Goal: Task Accomplishment & Management: Manage account settings

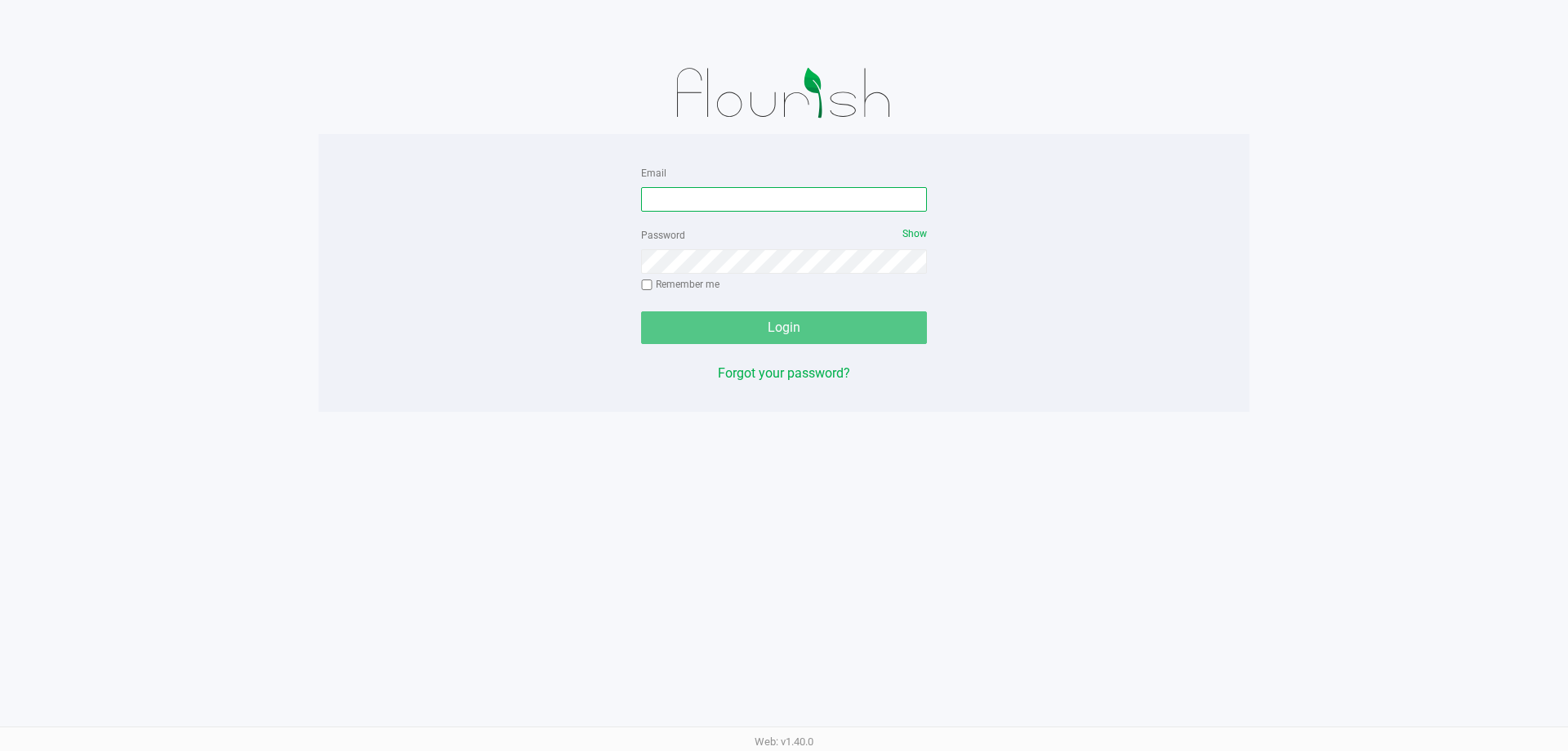
click at [692, 199] on input "Email" at bounding box center [784, 198] width 286 height 24
type input "[EMAIL_ADDRESS][DOMAIN_NAME]"
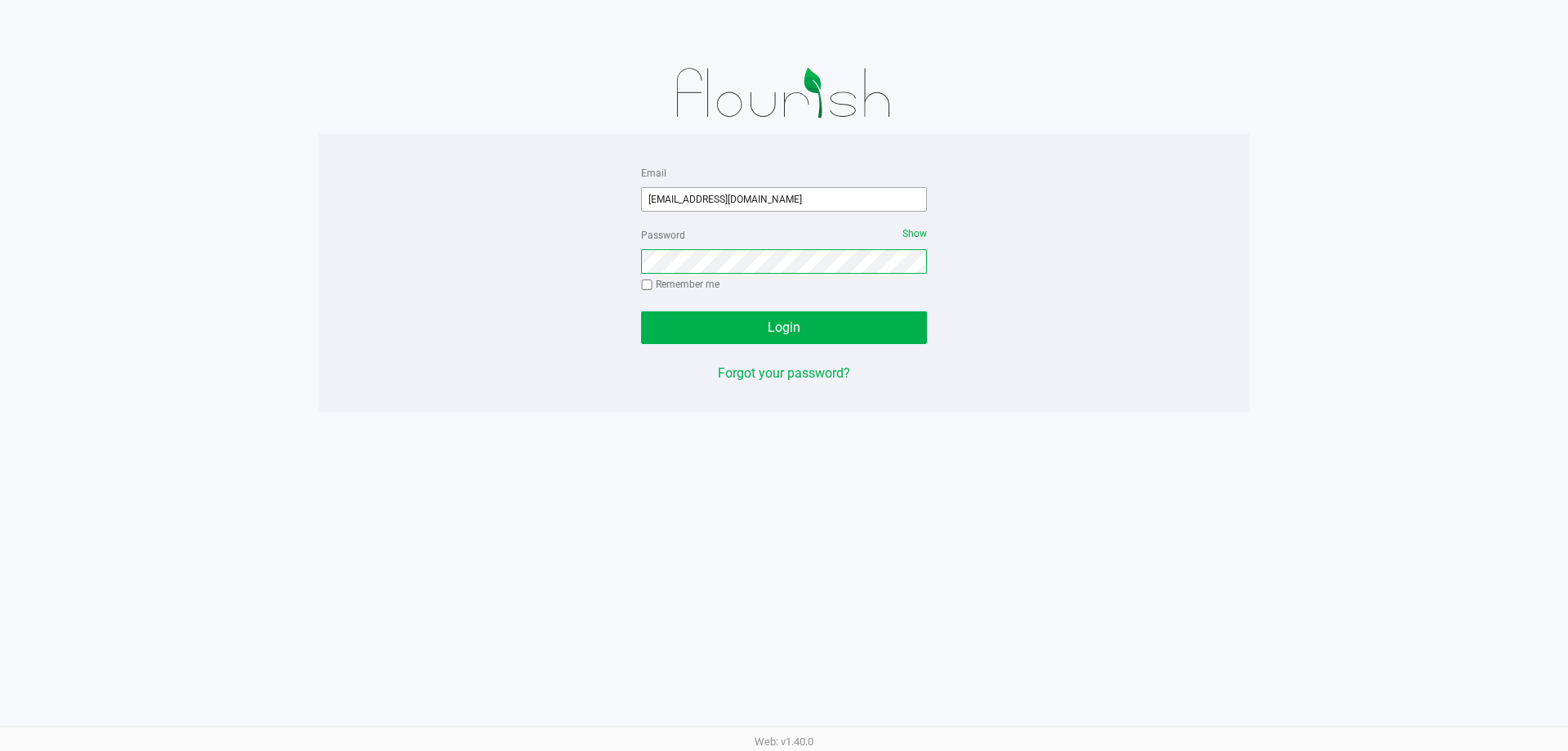
click at [641, 311] on button "Login" at bounding box center [784, 327] width 286 height 32
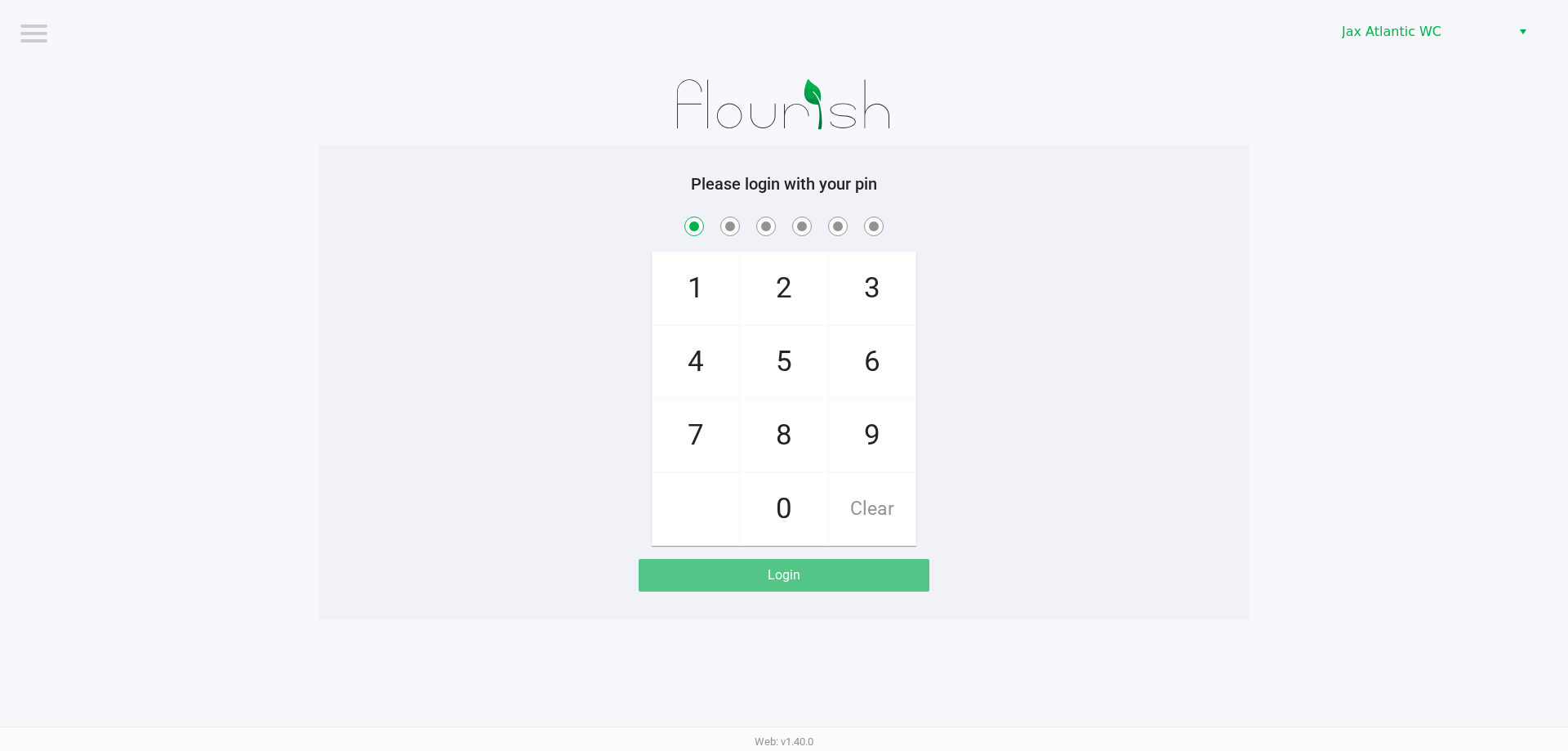
checkbox input "true"
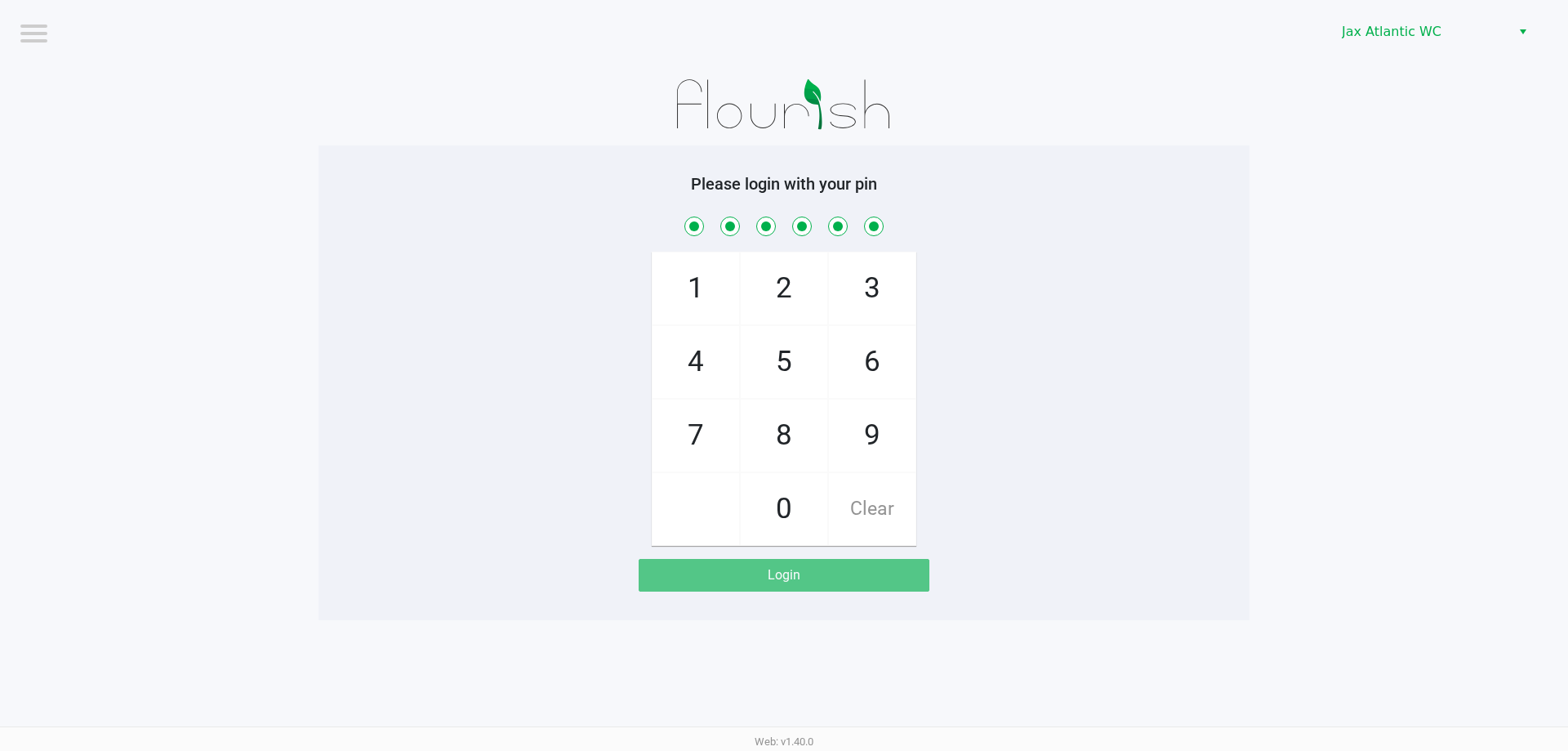
checkbox input "true"
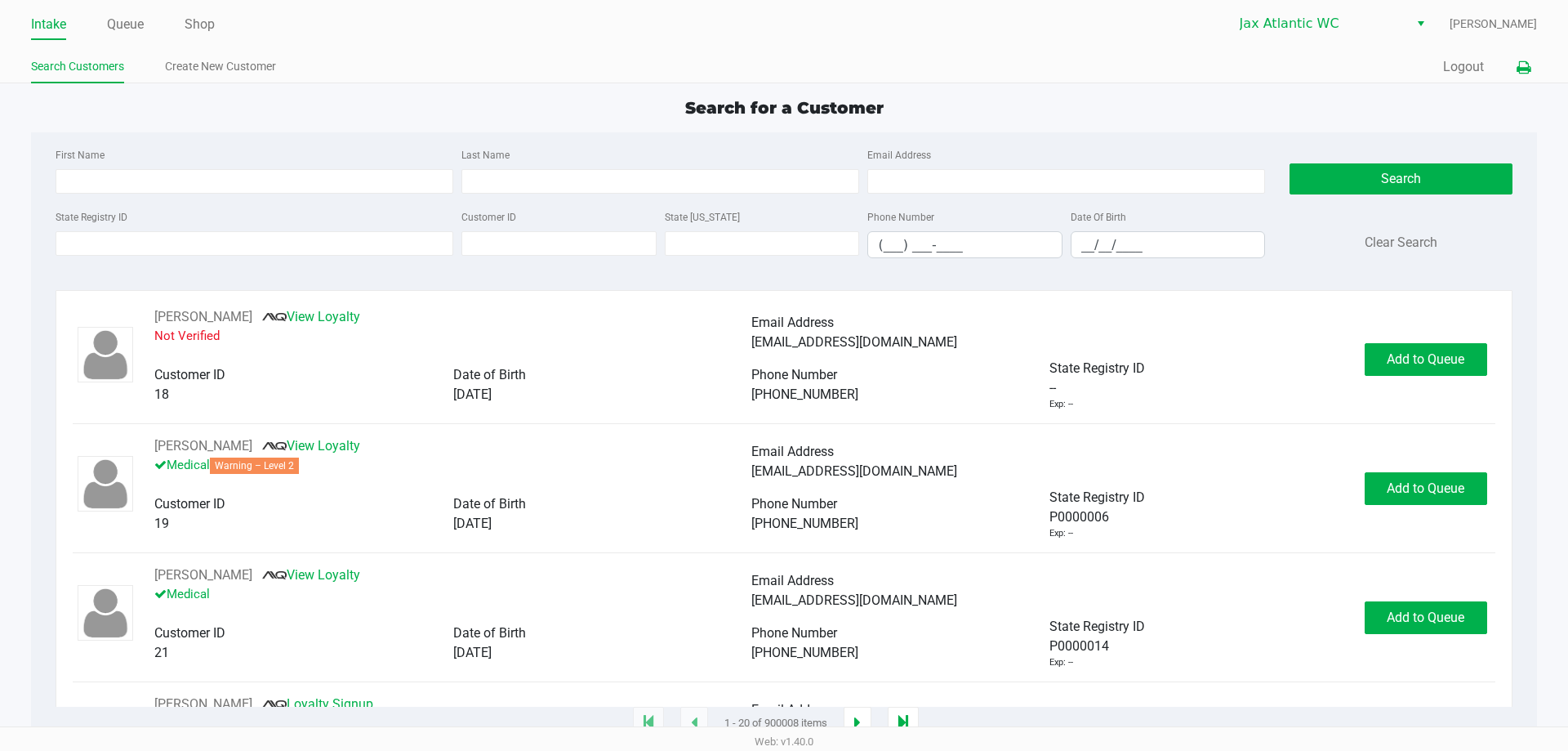
click at [1518, 62] on icon at bounding box center [1523, 68] width 14 height 12
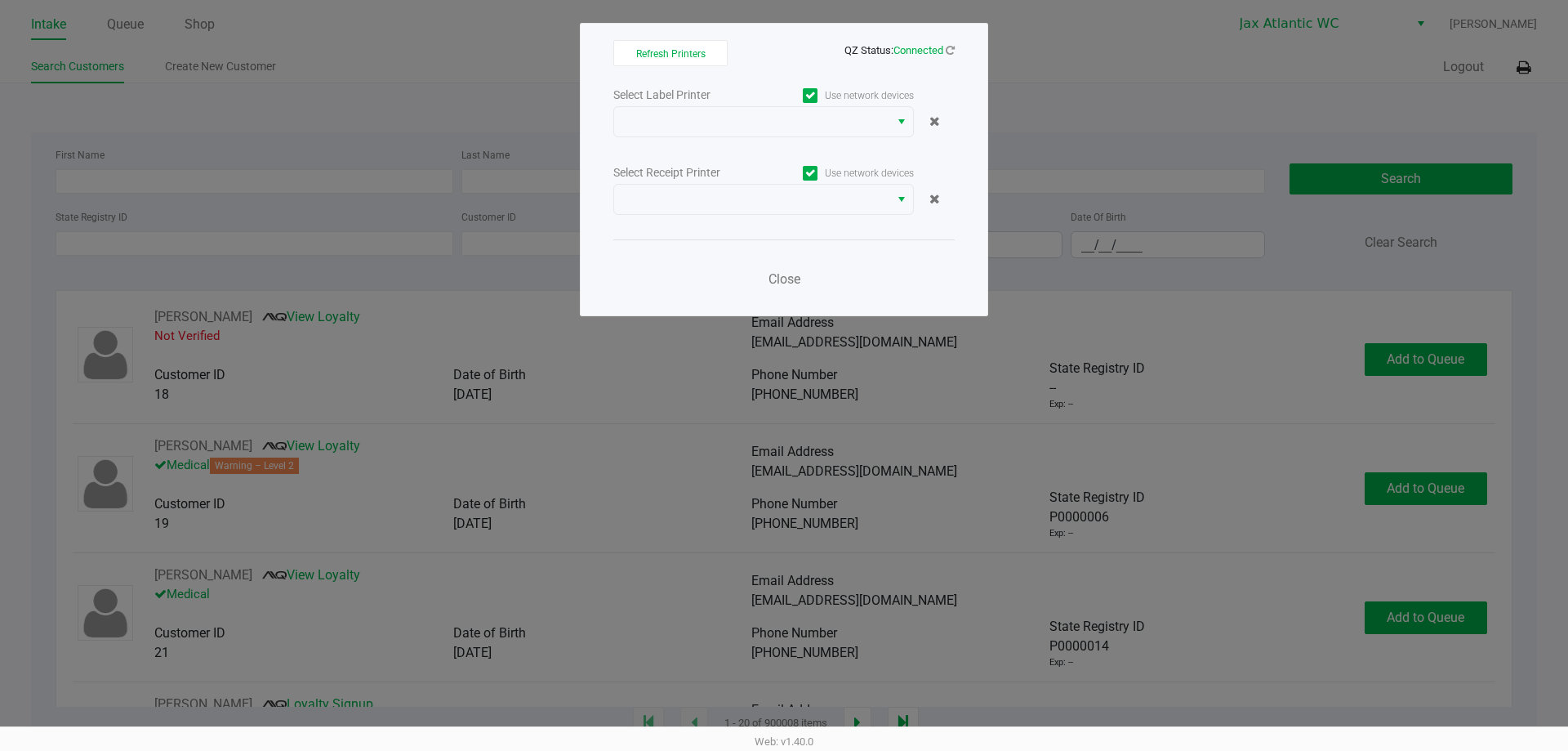
click at [882, 105] on div "Use network devices" at bounding box center [839, 95] width 151 height 22
click at [823, 121] on span at bounding box center [752, 122] width 256 height 20
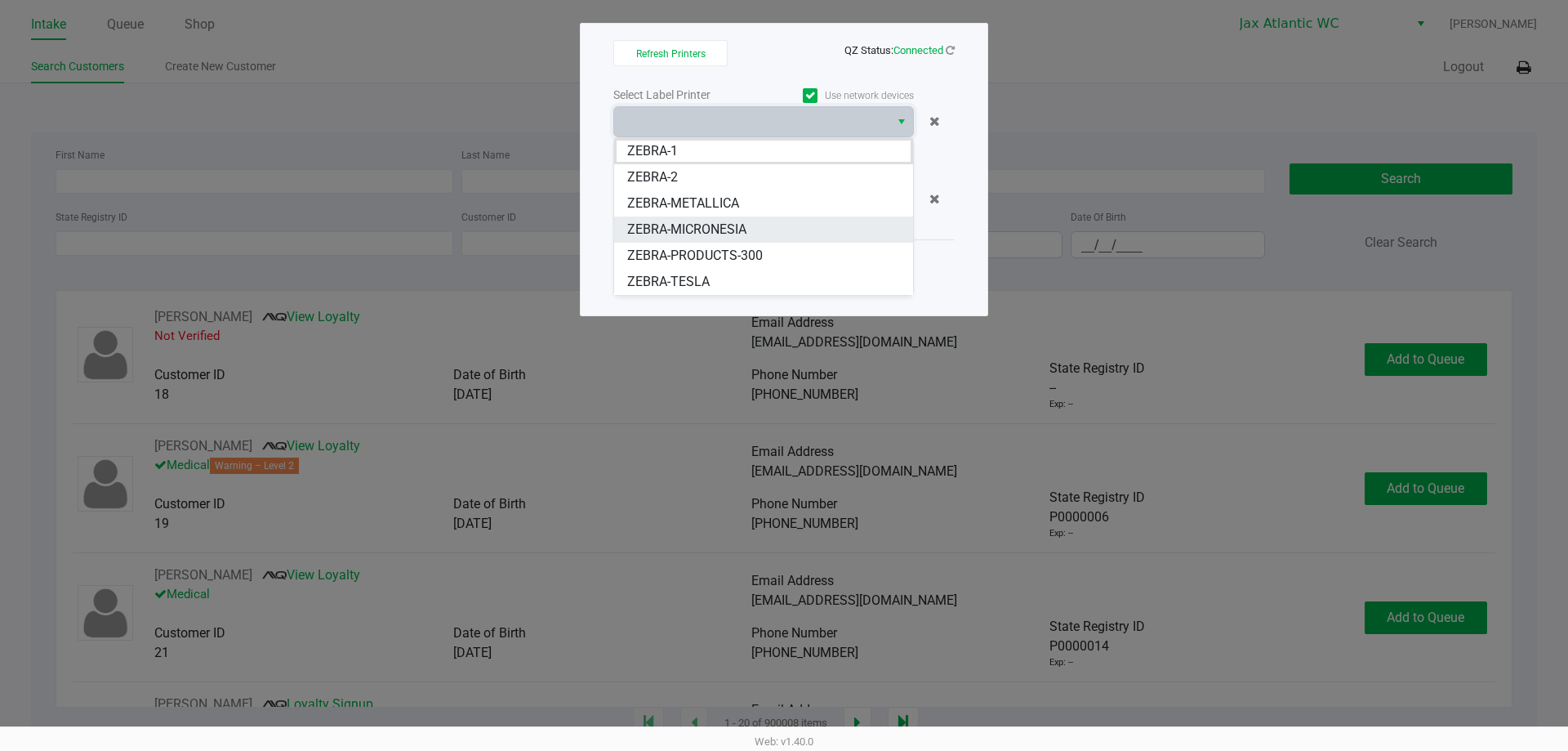
click at [720, 230] on span "ZEBRA-MICRONESIA" at bounding box center [687, 230] width 119 height 20
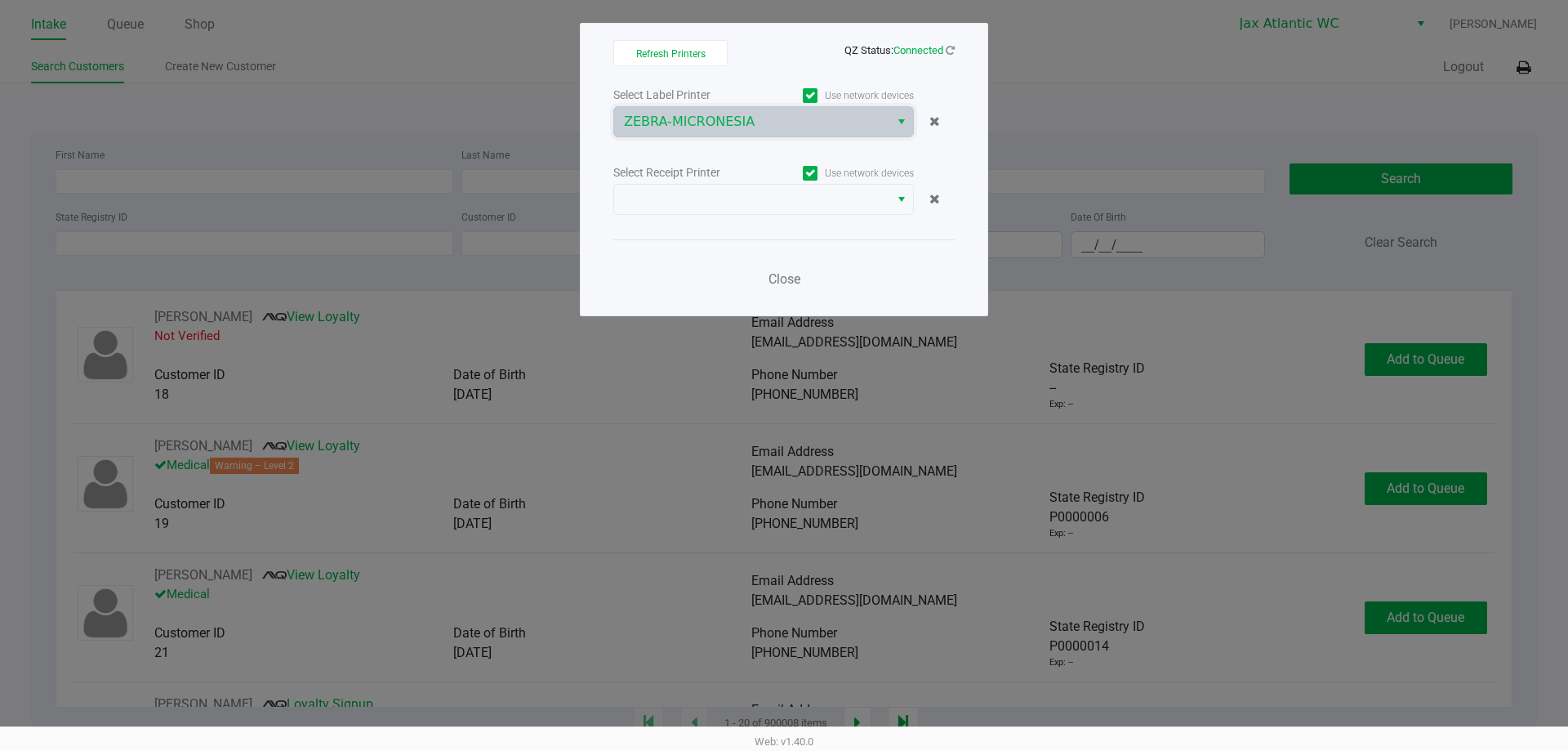
click at [745, 217] on div "Select Label Printer Use network devices ZEBRA-MICRONESIA Select Receipt Printe…" at bounding box center [784, 191] width 342 height 215
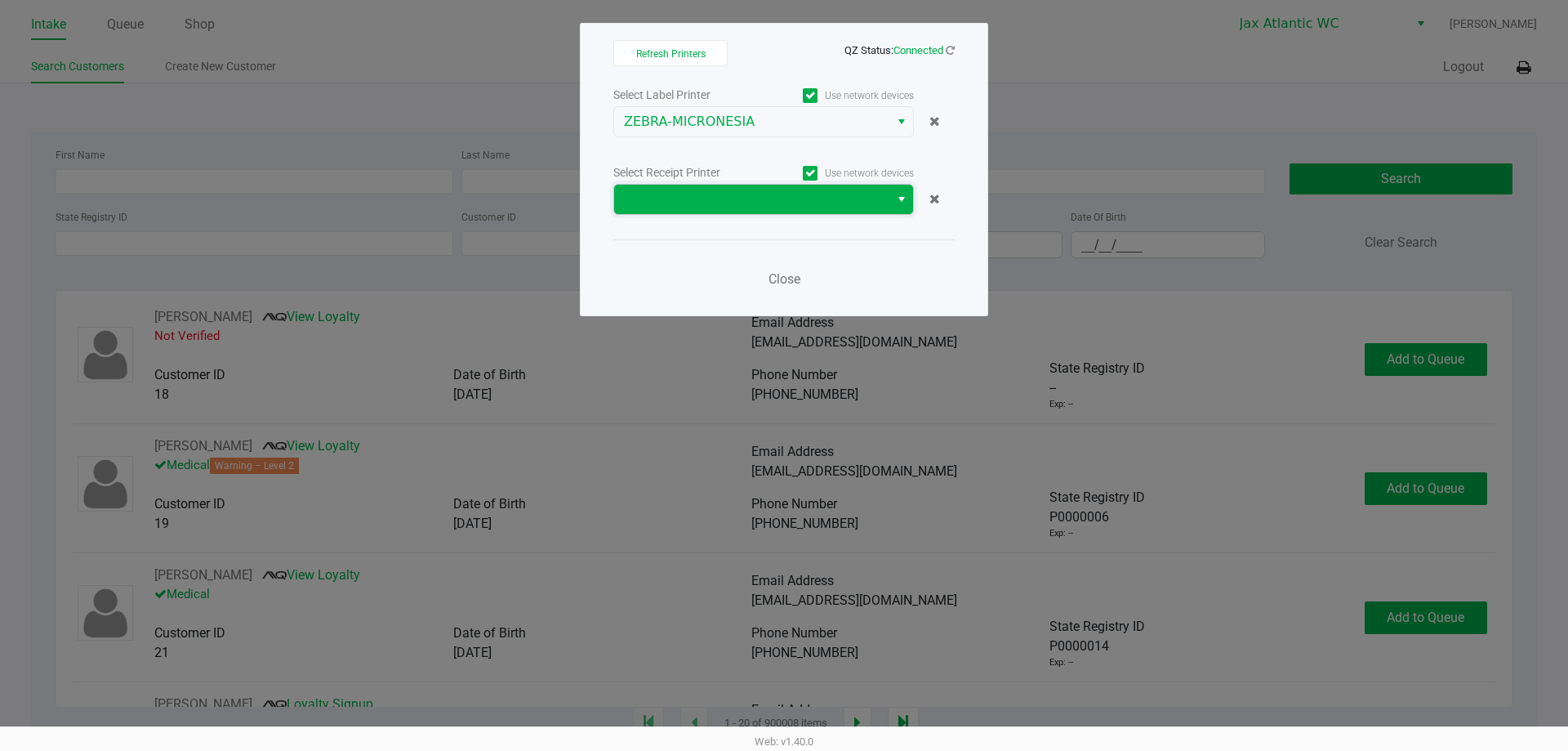
click at [747, 206] on span at bounding box center [752, 199] width 256 height 20
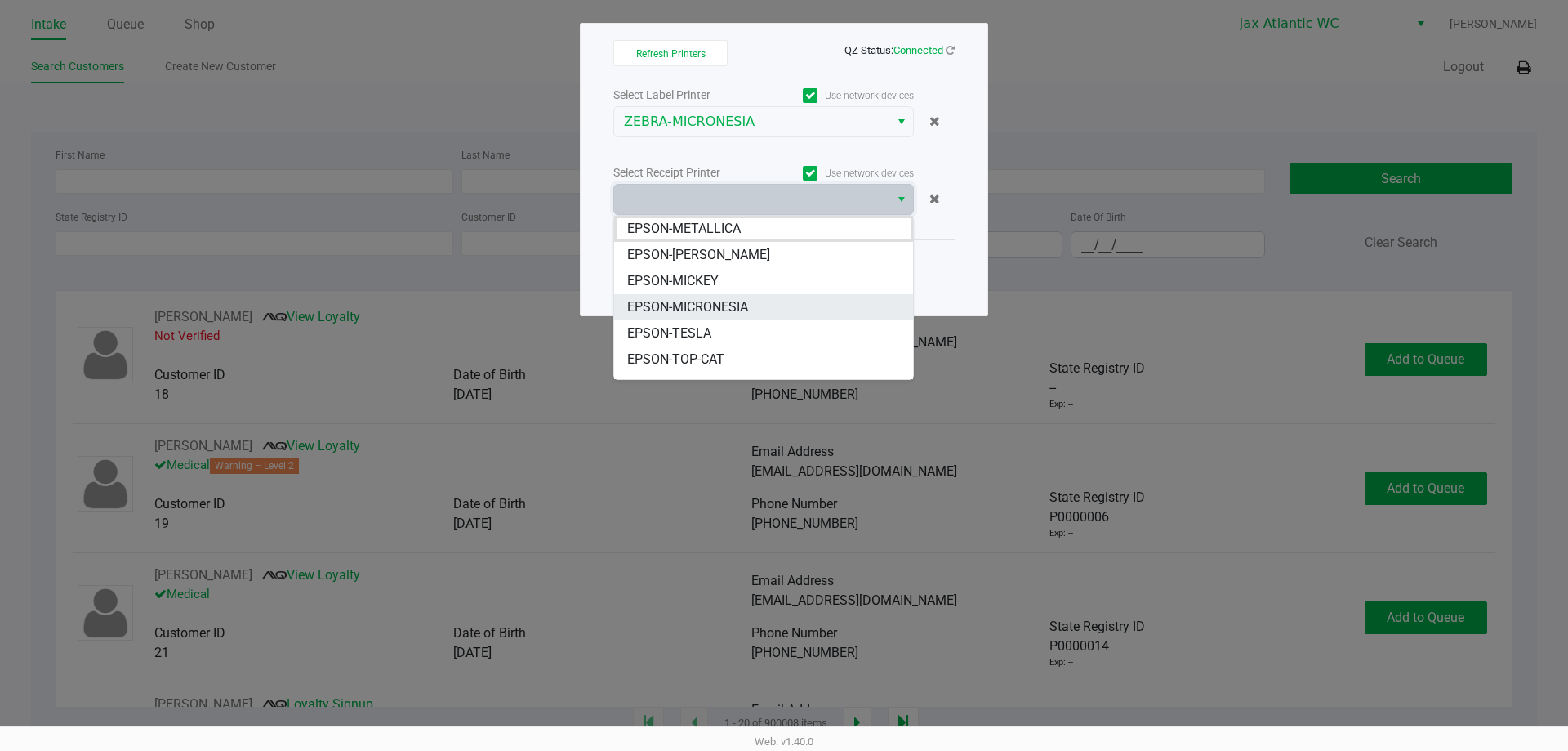
click at [714, 307] on span "EPSON-MICRONESIA" at bounding box center [688, 307] width 121 height 20
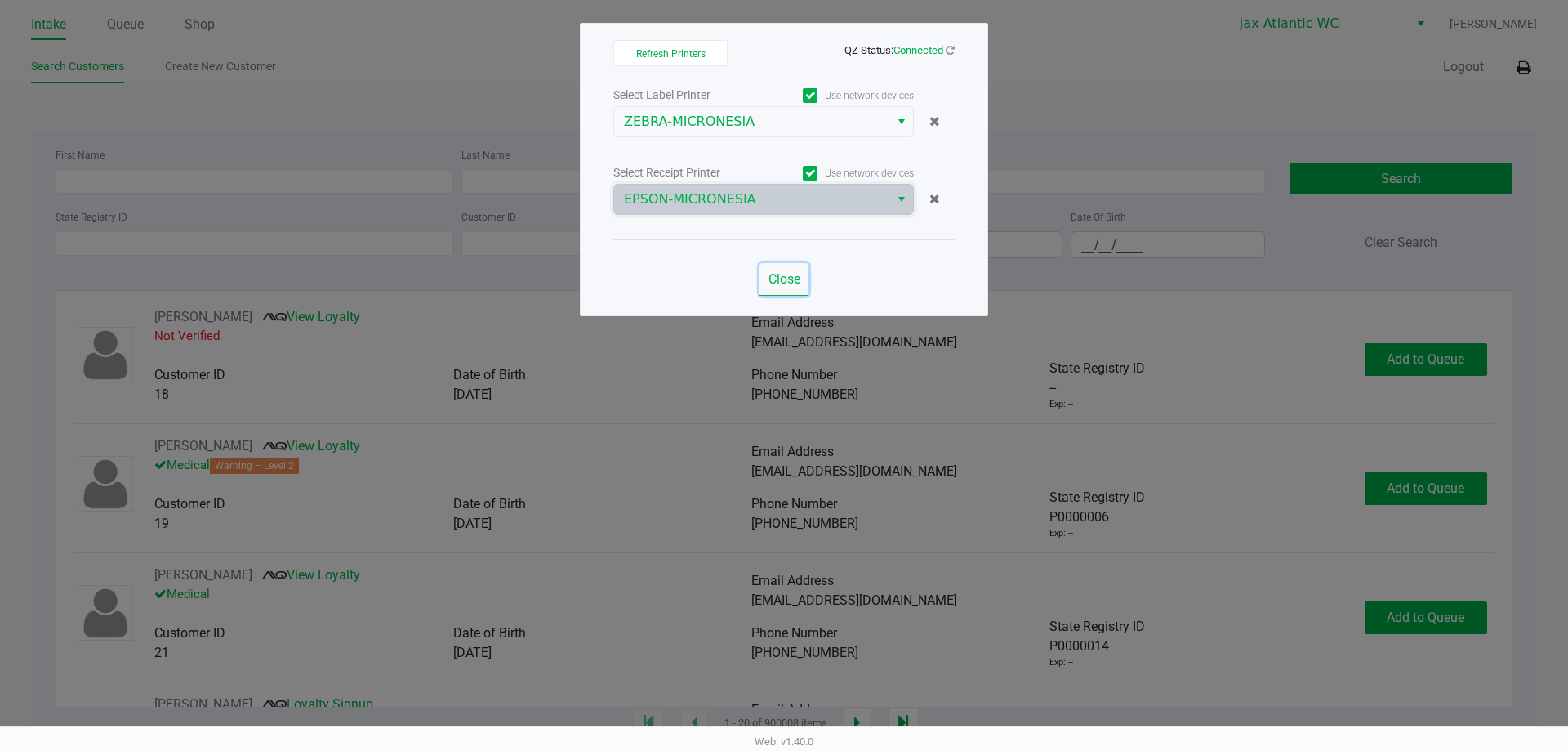
click at [775, 276] on span "Close" at bounding box center [784, 279] width 32 height 15
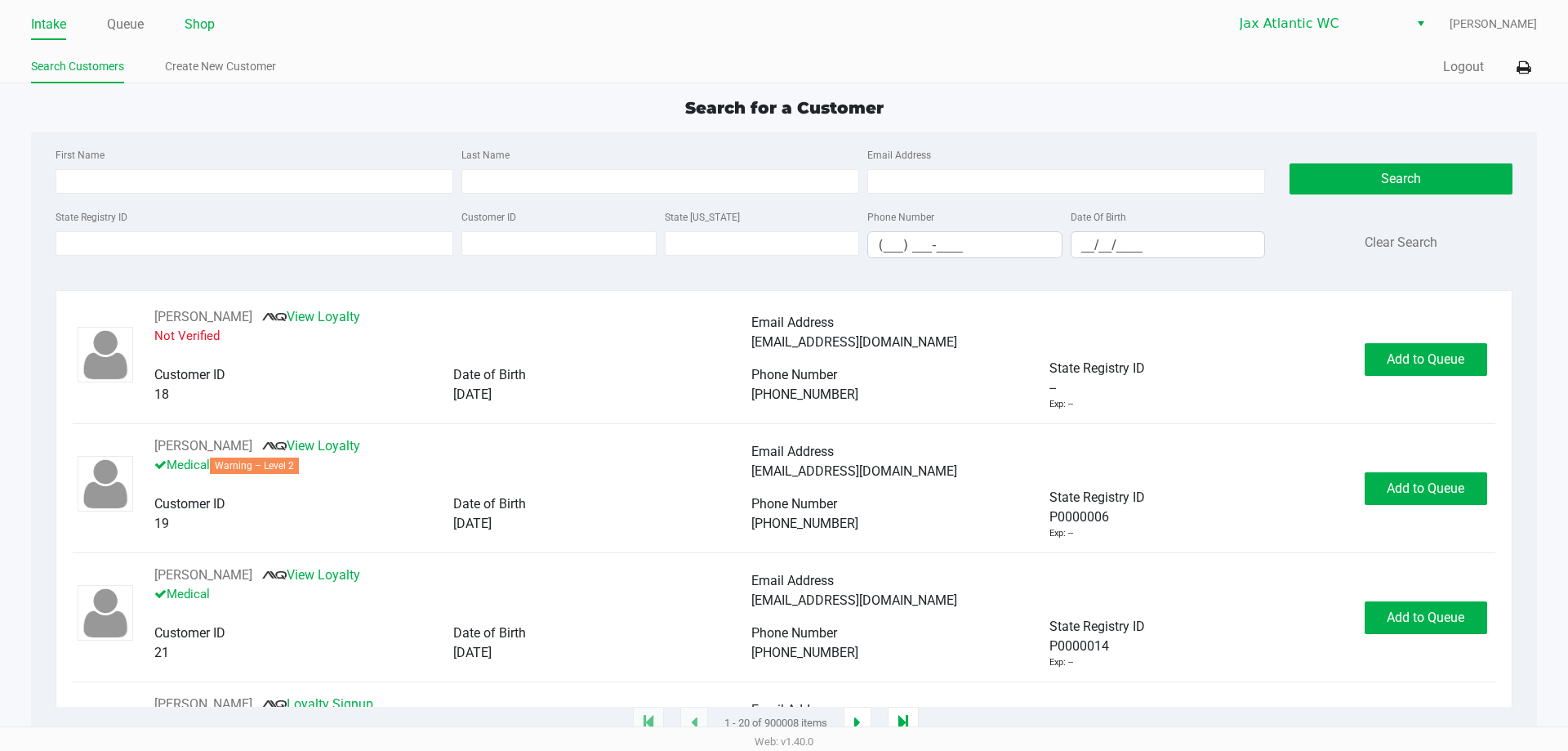
click at [203, 23] on link "Shop" at bounding box center [200, 23] width 31 height 23
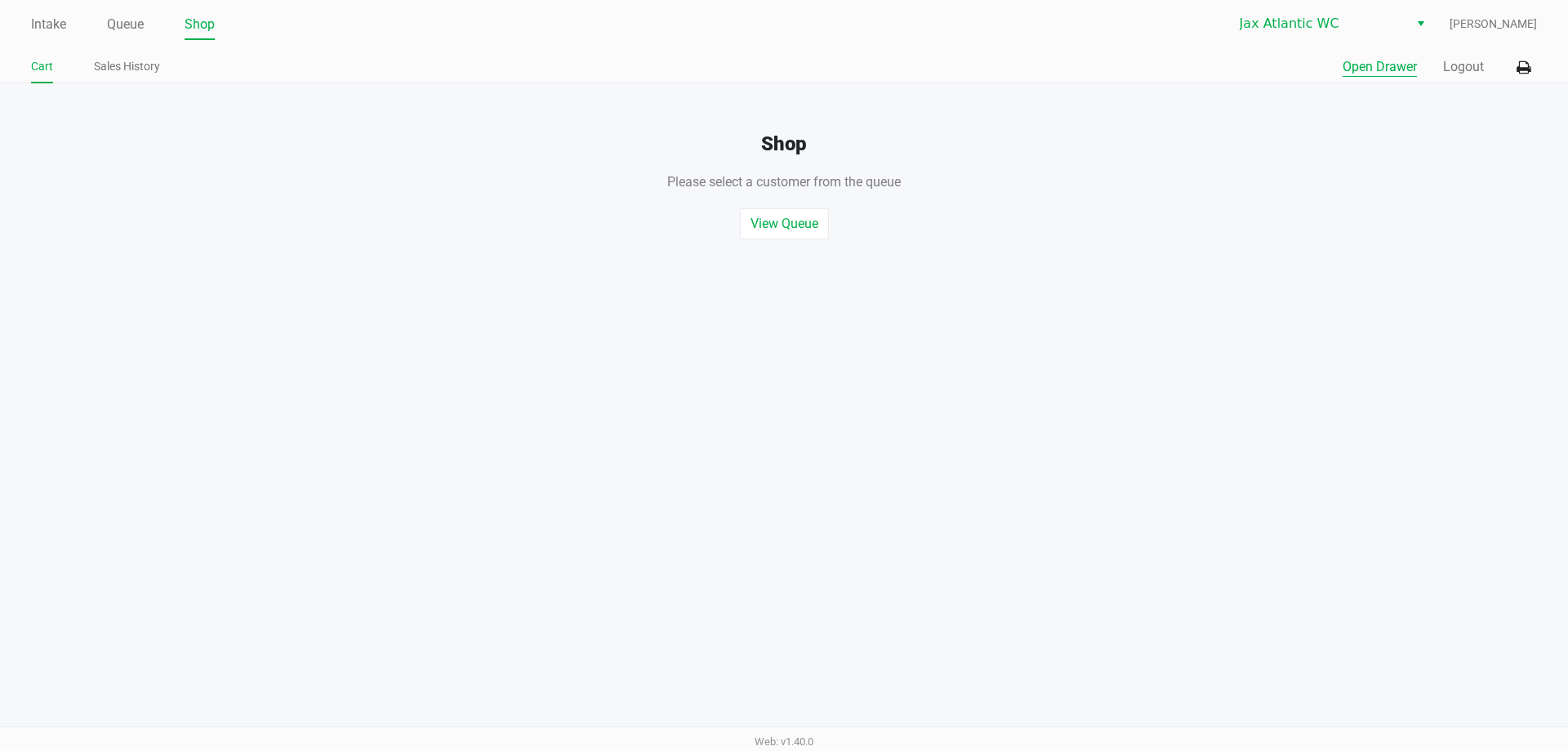
click at [1350, 71] on button "Open Drawer" at bounding box center [1380, 67] width 74 height 20
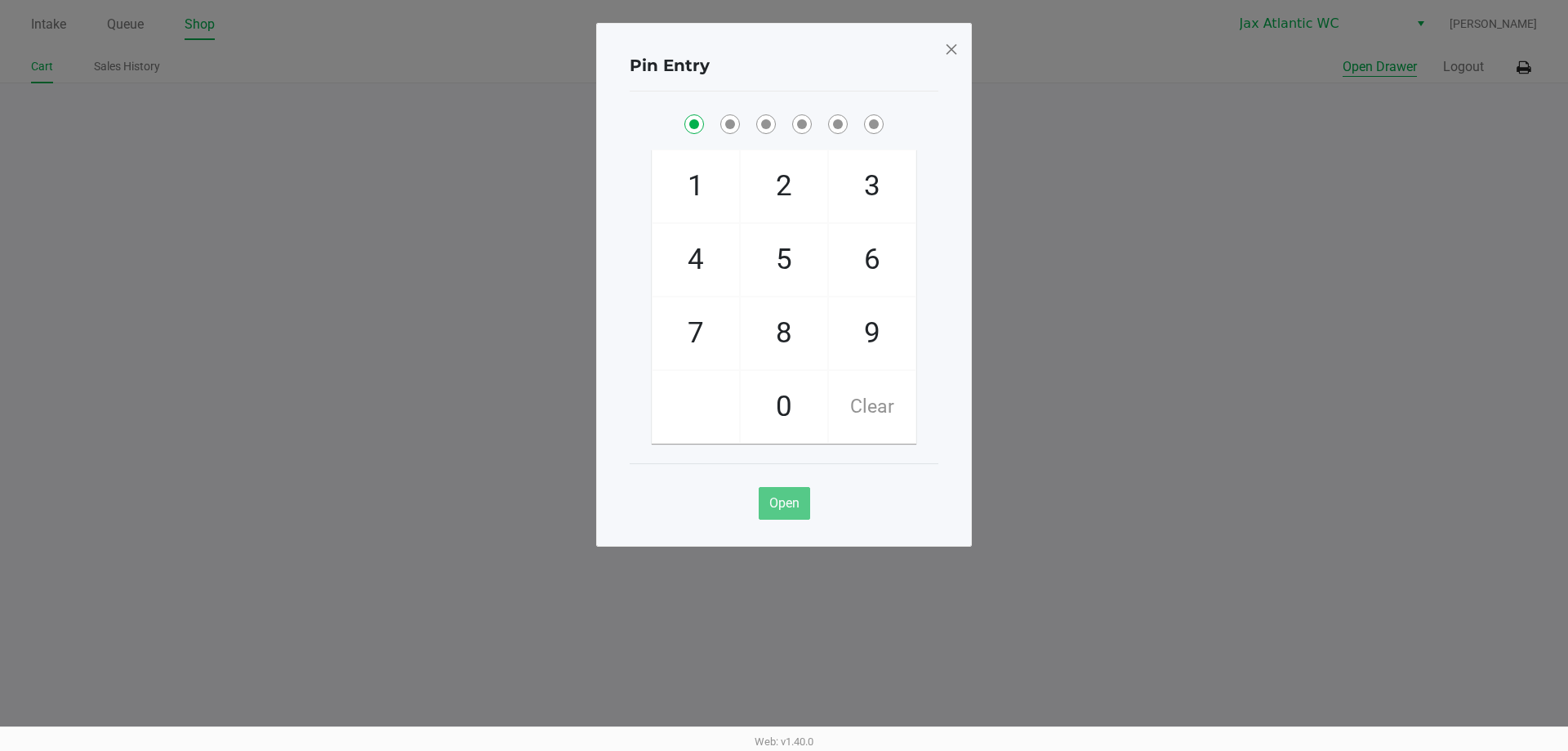
checkbox input "true"
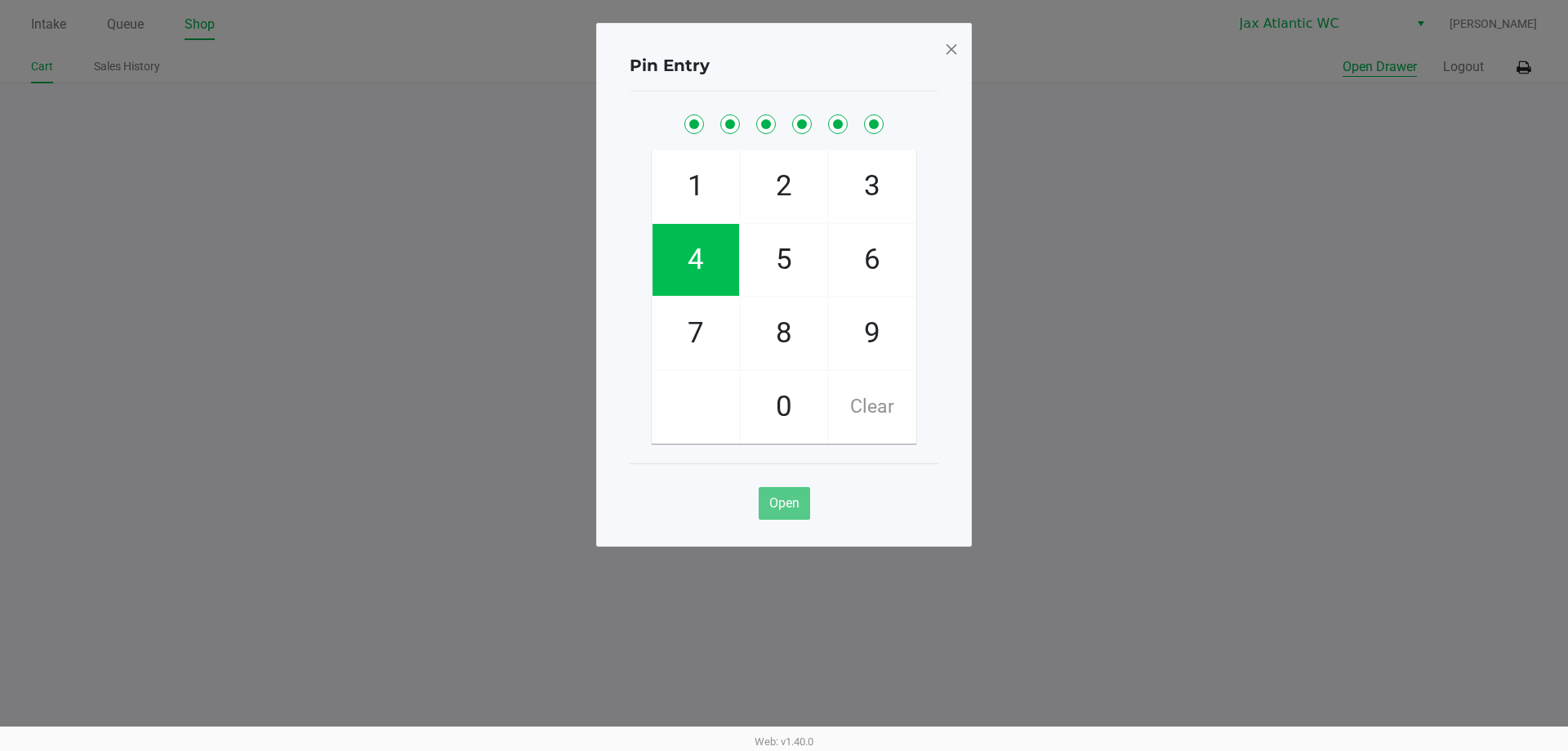
checkbox input "true"
click at [955, 51] on span at bounding box center [951, 49] width 14 height 26
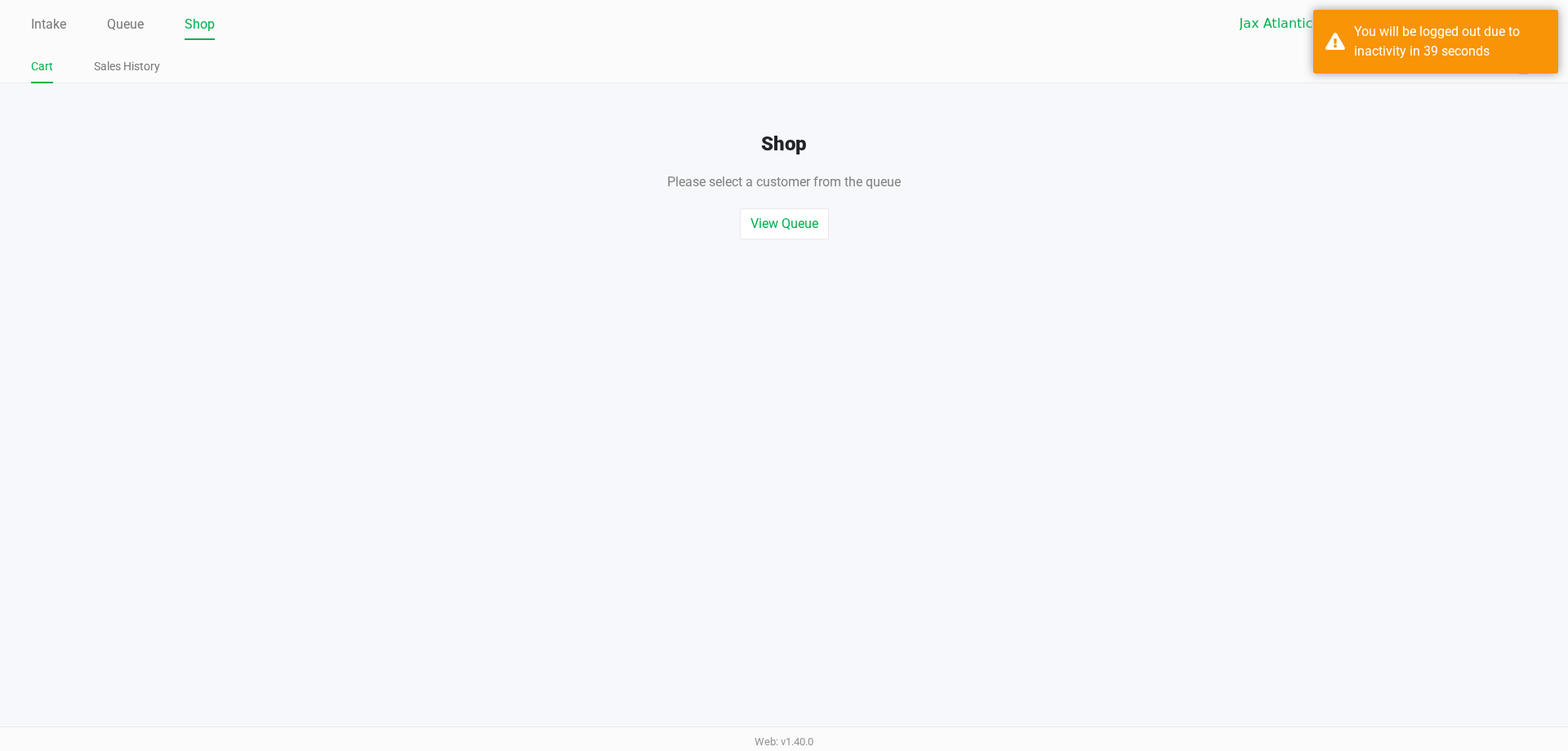
click at [357, 39] on div "Intake Queue Shop Jax Atlantic WC Shiro Faulk Cart Sales History Quick Sale Ope…" at bounding box center [784, 41] width 1568 height 83
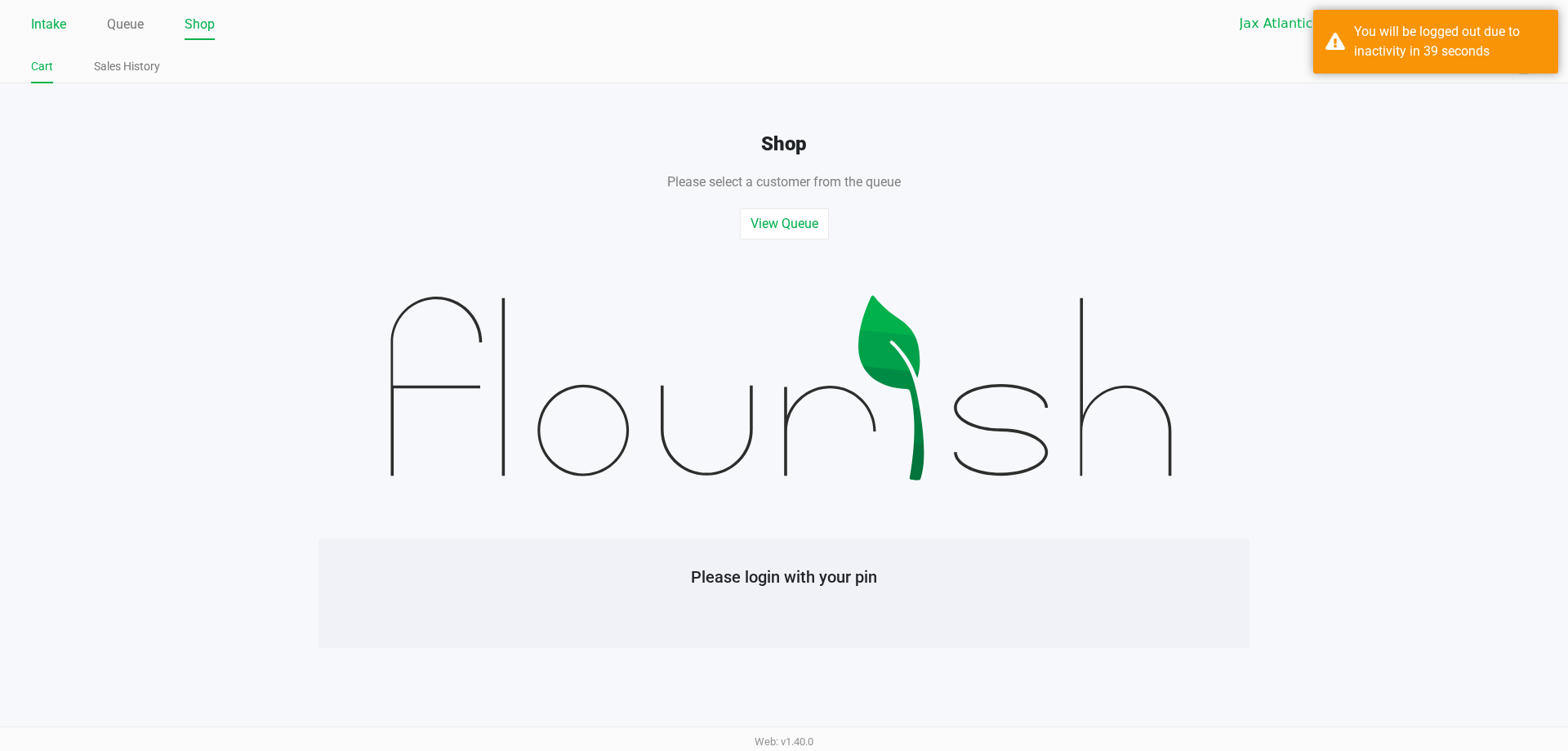
click at [47, 28] on link "Intake" at bounding box center [48, 23] width 35 height 23
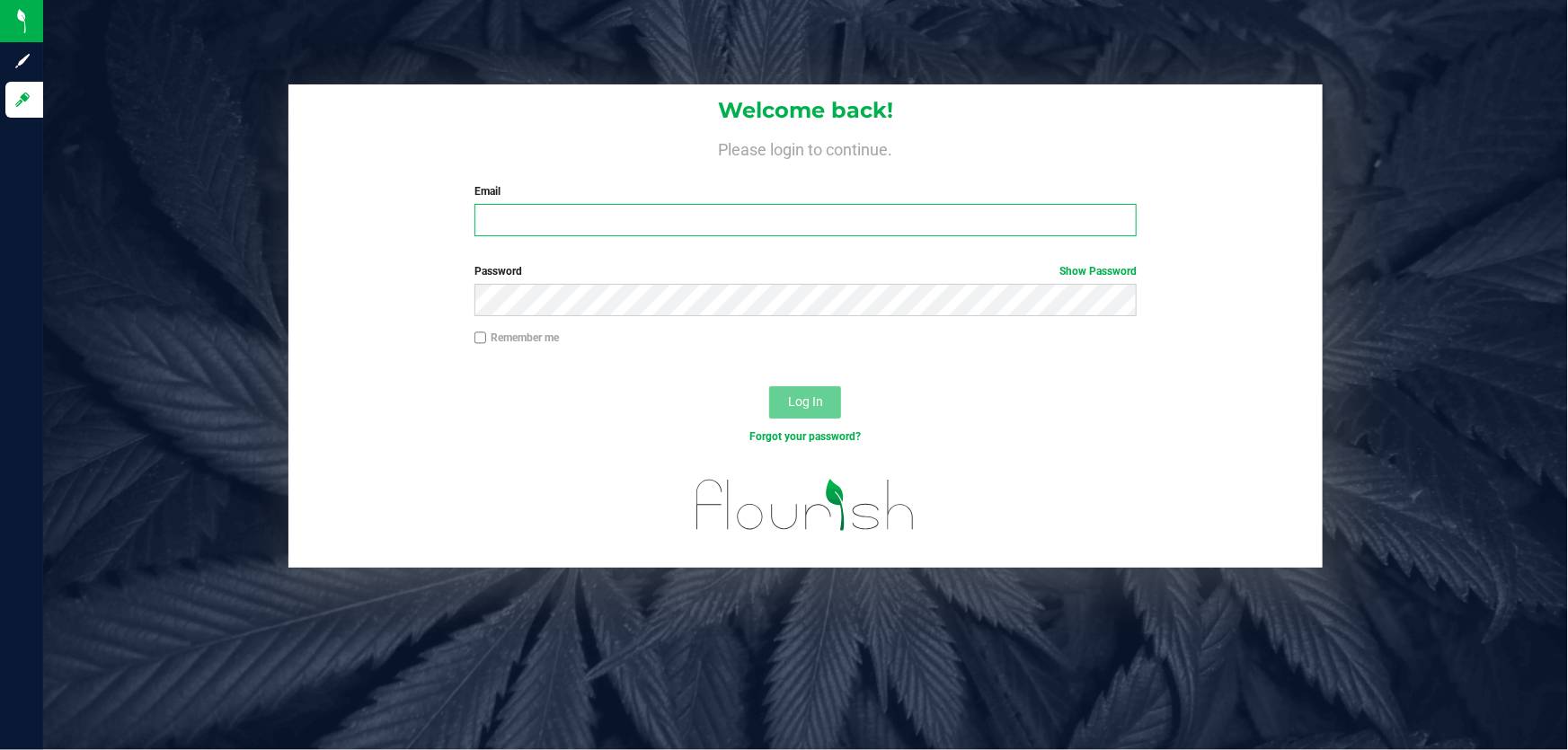
click at [587, 223] on input "Email" at bounding box center [805, 220] width 663 height 33
type input "[EMAIL_ADDRESS][DOMAIN_NAME]"
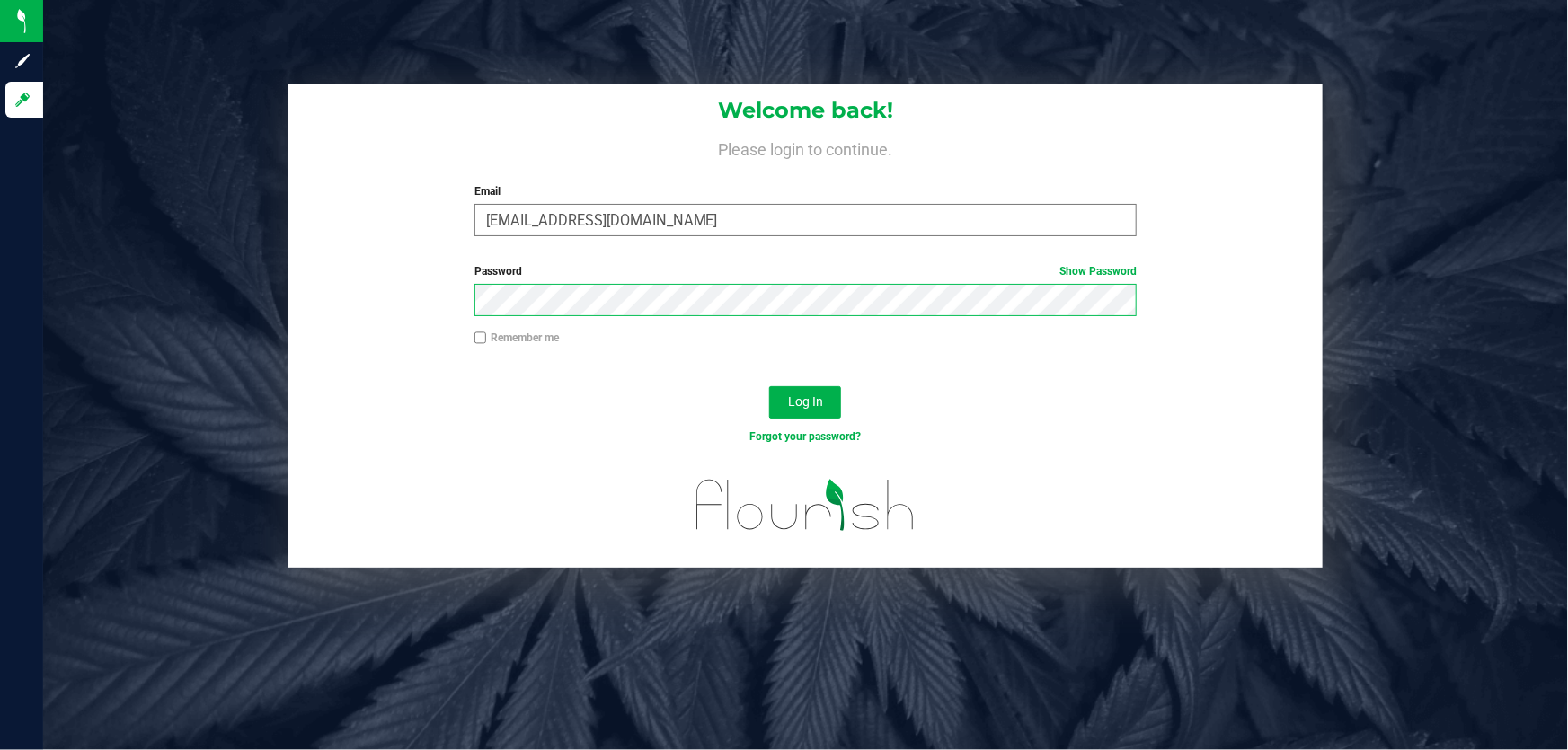
click at [769, 387] on button "Log In" at bounding box center [804, 403] width 71 height 33
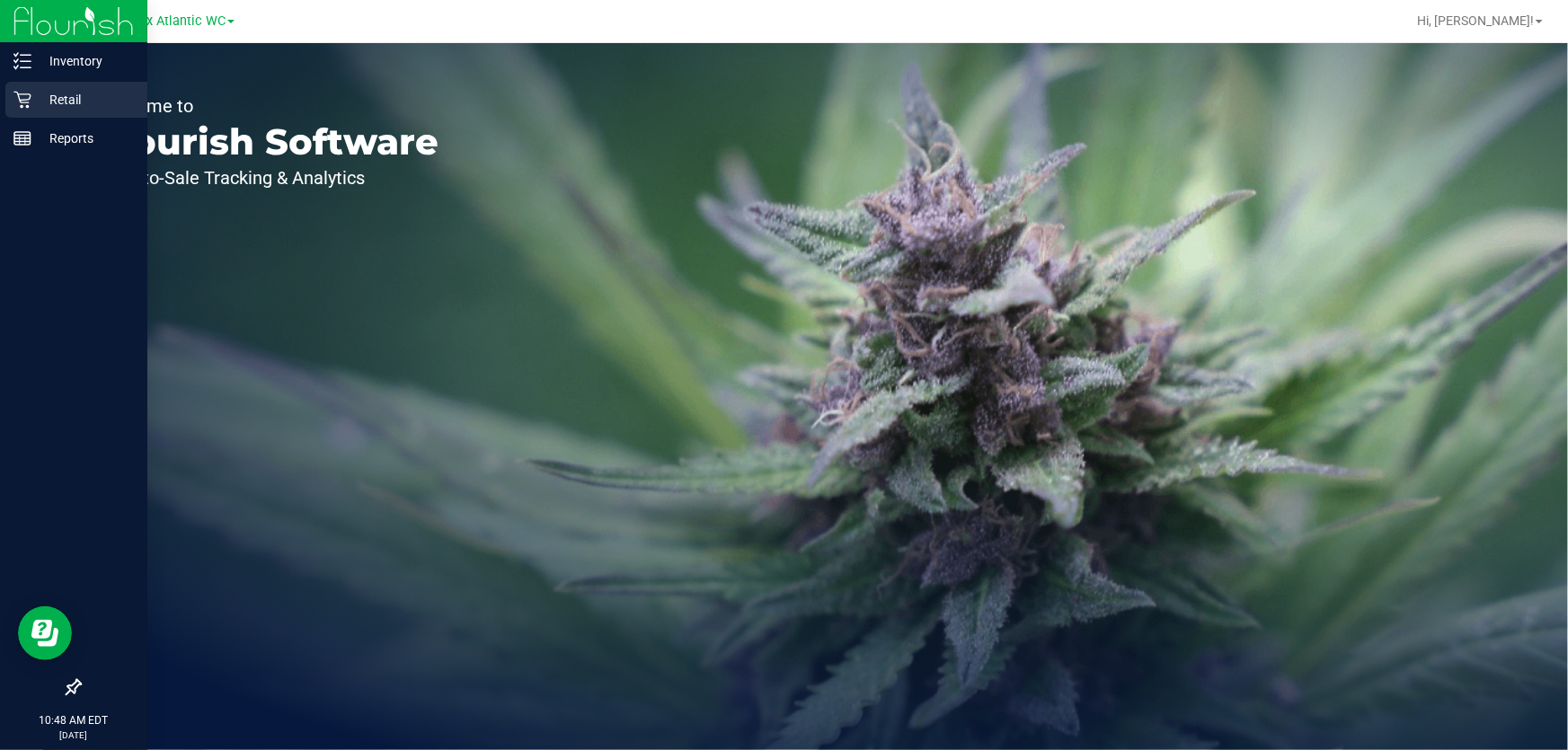
click at [33, 101] on p "Retail" at bounding box center [85, 100] width 108 height 22
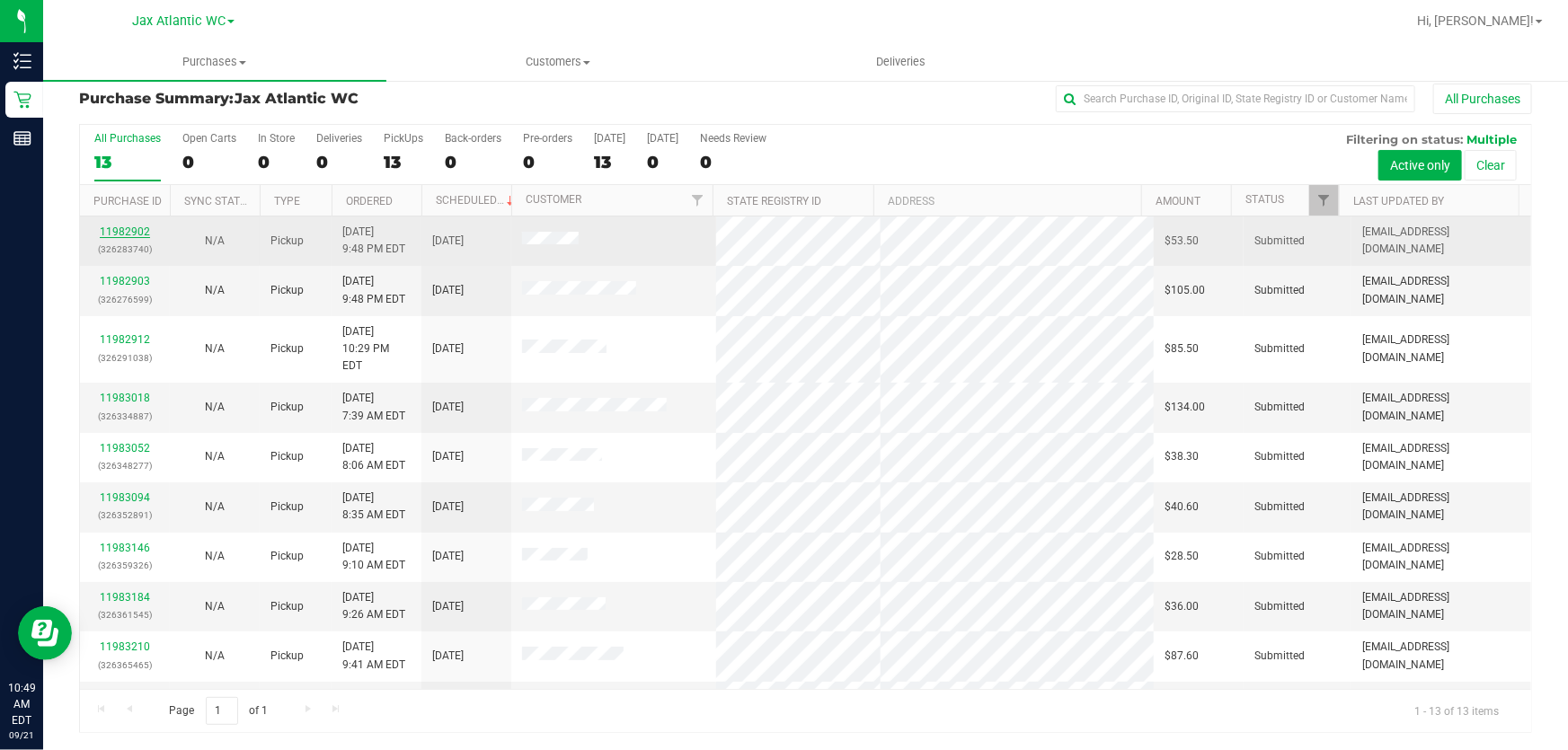
click at [133, 231] on link "11982902" at bounding box center [125, 231] width 51 height 13
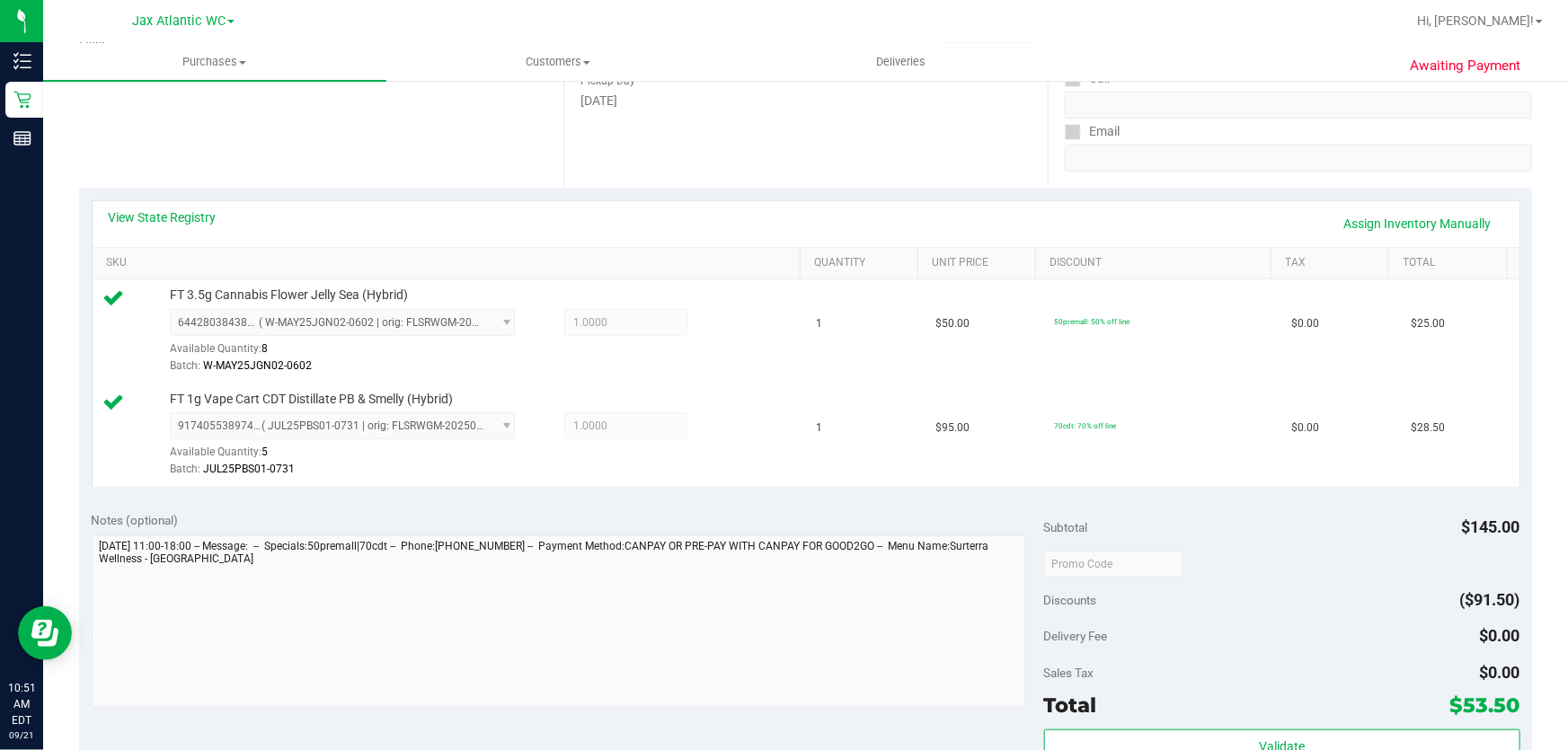
scroll to position [423, 0]
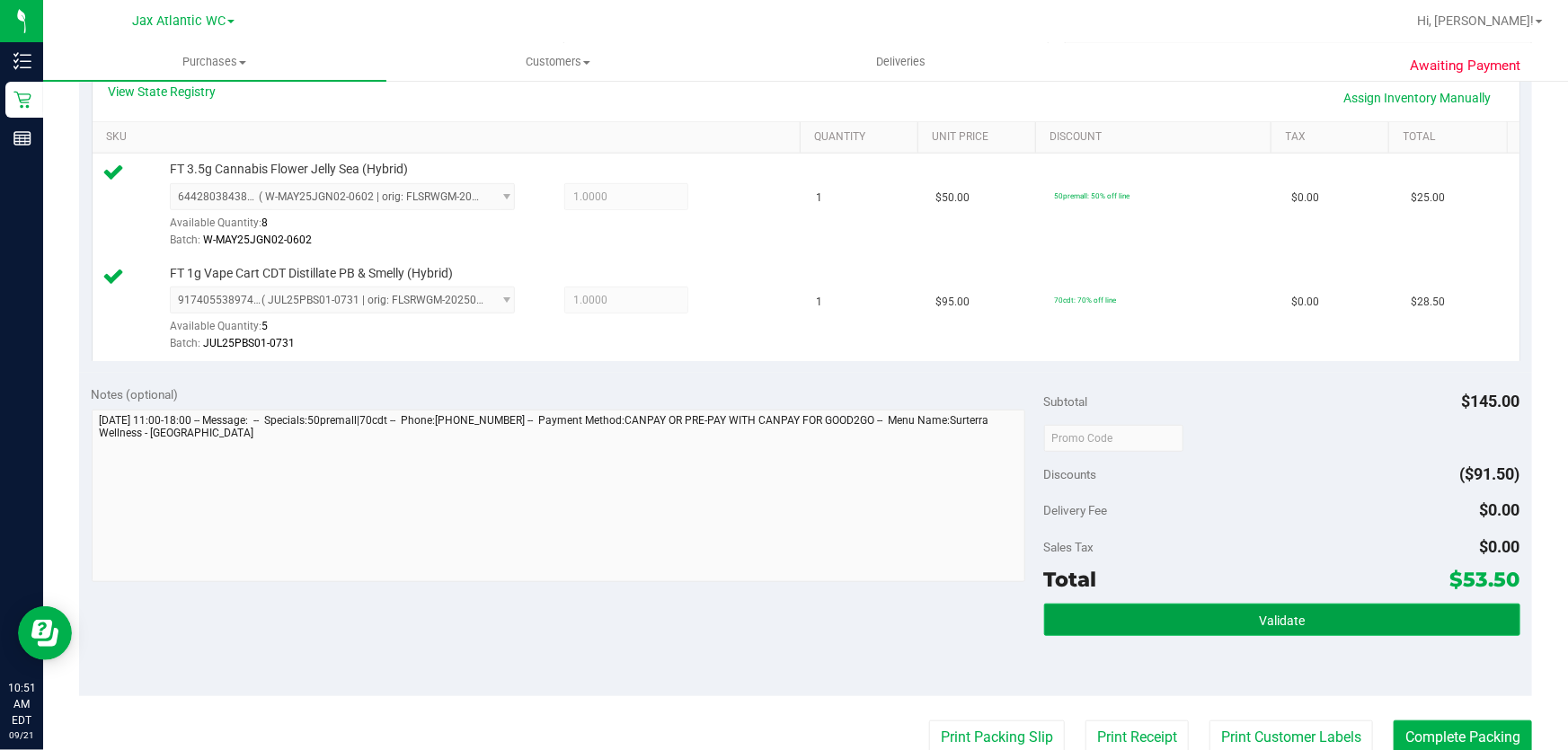
click at [1266, 635] on button "Validate" at bounding box center [1282, 620] width 476 height 33
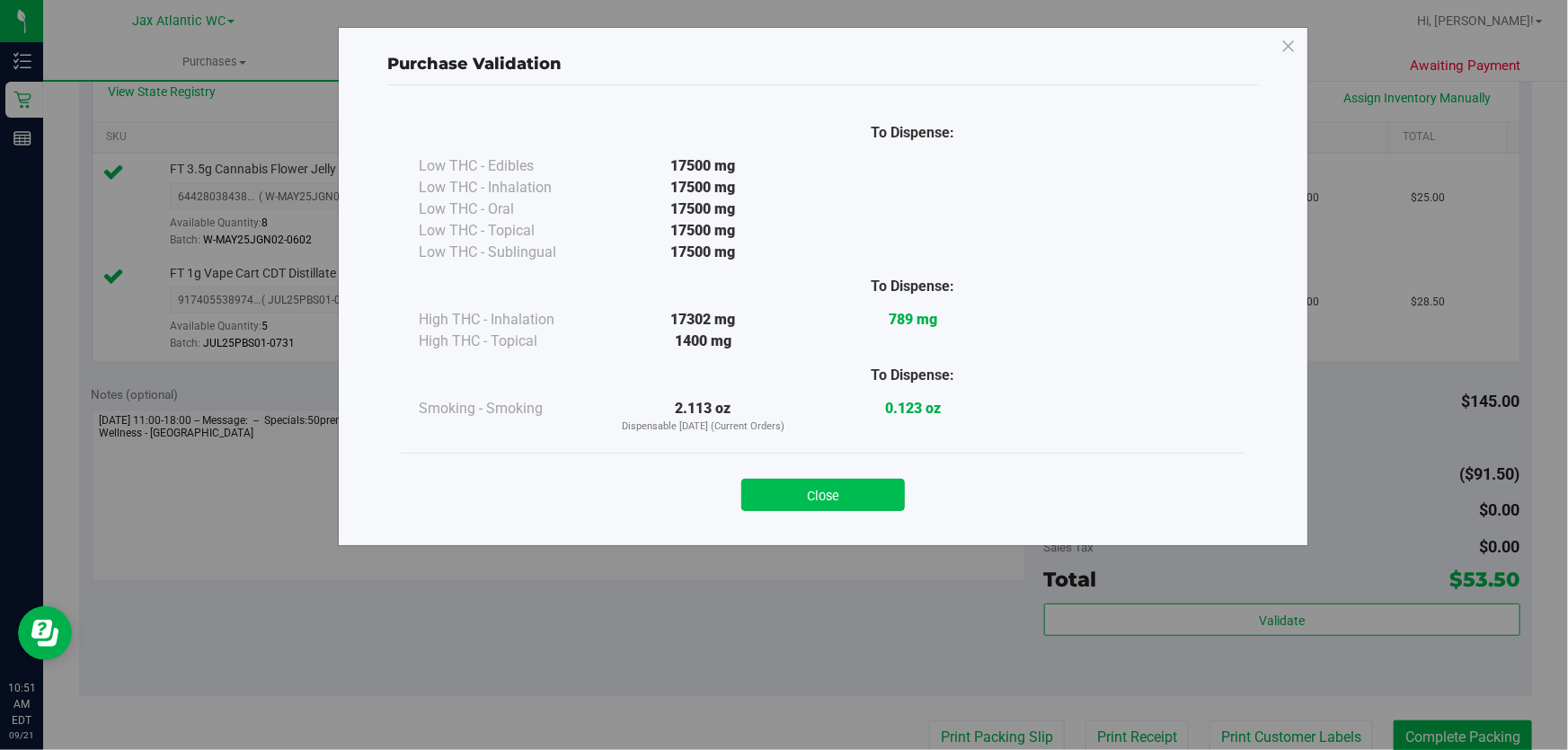
click at [829, 494] on button "Close" at bounding box center [822, 495] width 164 height 33
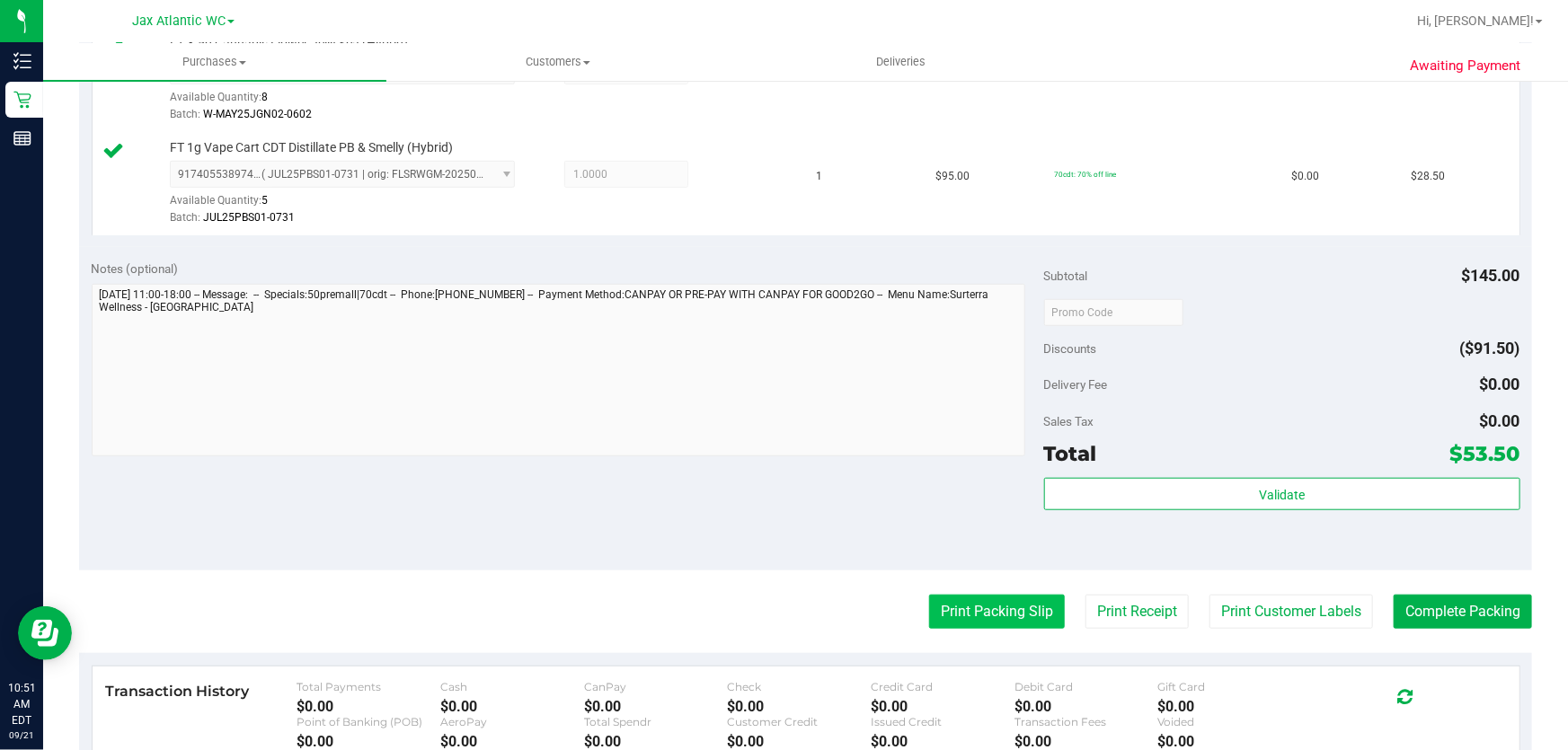
scroll to position [585, 0]
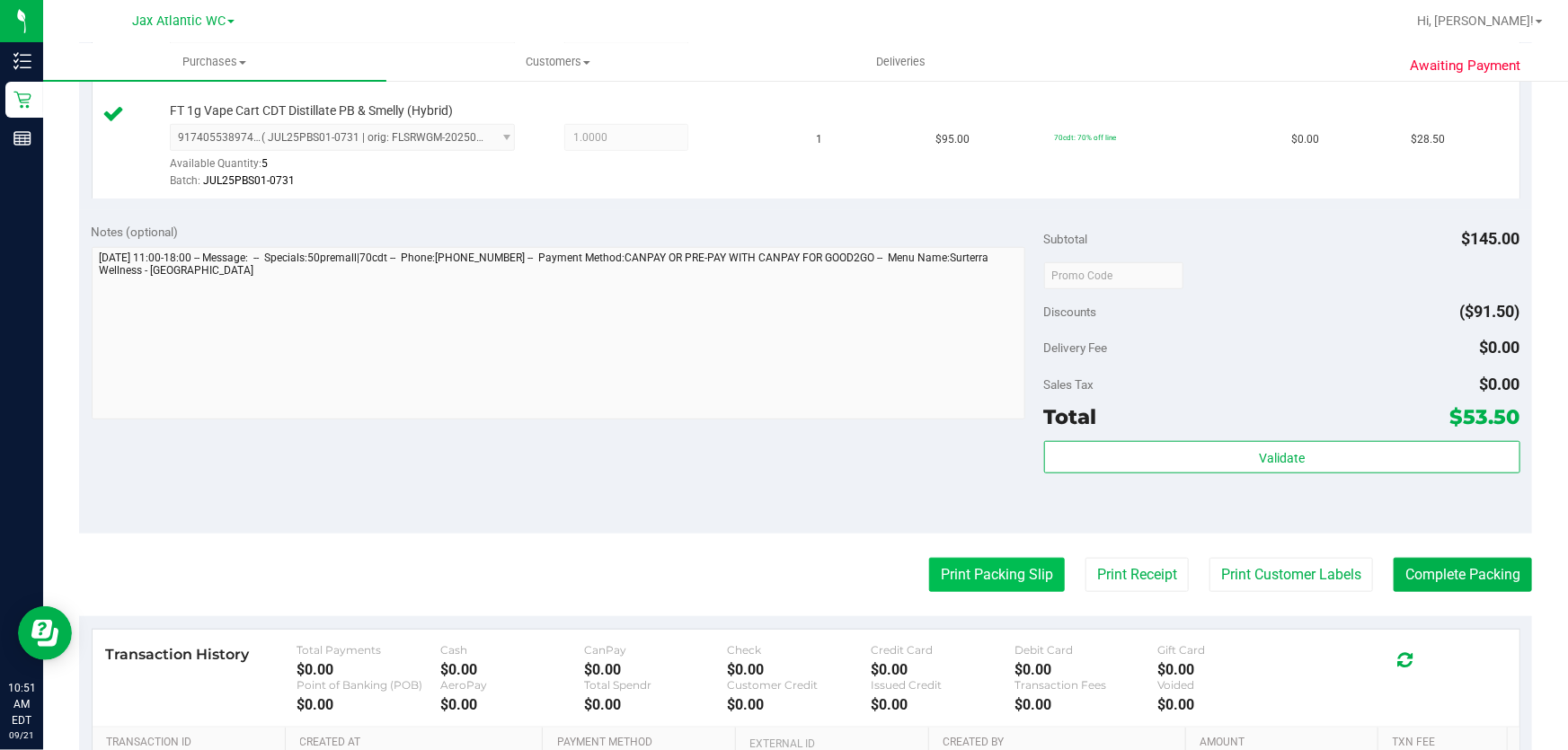
click at [951, 582] on button "Print Packing Slip" at bounding box center [997, 575] width 136 height 34
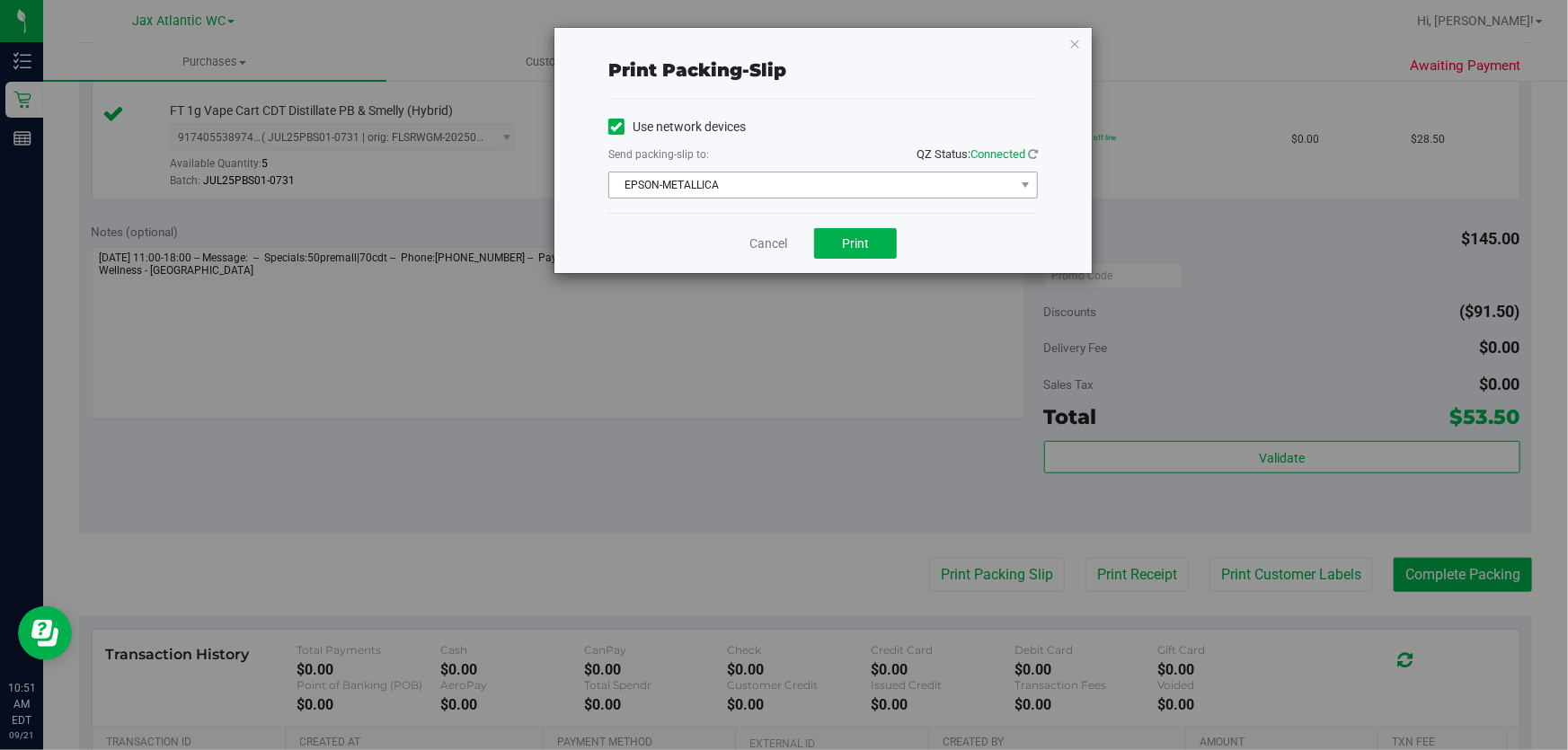
click at [836, 187] on span "EPSON-METALLICA" at bounding box center [811, 185] width 406 height 25
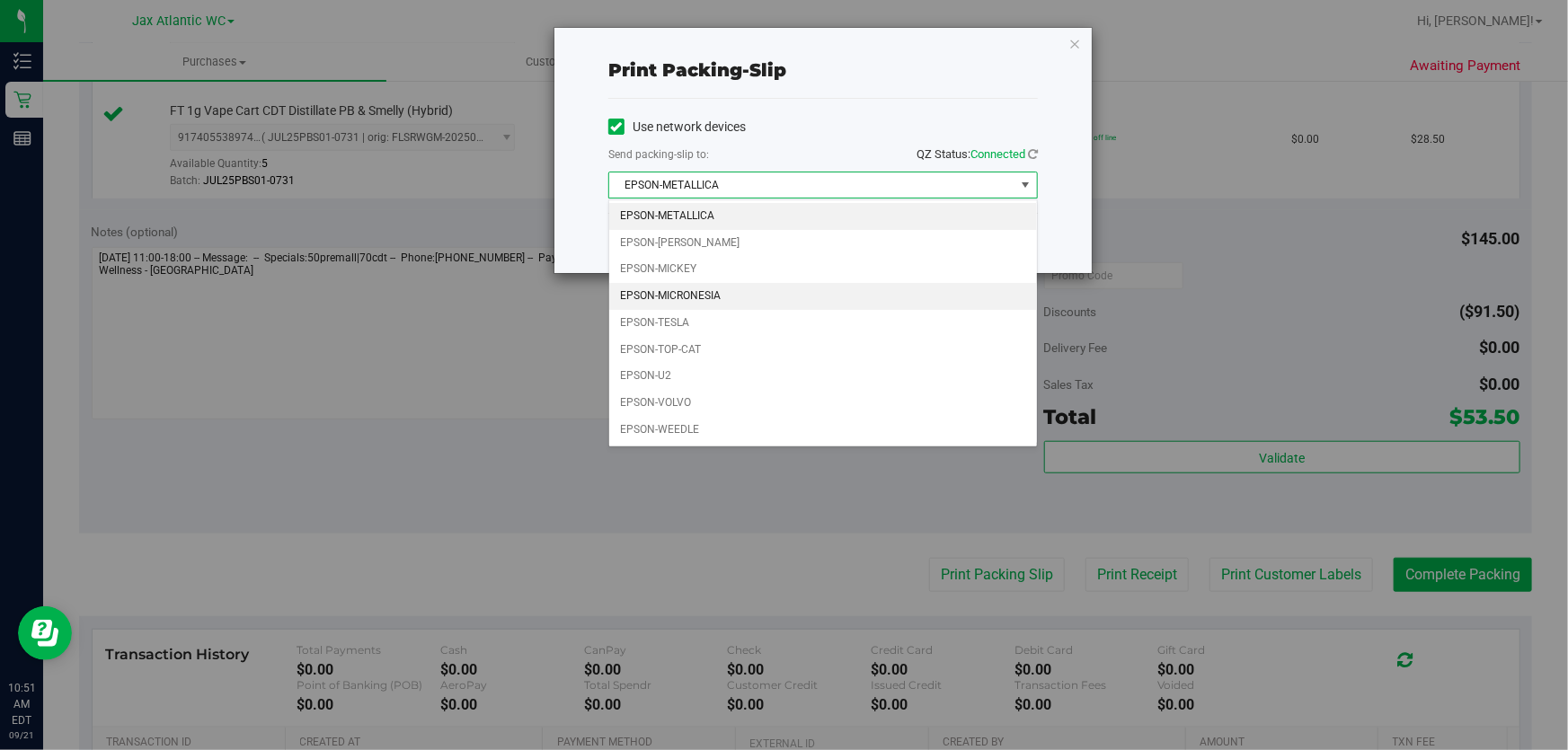
click at [693, 293] on li "EPSON-MICRONESIA" at bounding box center [822, 296] width 427 height 27
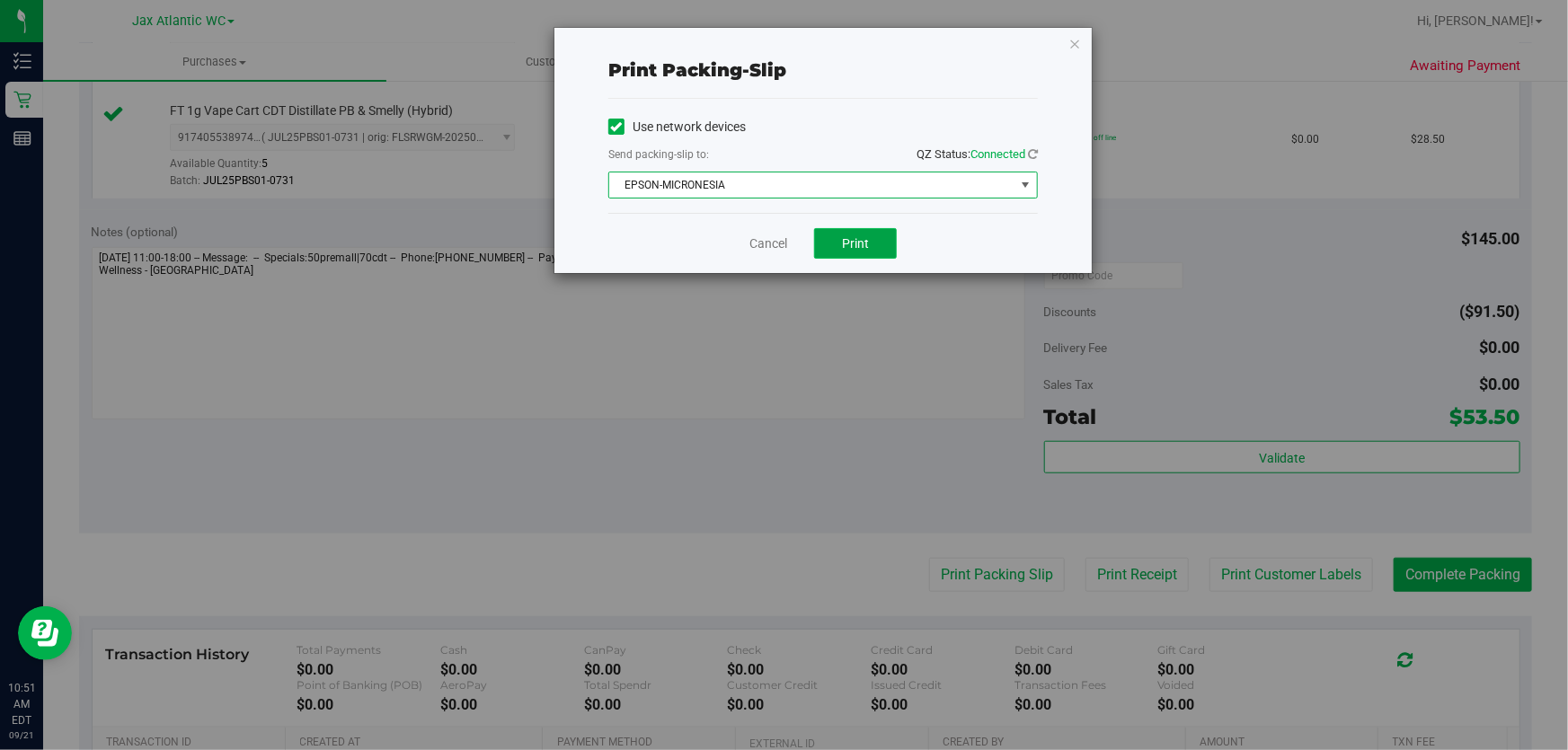
click at [846, 236] on span "Print" at bounding box center [855, 243] width 27 height 14
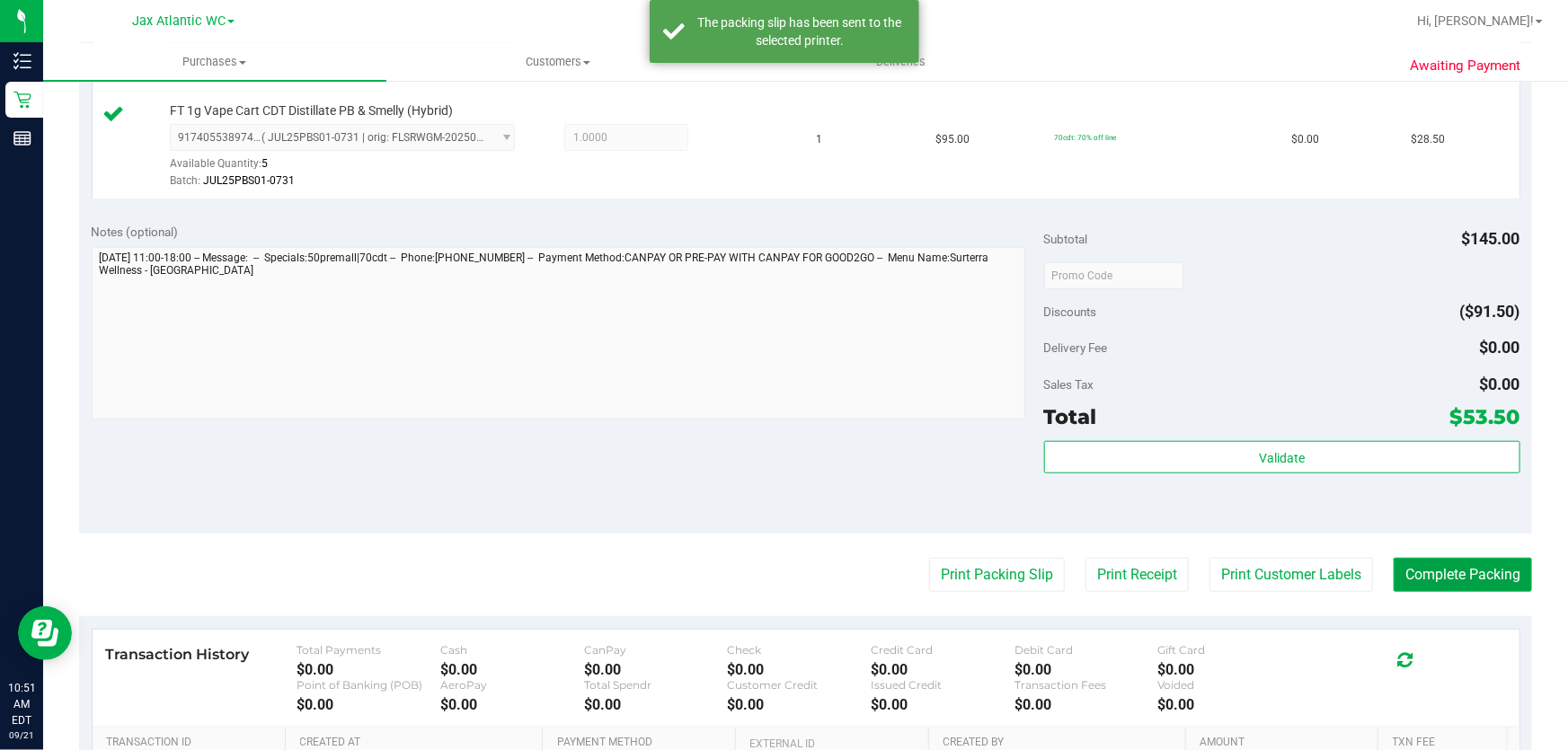
click at [1438, 569] on button "Complete Packing" at bounding box center [1463, 575] width 139 height 34
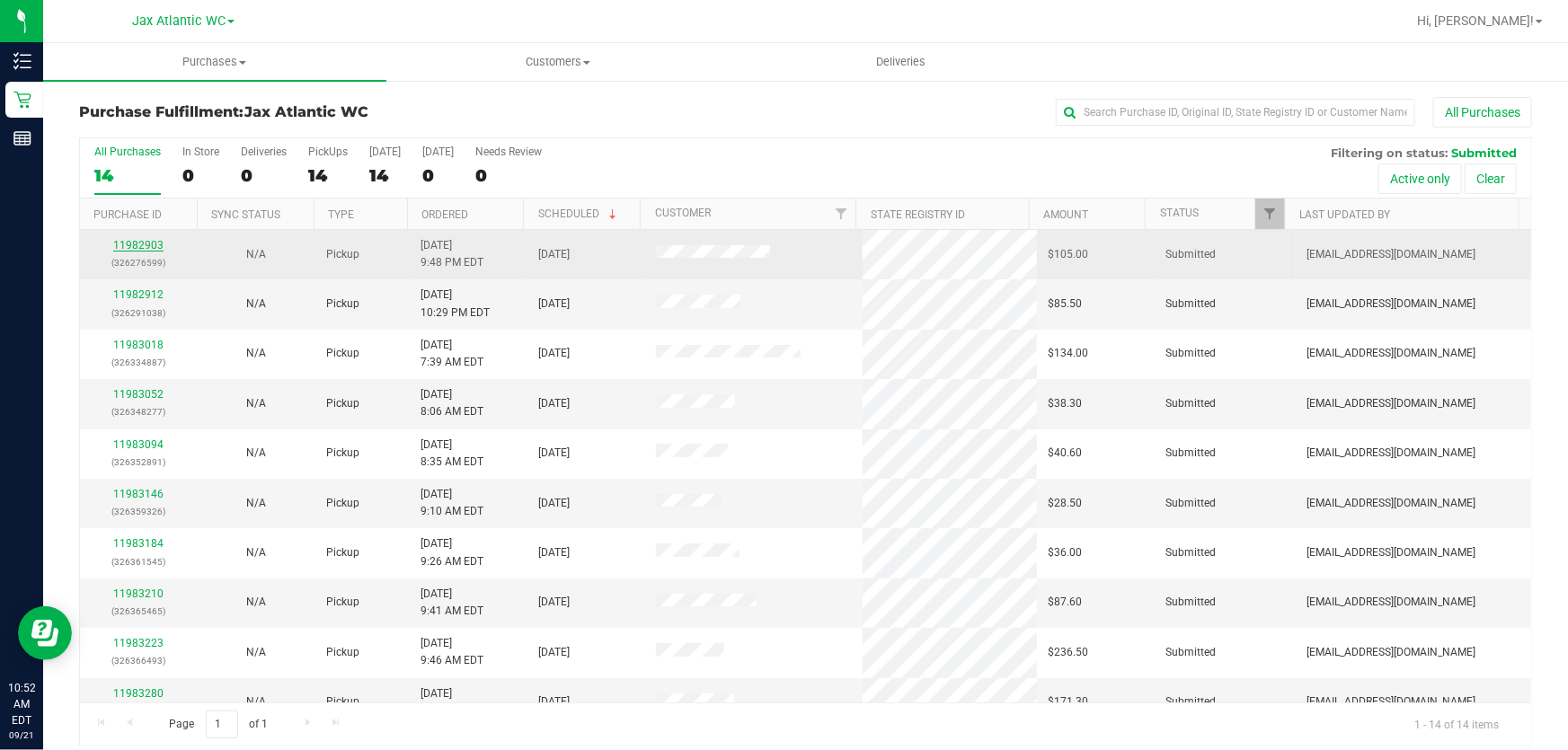
click at [128, 251] on link "11982903" at bounding box center [138, 245] width 51 height 13
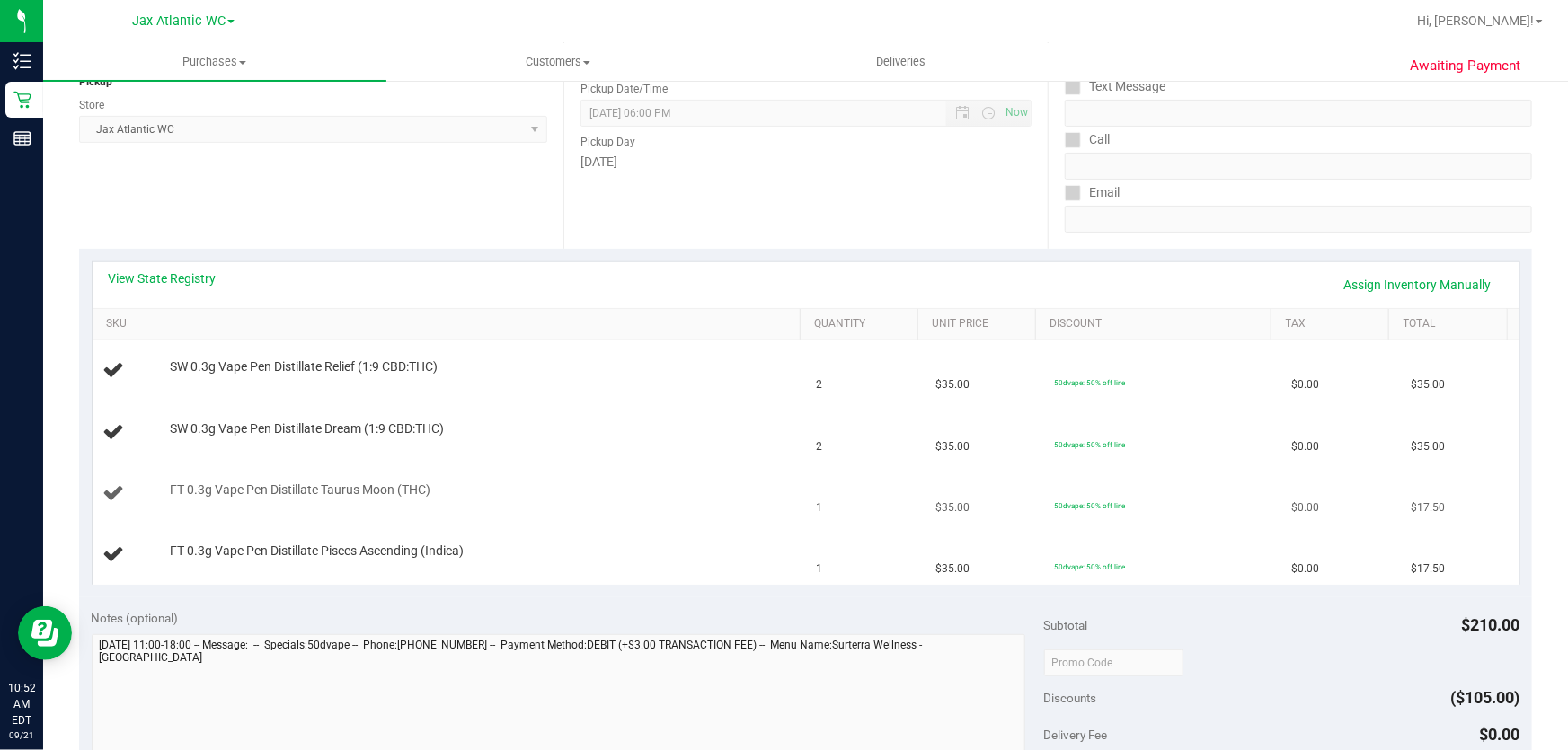
scroll to position [244, 0]
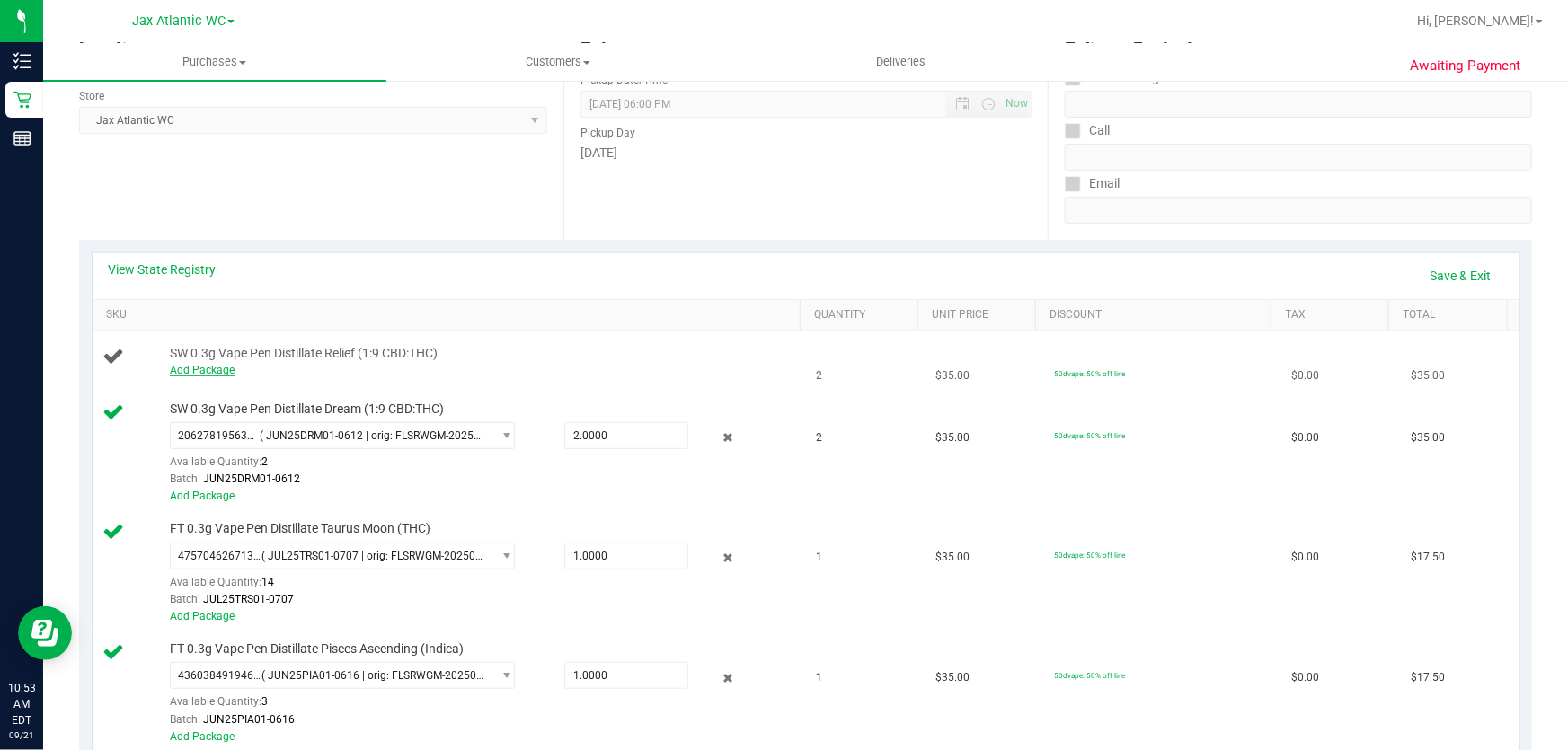
click at [196, 364] on link "Add Package" at bounding box center [201, 370] width 64 height 13
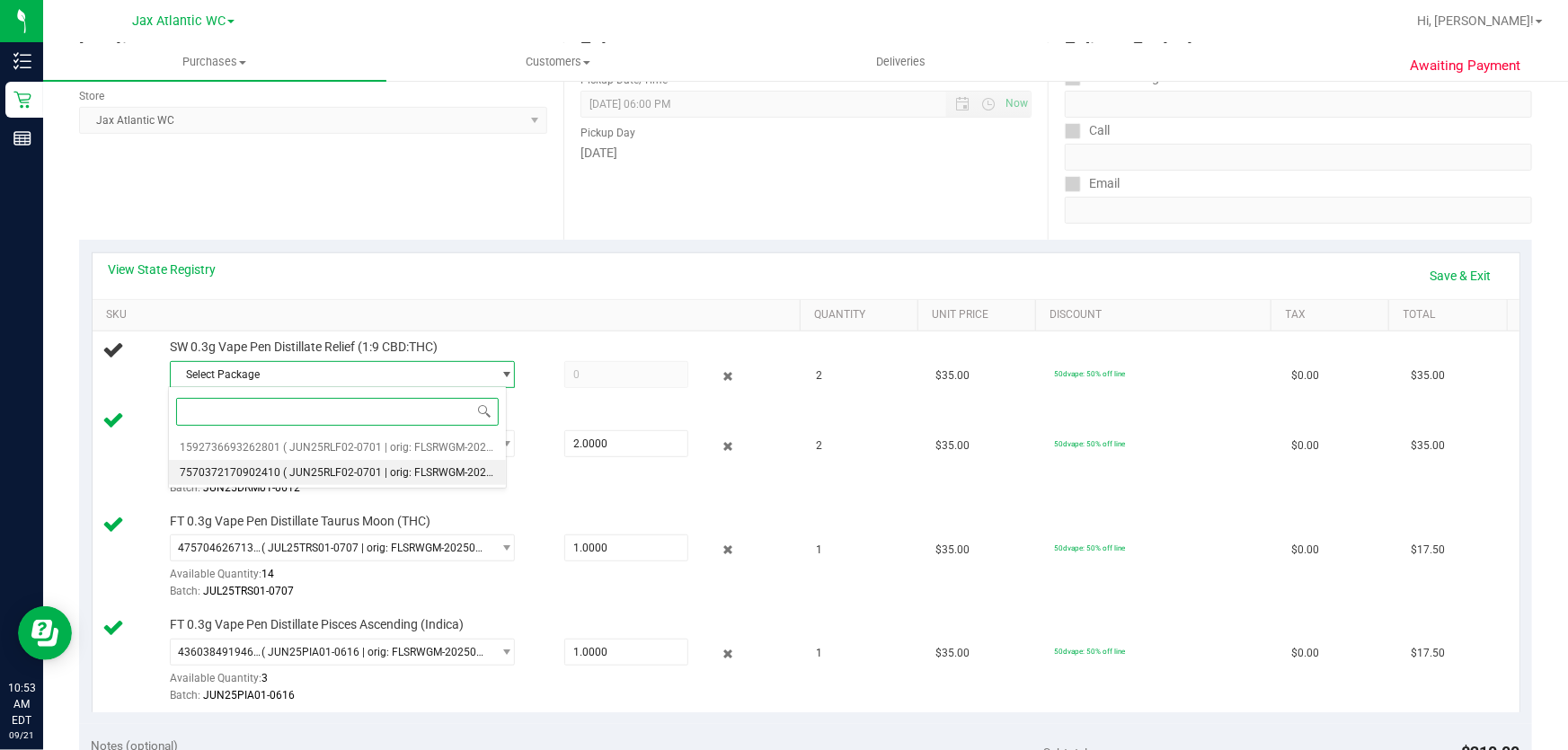
click at [292, 470] on span "( JUN25RLF02-0701 | orig: FLSRWGM-20250721-1647 )" at bounding box center [417, 472] width 269 height 13
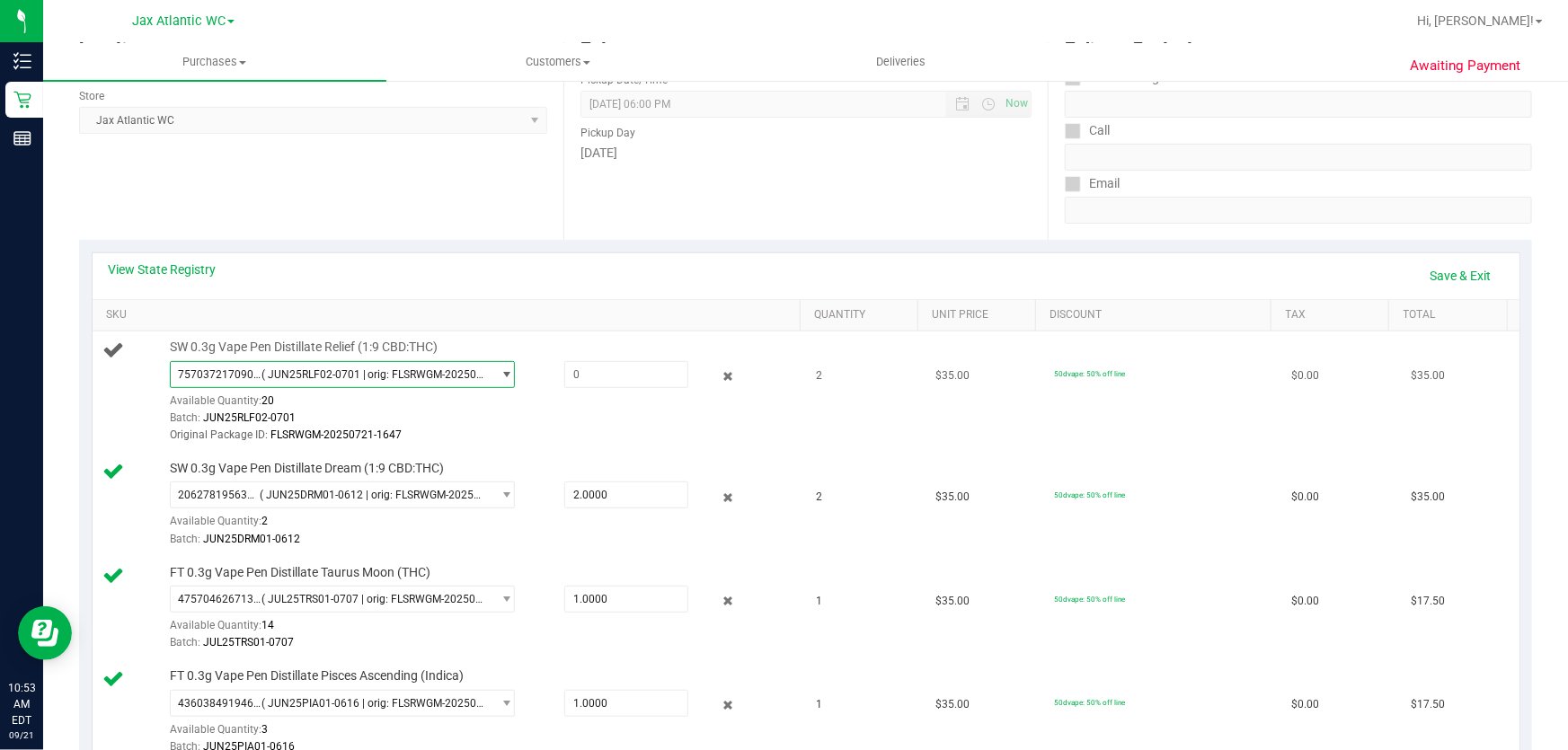
click at [320, 373] on span "( JUN25RLF02-0701 | orig: FLSRWGM-20250721-1647 )" at bounding box center [373, 374] width 223 height 13
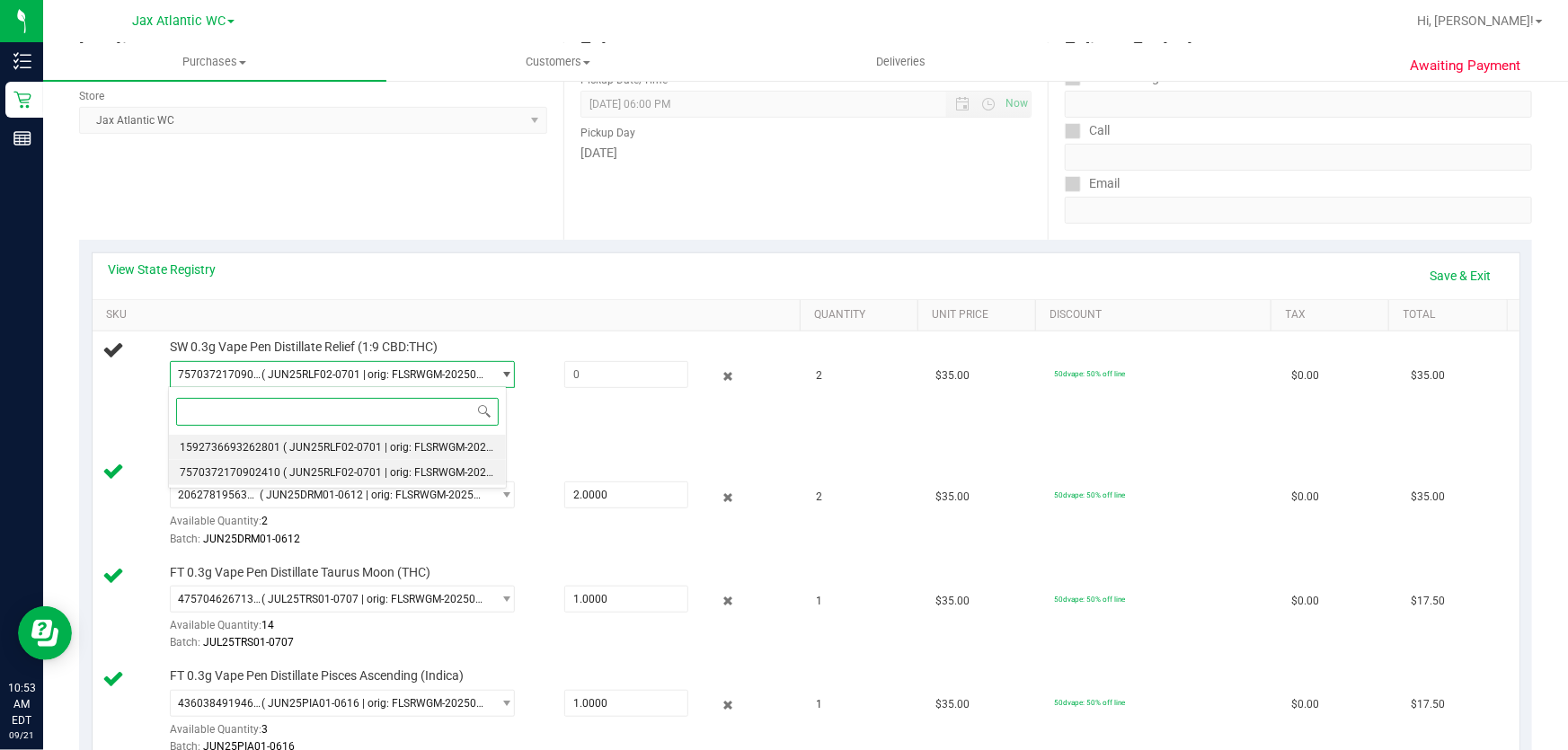
click at [310, 445] on span "( JUN25RLF02-0701 | orig: FLSRWGM-20250721-1603 )" at bounding box center [417, 447] width 269 height 13
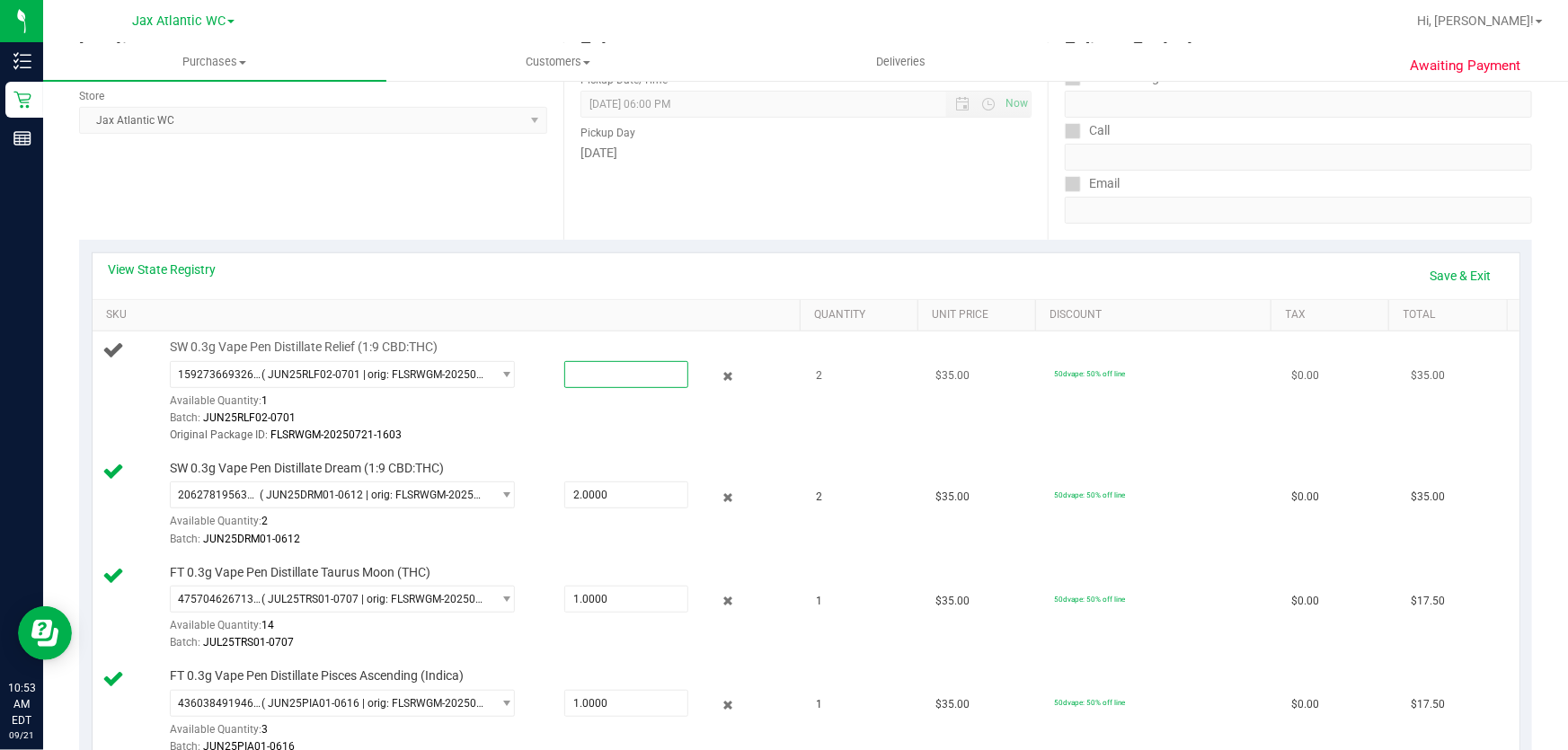
click at [582, 365] on span at bounding box center [627, 374] width 125 height 27
type input "1"
type input "1.0000"
click at [566, 431] on div "Original Package ID: FLSRWGM-20250721-1603" at bounding box center [481, 435] width 623 height 17
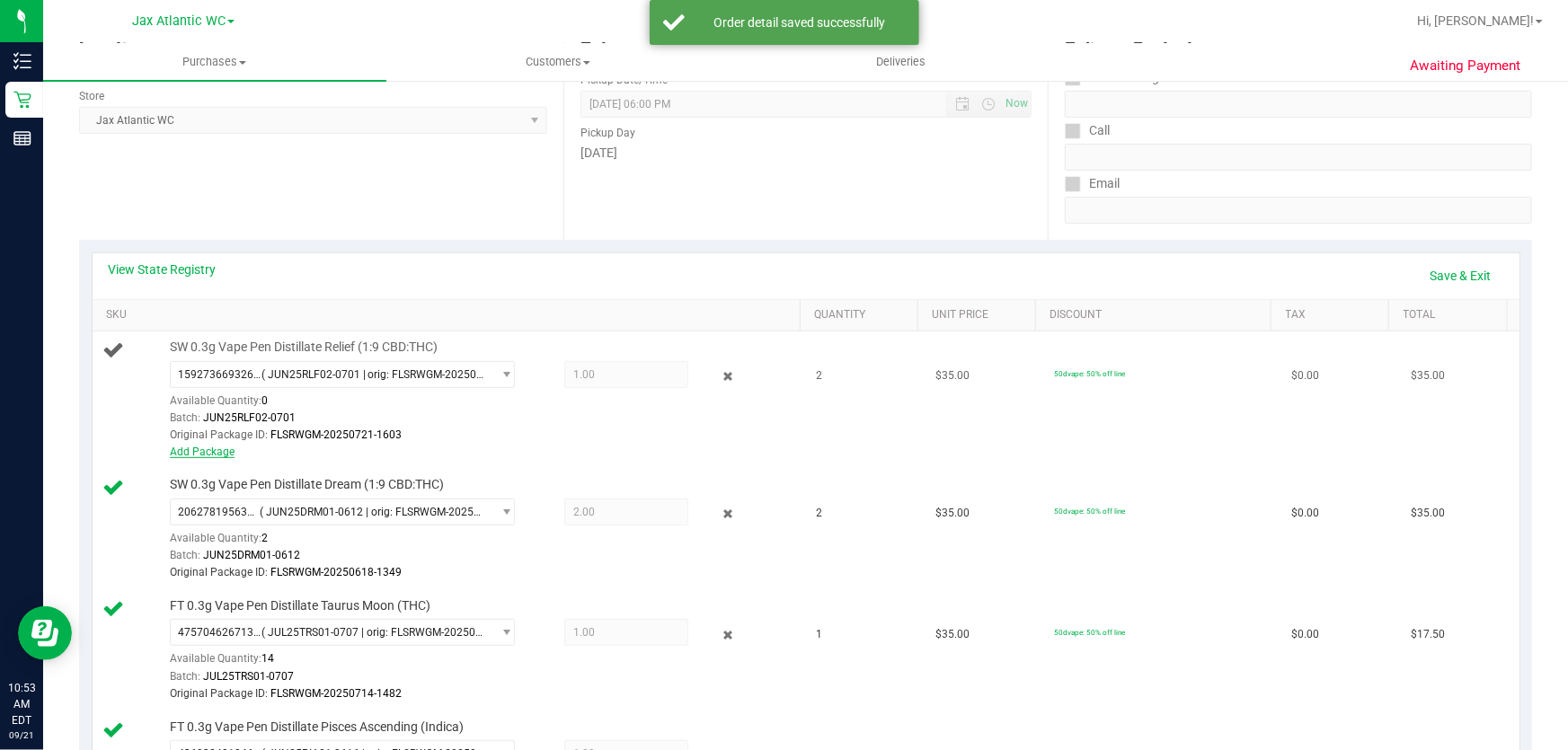
click at [201, 454] on link "Add Package" at bounding box center [201, 451] width 64 height 13
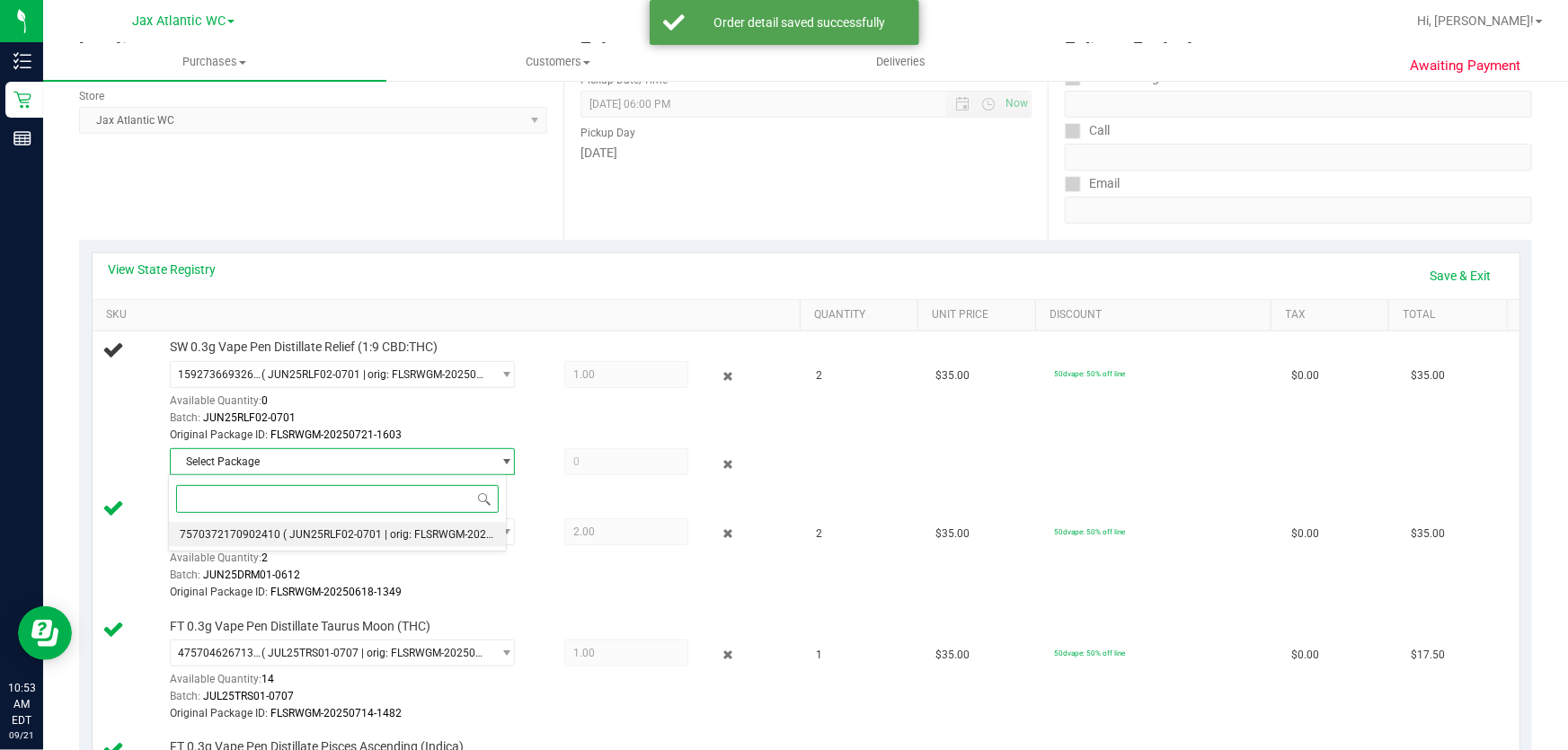
click at [285, 531] on span "( JUN25RLF02-0701 | orig: FLSRWGM-20250721-1647 )" at bounding box center [417, 535] width 269 height 13
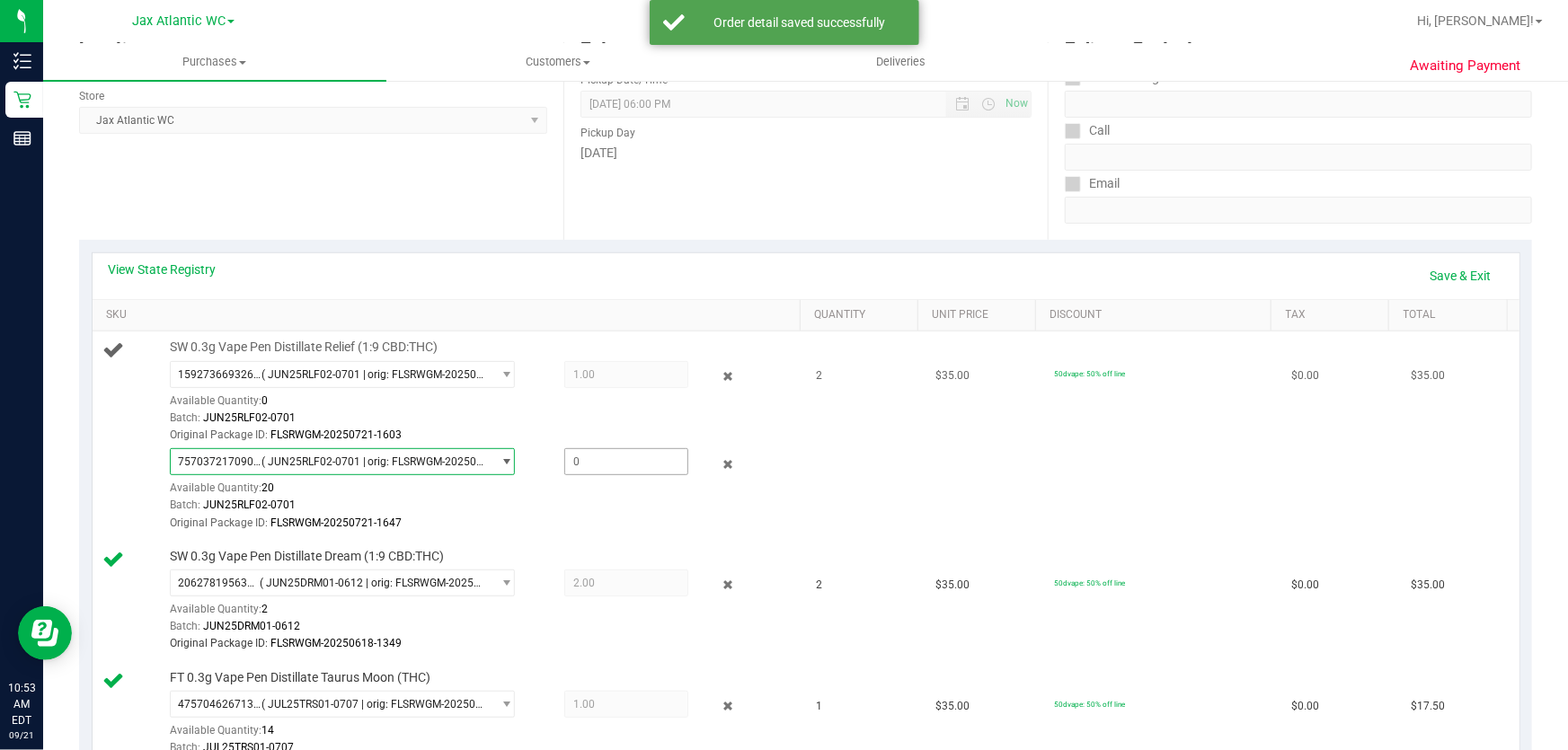
click at [568, 450] on span at bounding box center [627, 461] width 125 height 27
type input "1"
type input "1.0000"
click at [531, 492] on div "7570372170902410 ( JUN25RLF02-0701 | orig: FLSRWGM-20250721-1647 ) 757037217090…" at bounding box center [481, 490] width 623 height 83
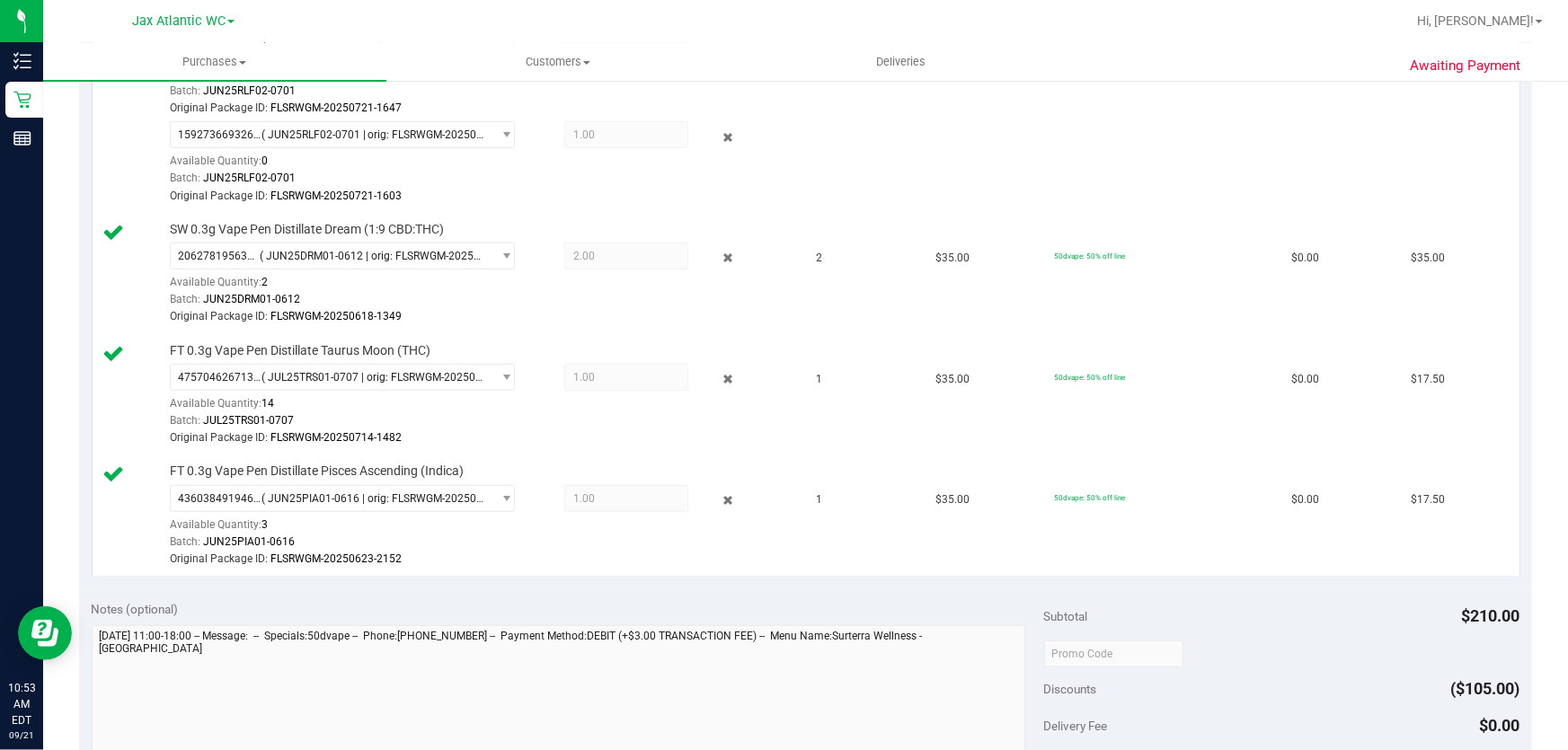
scroll to position [979, 0]
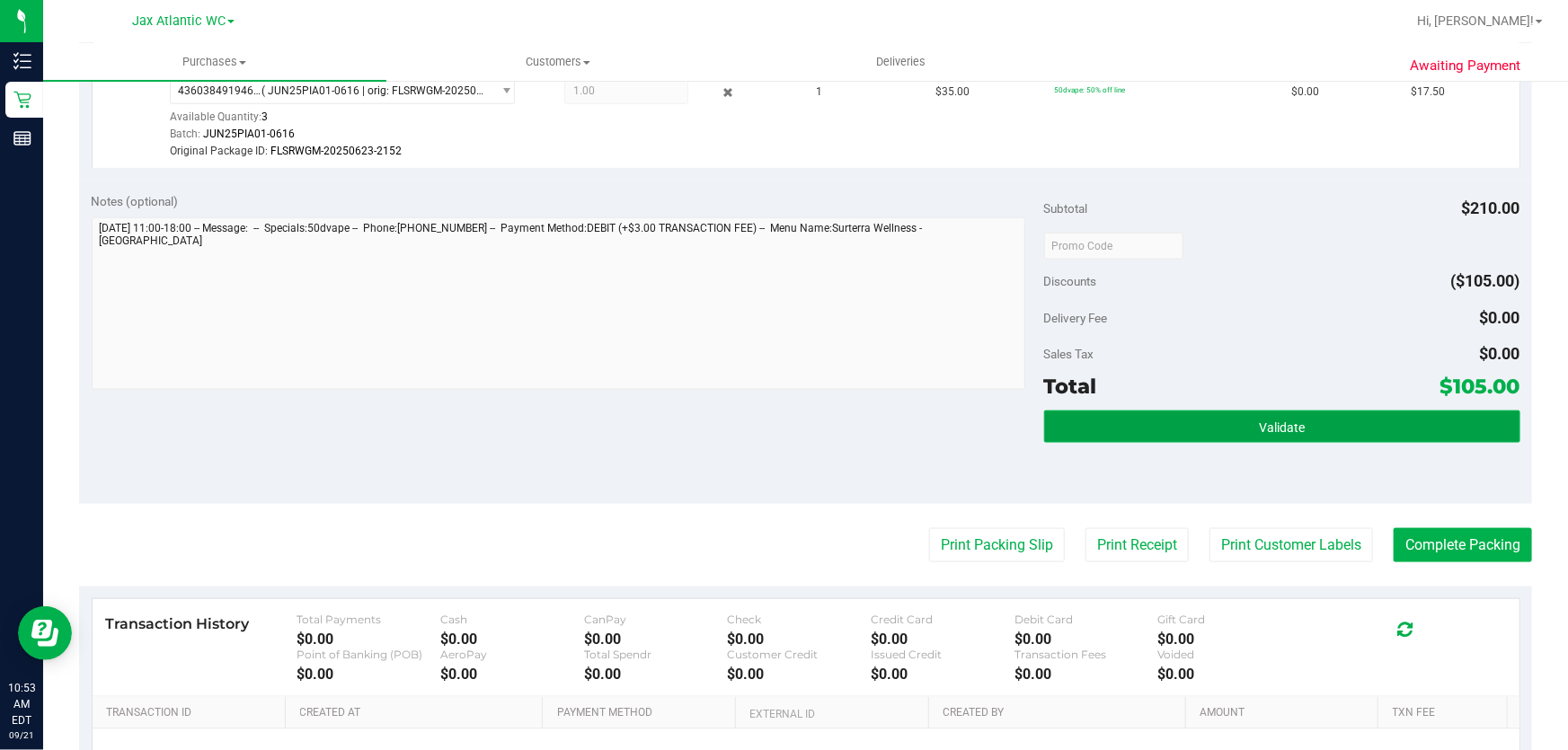
click at [1274, 427] on span "Validate" at bounding box center [1281, 428] width 46 height 14
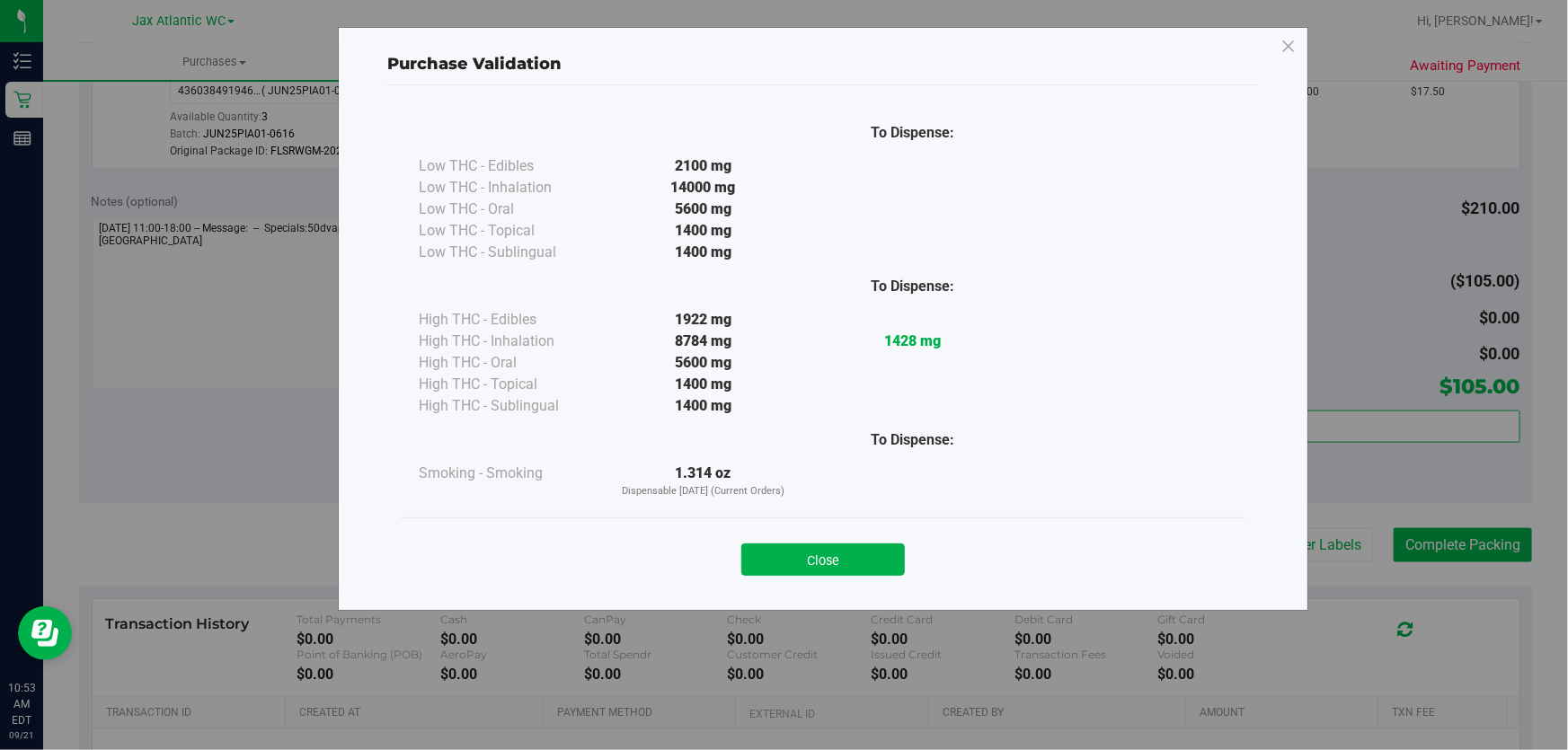
drag, startPoint x: 826, startPoint y: 564, endPoint x: 866, endPoint y: 560, distance: 40.2
click at [831, 563] on button "Close" at bounding box center [822, 560] width 164 height 33
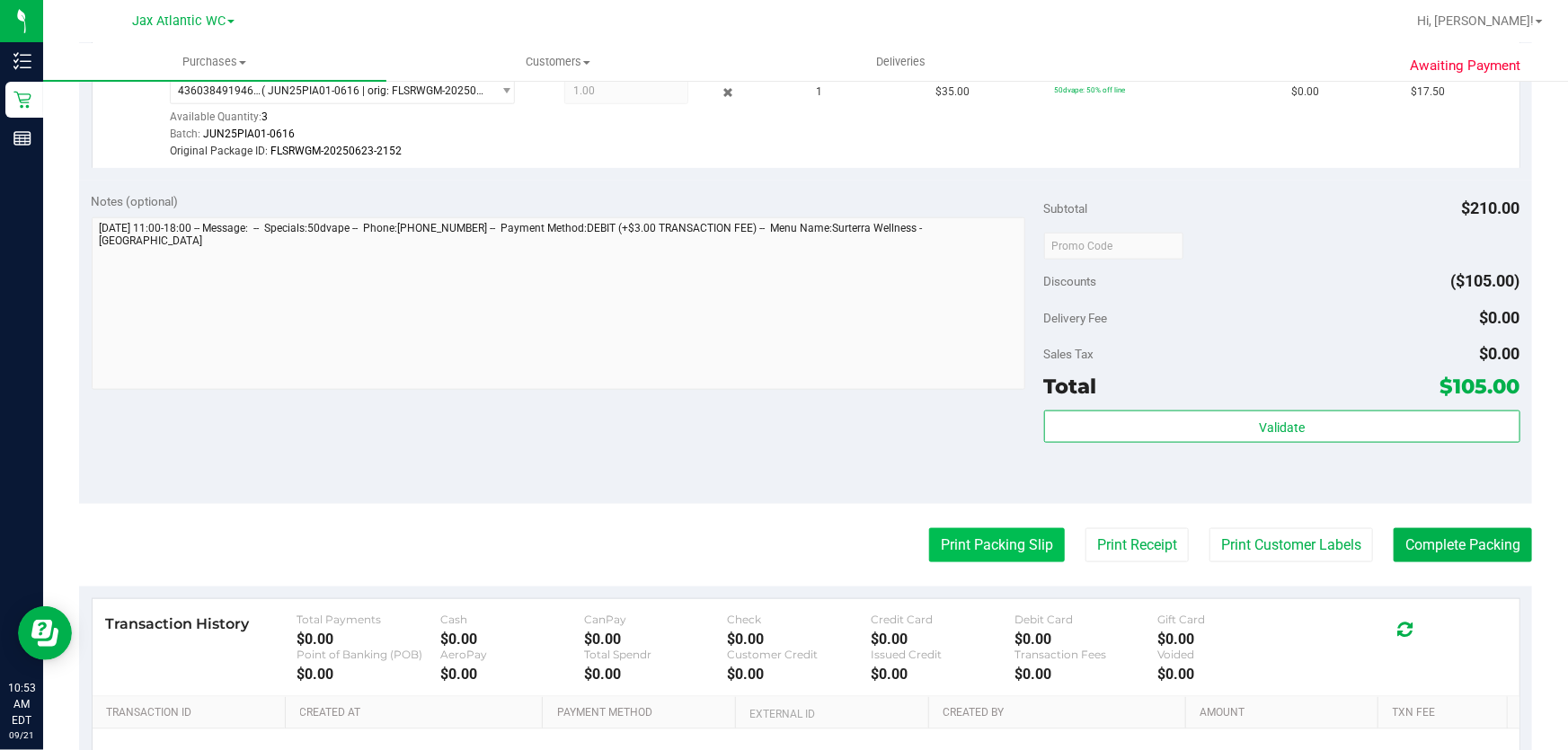
click at [1013, 555] on button "Print Packing Slip" at bounding box center [997, 546] width 136 height 34
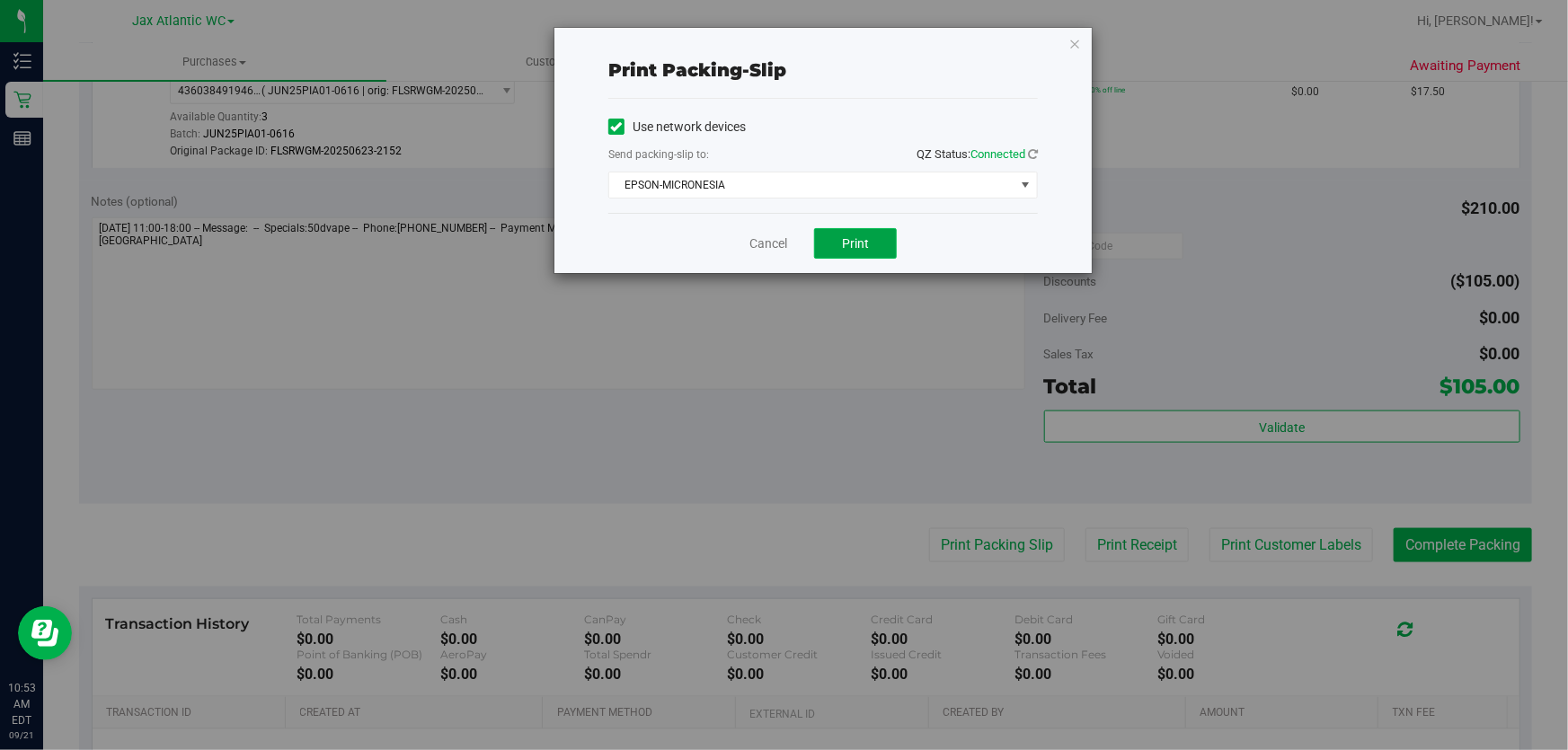
click at [866, 243] on span "Print" at bounding box center [855, 243] width 27 height 14
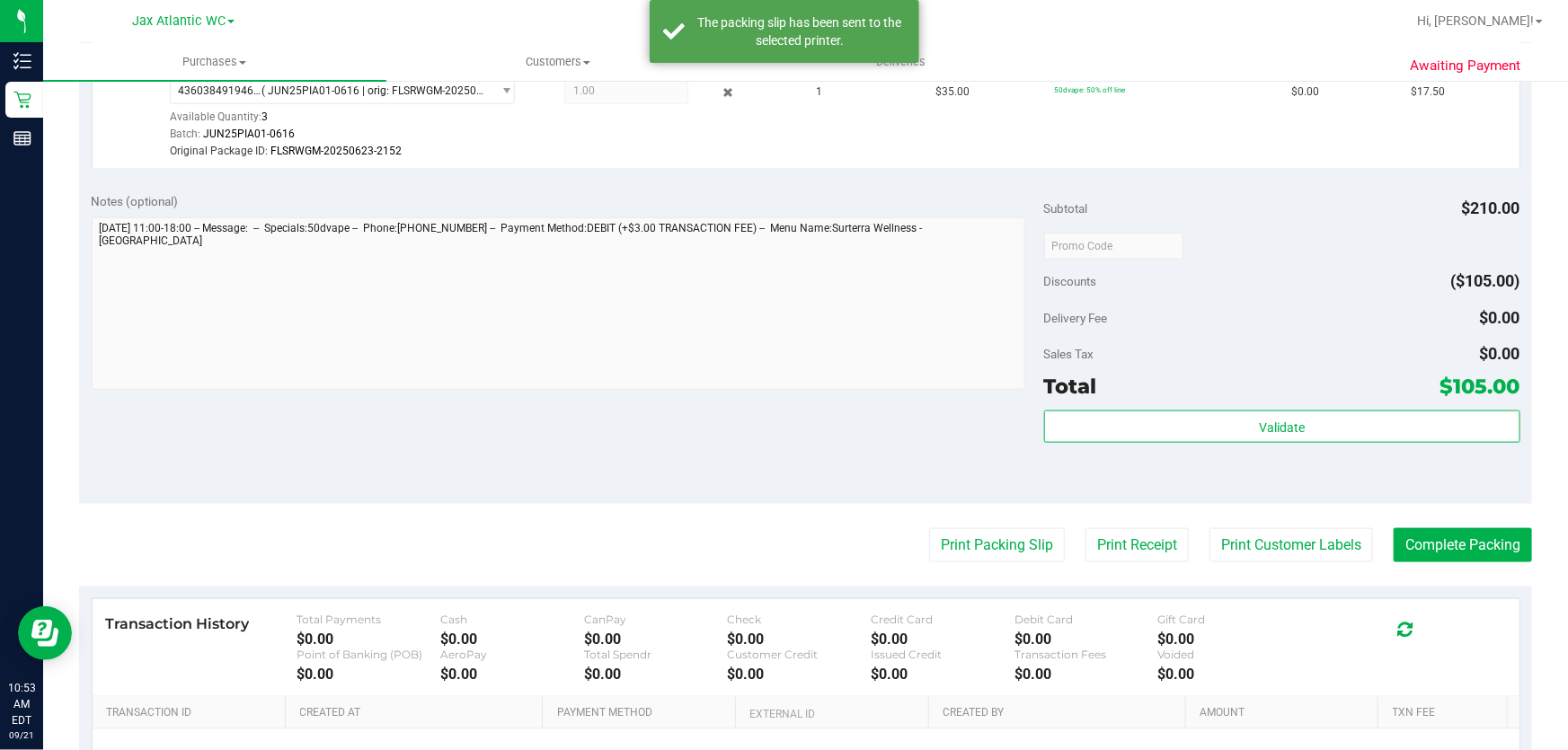
click at [1403, 522] on purchase-details "Back Edit Purchase Cancel Purchase View Profile # 11982903 BioTrack ID: - Submi…" at bounding box center [805, 20] width 1453 height 1806
click at [1410, 541] on button "Complete Packing" at bounding box center [1463, 546] width 139 height 34
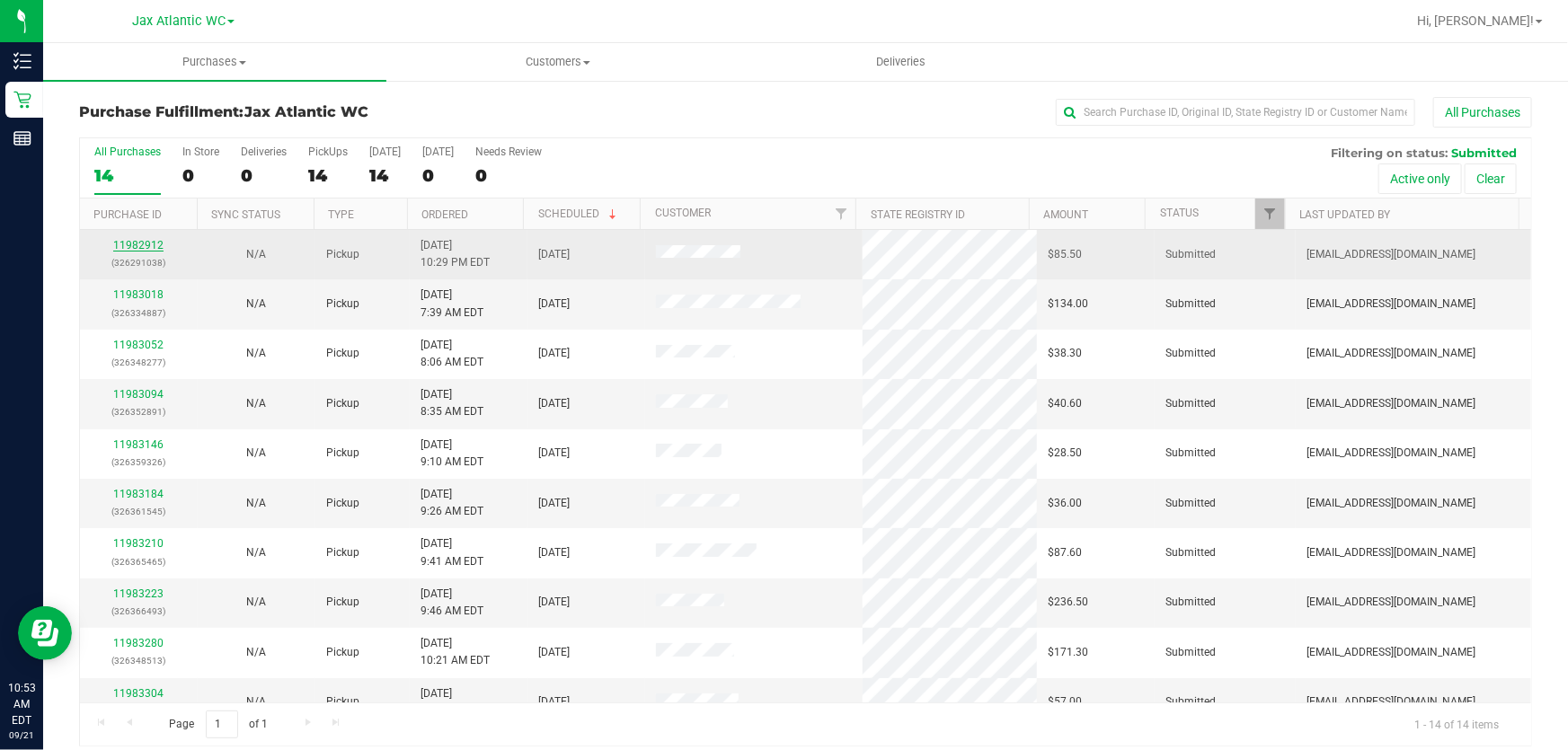
click at [148, 244] on link "11982912" at bounding box center [138, 245] width 51 height 13
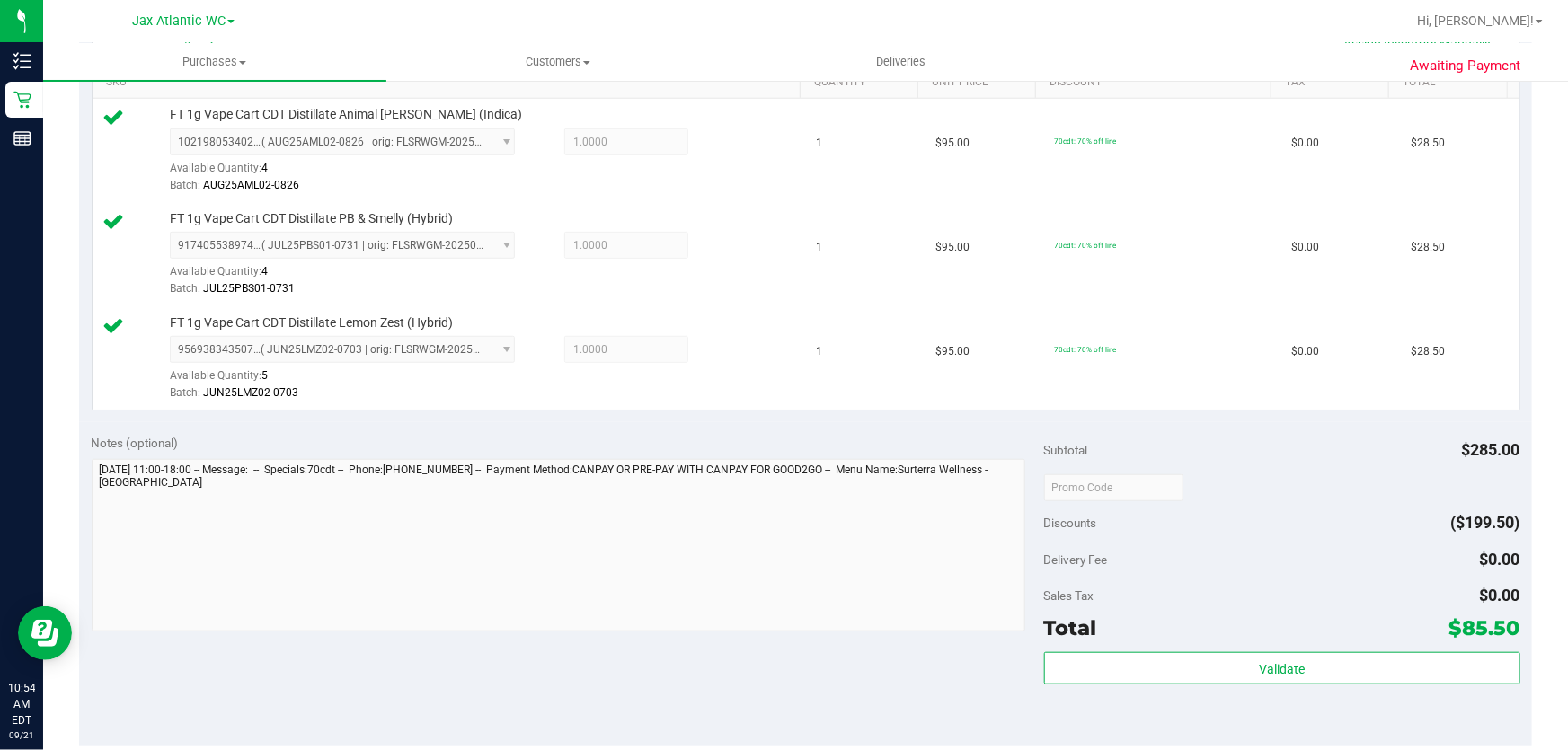
scroll to position [654, 0]
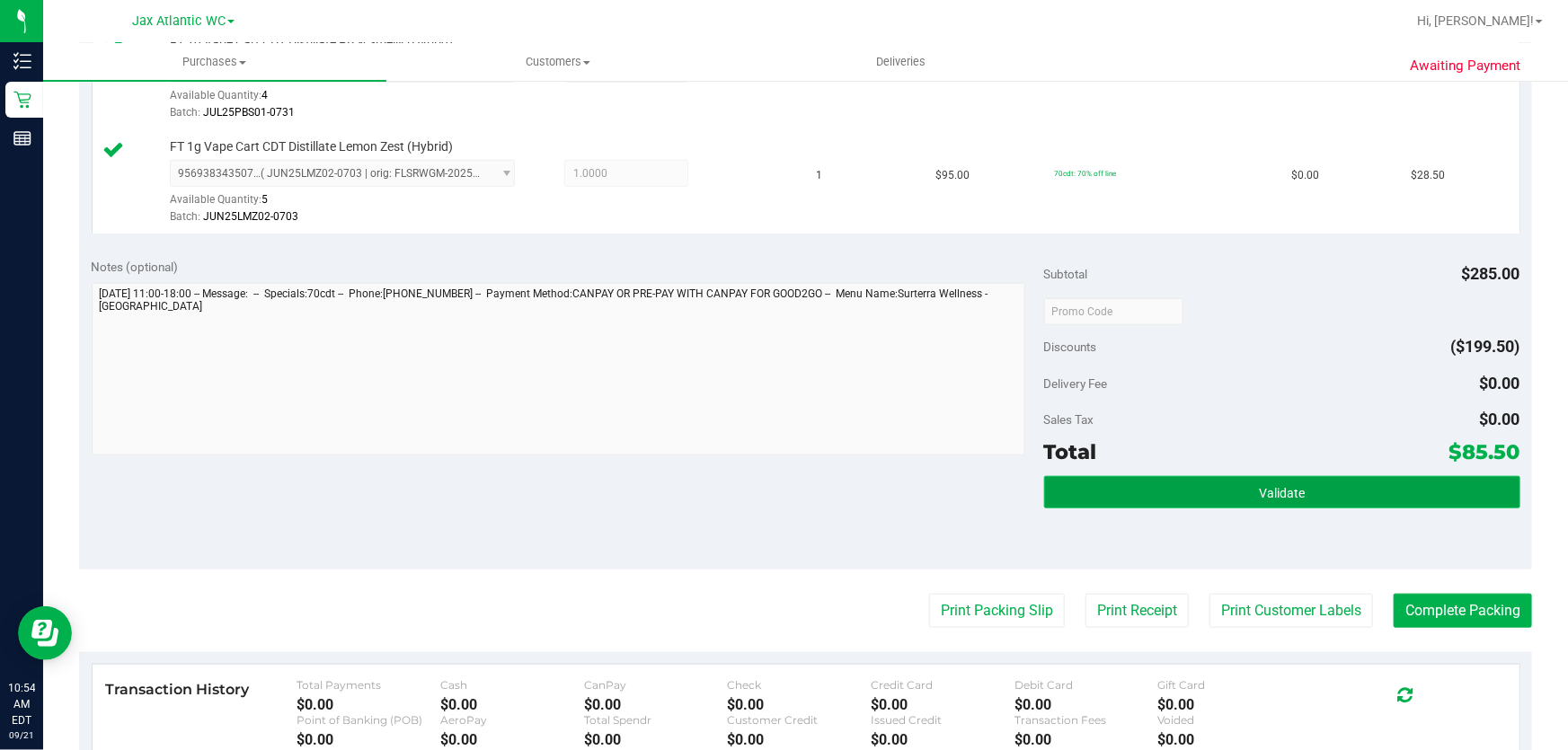
click at [1171, 492] on button "Validate" at bounding box center [1282, 492] width 476 height 33
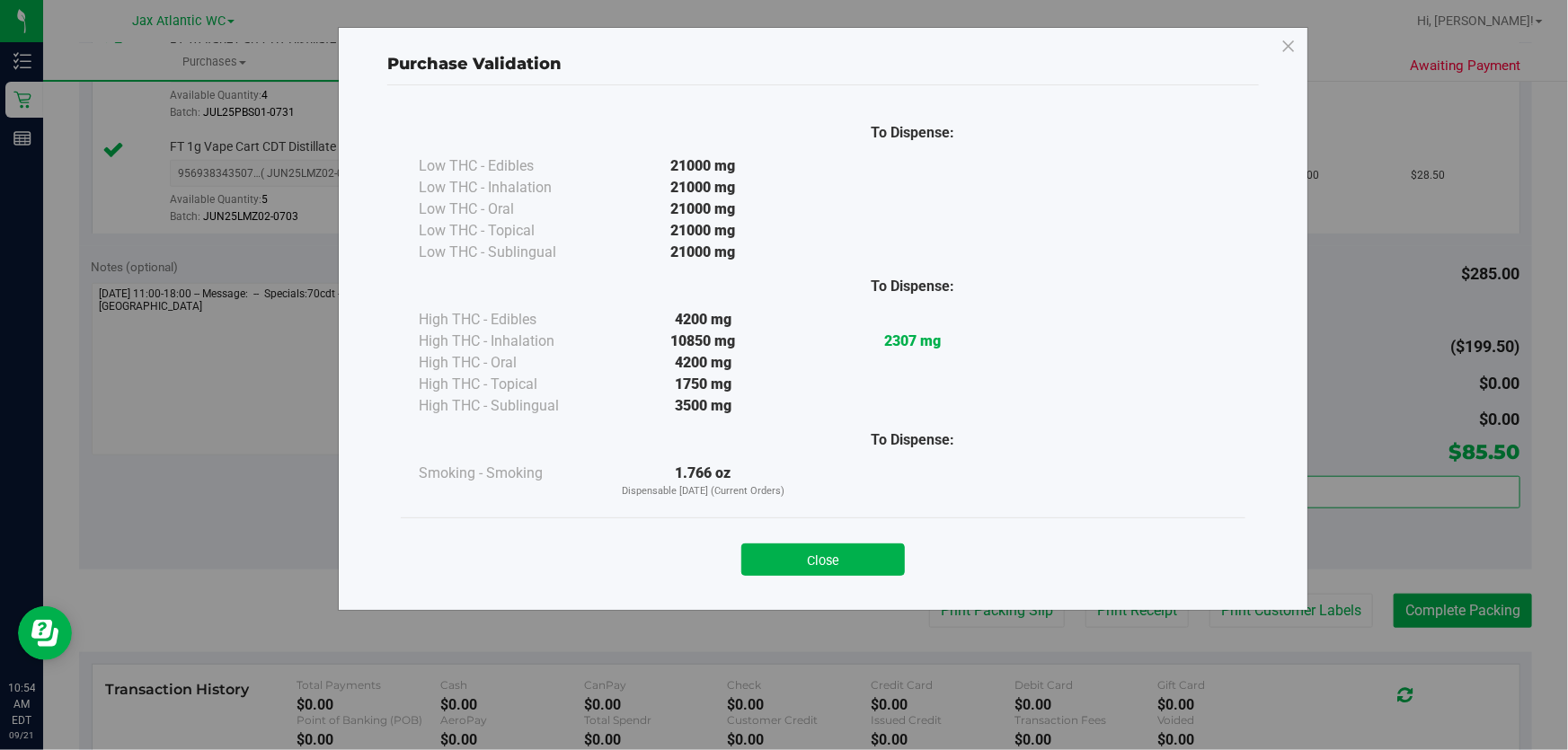
drag, startPoint x: 805, startPoint y: 574, endPoint x: 846, endPoint y: 568, distance: 41.4
click at [807, 574] on button "Close" at bounding box center [822, 560] width 164 height 33
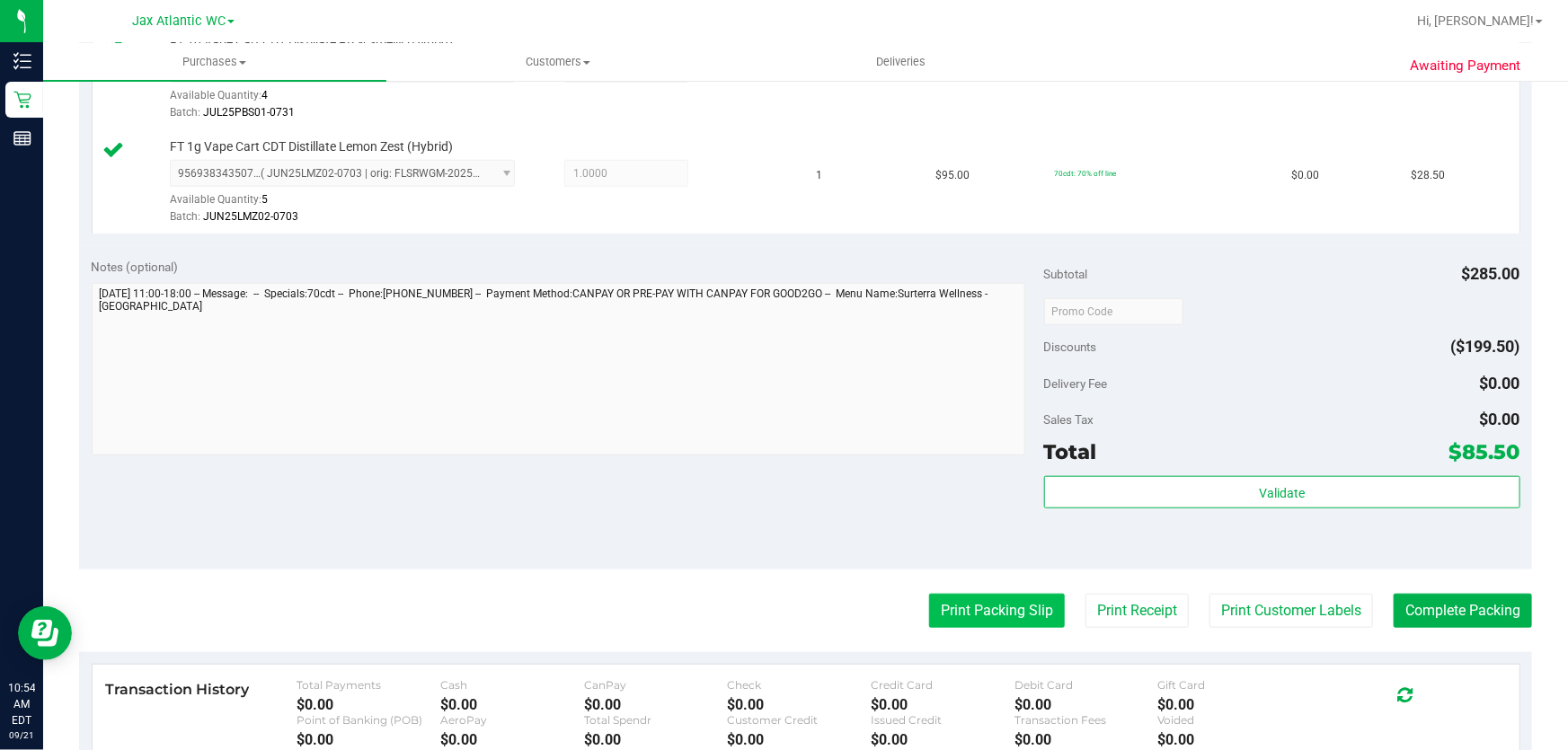
click at [961, 597] on button "Print Packing Slip" at bounding box center [997, 611] width 136 height 34
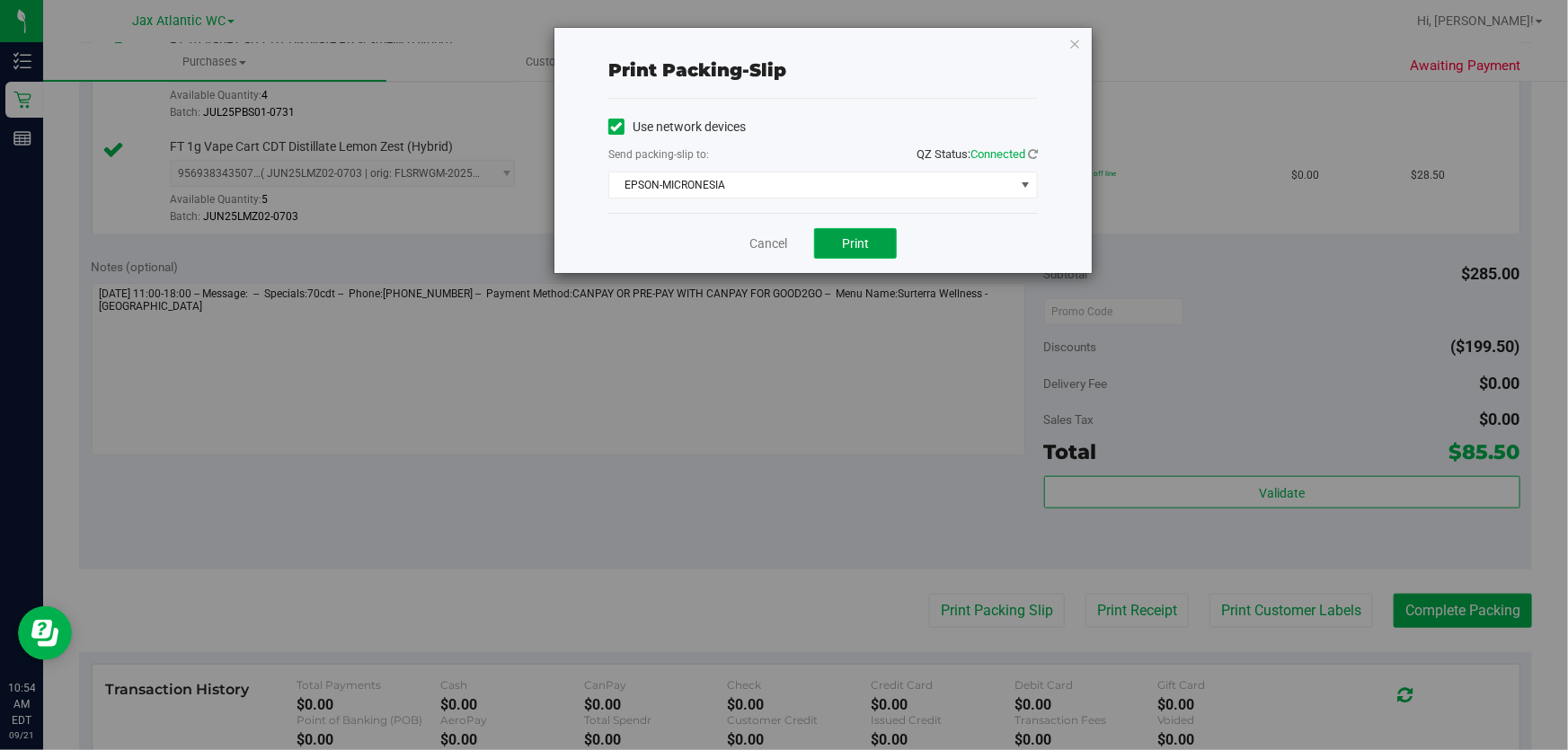
click at [844, 256] on button "Print" at bounding box center [855, 243] width 82 height 31
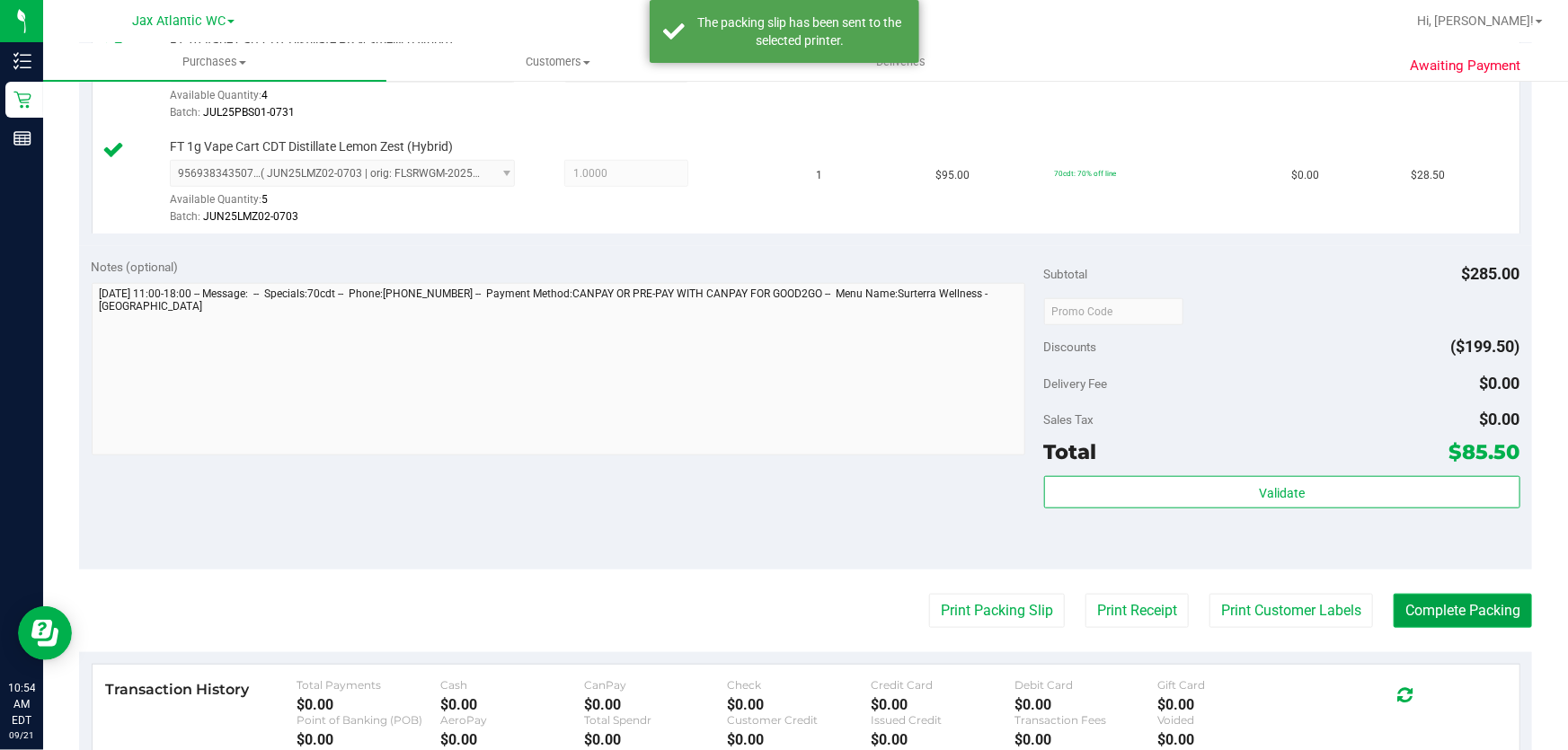
click at [1447, 598] on button "Complete Packing" at bounding box center [1463, 611] width 139 height 34
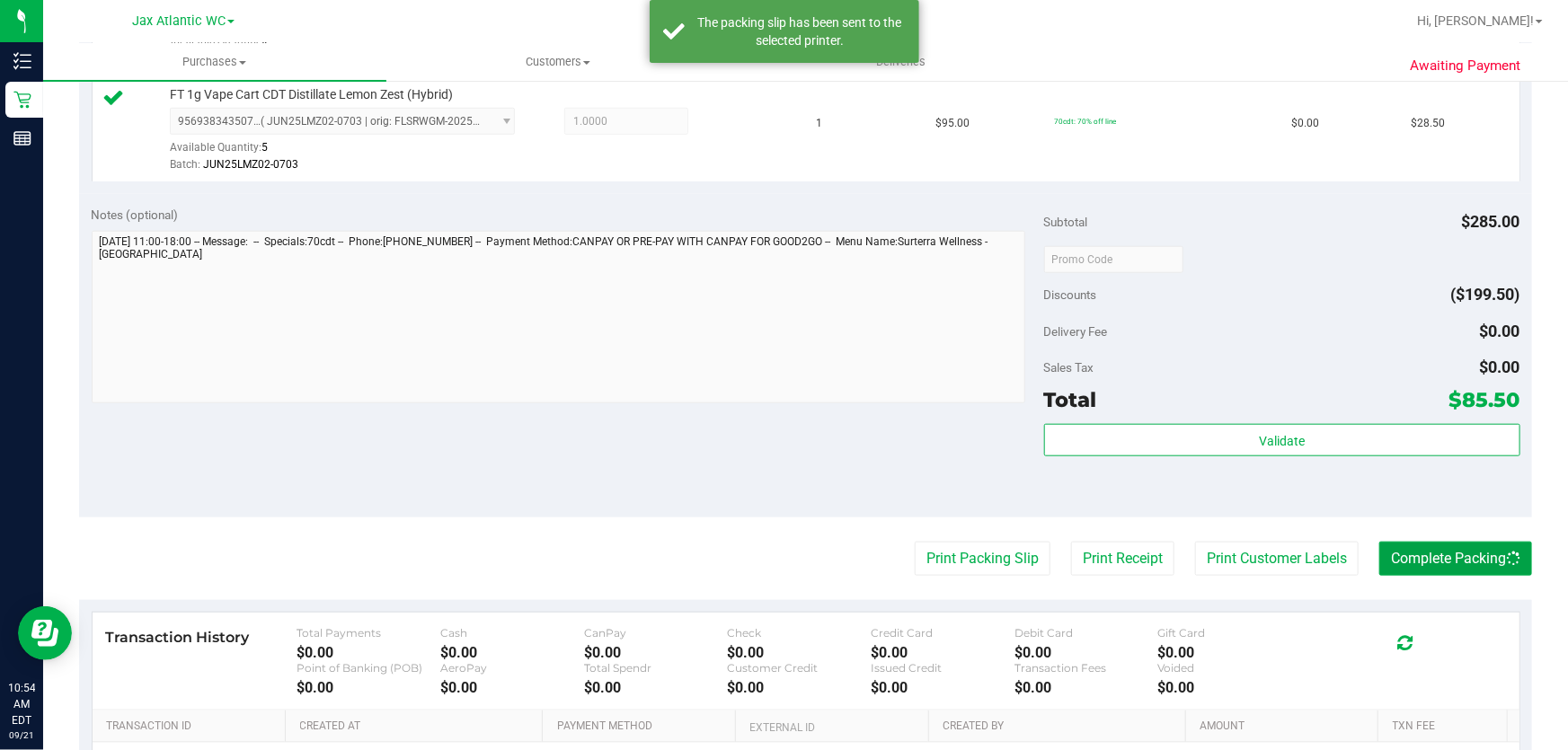
scroll to position [735, 0]
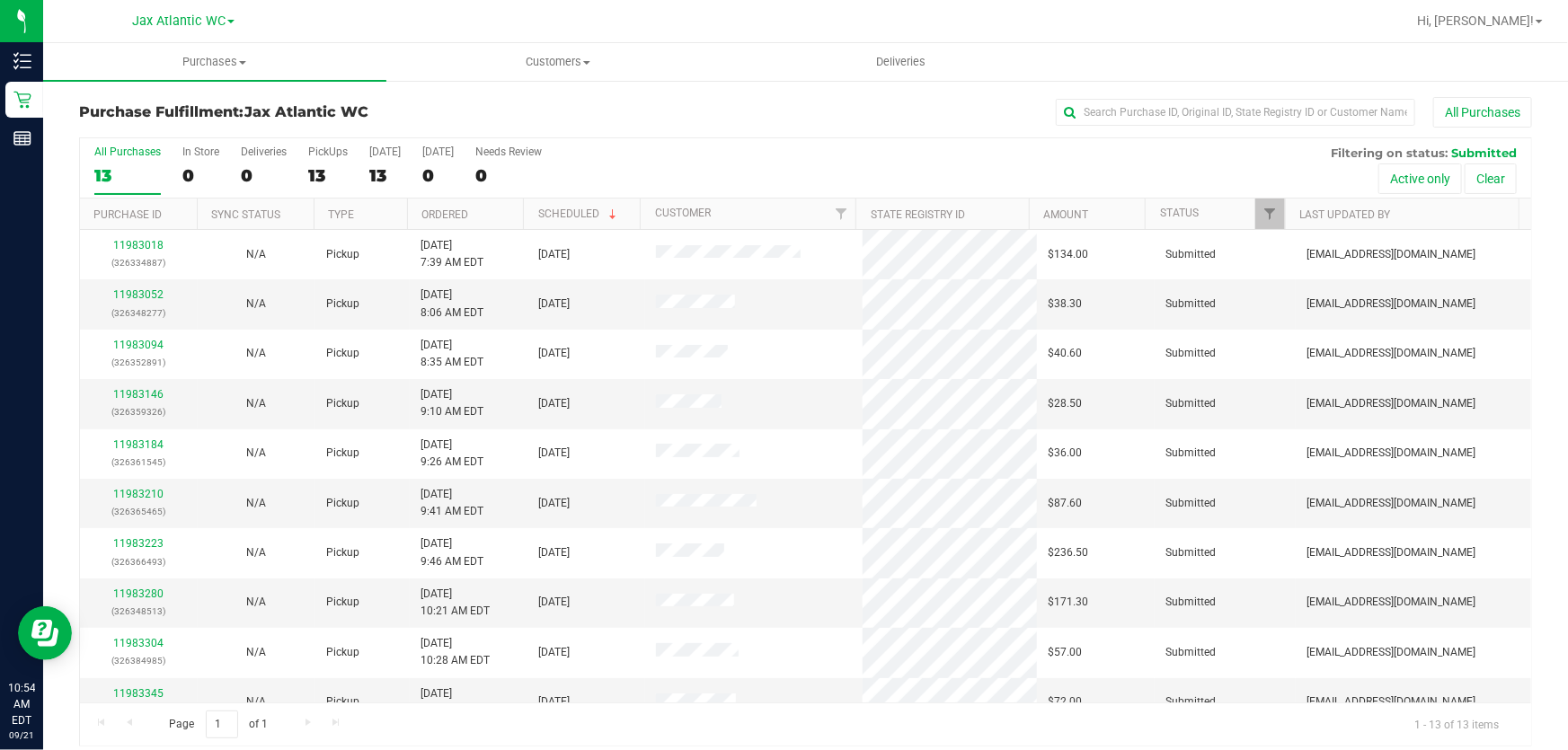
drag, startPoint x: 1438, startPoint y: 676, endPoint x: 1139, endPoint y: 167, distance: 590.3
click at [1139, 167] on div "All Purchases 13 In Store 0 Deliveries 0 PickUps 13 [DATE] 13 [DATE] 0 Needs Re…" at bounding box center [805, 169] width 1451 height 61
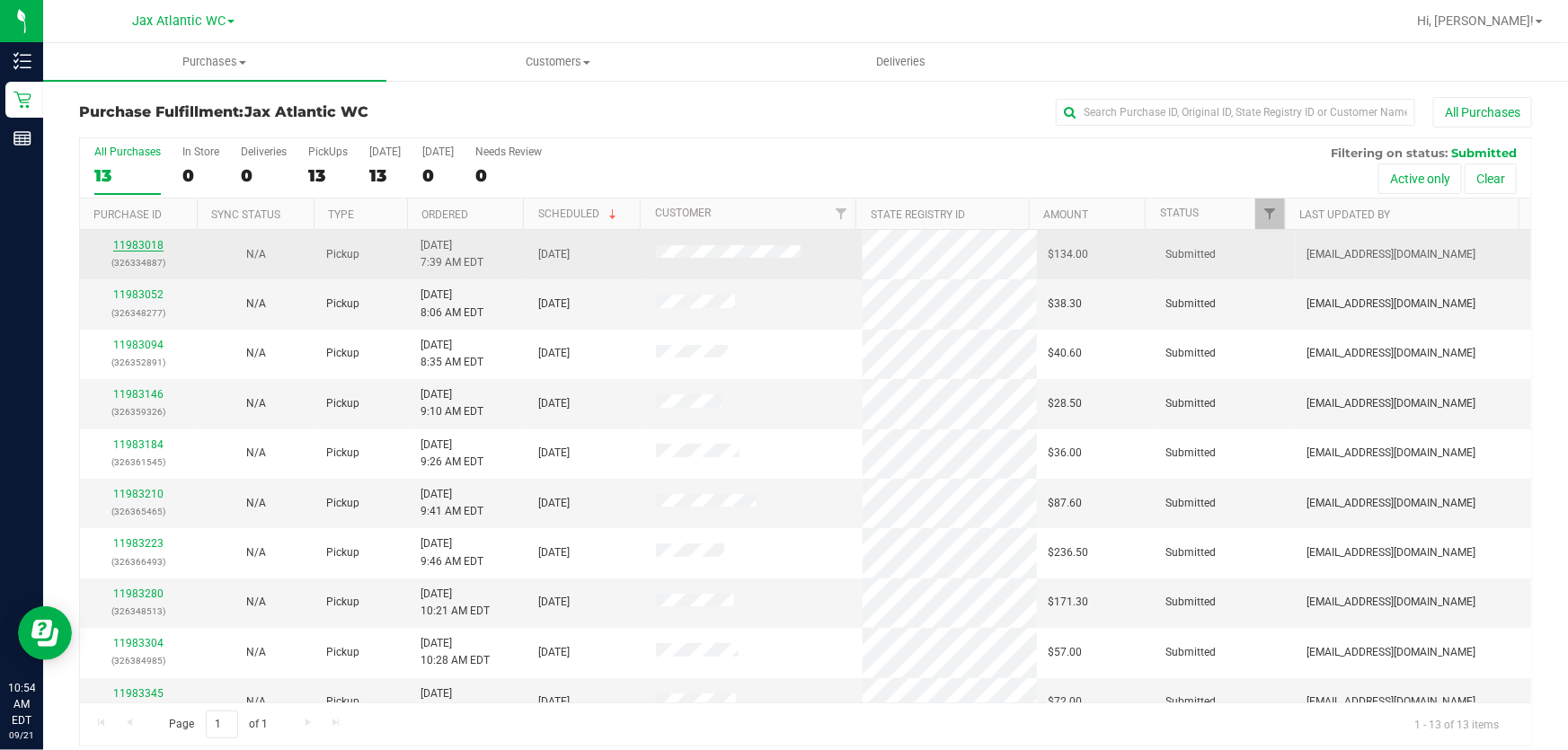
click at [158, 247] on link "11983018" at bounding box center [138, 245] width 51 height 13
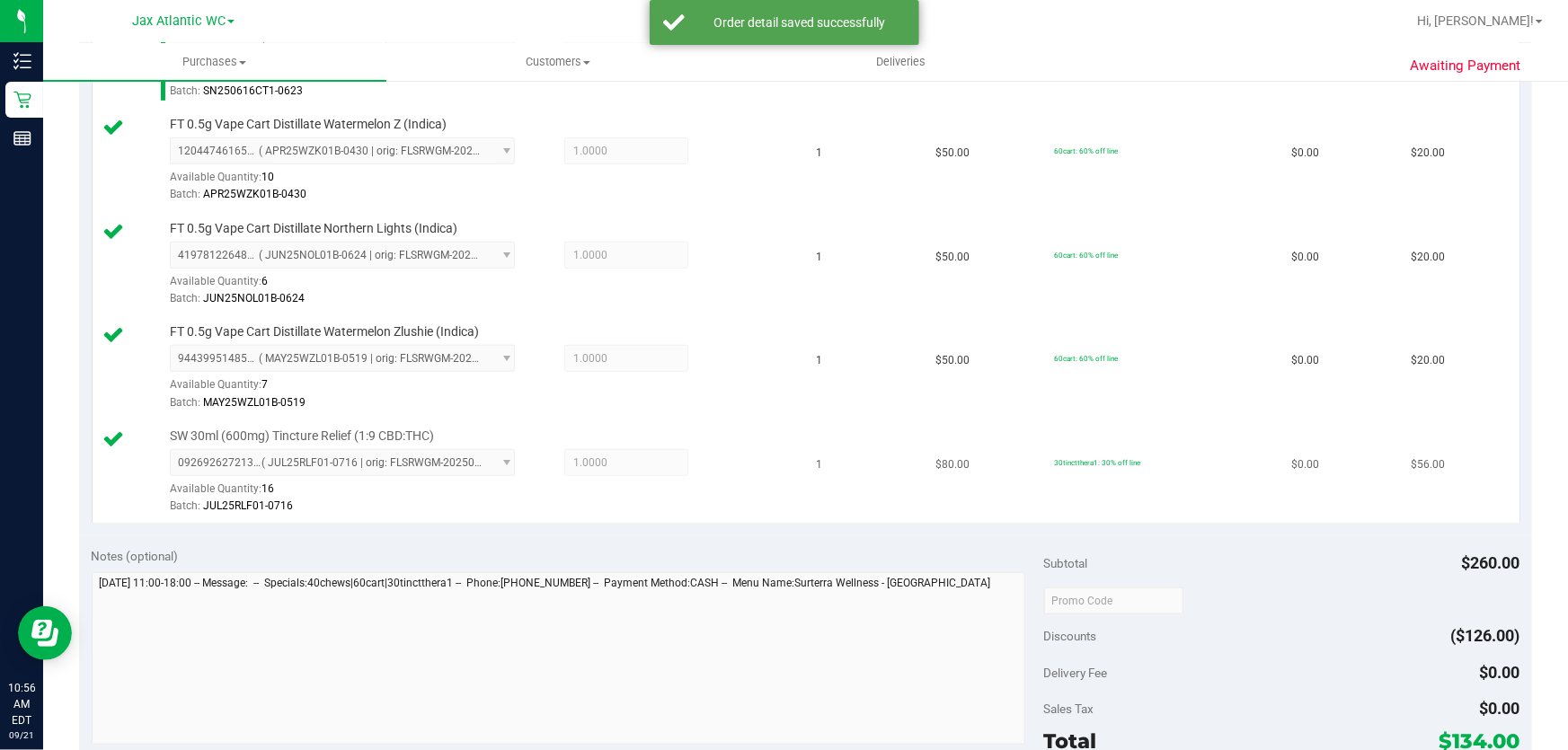
scroll to position [735, 0]
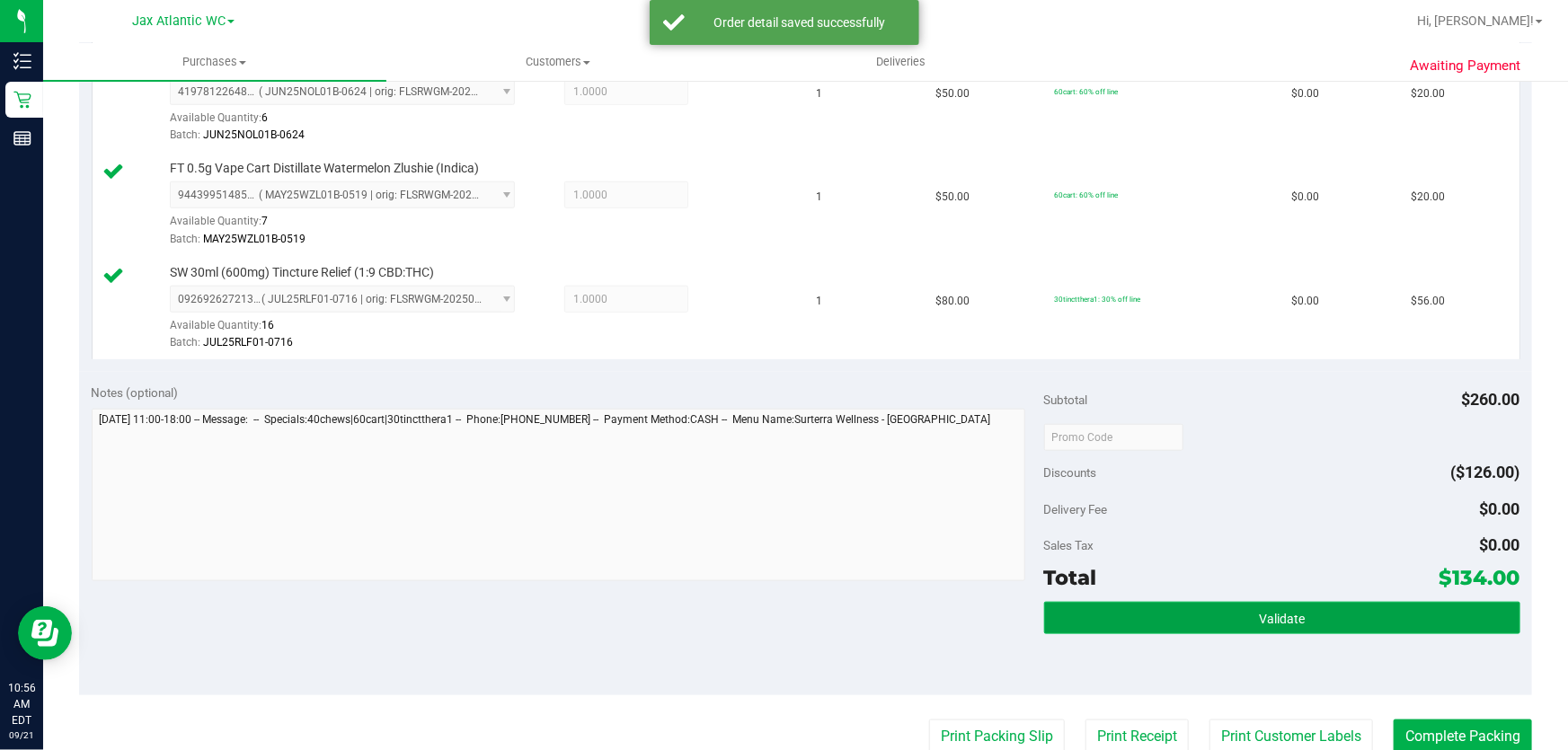
click at [1159, 602] on button "Validate" at bounding box center [1282, 618] width 476 height 33
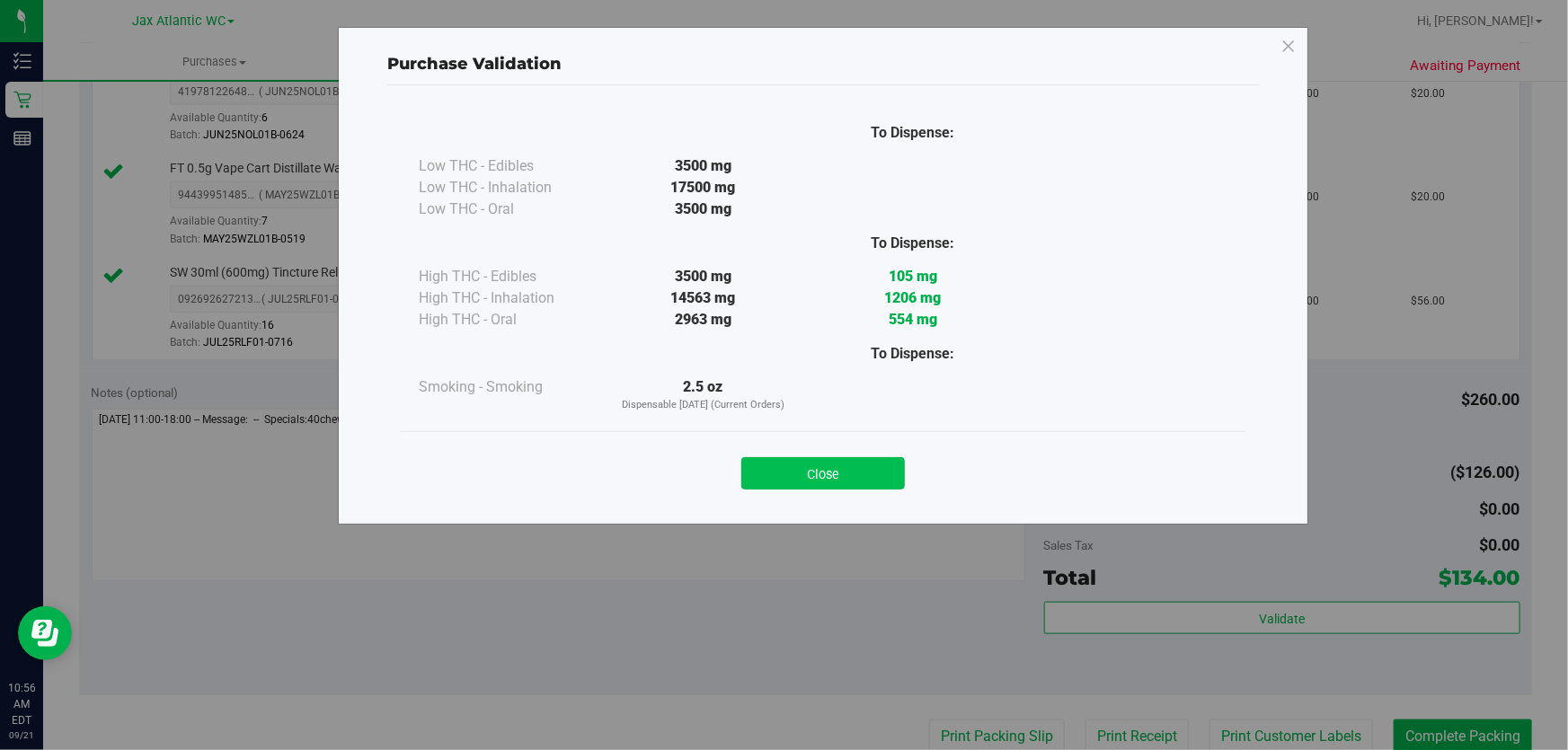
click at [836, 467] on button "Close" at bounding box center [822, 473] width 164 height 33
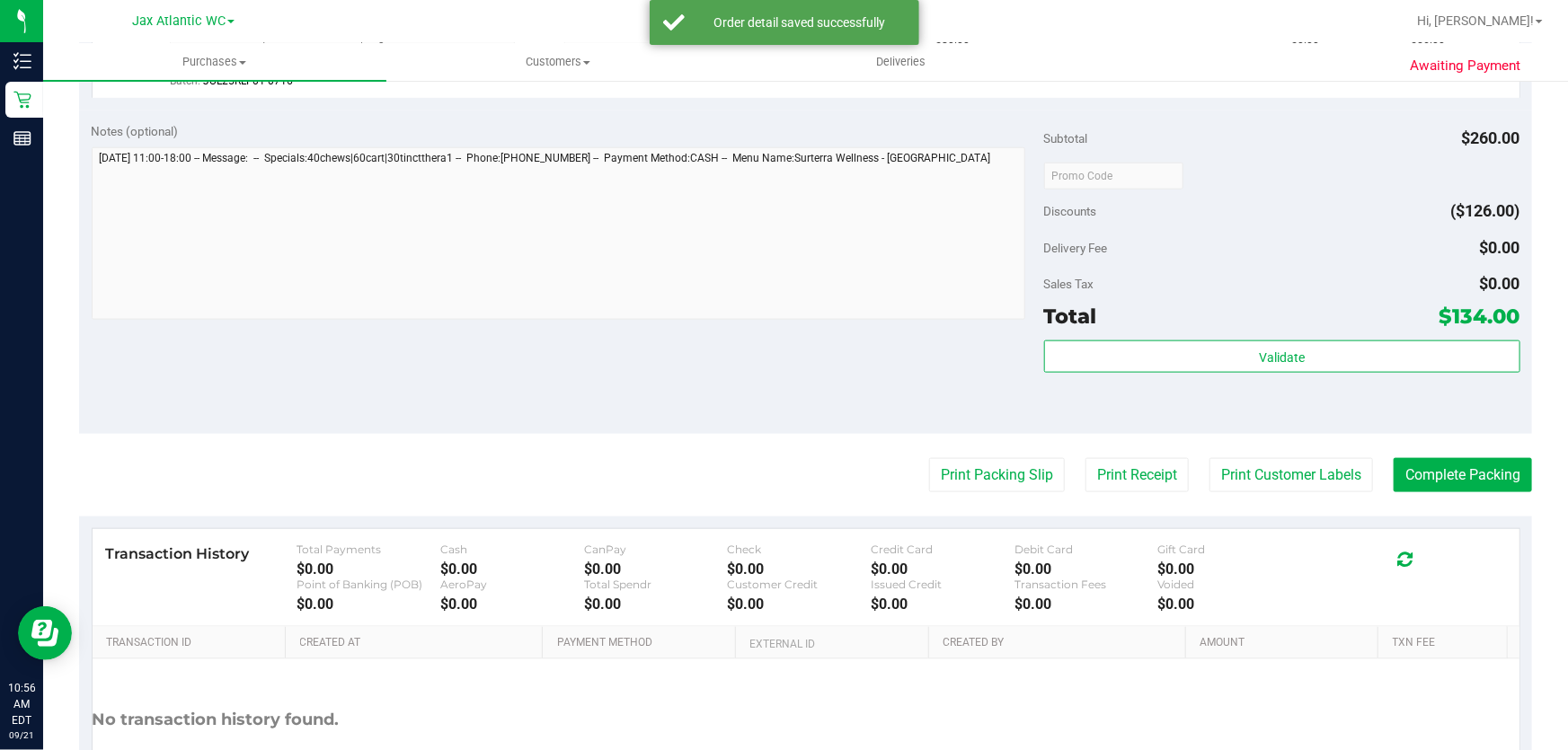
scroll to position [1062, 0]
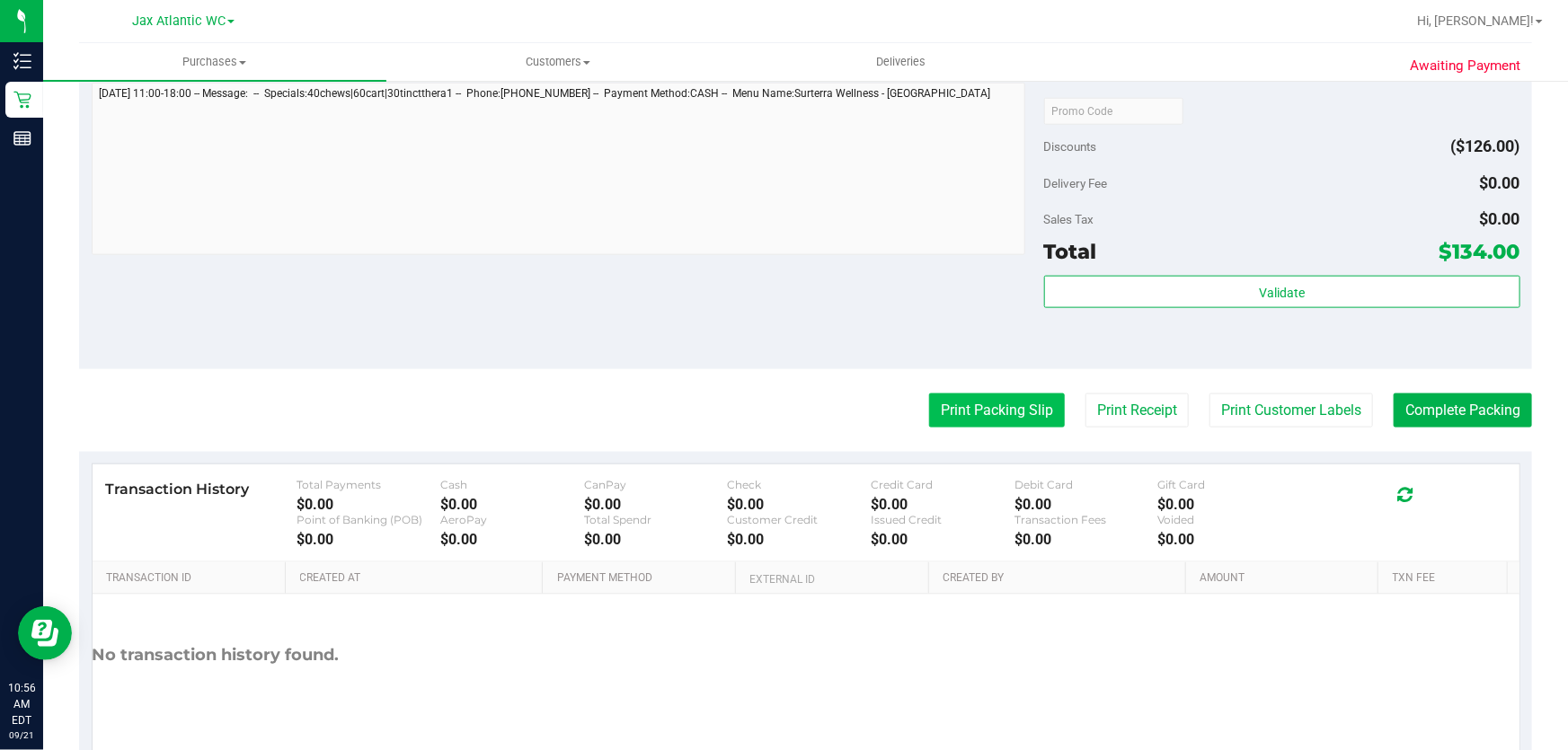
click at [977, 409] on button "Print Packing Slip" at bounding box center [997, 411] width 136 height 34
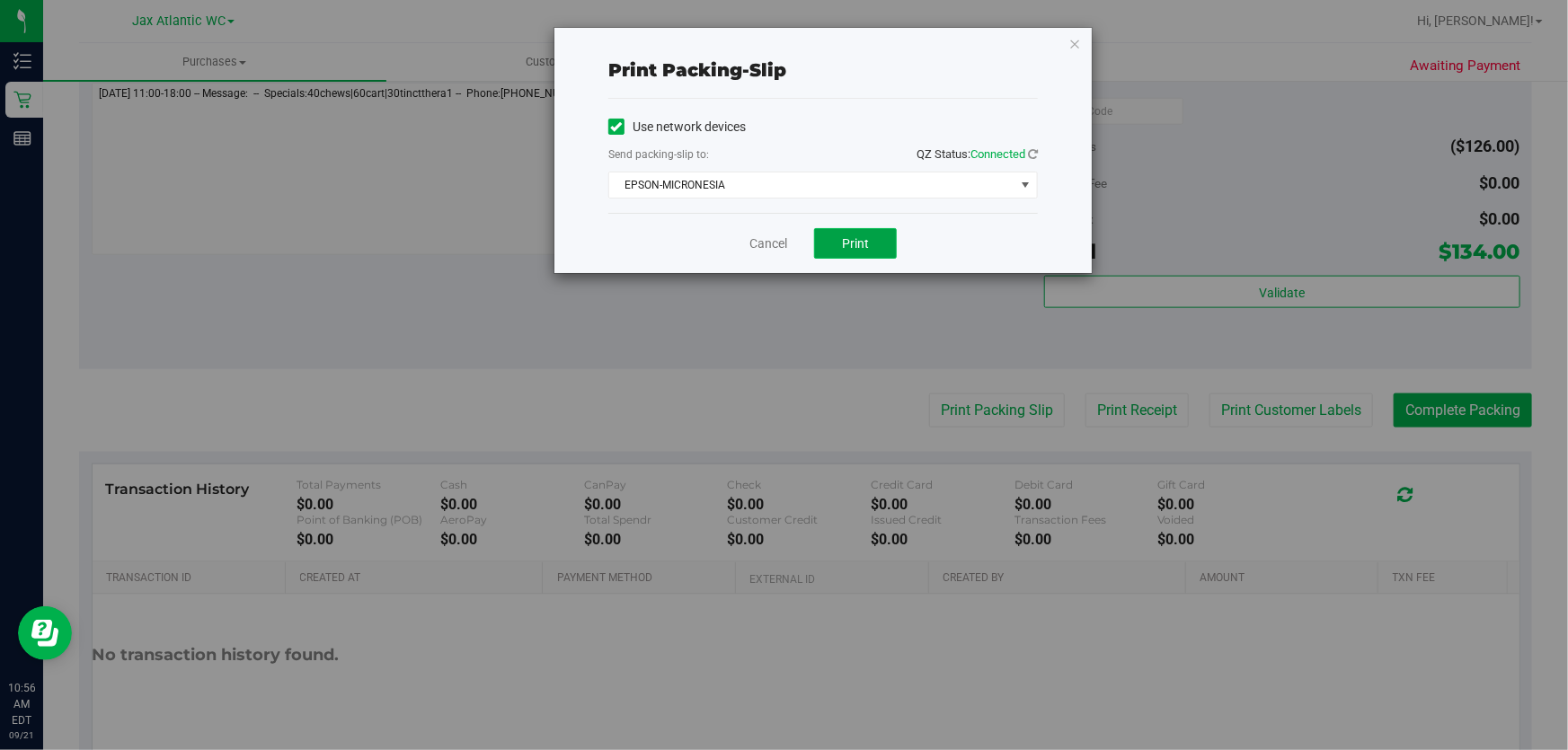
click at [863, 249] on span "Print" at bounding box center [855, 243] width 27 height 14
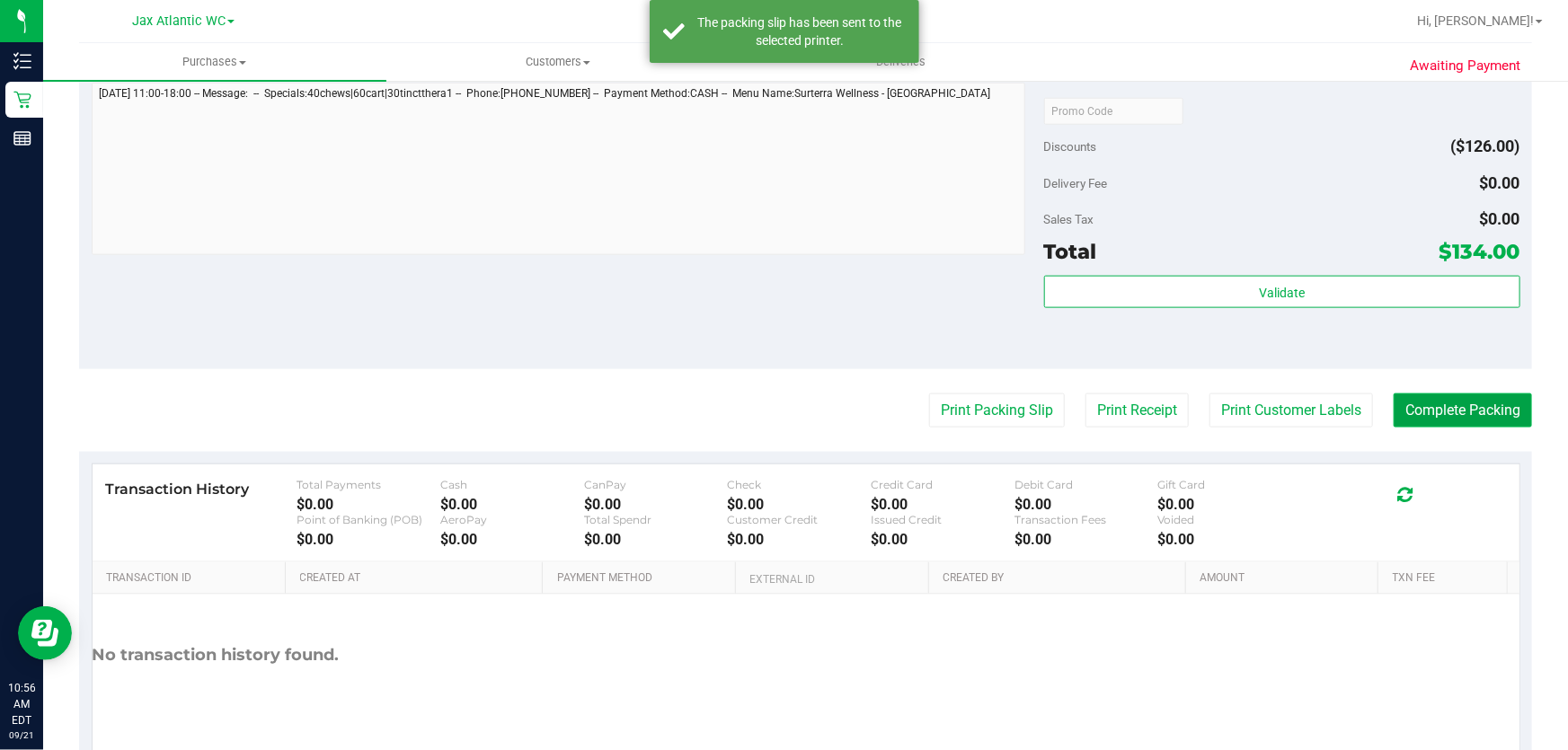
click at [1399, 395] on button "Complete Packing" at bounding box center [1463, 411] width 139 height 34
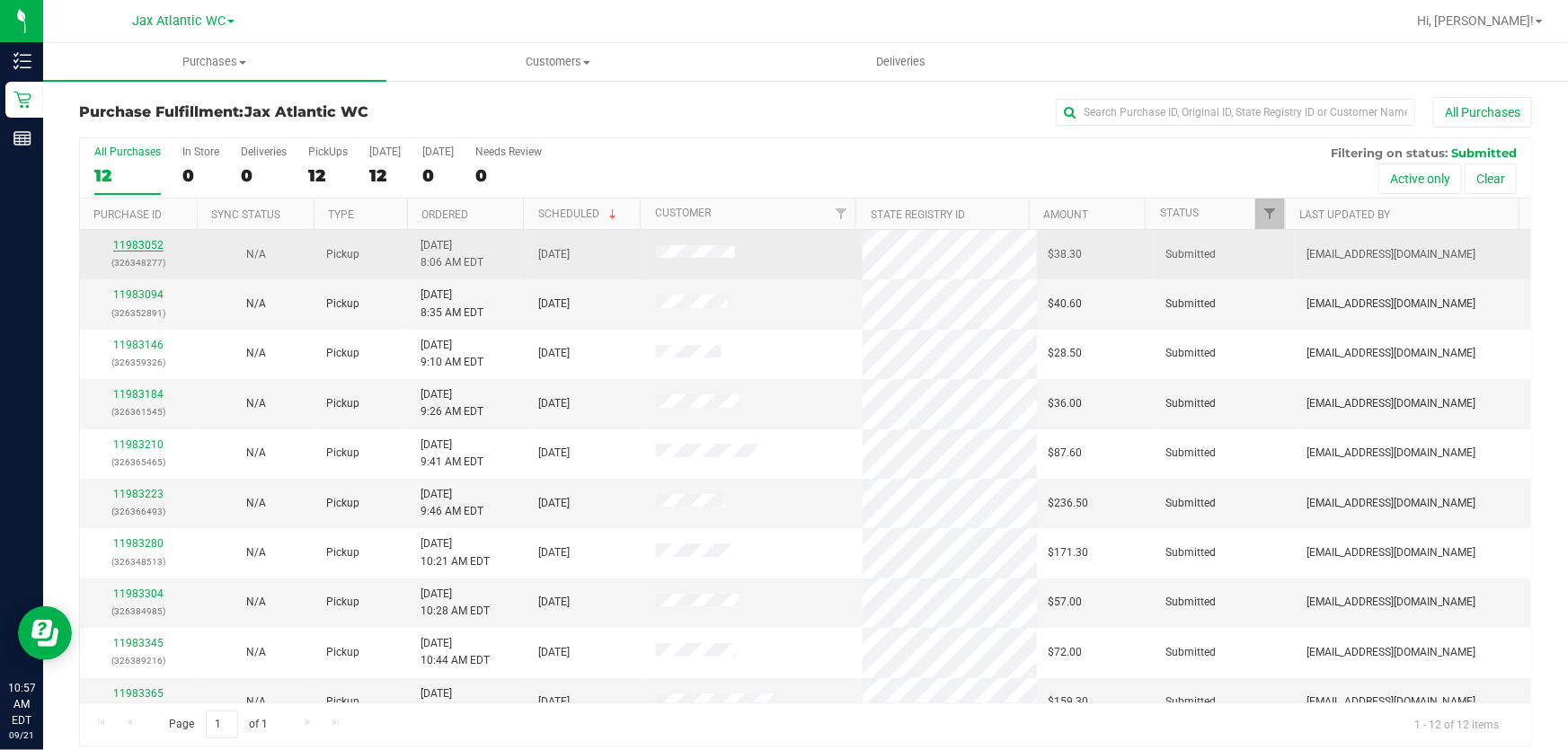
click at [149, 244] on link "11983052" at bounding box center [138, 245] width 51 height 13
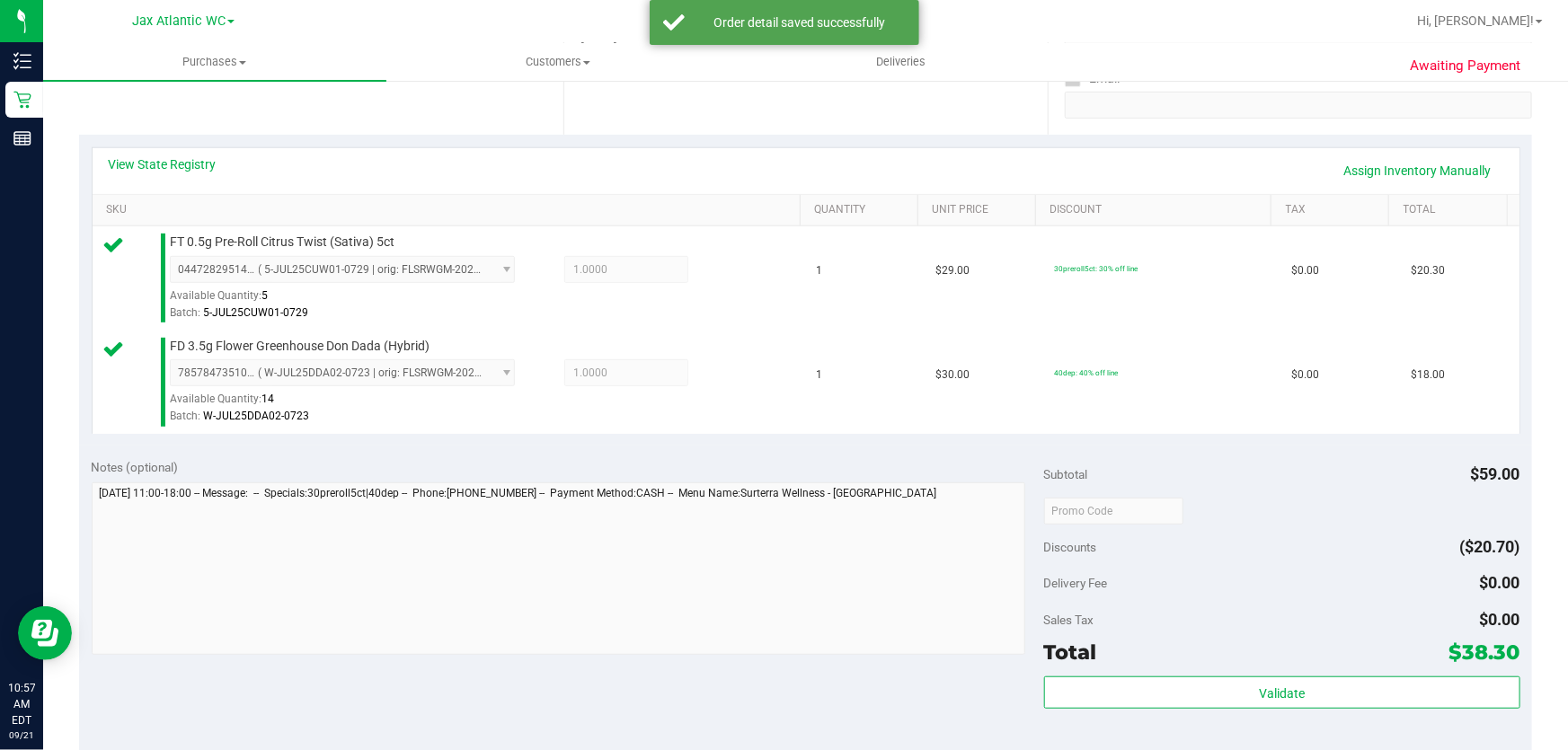
scroll to position [490, 0]
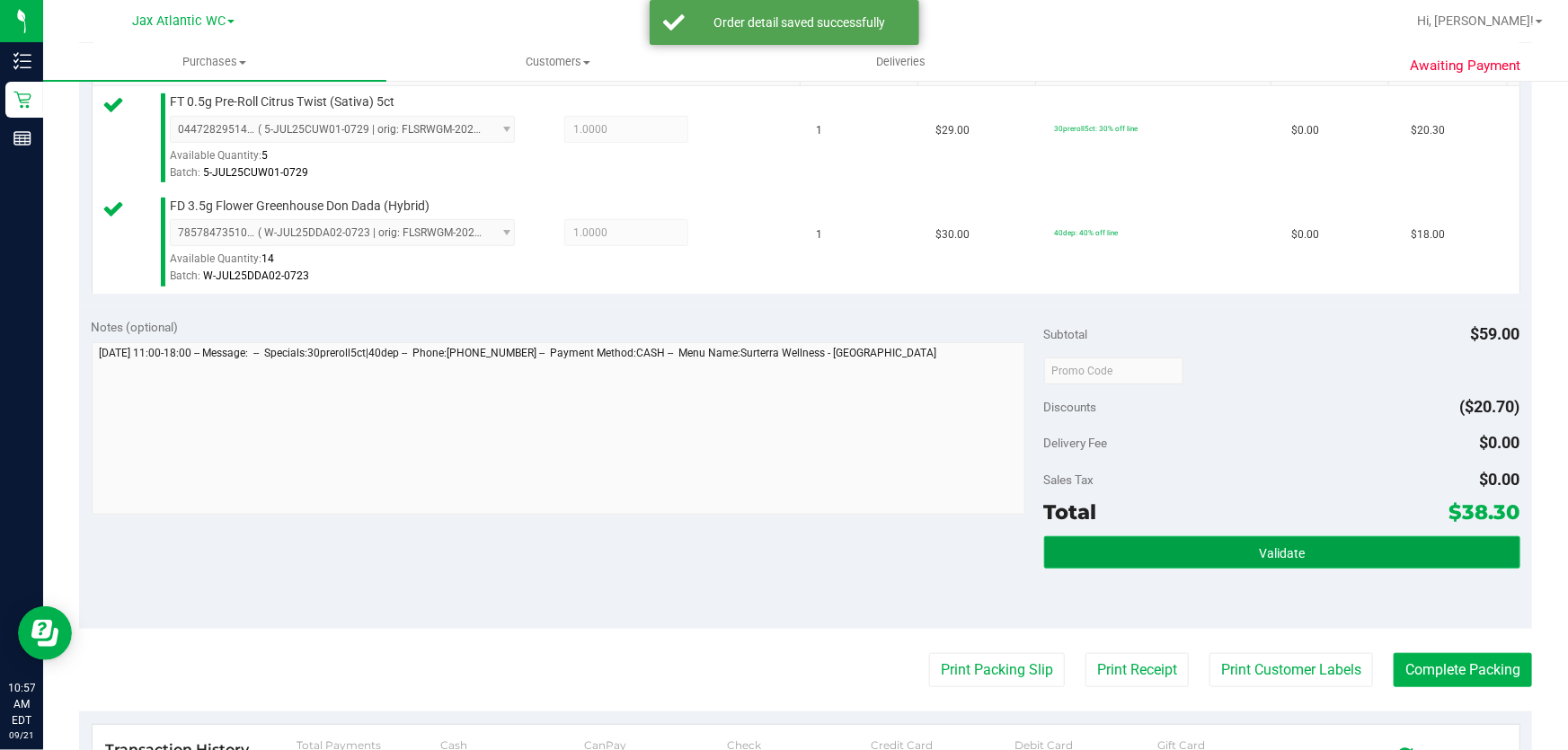
click at [1190, 556] on button "Validate" at bounding box center [1282, 553] width 476 height 33
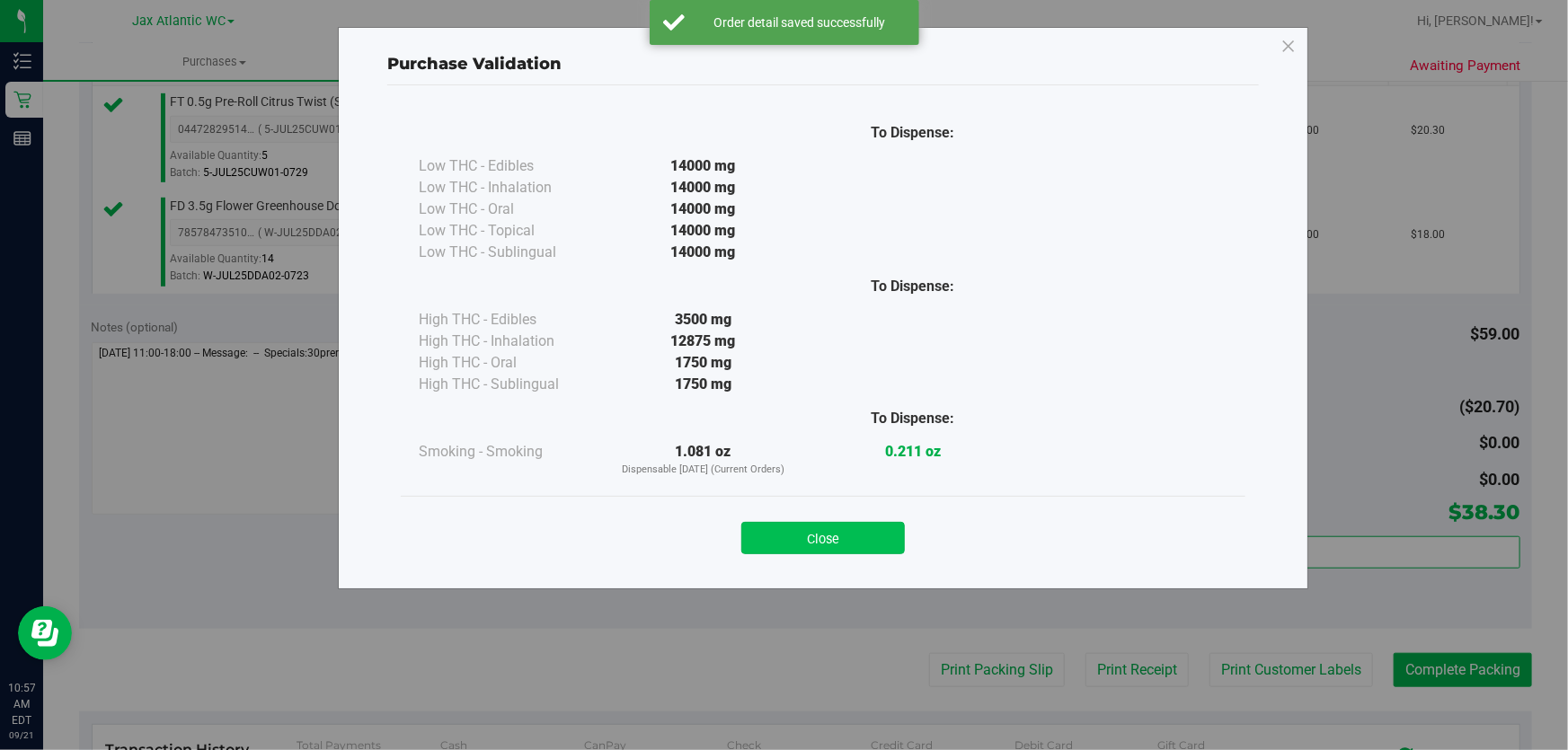
click at [784, 549] on button "Close" at bounding box center [822, 538] width 164 height 33
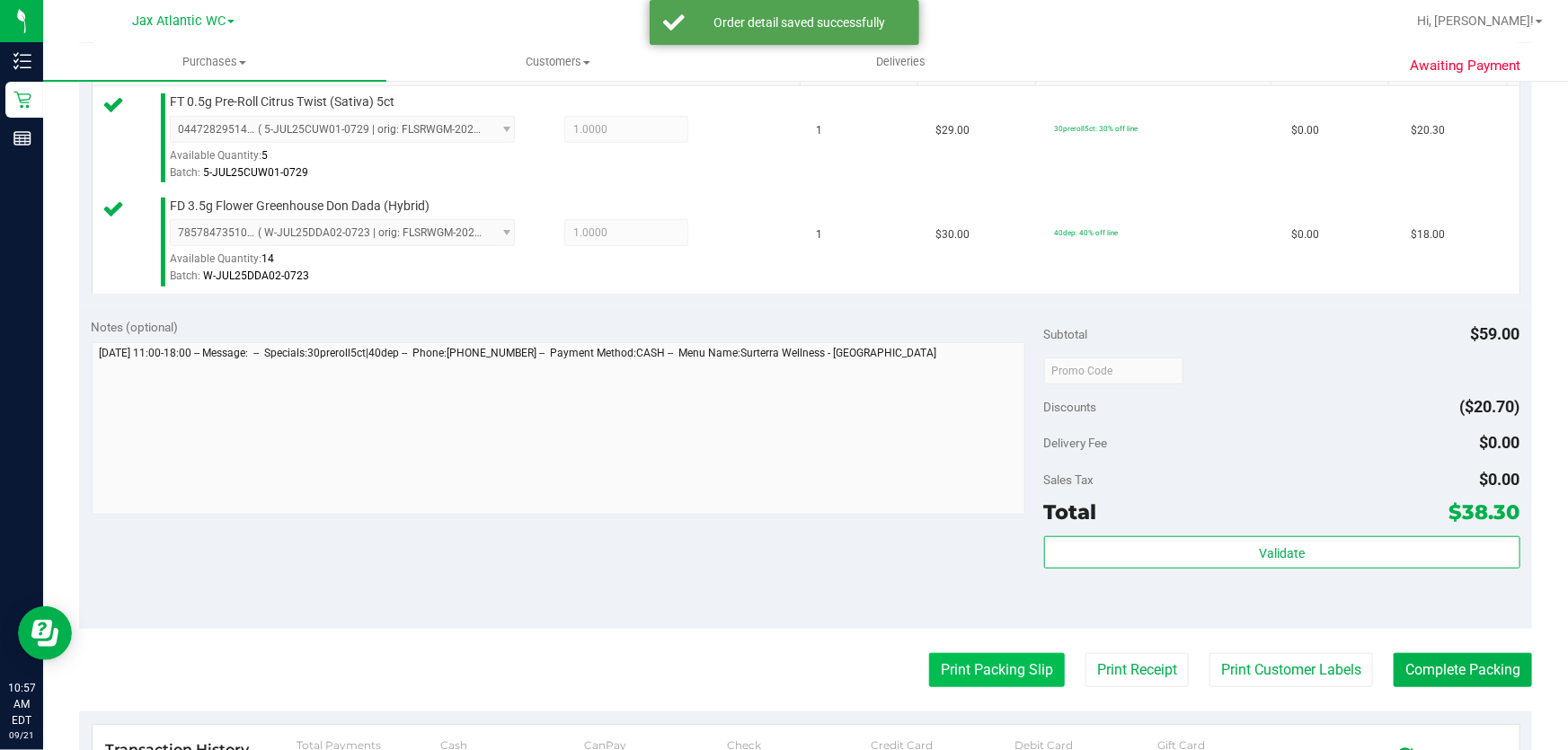
click at [977, 670] on button "Print Packing Slip" at bounding box center [997, 671] width 136 height 34
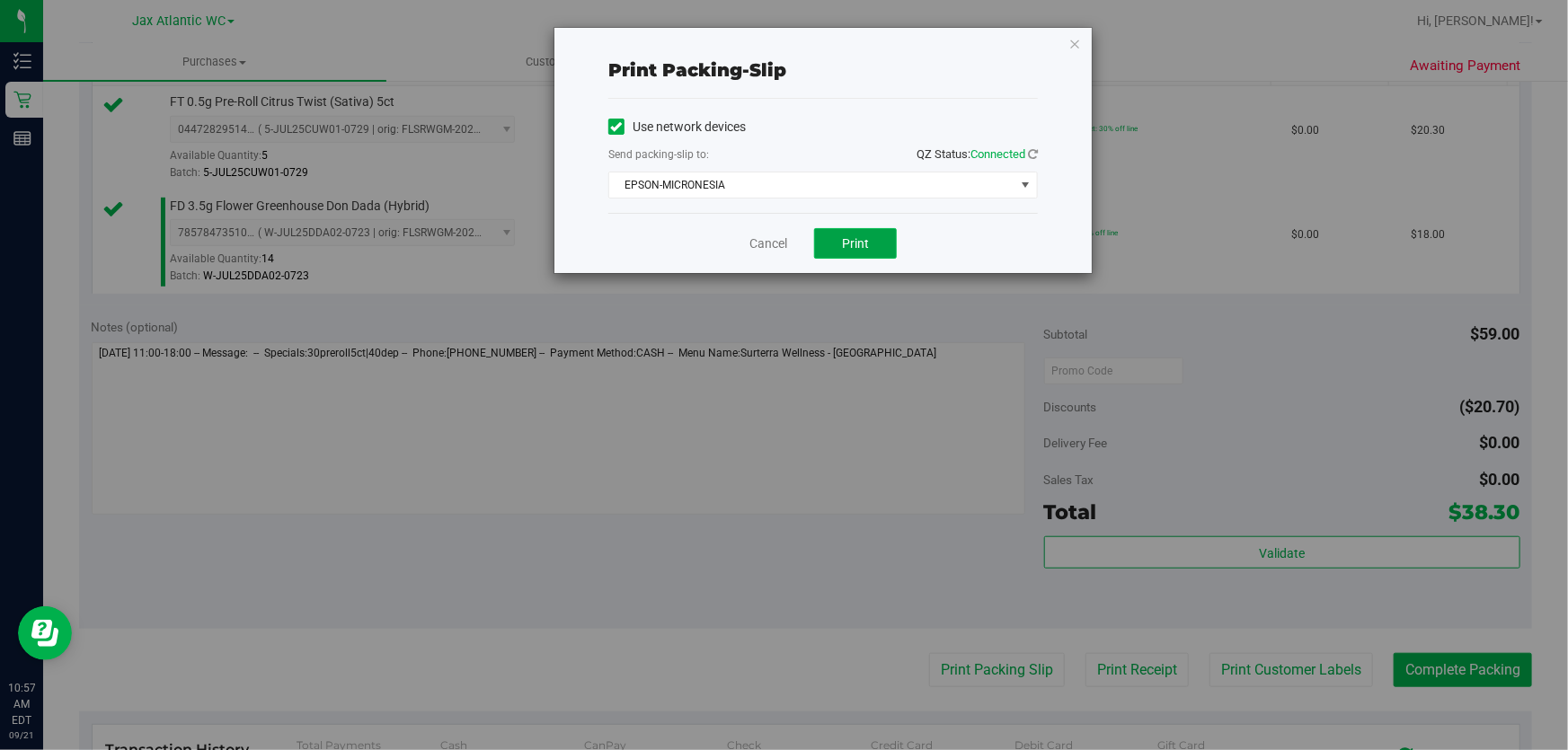
click at [839, 232] on button "Print" at bounding box center [855, 243] width 82 height 31
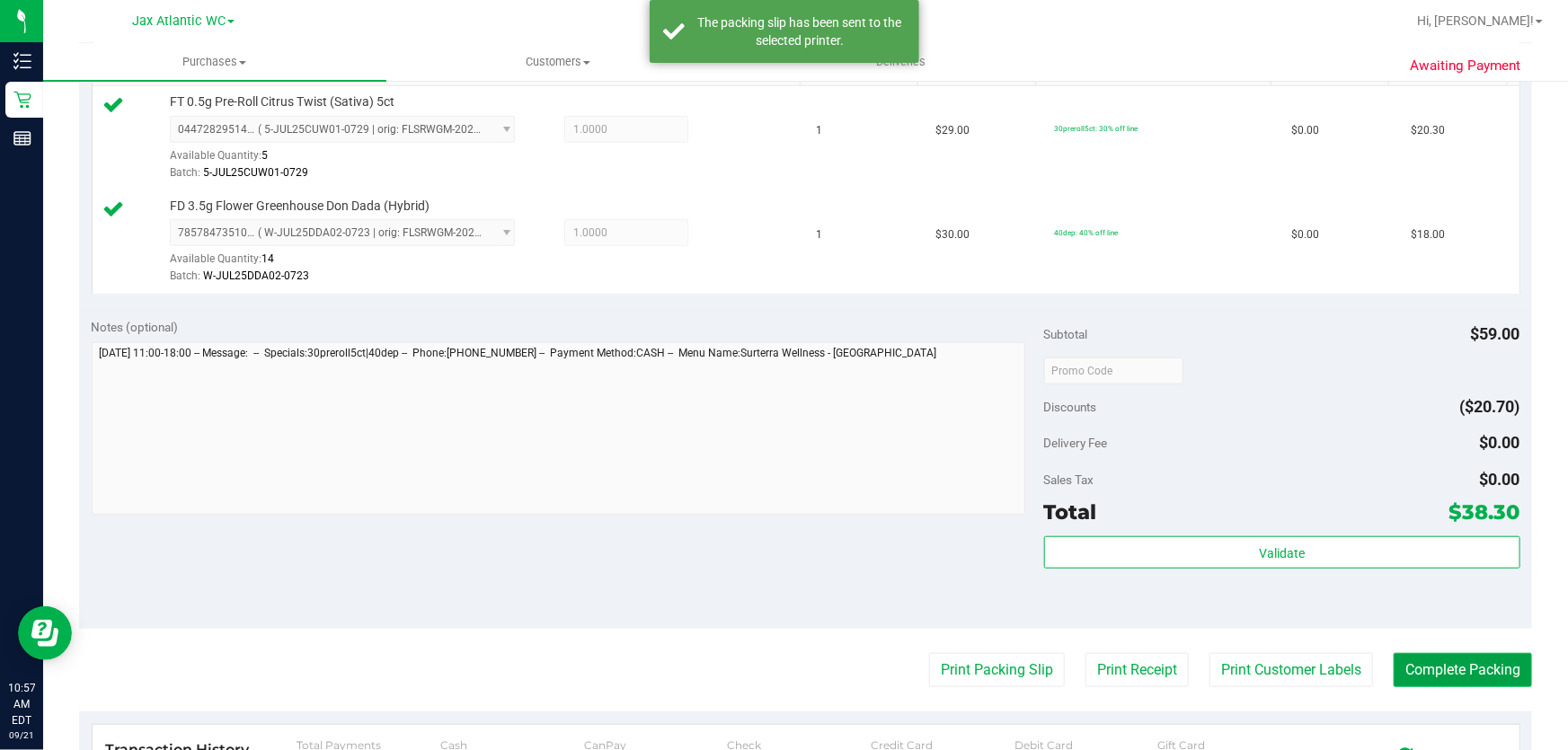
click at [1413, 669] on button "Complete Packing" at bounding box center [1463, 671] width 139 height 34
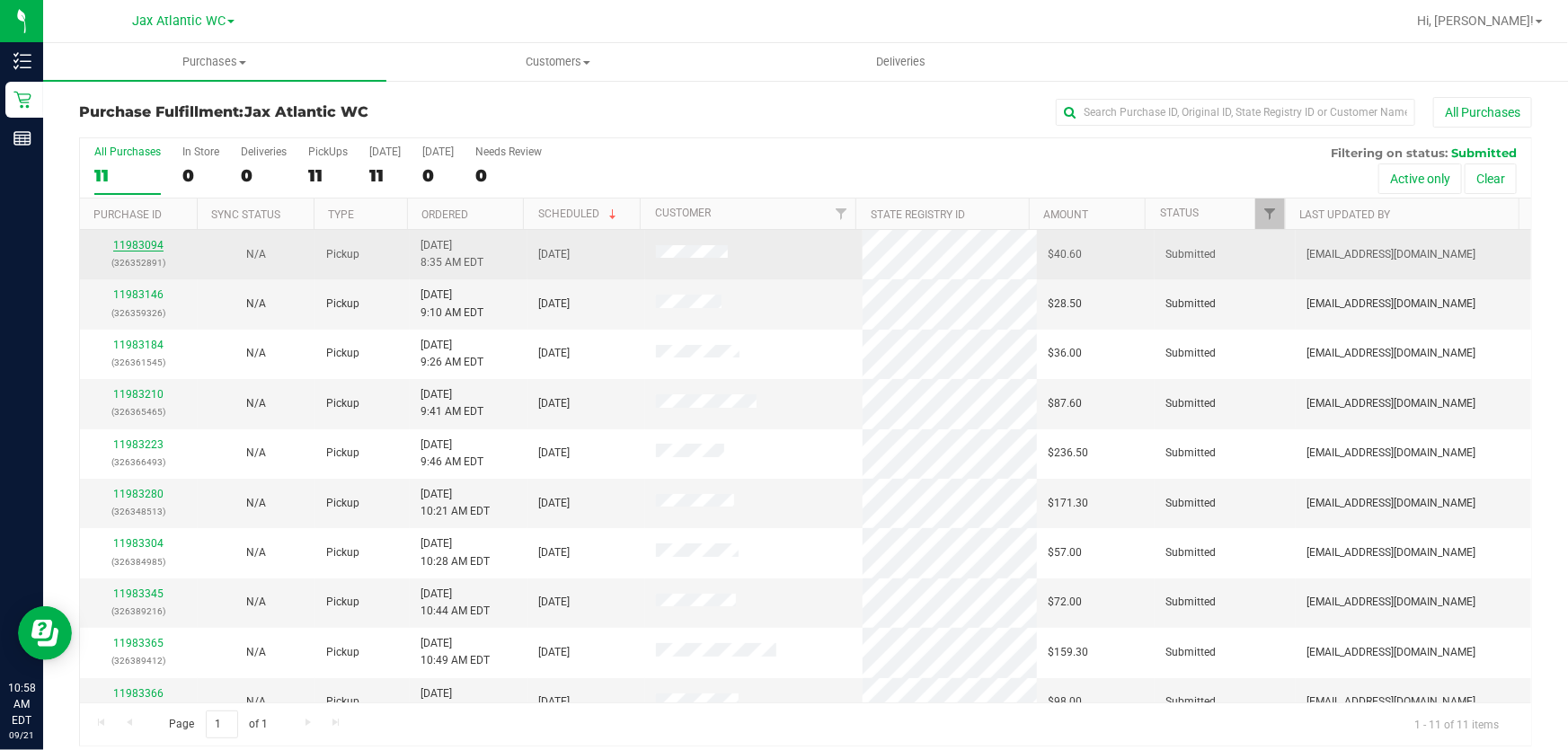
click at [151, 250] on link "11983094" at bounding box center [138, 245] width 51 height 13
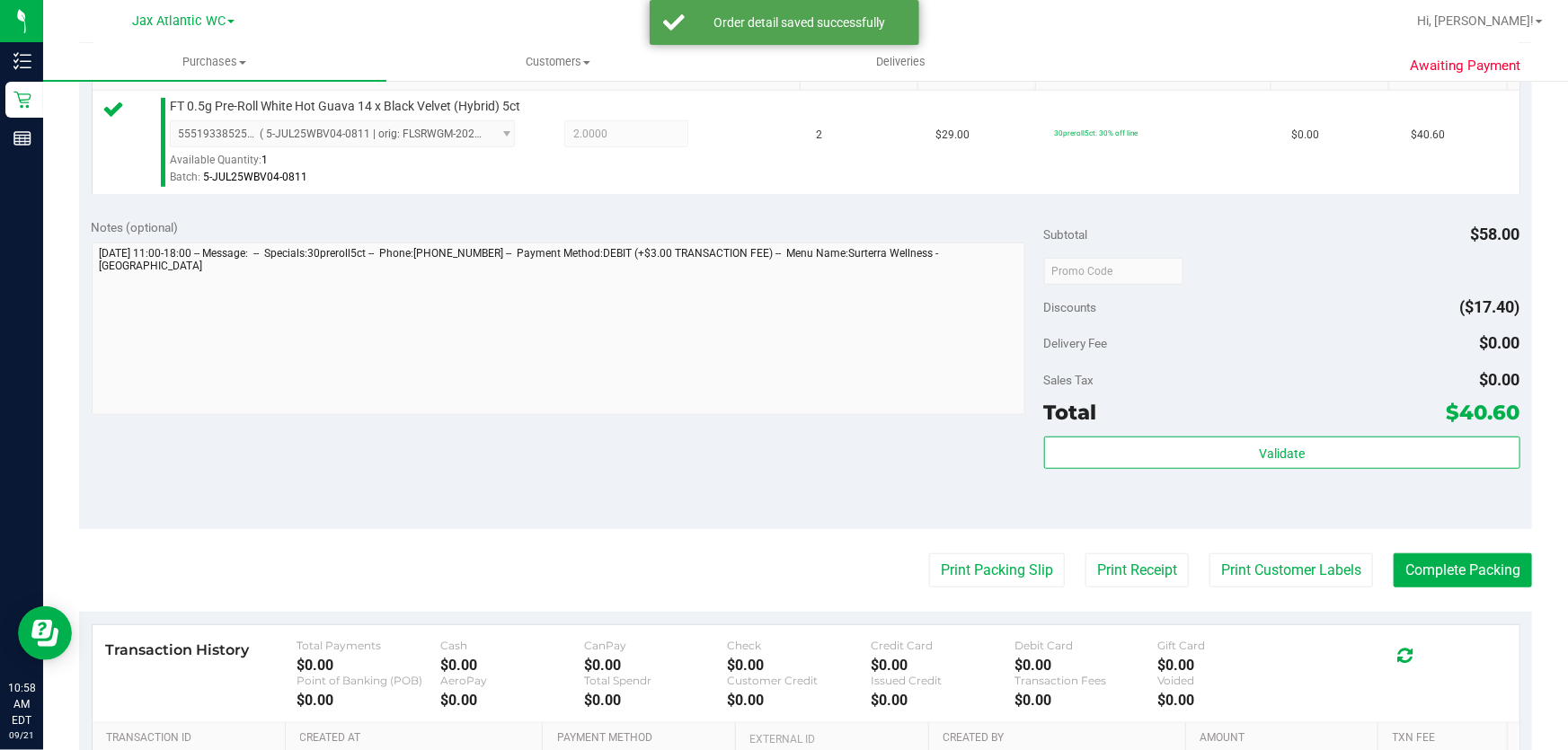
scroll to position [490, 0]
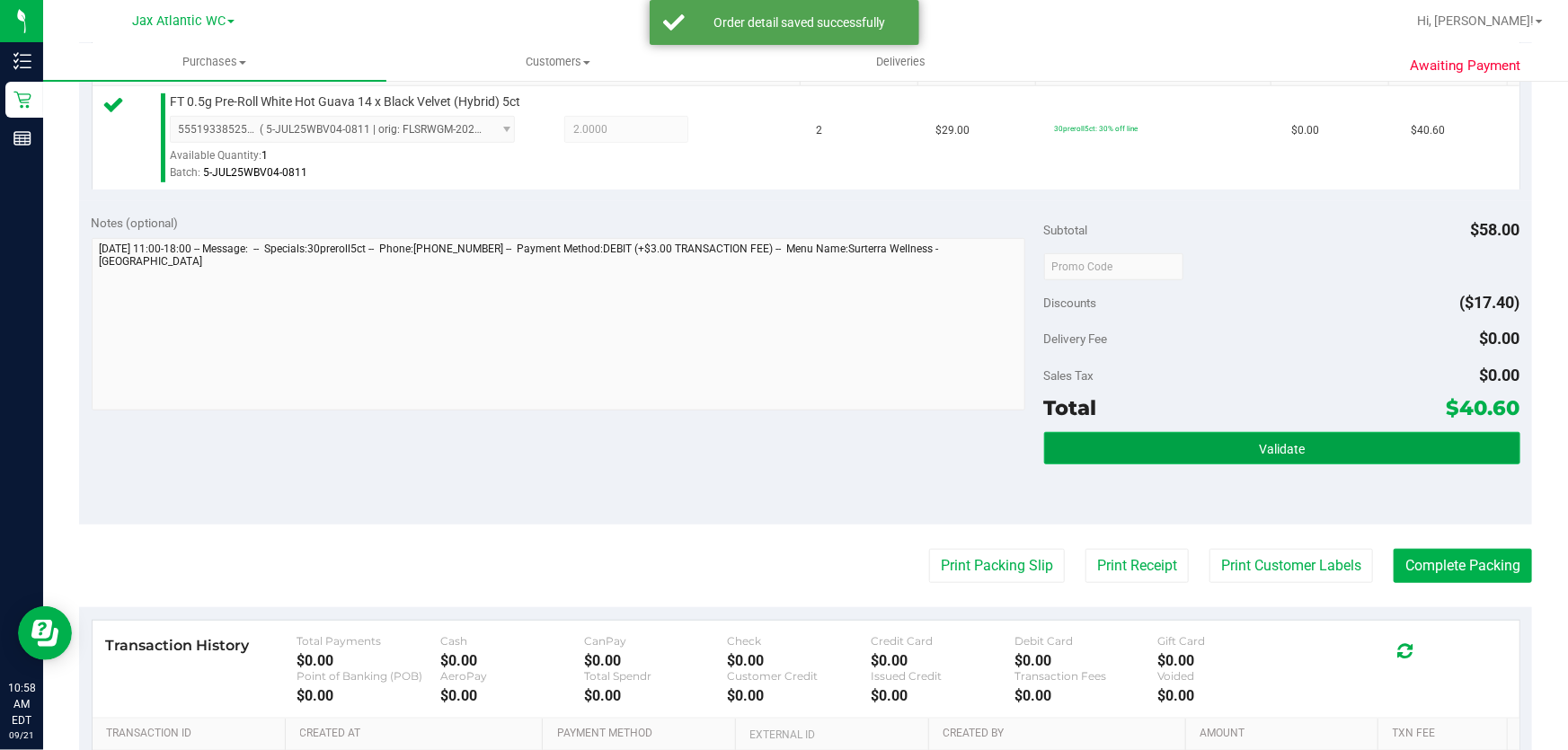
click at [1177, 447] on button "Validate" at bounding box center [1282, 448] width 476 height 33
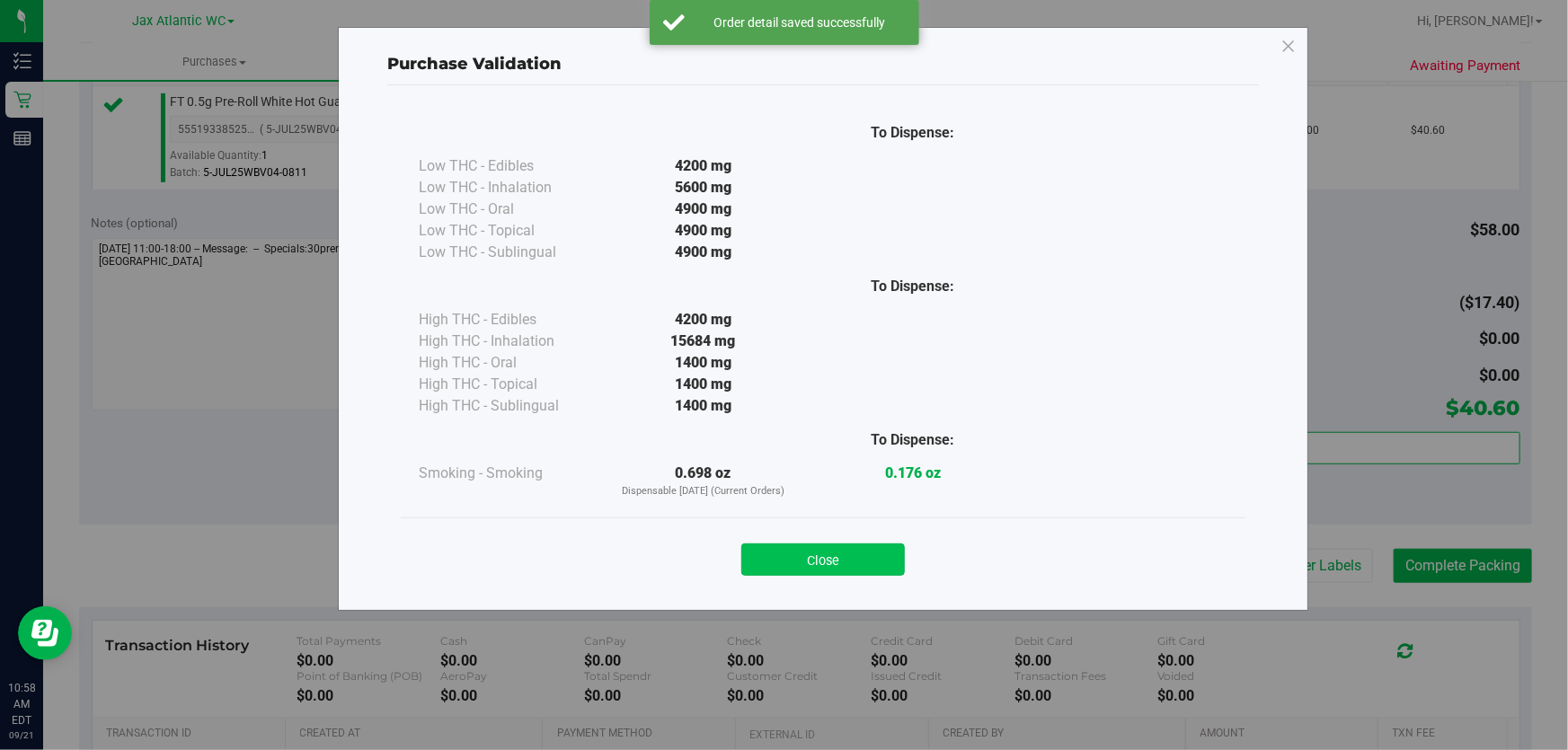
click at [781, 560] on button "Close" at bounding box center [822, 560] width 164 height 33
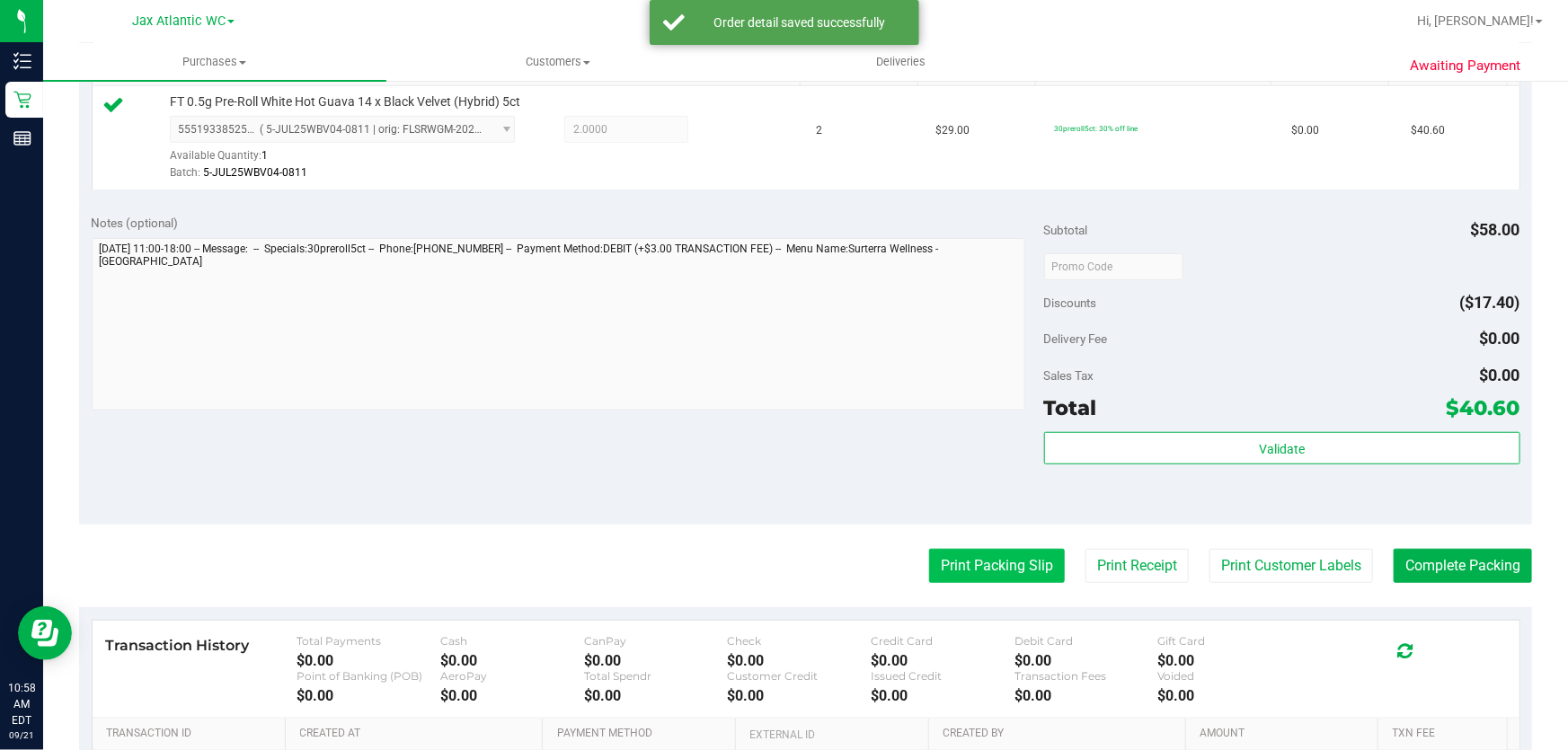
click at [968, 550] on button "Print Packing Slip" at bounding box center [997, 566] width 136 height 34
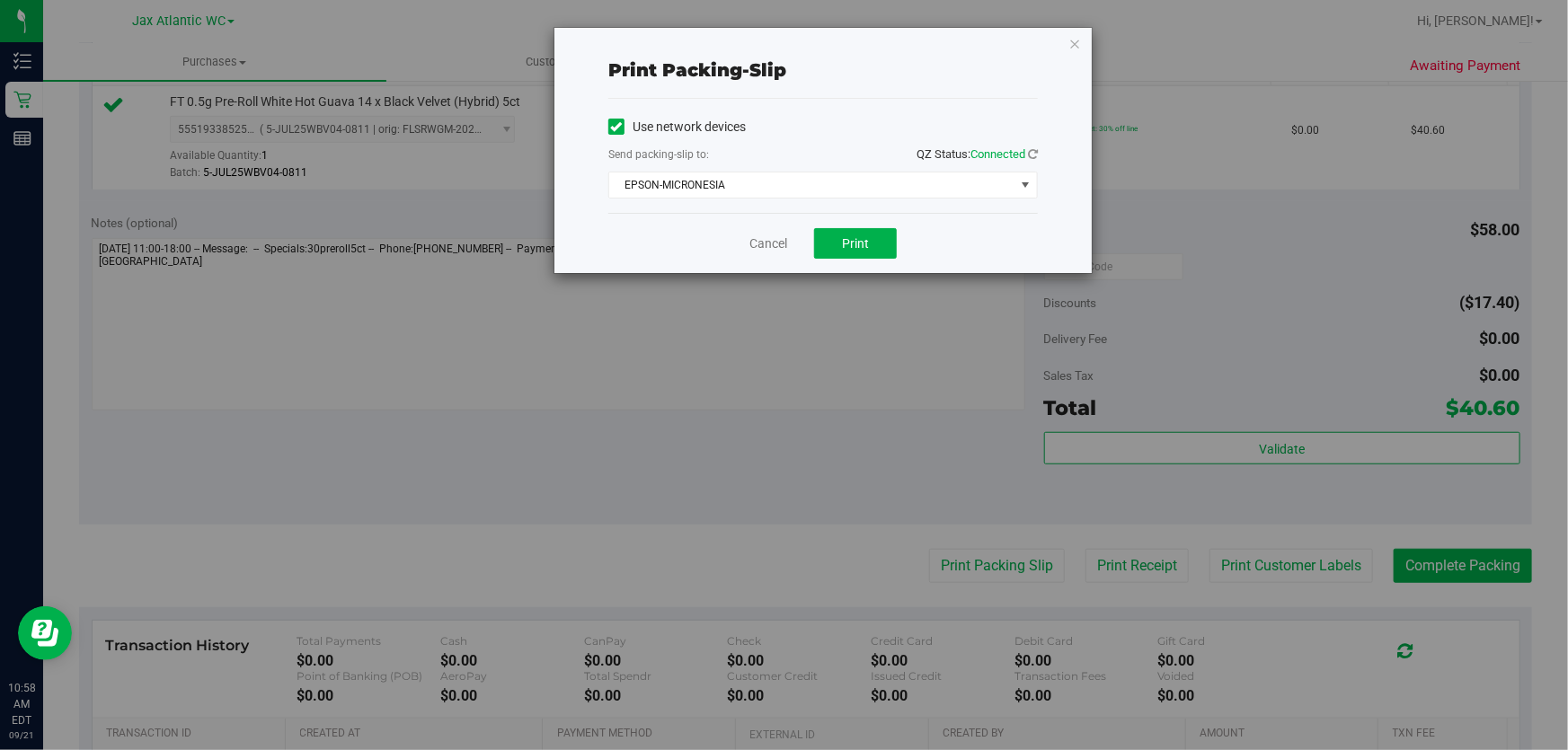
click at [850, 266] on div "Cancel Print" at bounding box center [822, 243] width 429 height 61
click at [850, 256] on button "Print" at bounding box center [855, 243] width 82 height 31
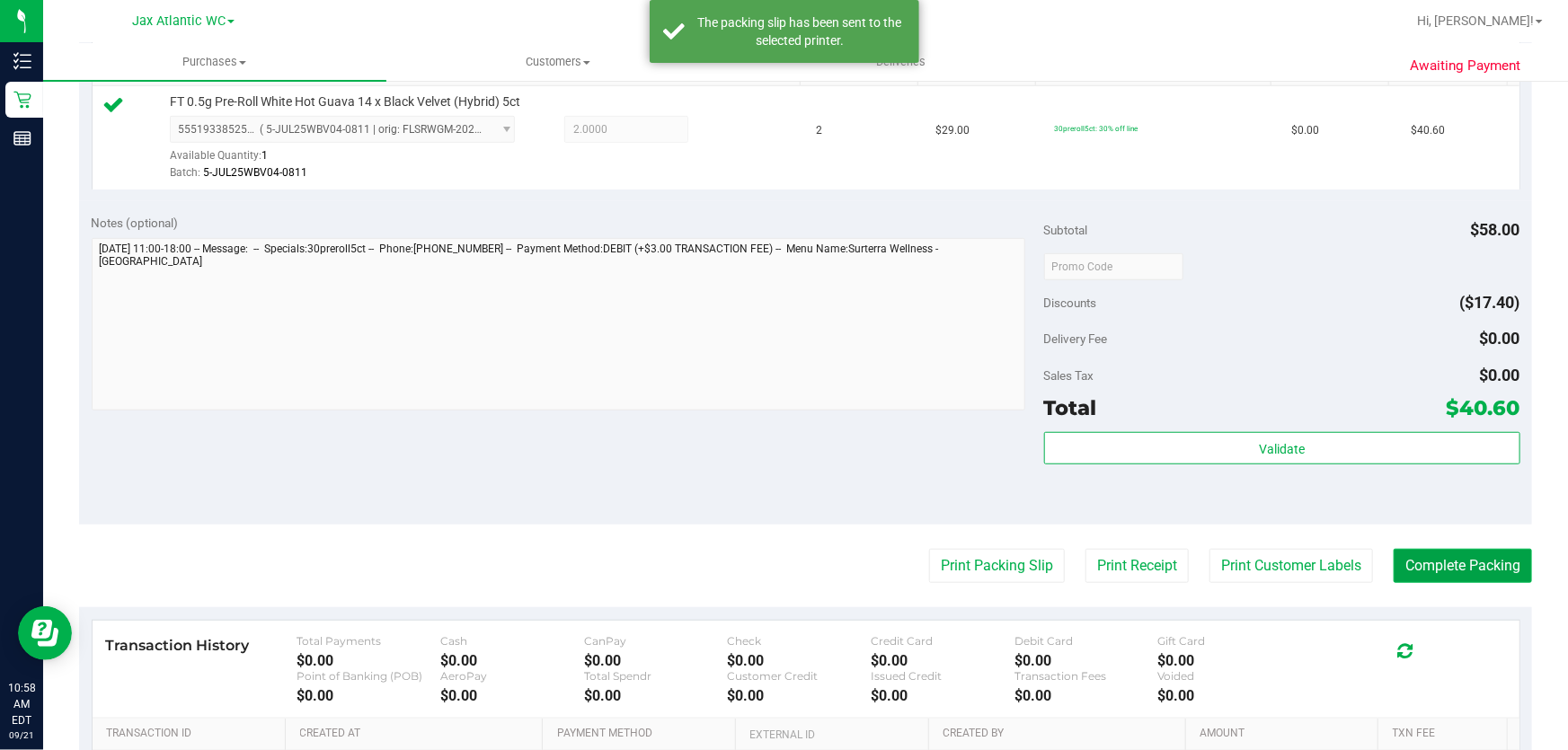
click at [1454, 575] on button "Complete Packing" at bounding box center [1463, 566] width 139 height 34
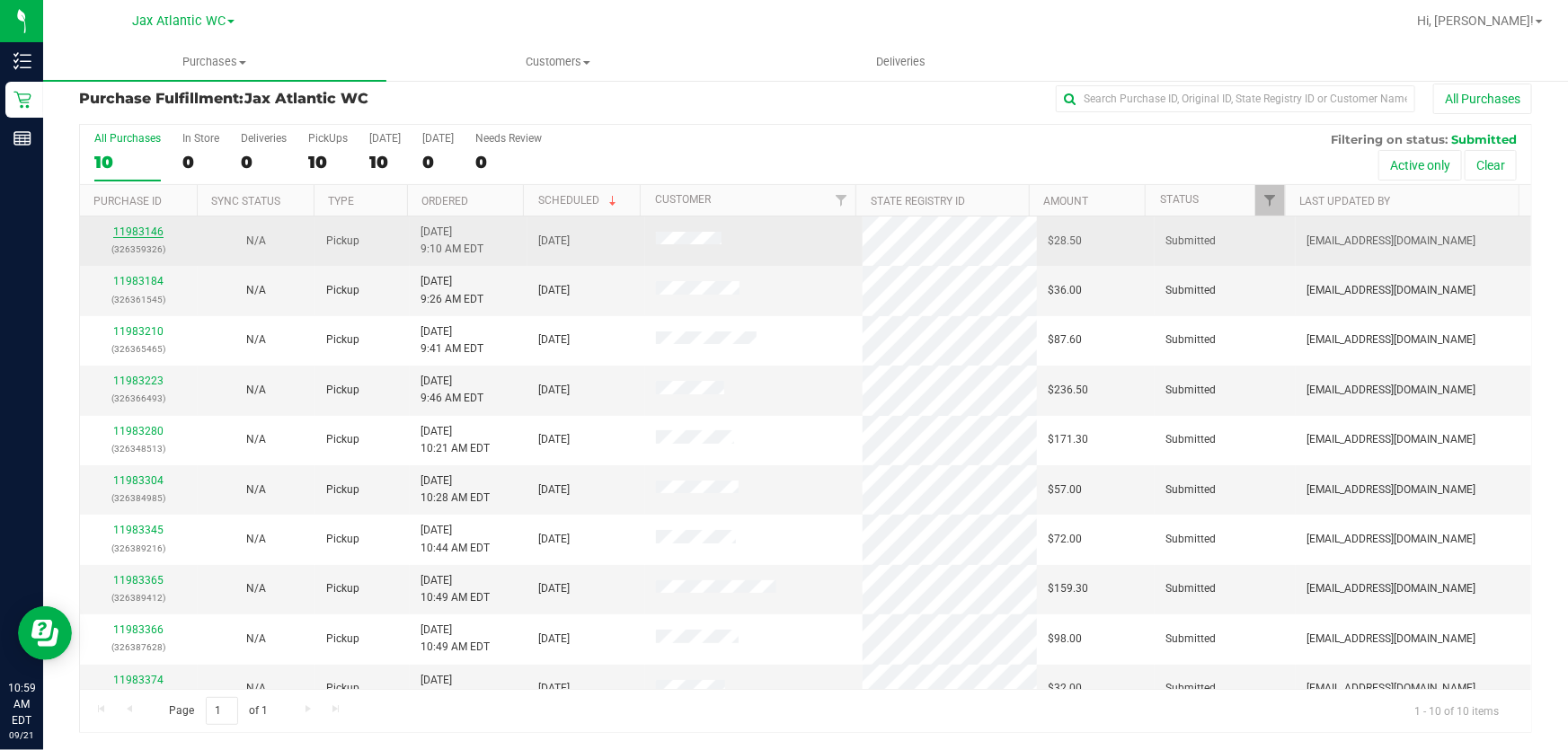
click at [138, 232] on link "11983146" at bounding box center [138, 231] width 51 height 13
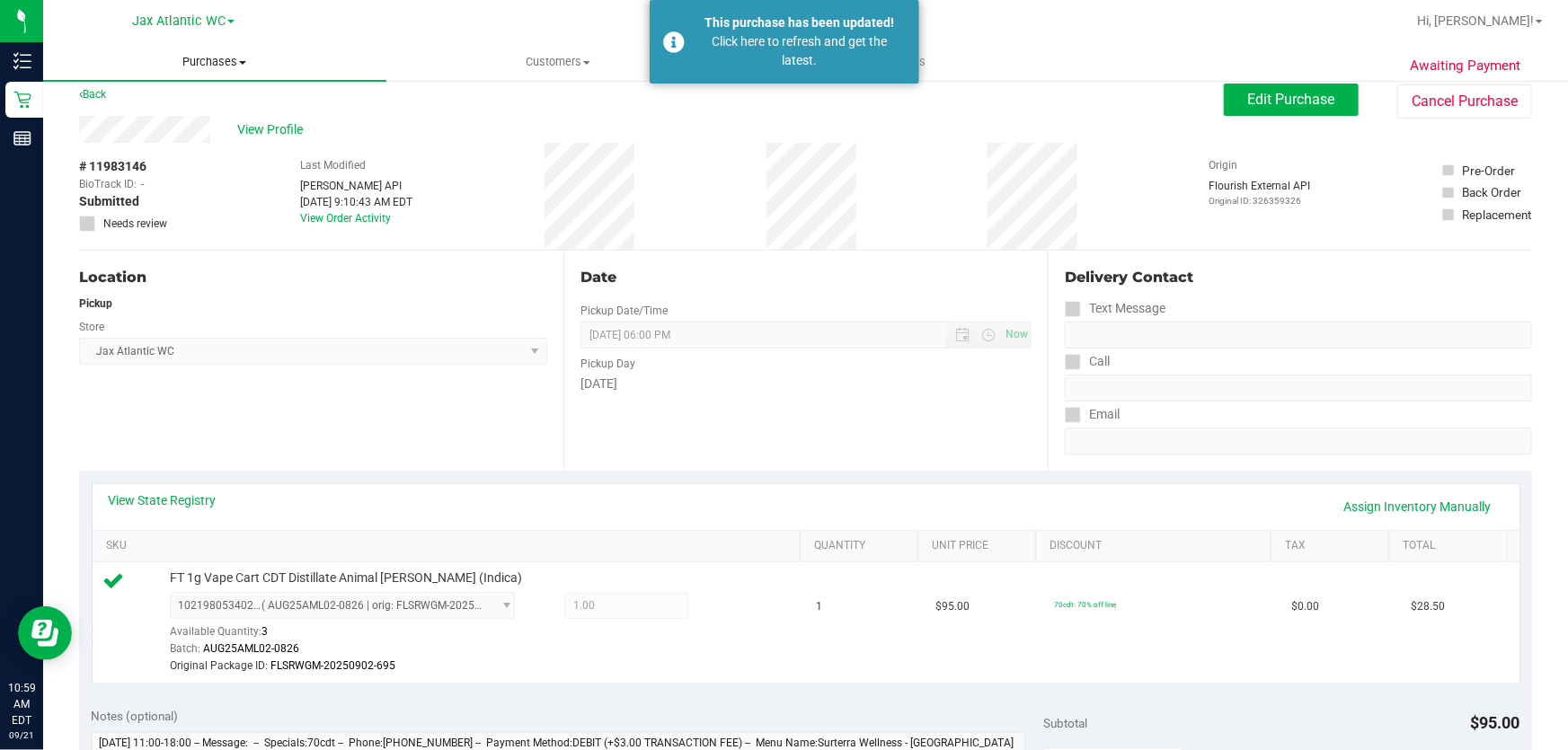
click at [233, 66] on span "Purchases" at bounding box center [214, 62] width 343 height 16
click at [166, 123] on li "Fulfillment" at bounding box center [214, 130] width 343 height 22
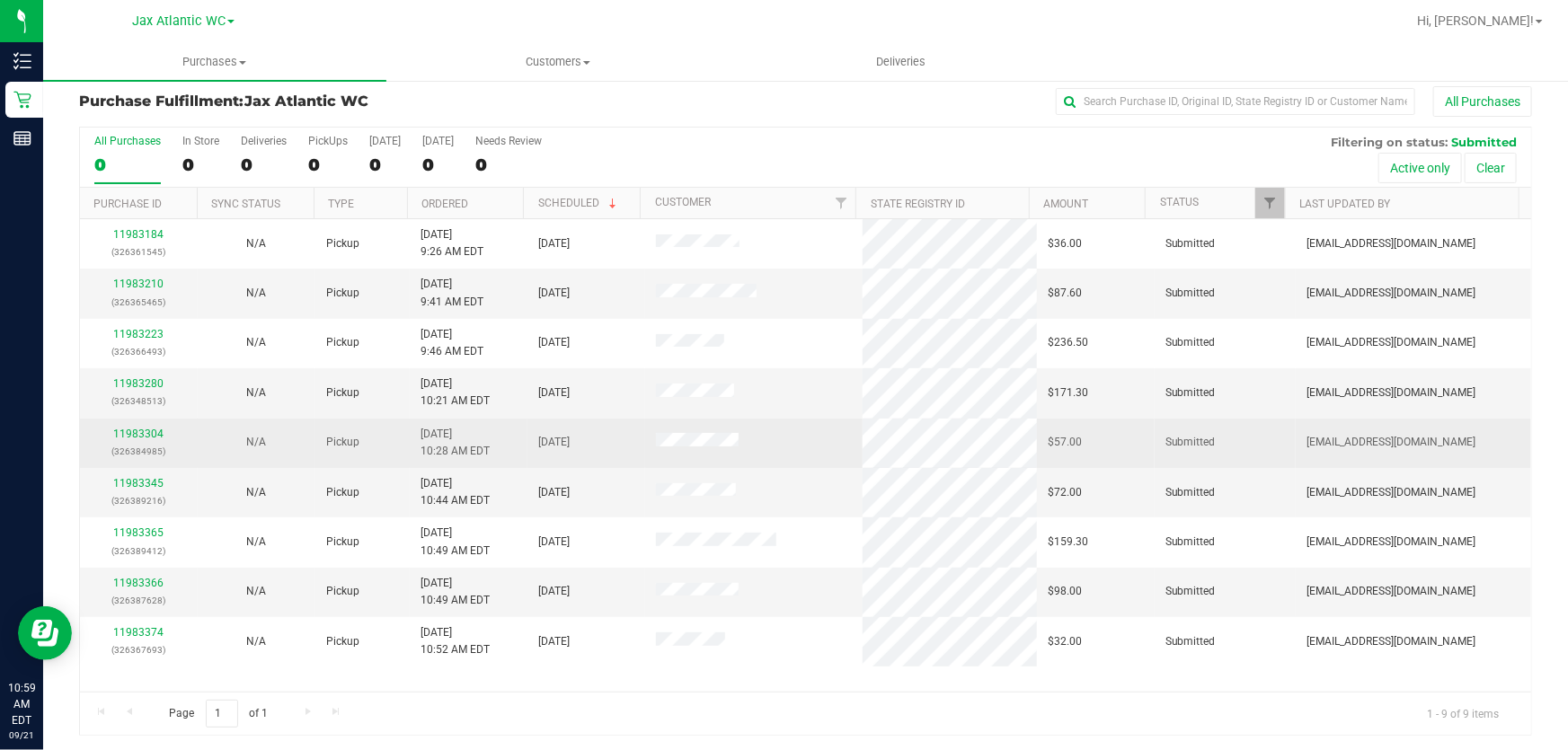
scroll to position [14, 0]
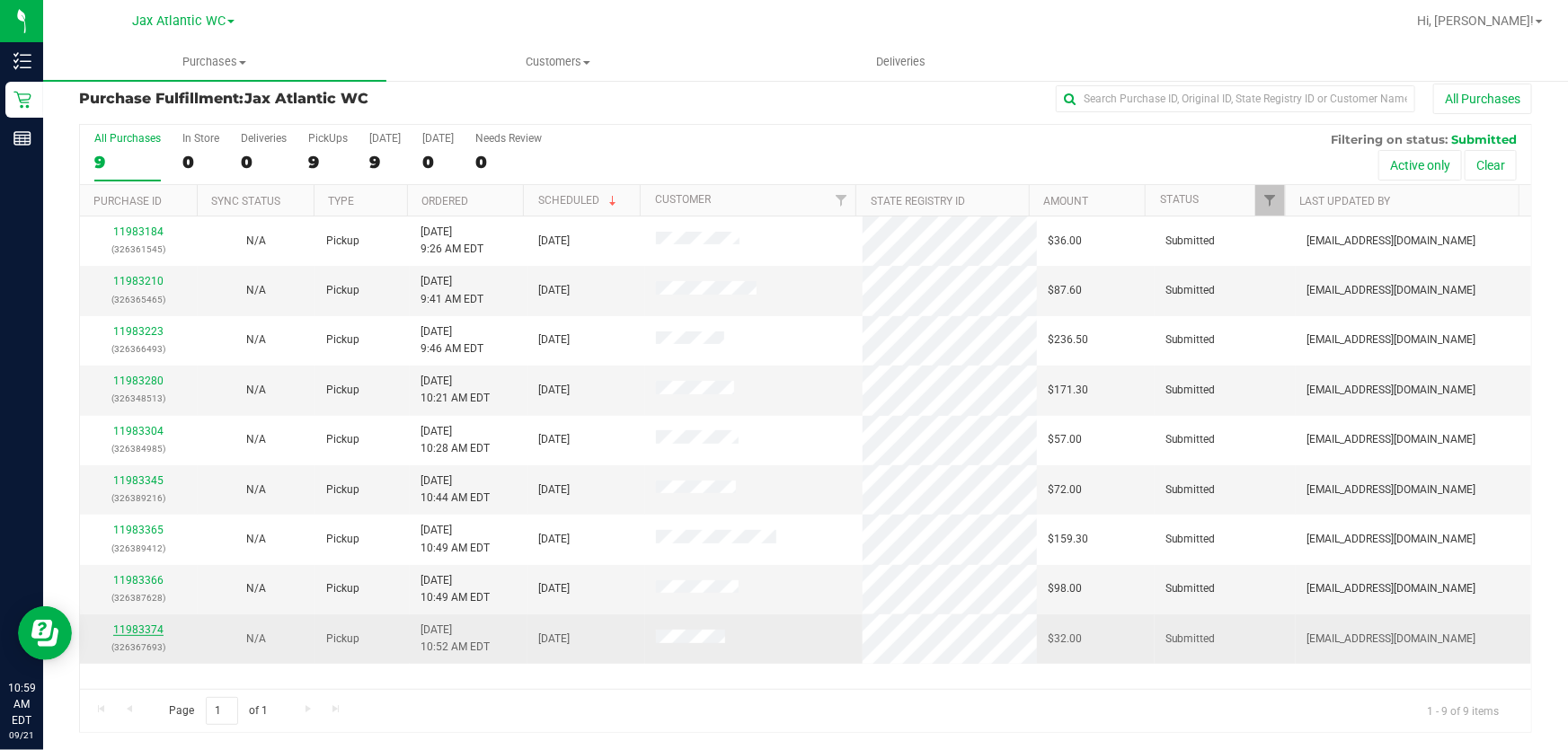
click at [158, 629] on link "11983374" at bounding box center [138, 630] width 51 height 13
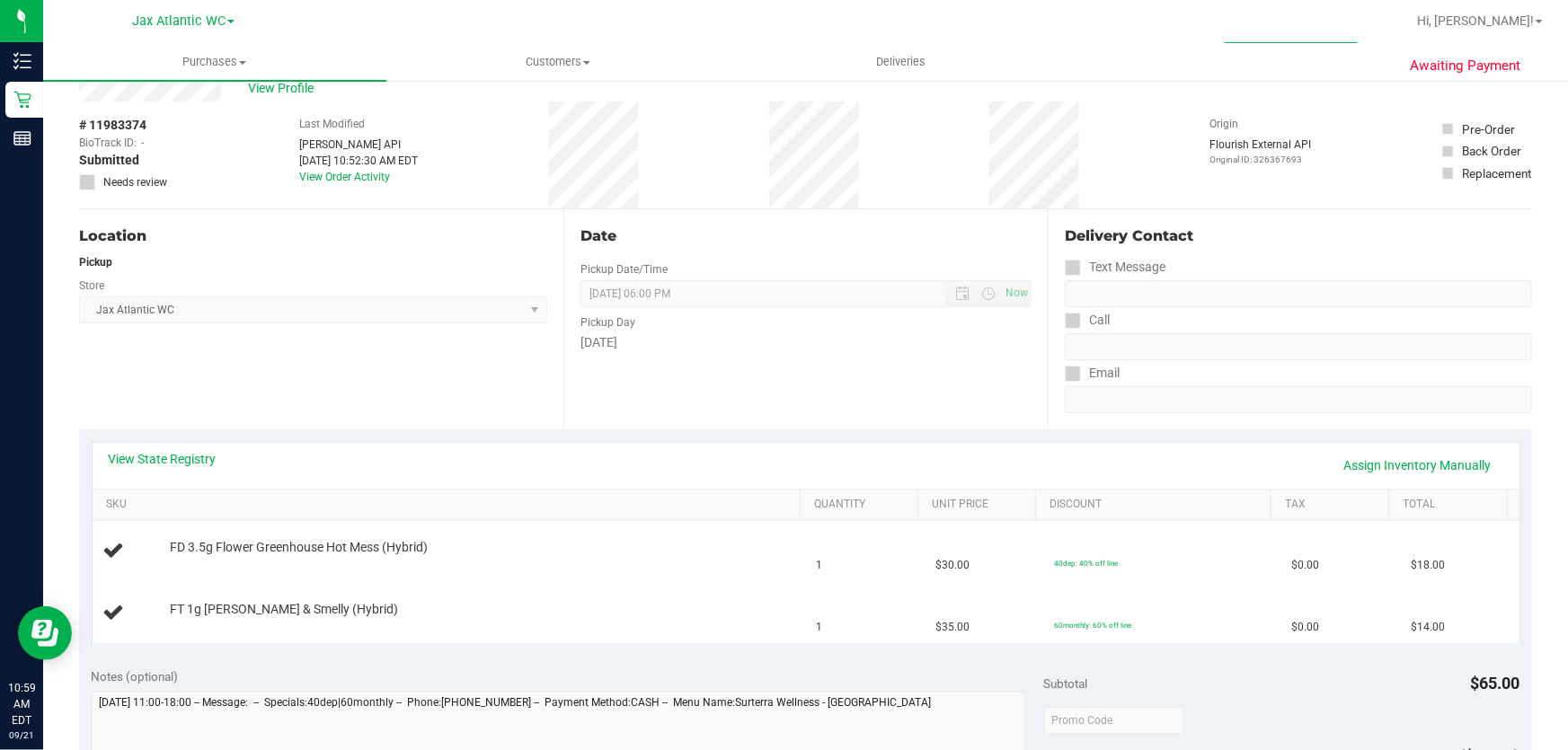
scroll to position [95, 0]
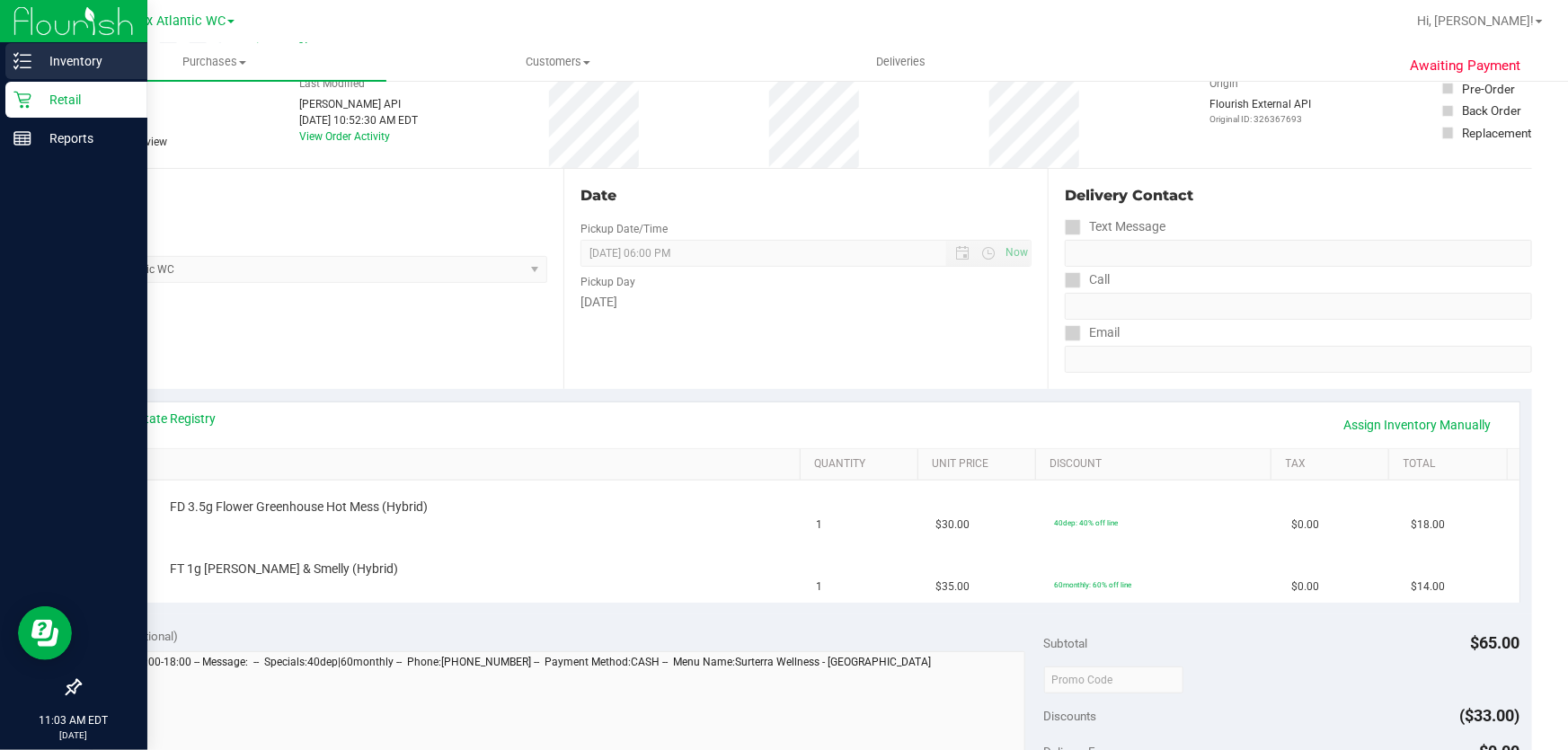
click at [27, 65] on icon at bounding box center [23, 62] width 18 height 18
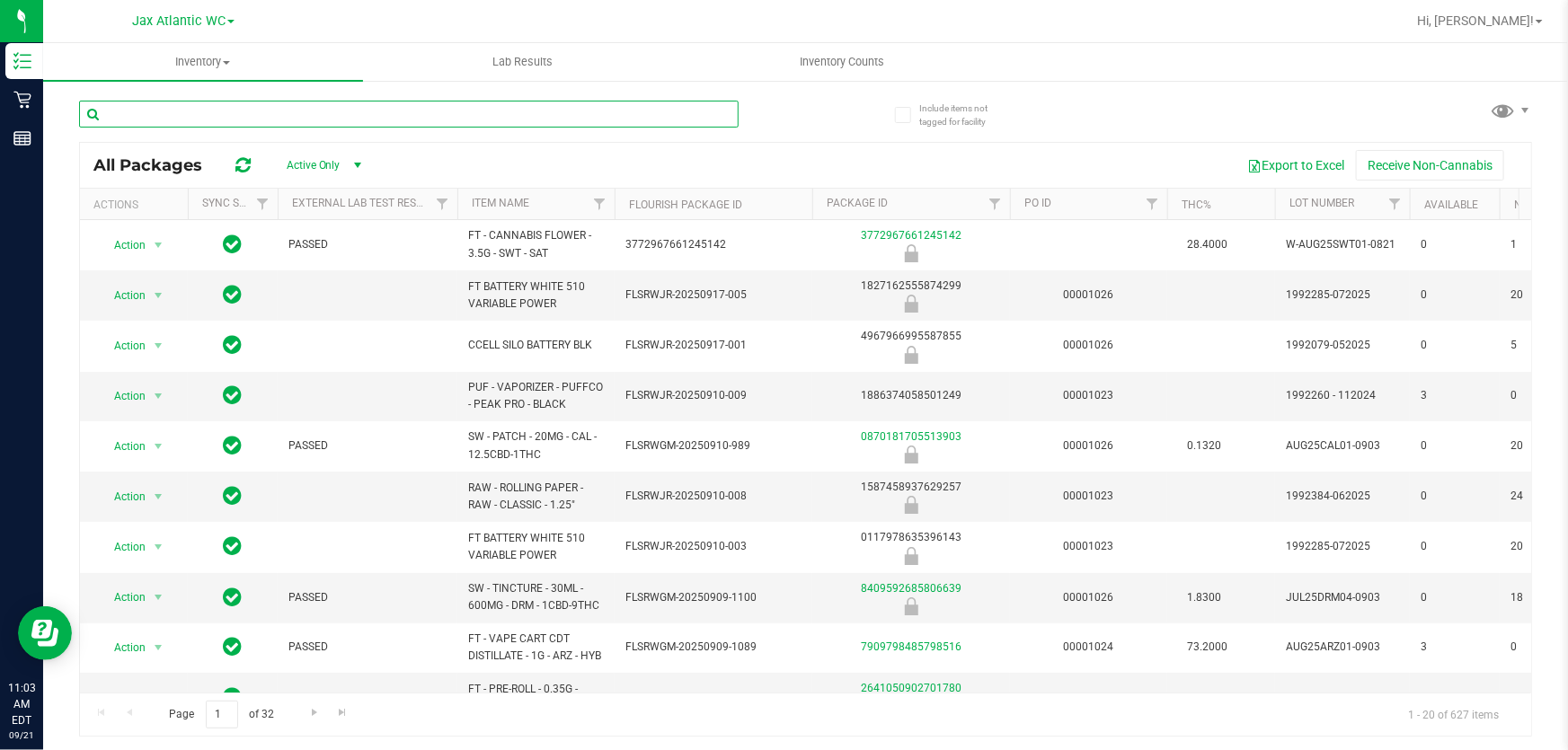
click at [195, 123] on input "text" at bounding box center [409, 113] width 660 height 27
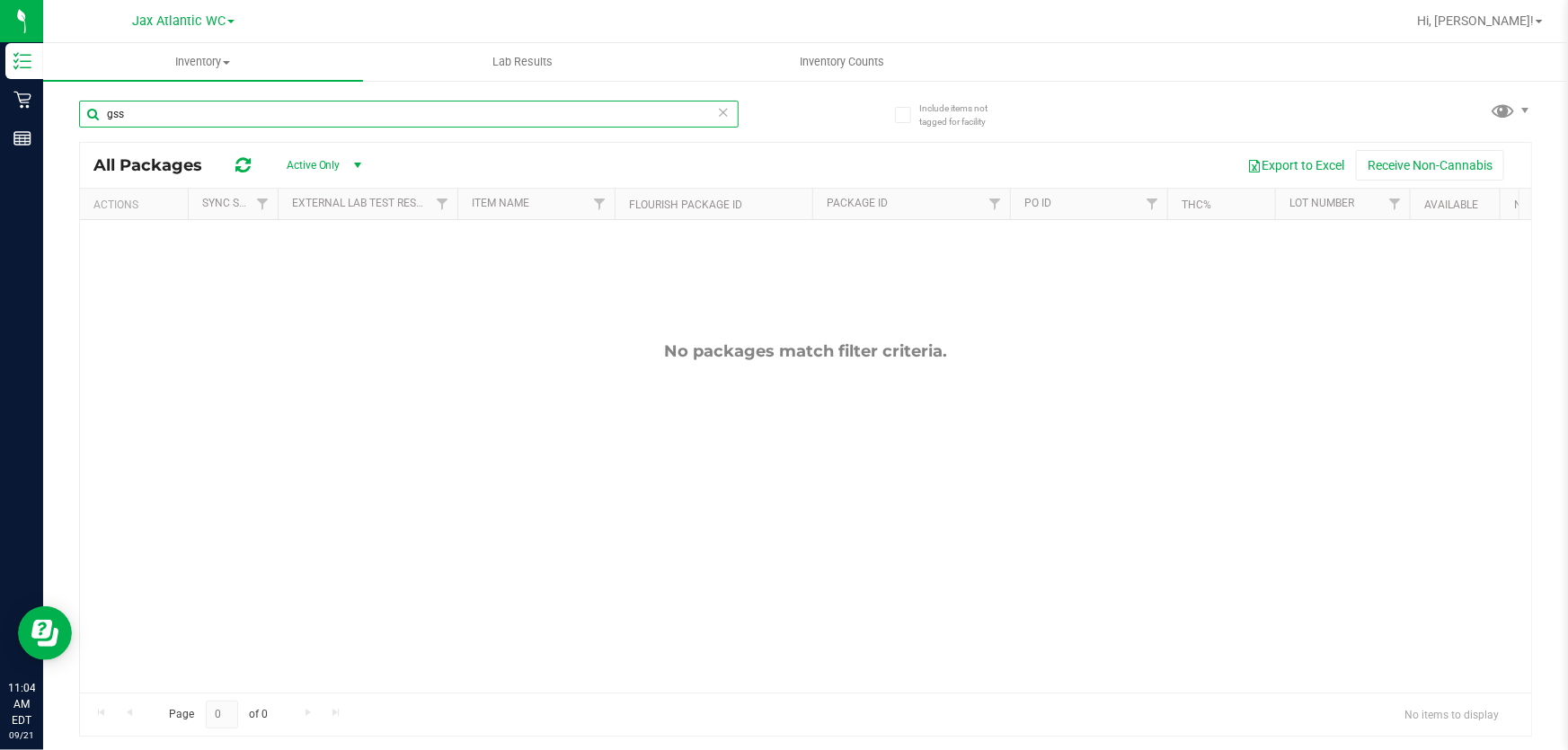
type input "gss"
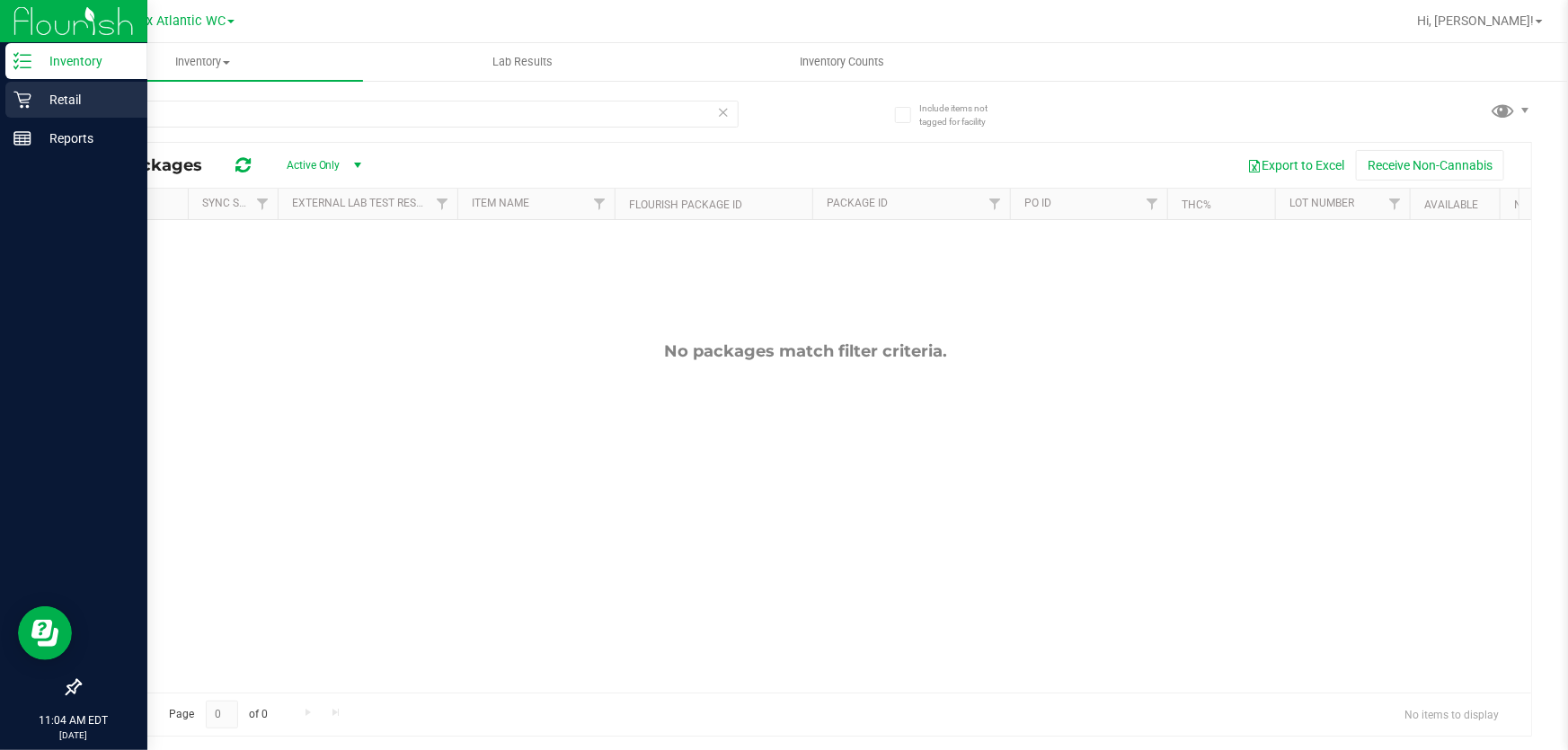
click at [32, 119] on link "Retail" at bounding box center [73, 100] width 148 height 39
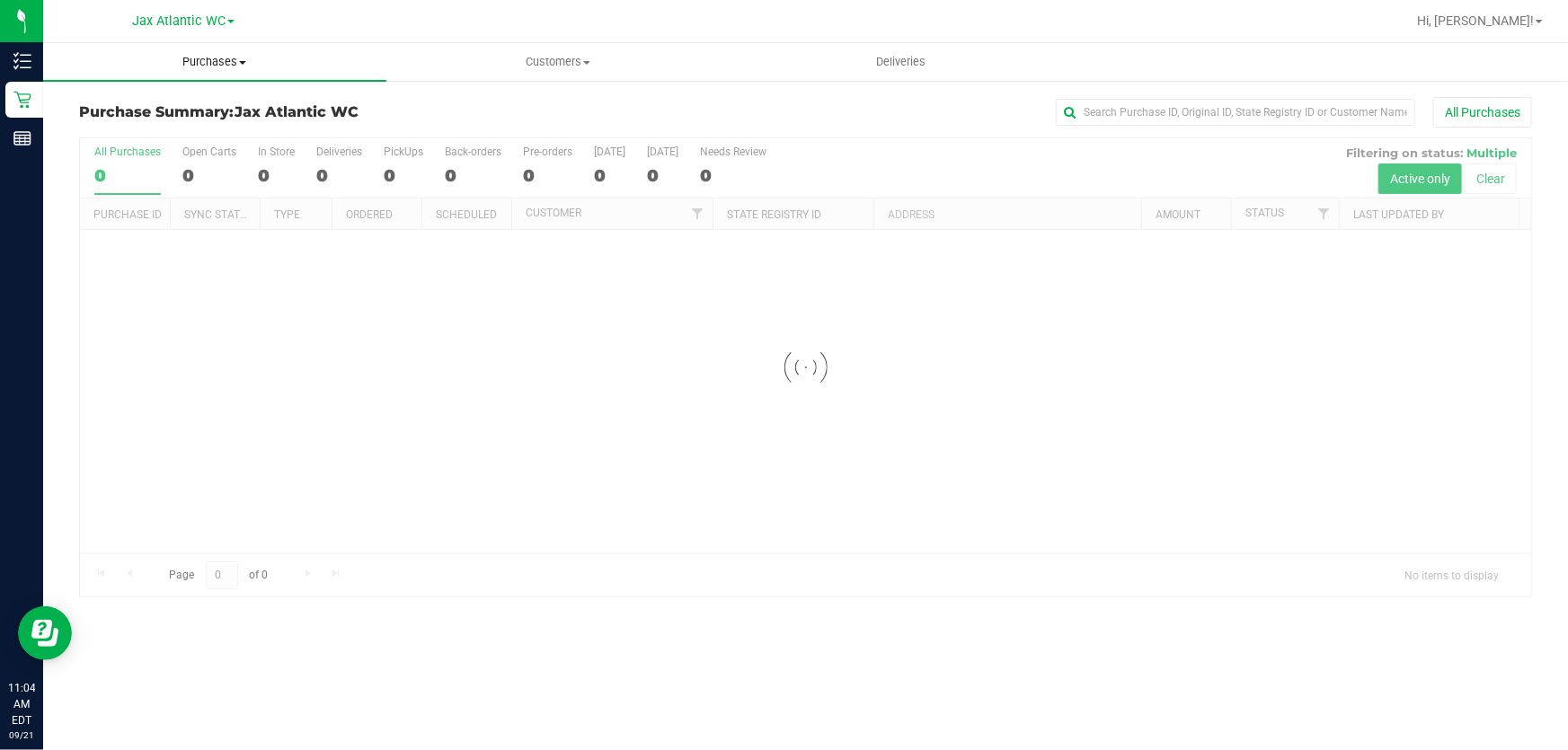
click at [200, 66] on span "Purchases" at bounding box center [214, 62] width 343 height 16
click at [145, 126] on span "Fulfillment" at bounding box center [98, 129] width 111 height 15
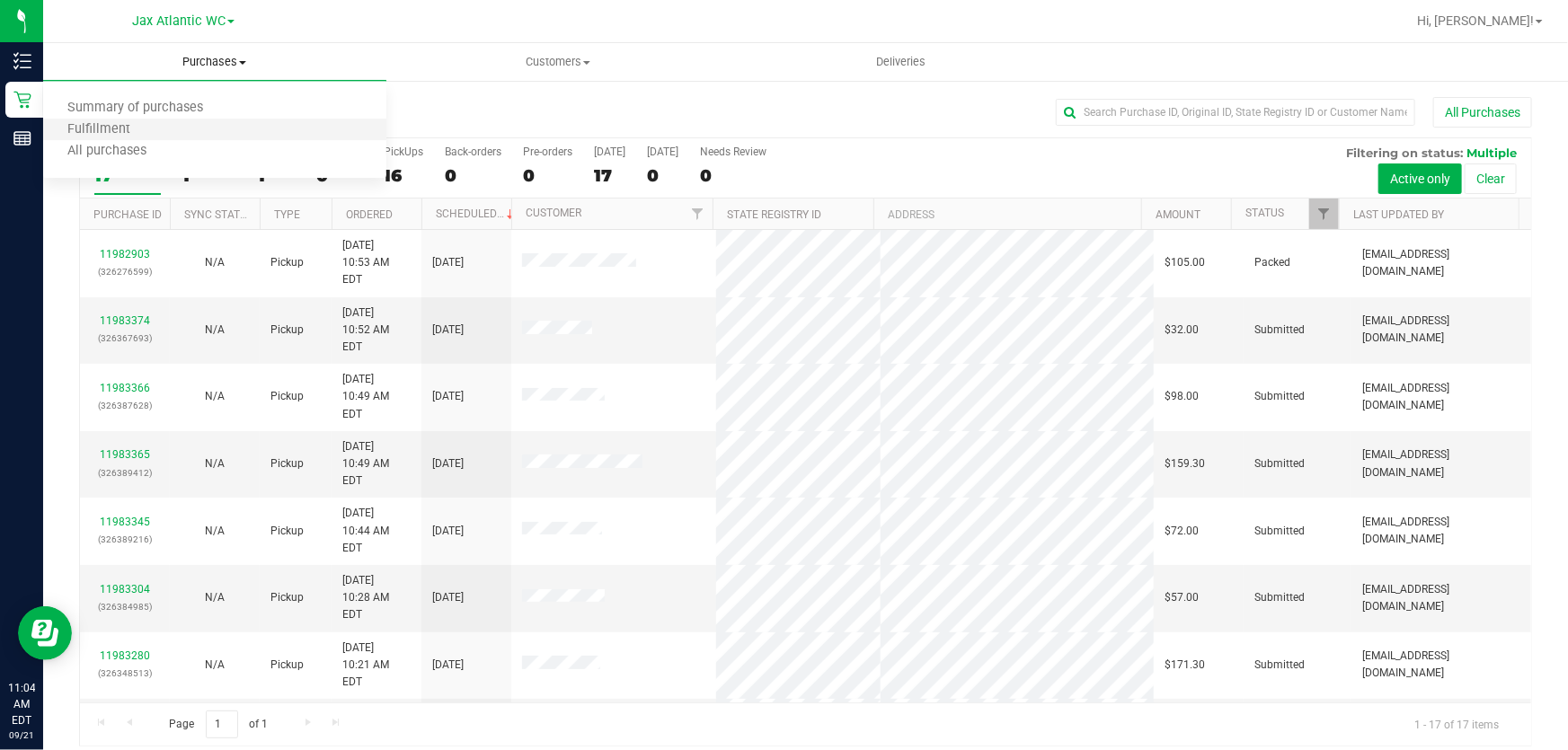
click at [170, 131] on li "Fulfillment" at bounding box center [214, 130] width 343 height 22
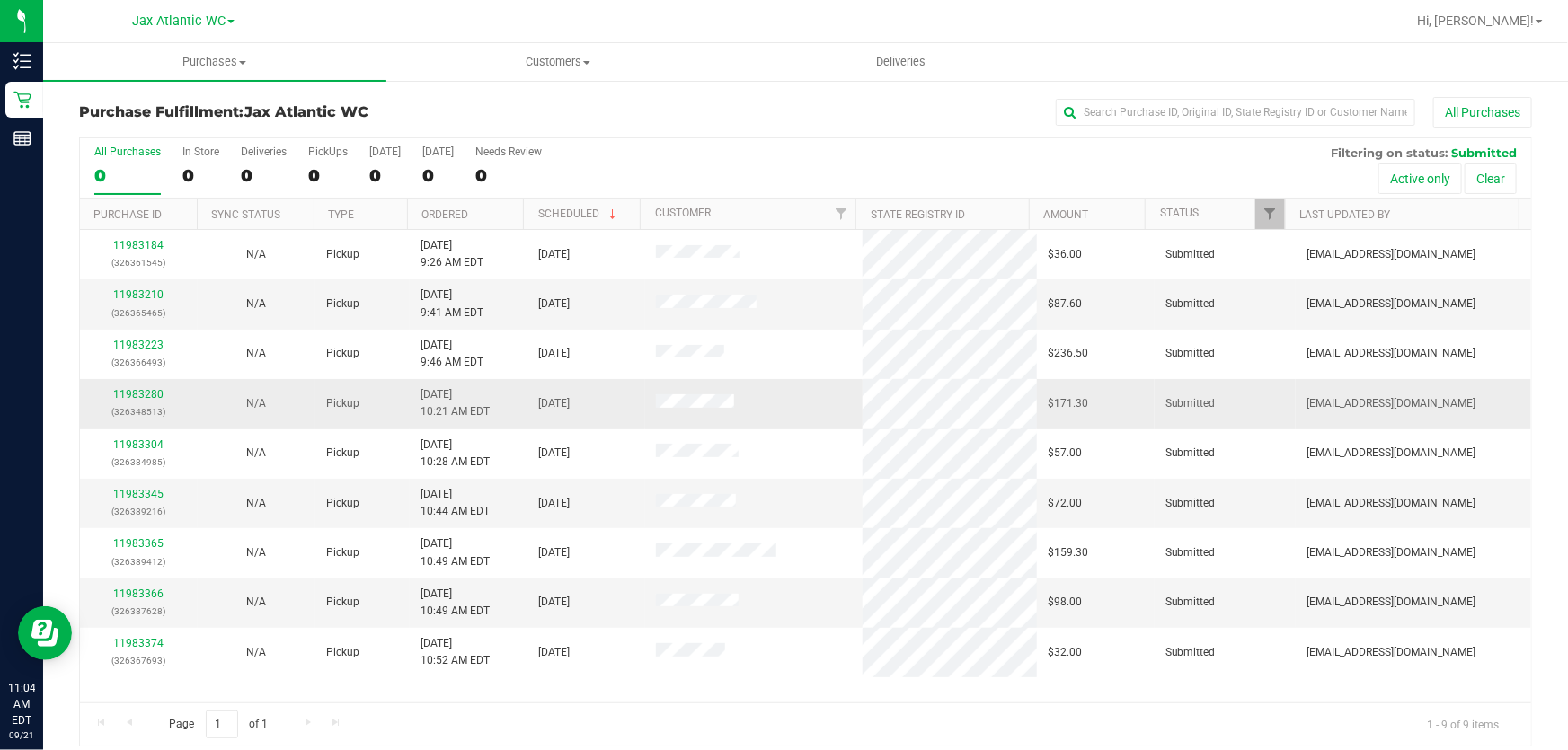
scroll to position [14, 0]
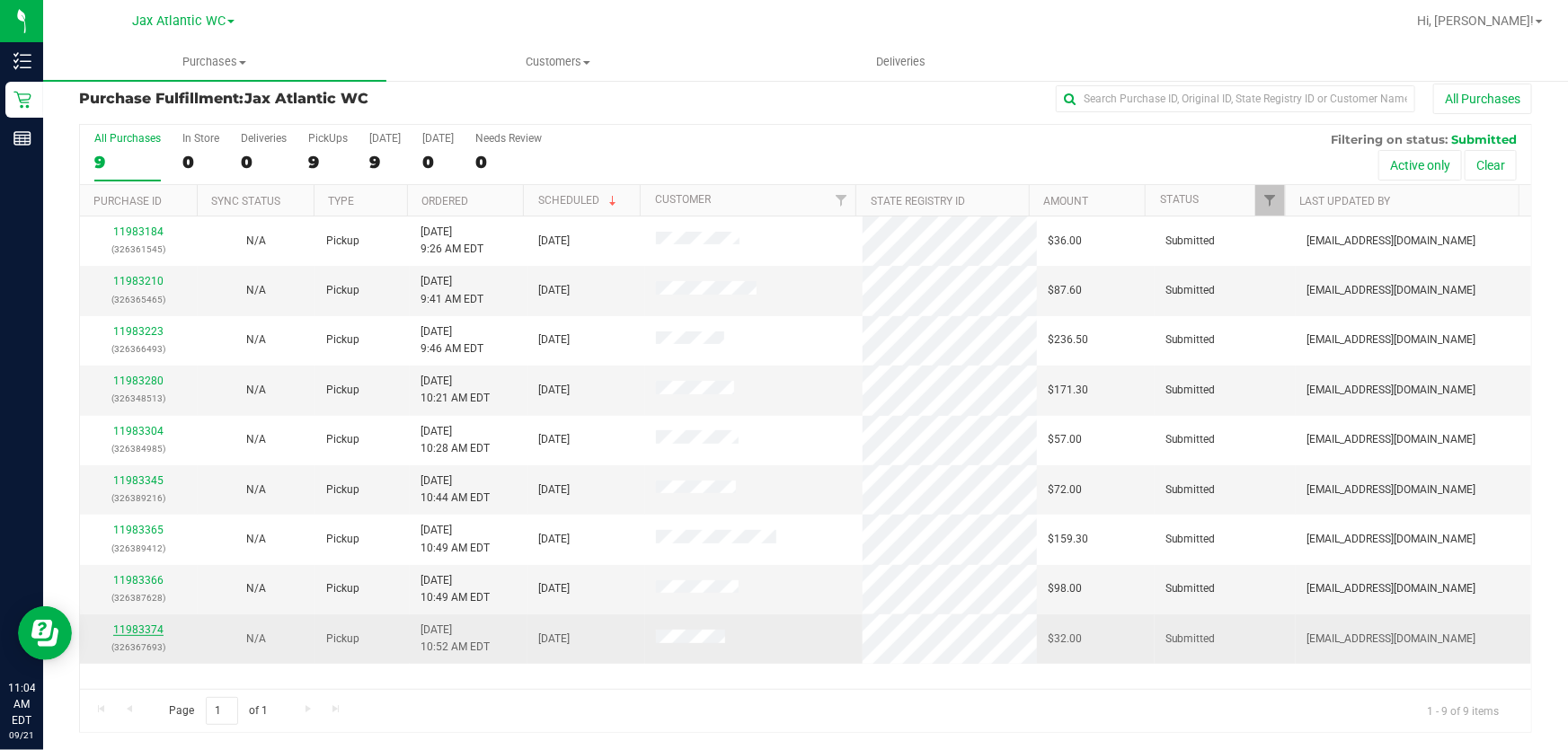
click at [157, 626] on link "11983374" at bounding box center [138, 630] width 51 height 13
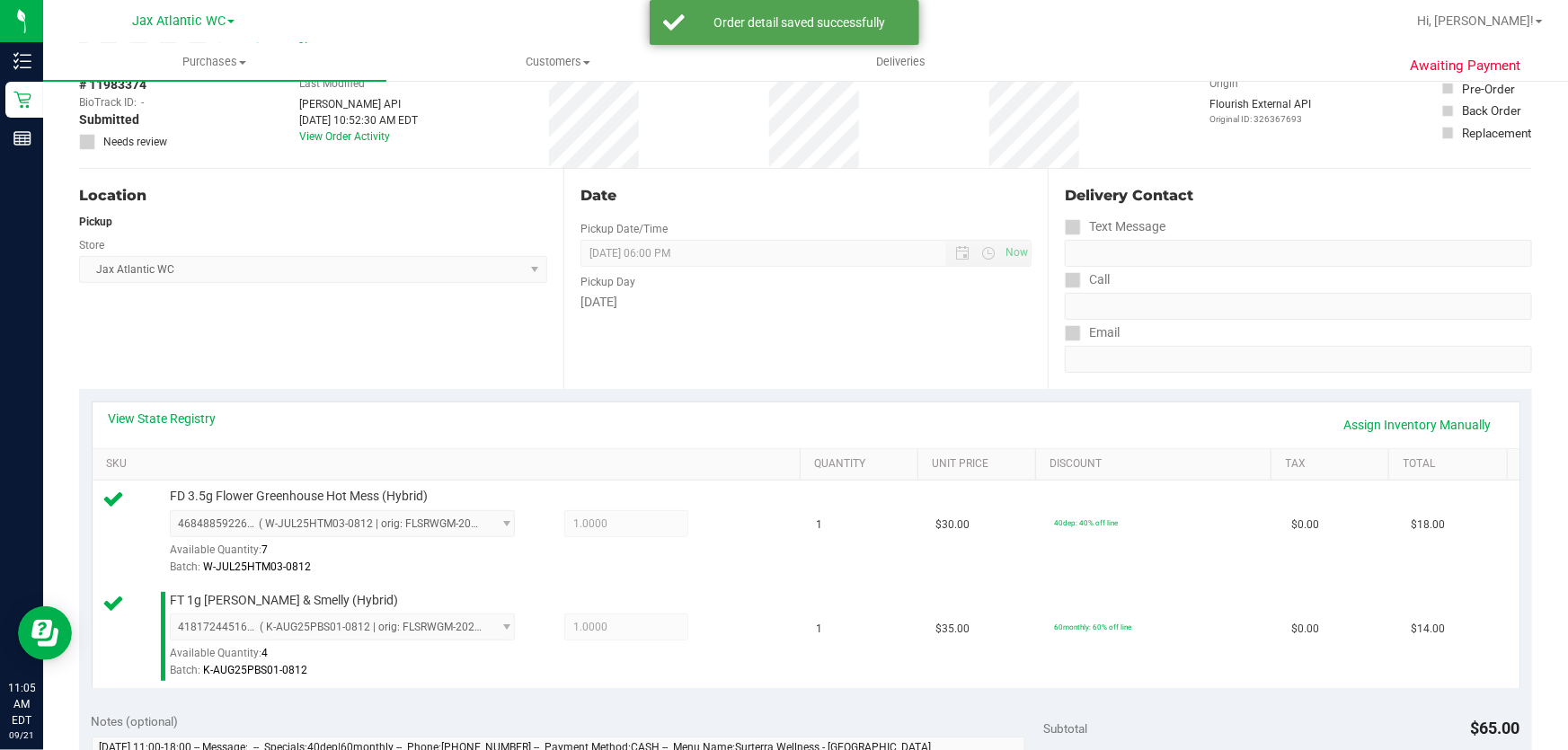
scroll to position [585, 0]
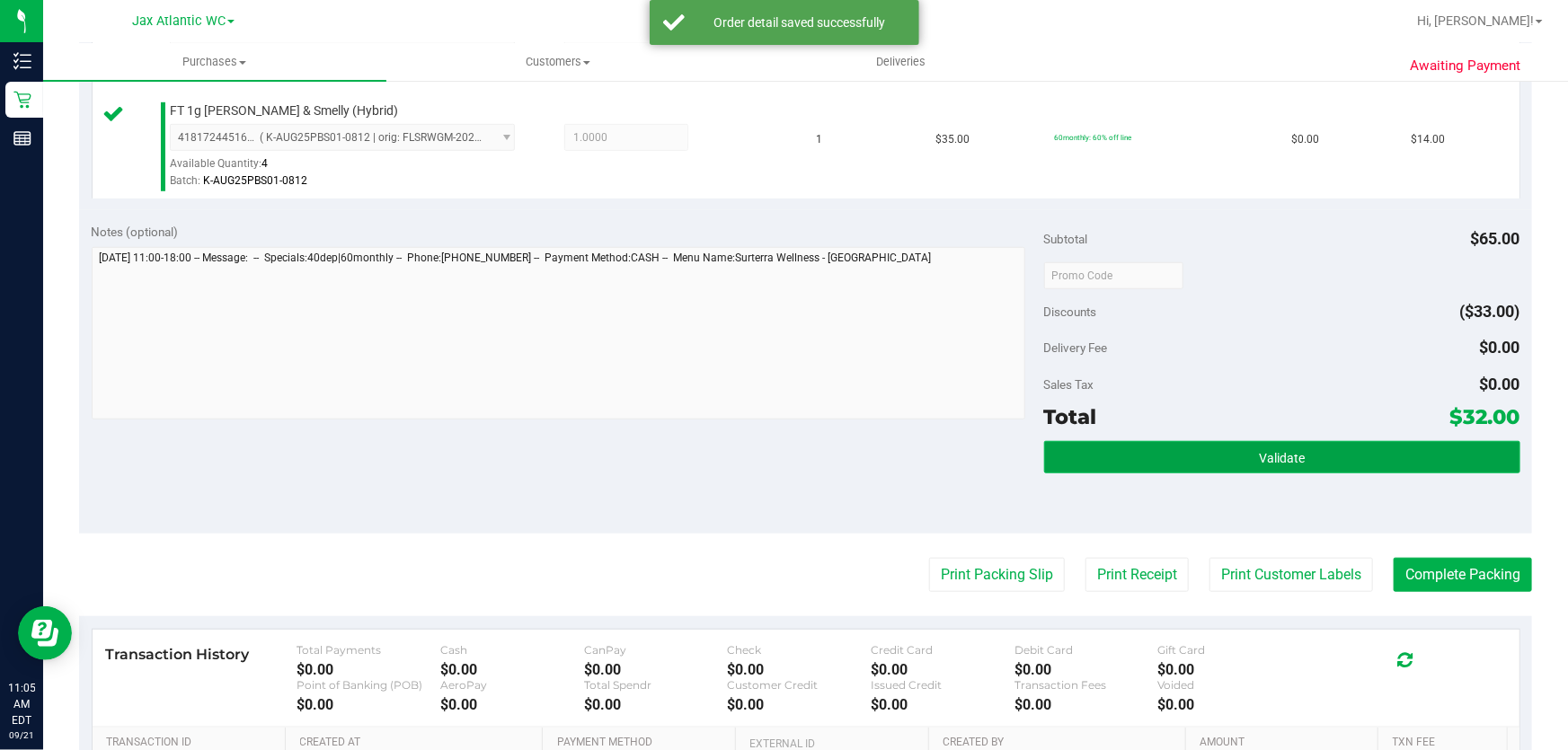
click at [1127, 467] on button "Validate" at bounding box center [1282, 457] width 476 height 33
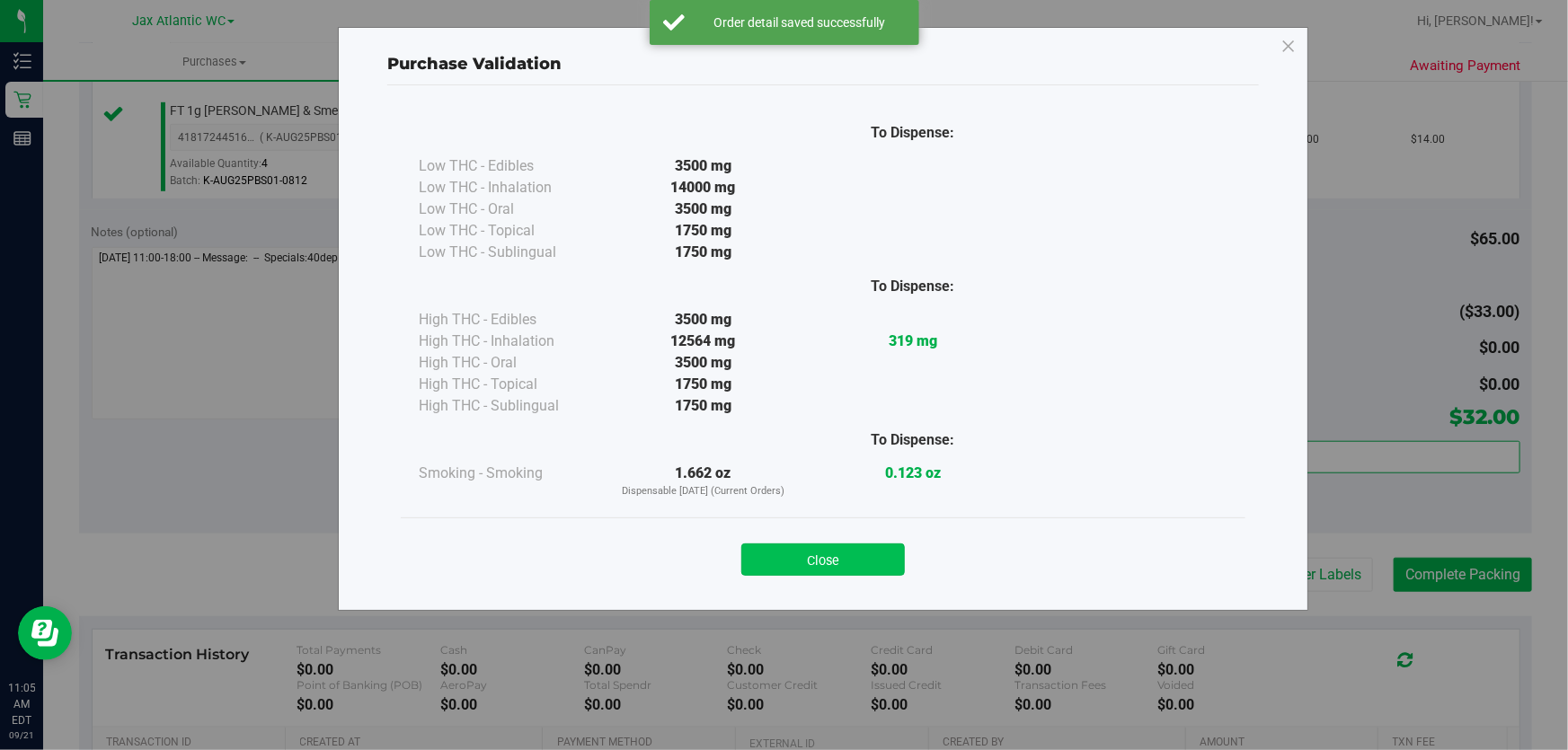
click at [857, 550] on button "Close" at bounding box center [822, 560] width 164 height 33
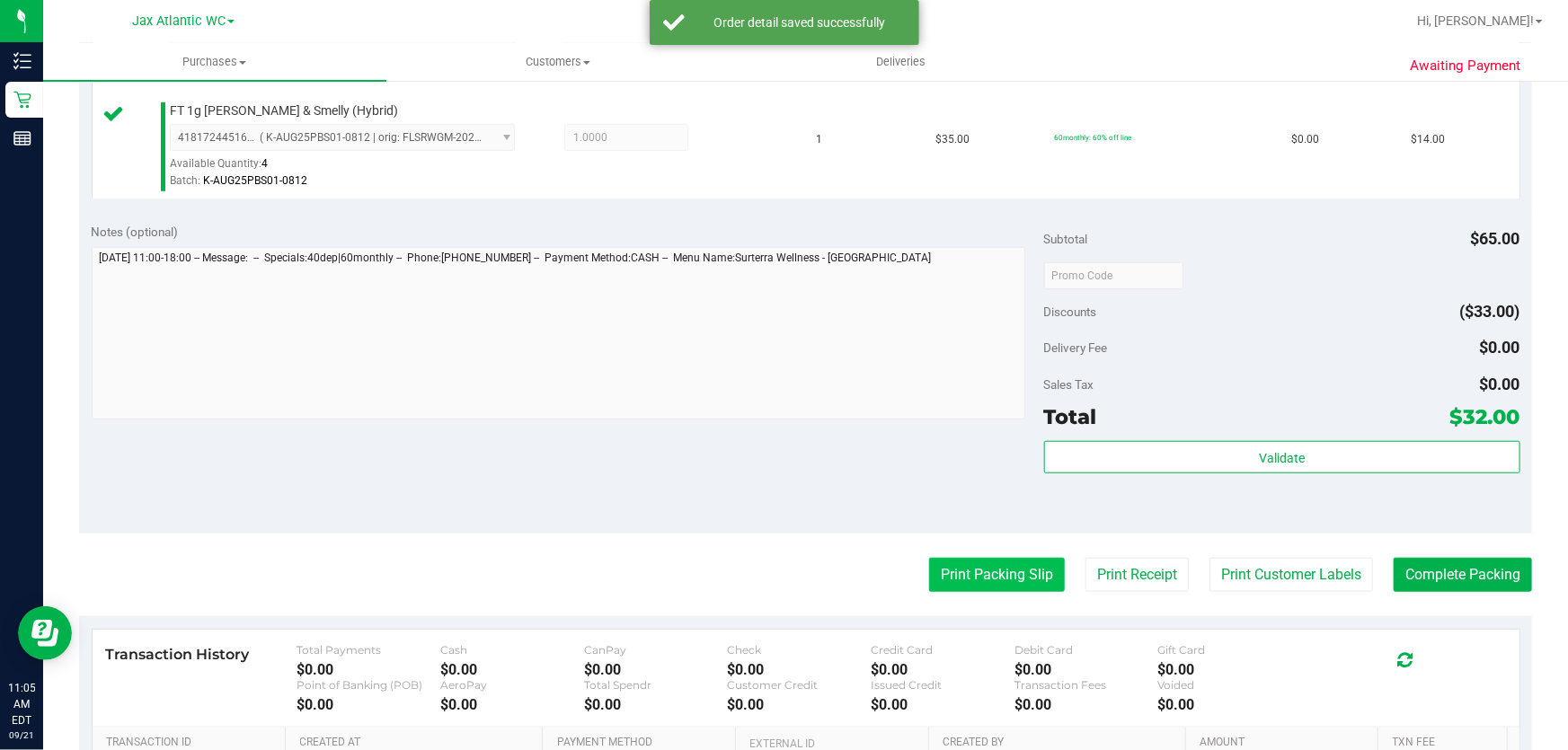
click at [1032, 572] on button "Print Packing Slip" at bounding box center [997, 575] width 136 height 34
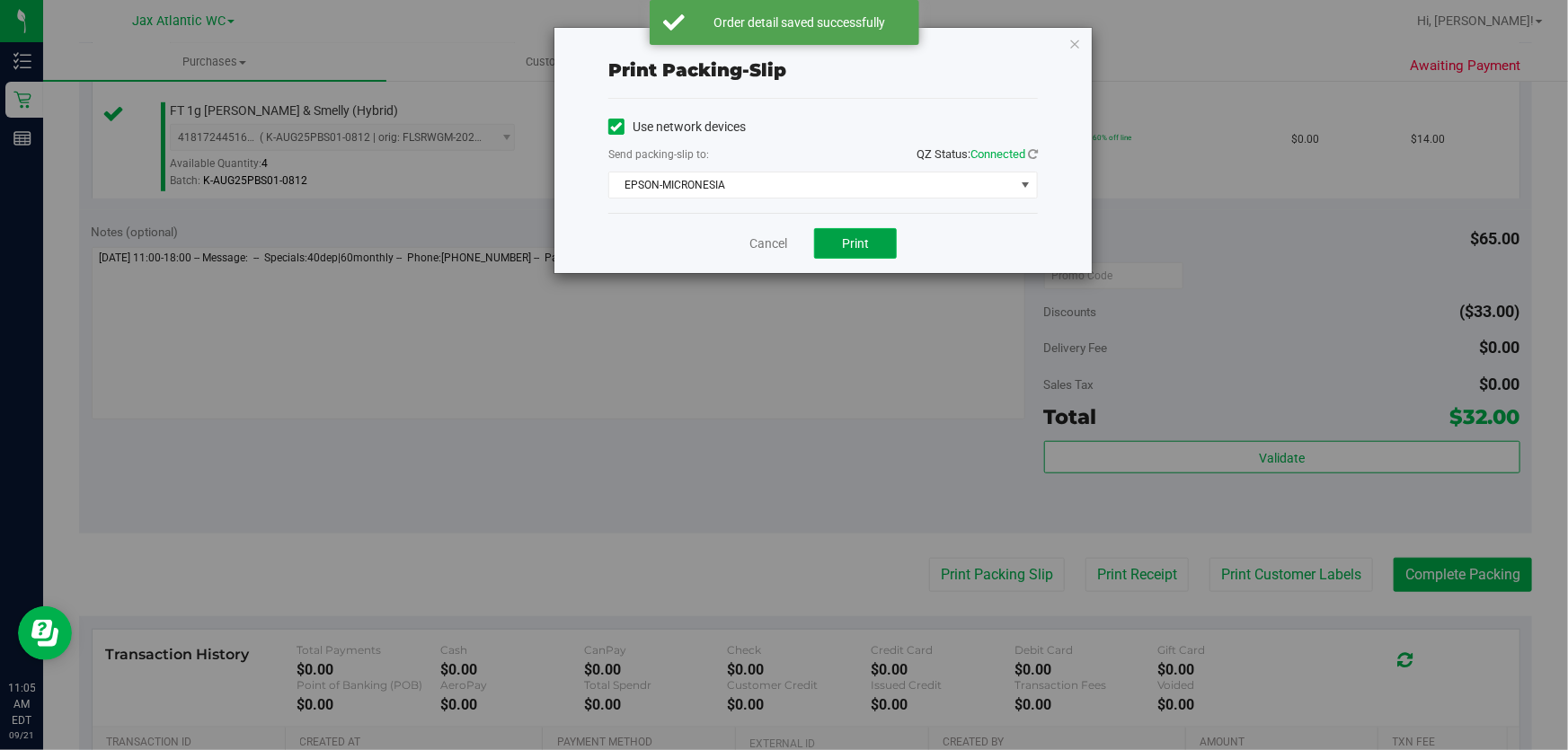
click at [842, 241] on span "Print" at bounding box center [855, 243] width 27 height 14
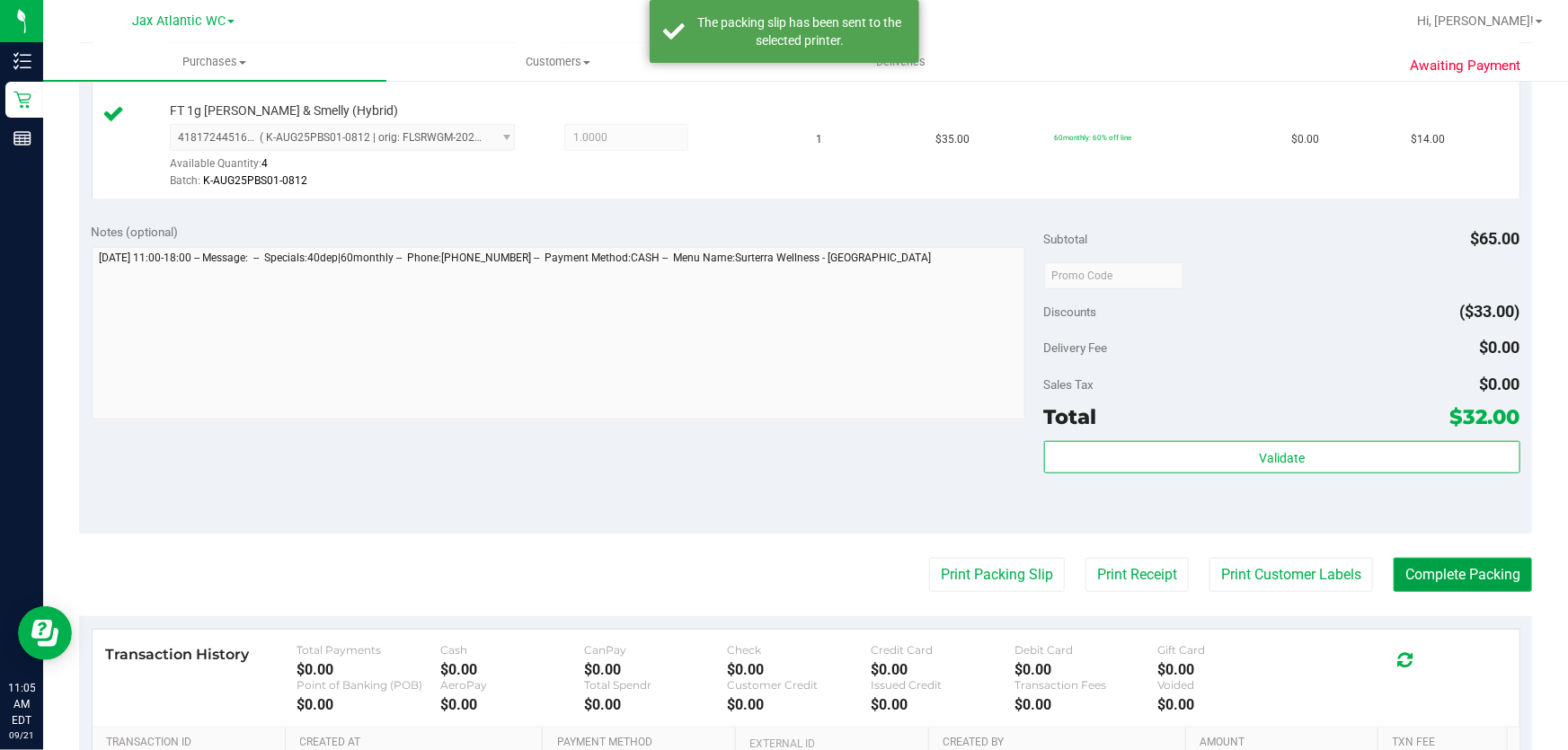
click at [1394, 580] on button "Complete Packing" at bounding box center [1463, 575] width 139 height 34
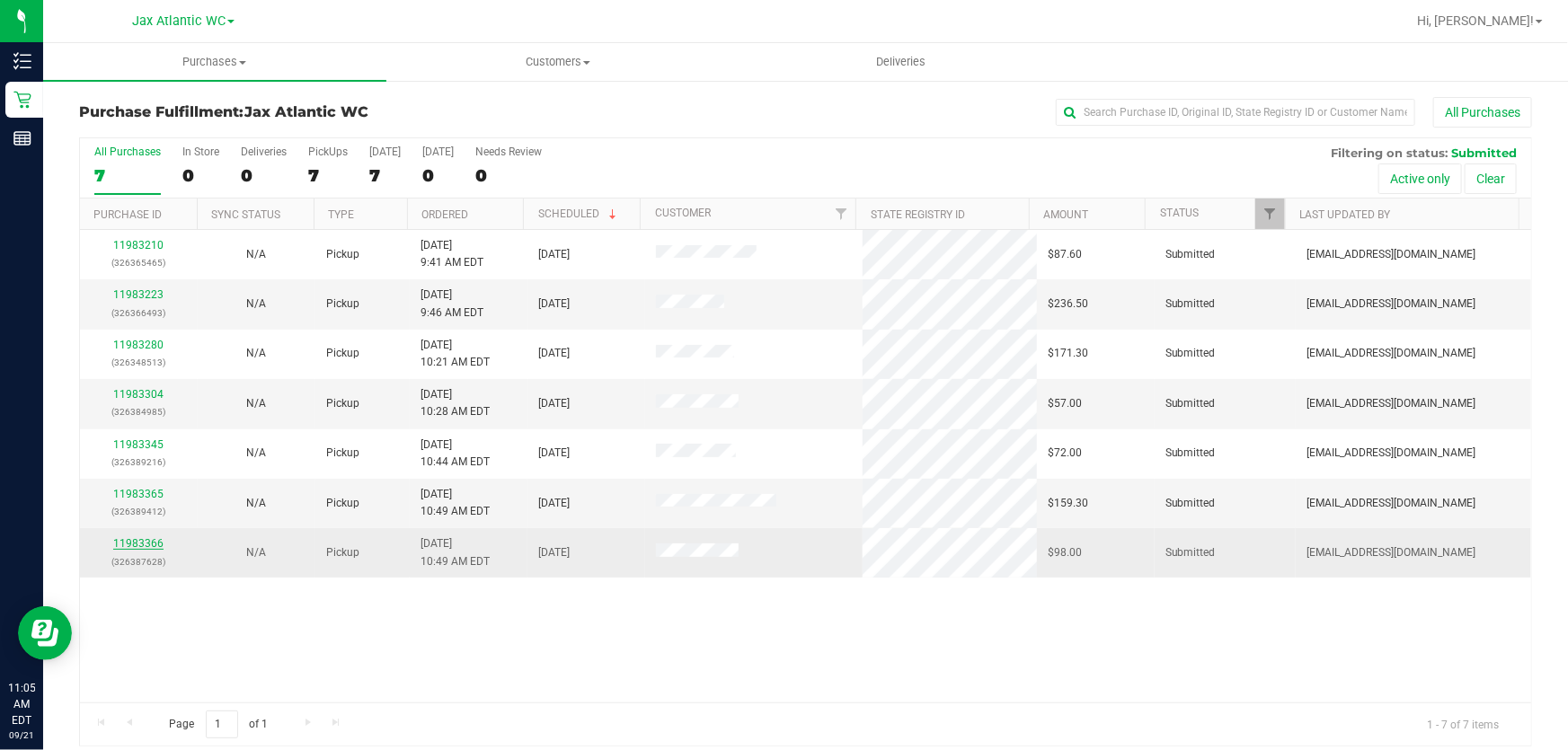
click at [153, 547] on link "11983366" at bounding box center [138, 544] width 51 height 13
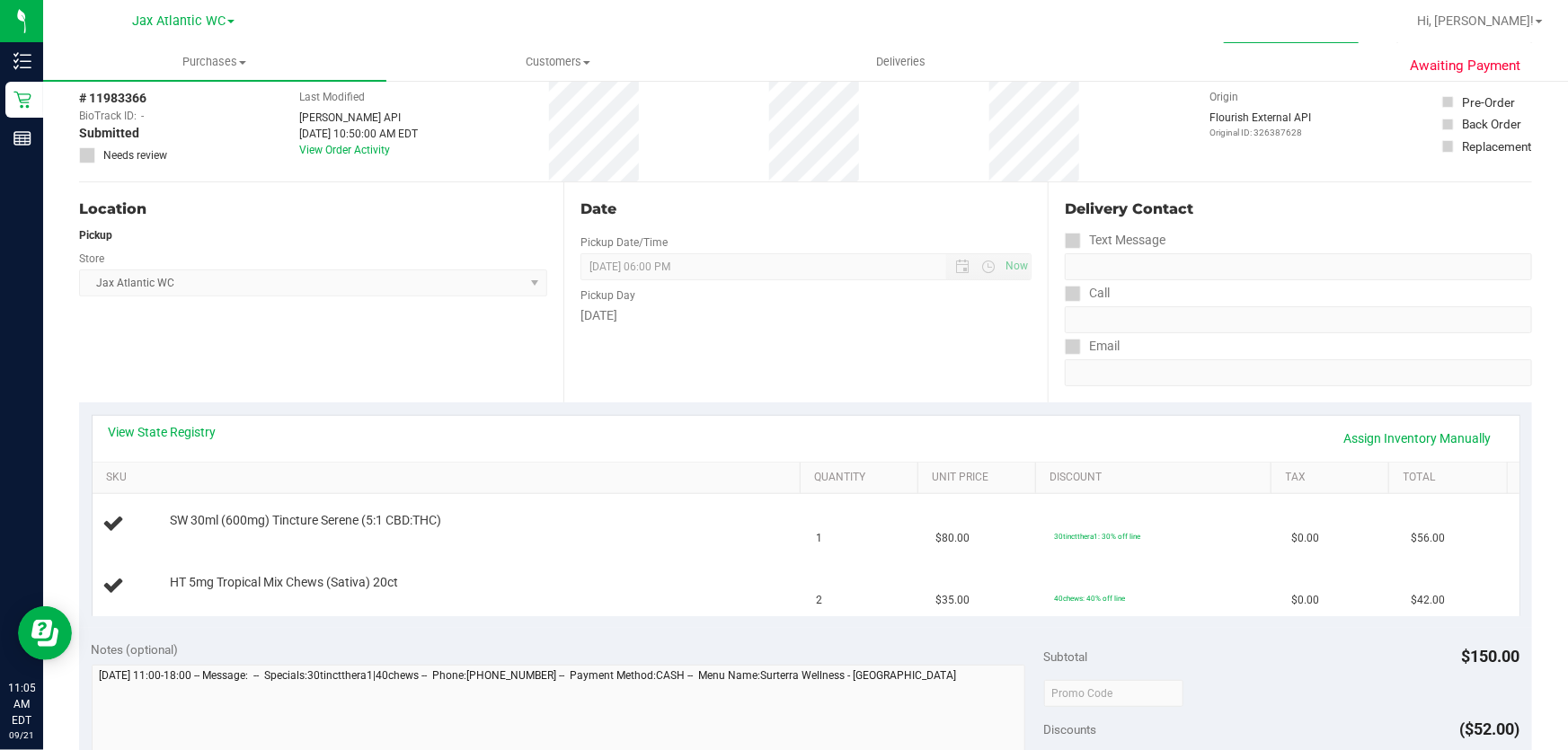
scroll to position [244, 0]
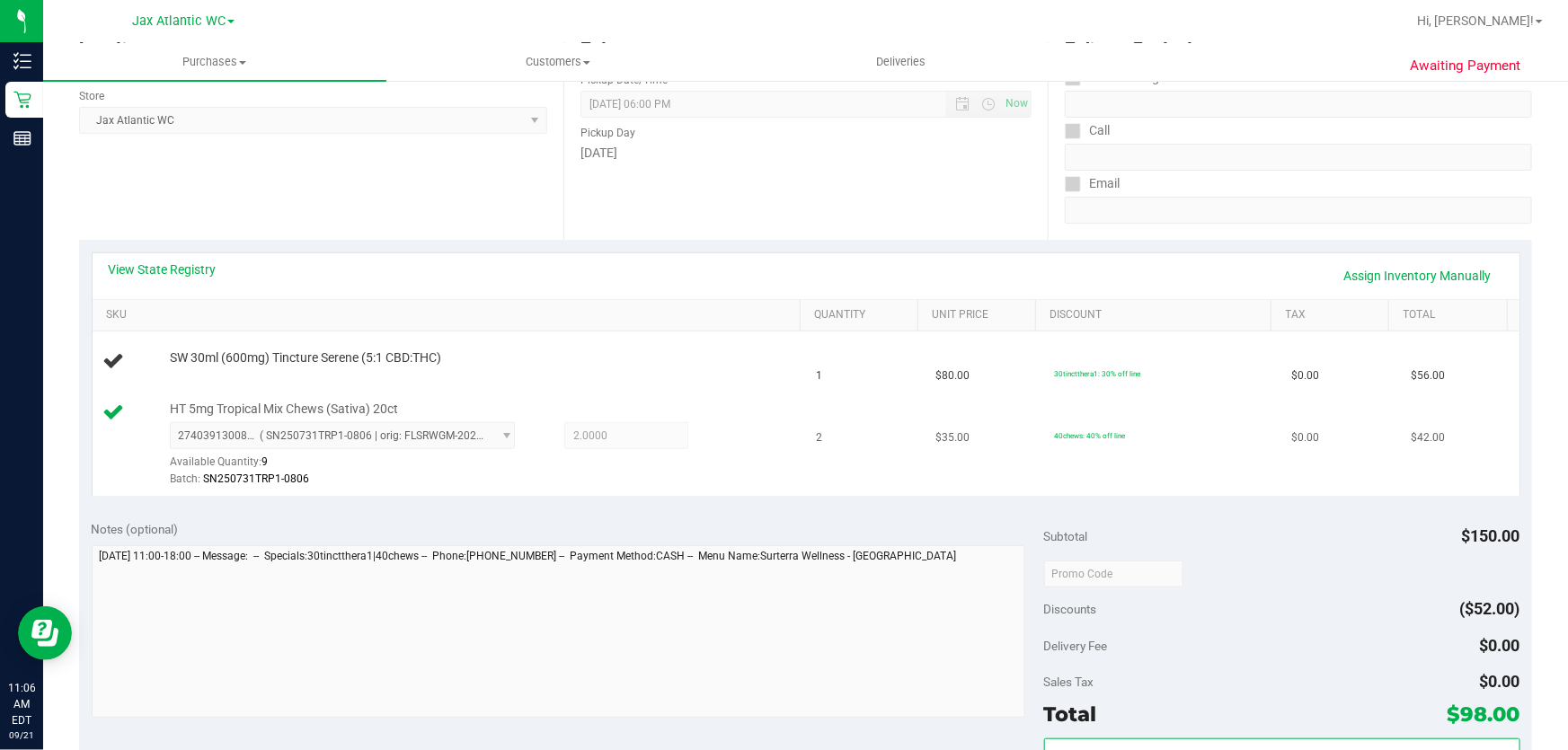
click at [643, 403] on div "HT 5mg Tropical Mix Chews (Sativa) 20ct 2740391300850925 ( SN250731TRP1-0806 | …" at bounding box center [476, 445] width 632 height 89
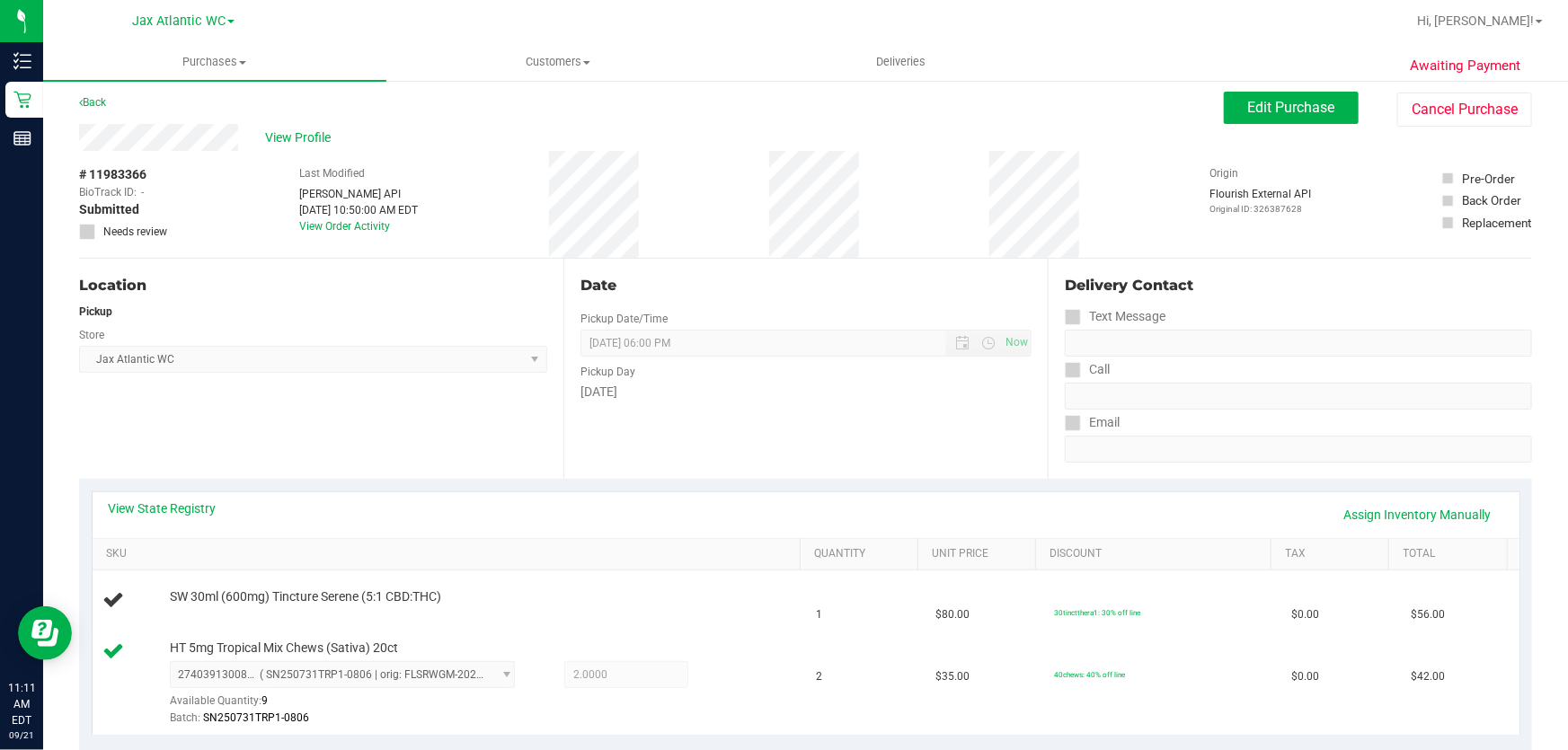
scroll to position [0, 0]
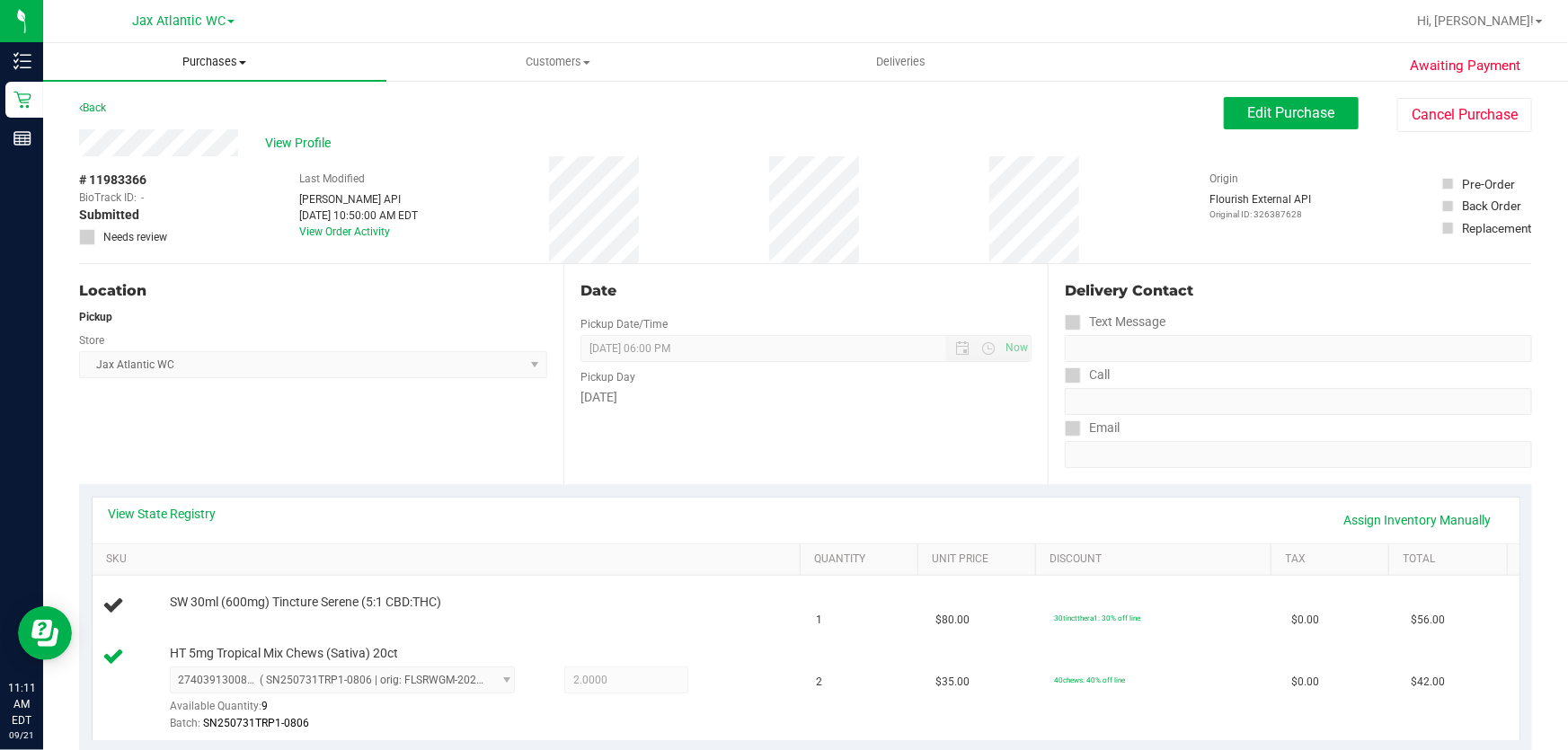
click at [205, 62] on span "Purchases" at bounding box center [214, 62] width 343 height 16
click at [148, 130] on span "Fulfillment" at bounding box center [98, 129] width 111 height 15
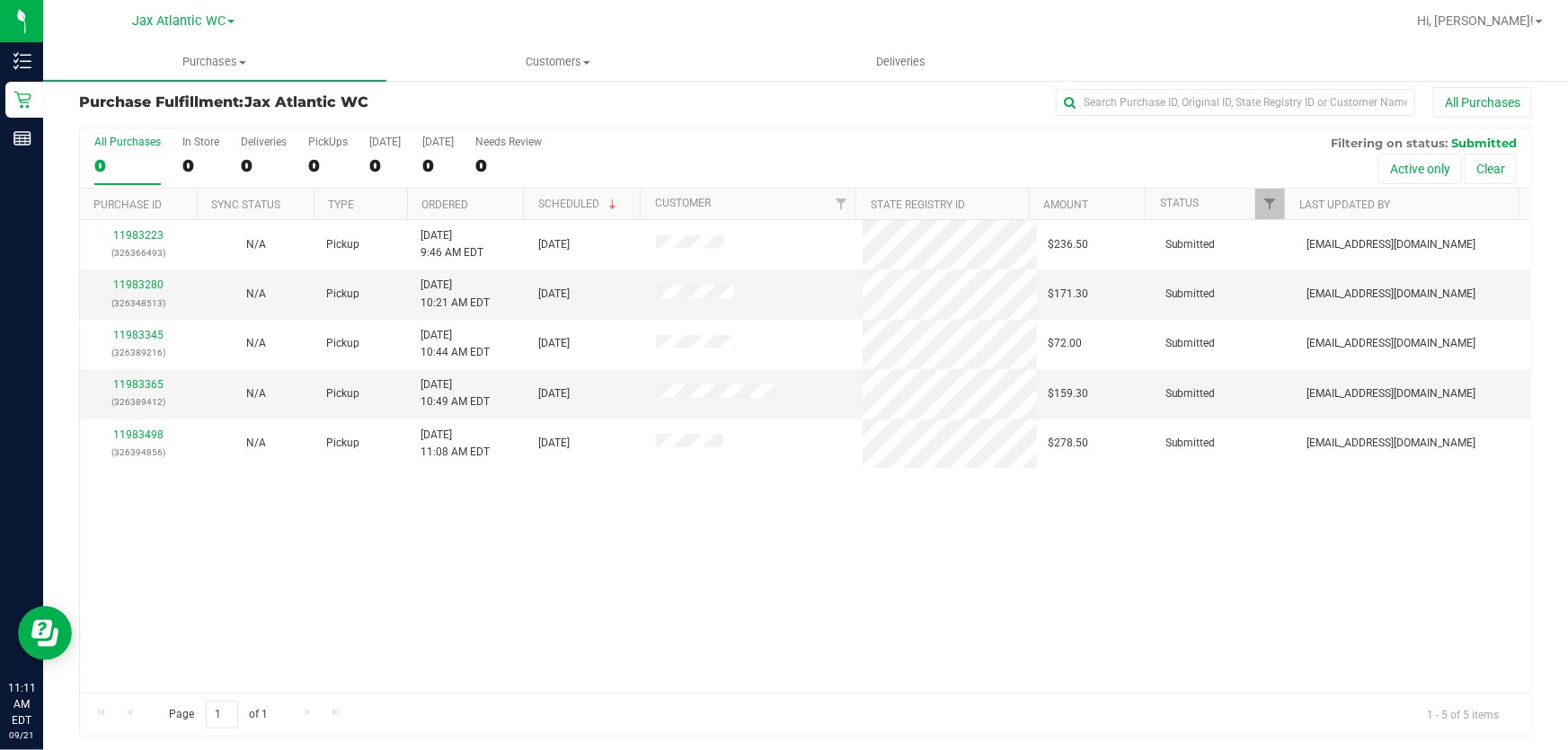
scroll to position [14, 0]
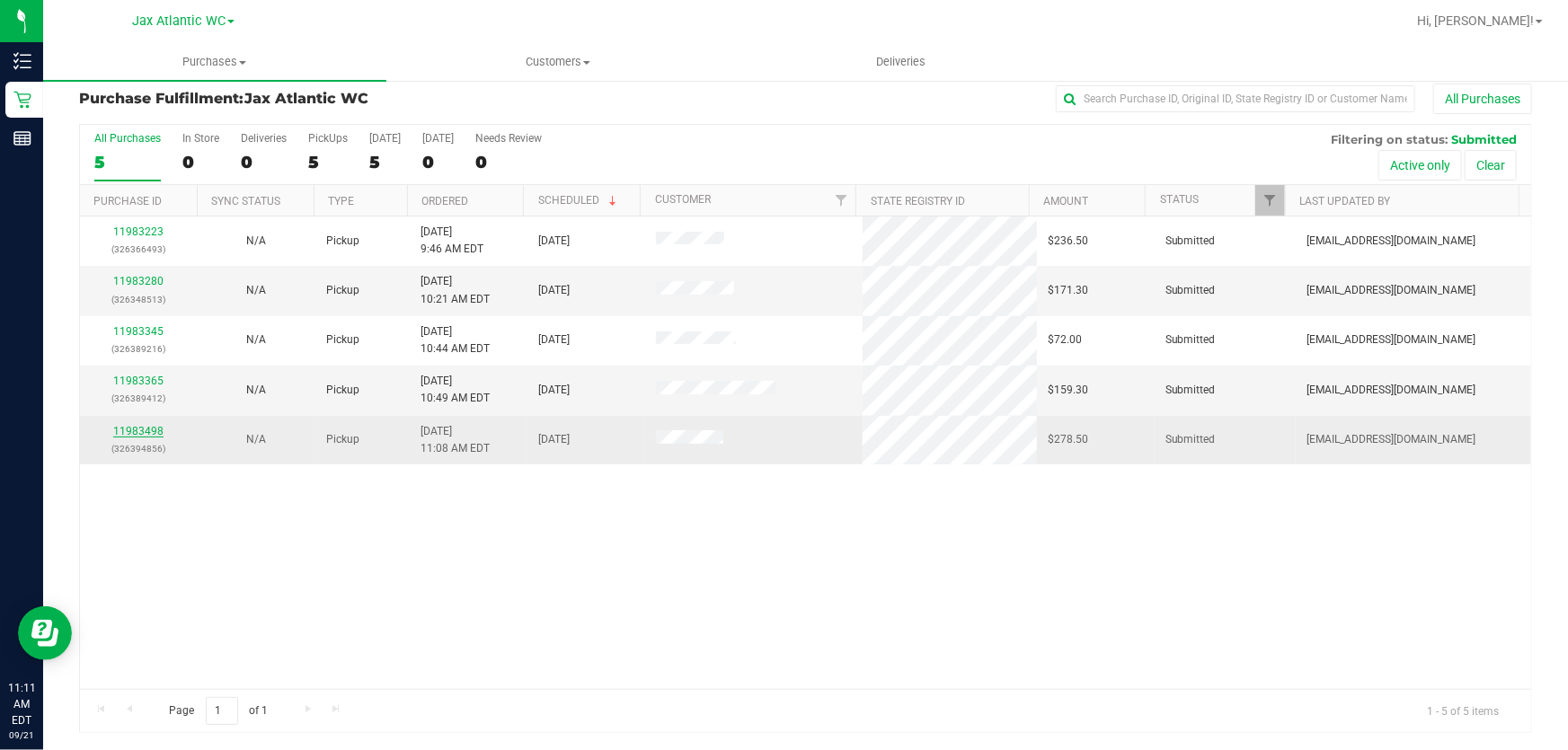
click at [129, 426] on link "11983498" at bounding box center [138, 432] width 51 height 13
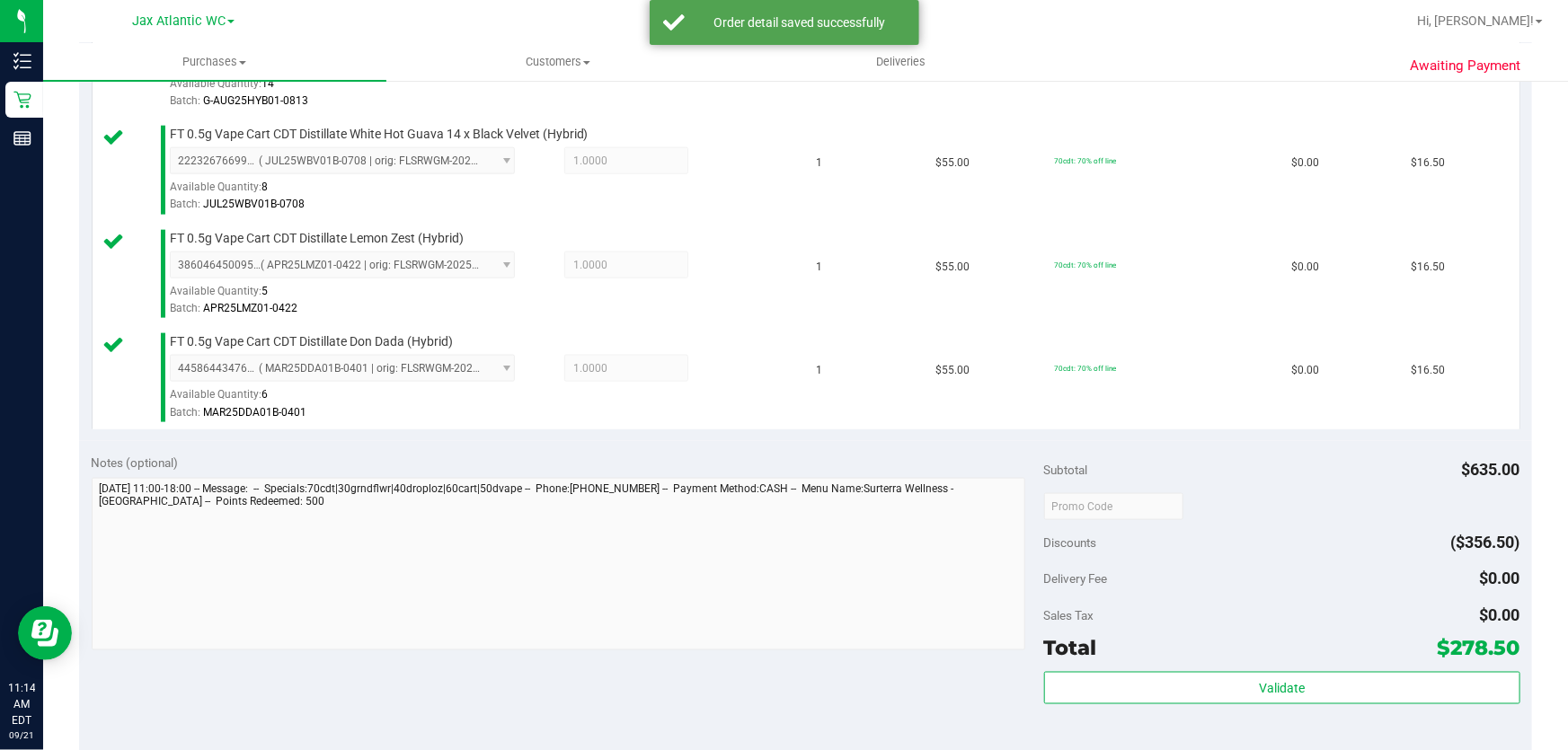
scroll to position [1321, 0]
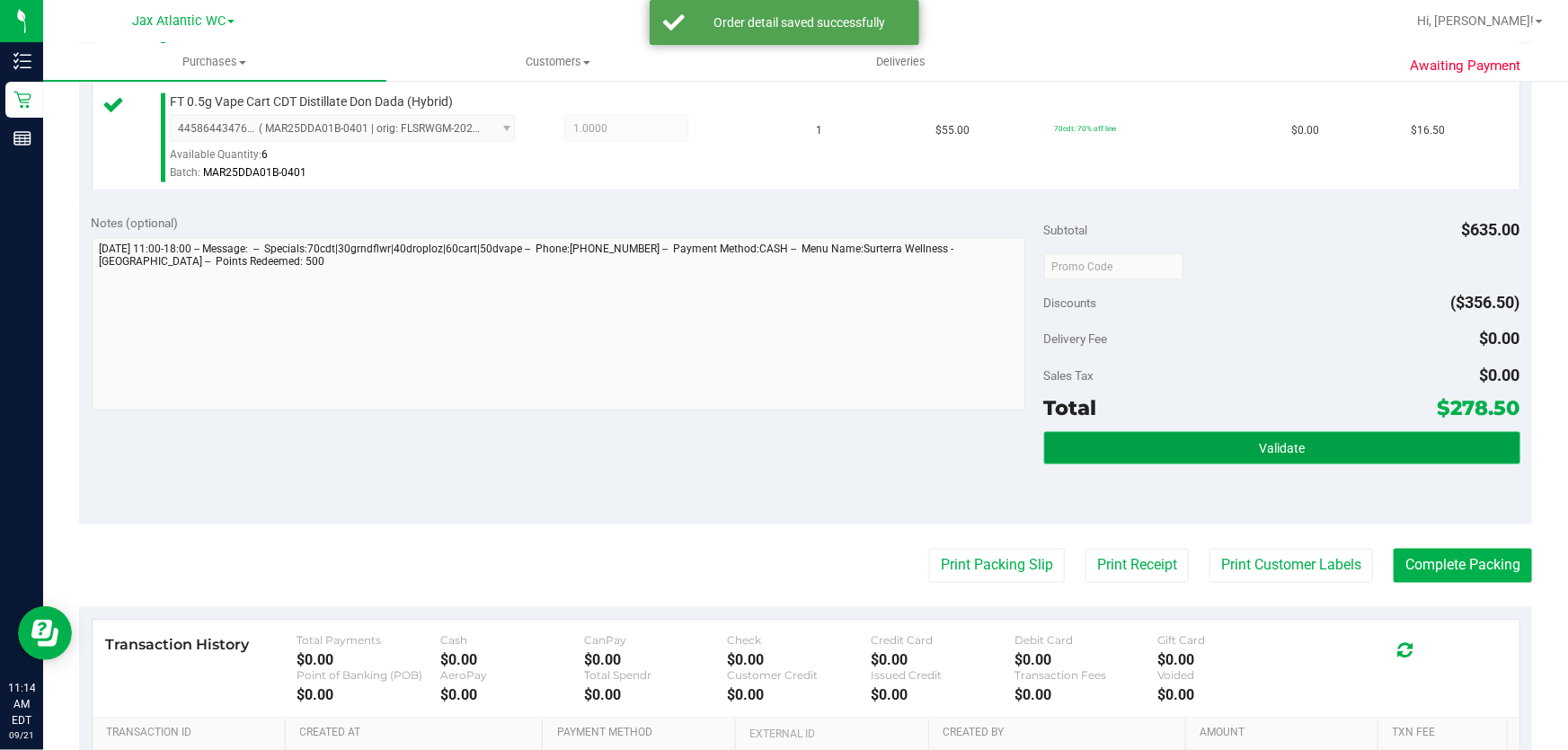
click at [1139, 443] on button "Validate" at bounding box center [1282, 448] width 476 height 33
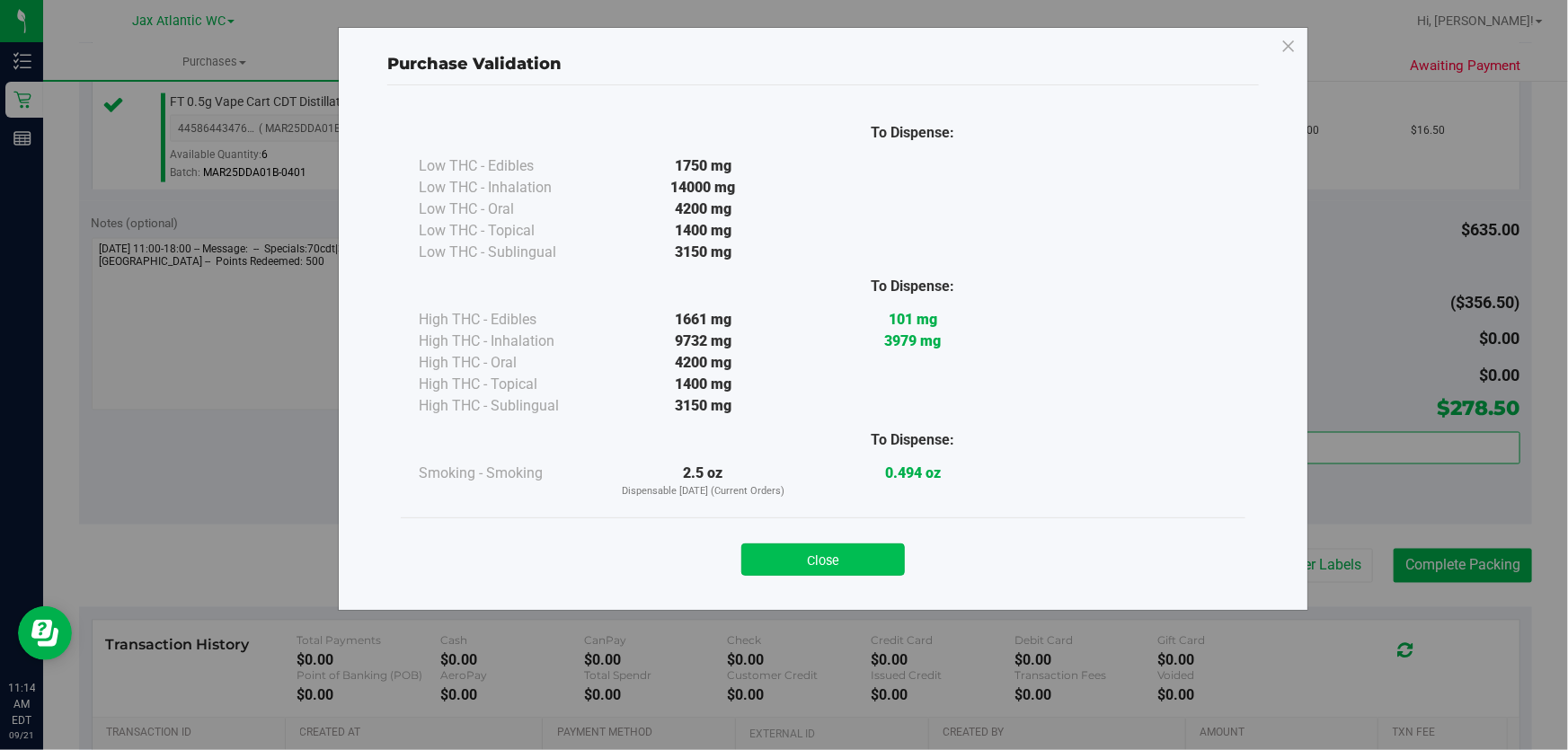
click at [786, 568] on button "Close" at bounding box center [822, 560] width 164 height 33
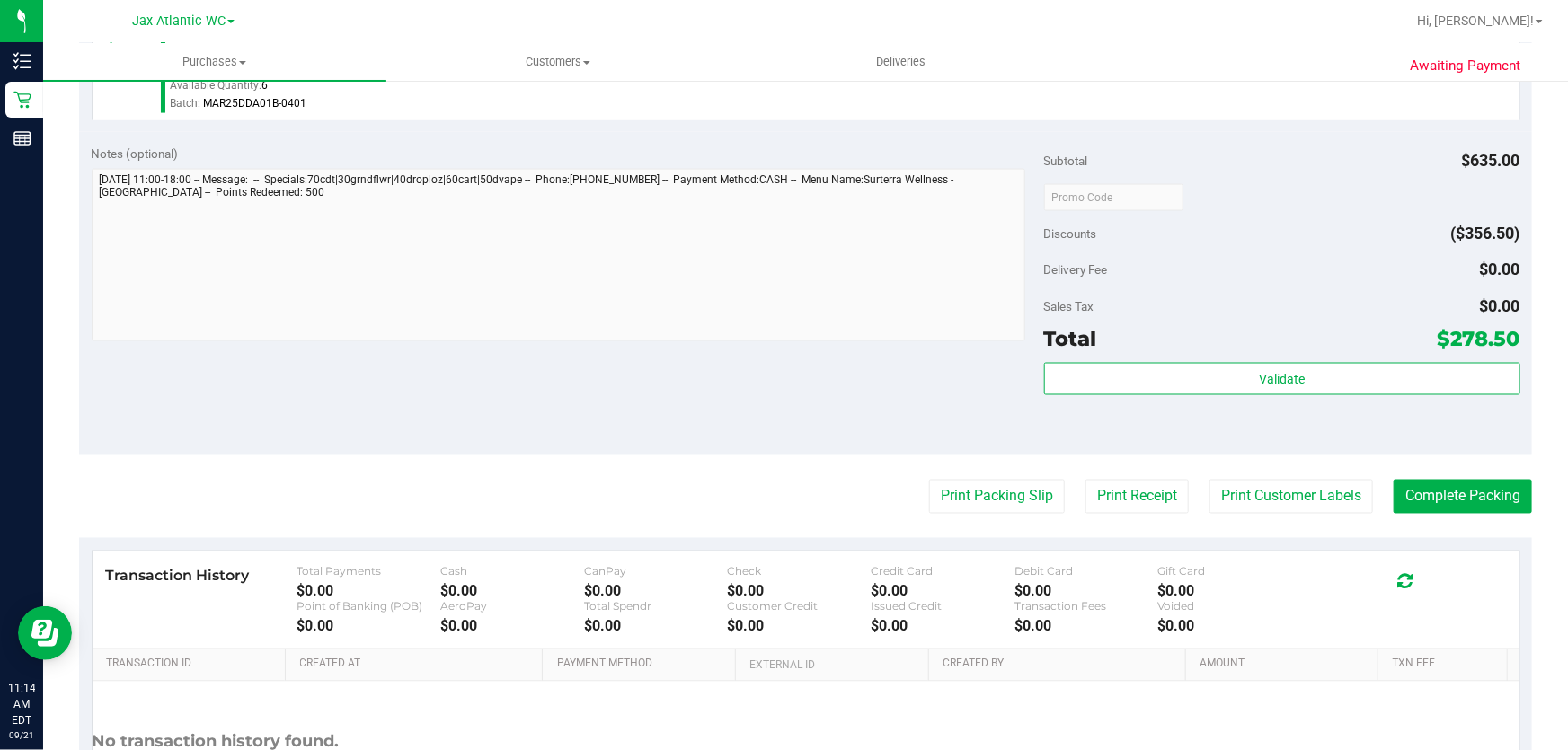
scroll to position [1484, 0]
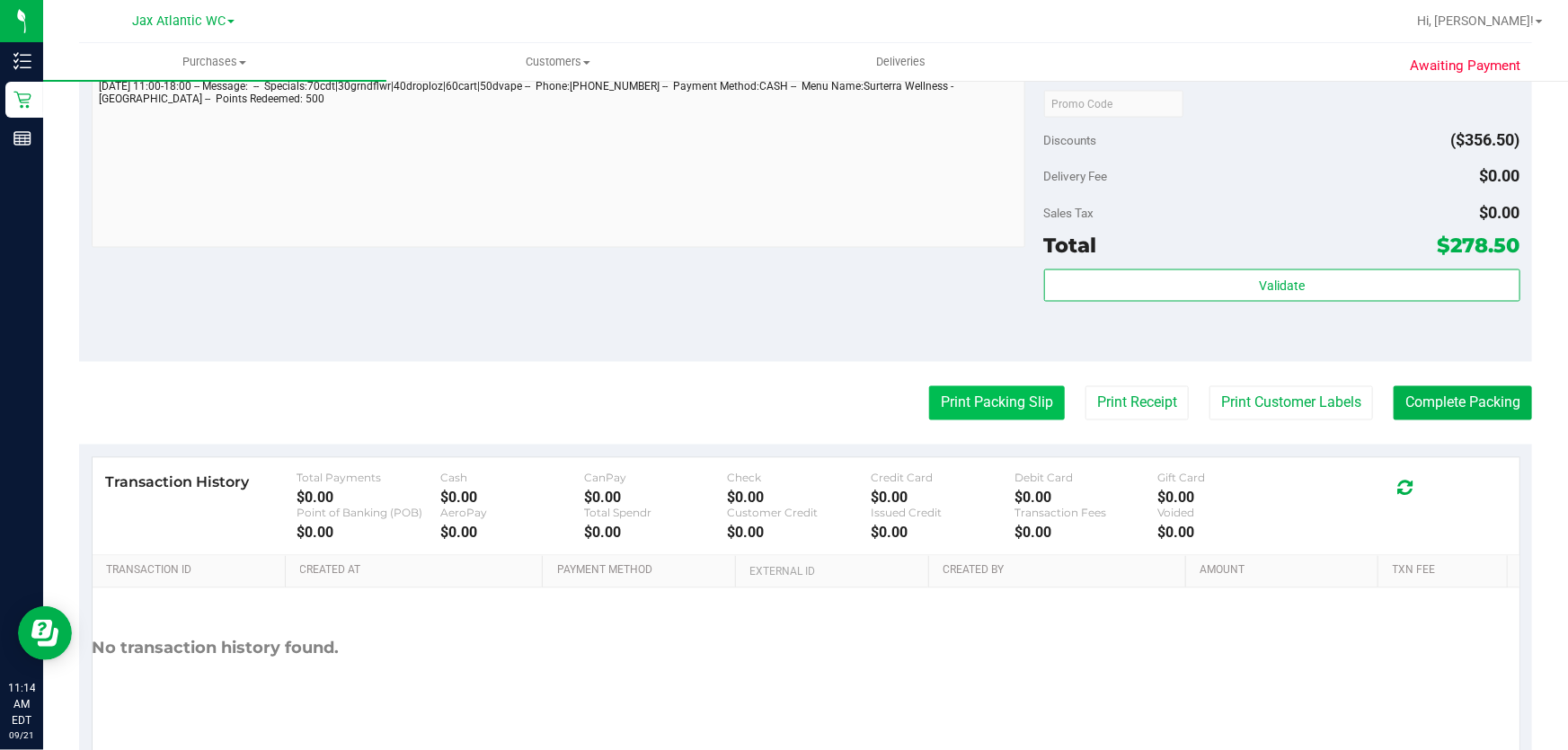
click at [985, 408] on button "Print Packing Slip" at bounding box center [997, 404] width 136 height 34
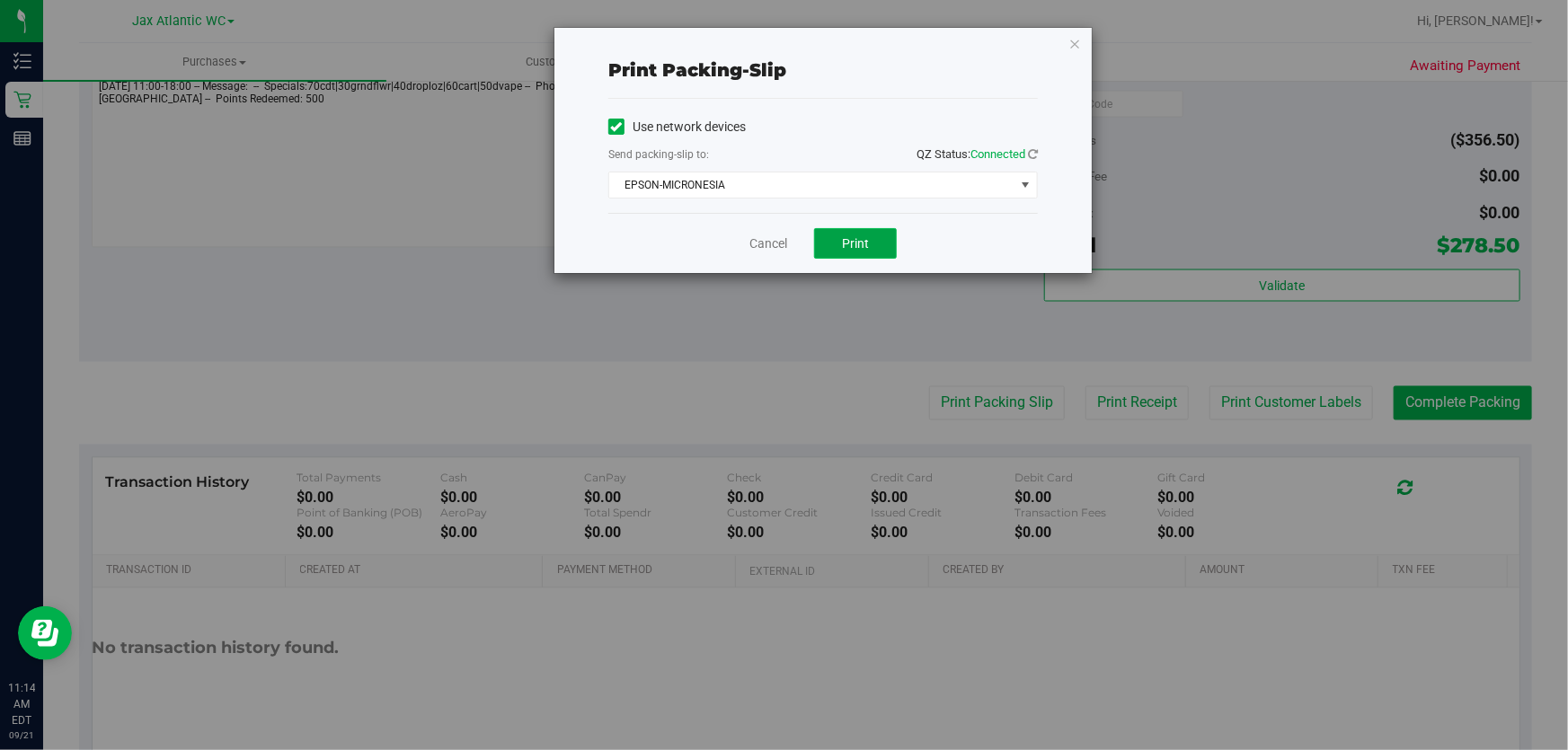
click at [852, 234] on button "Print" at bounding box center [855, 243] width 82 height 31
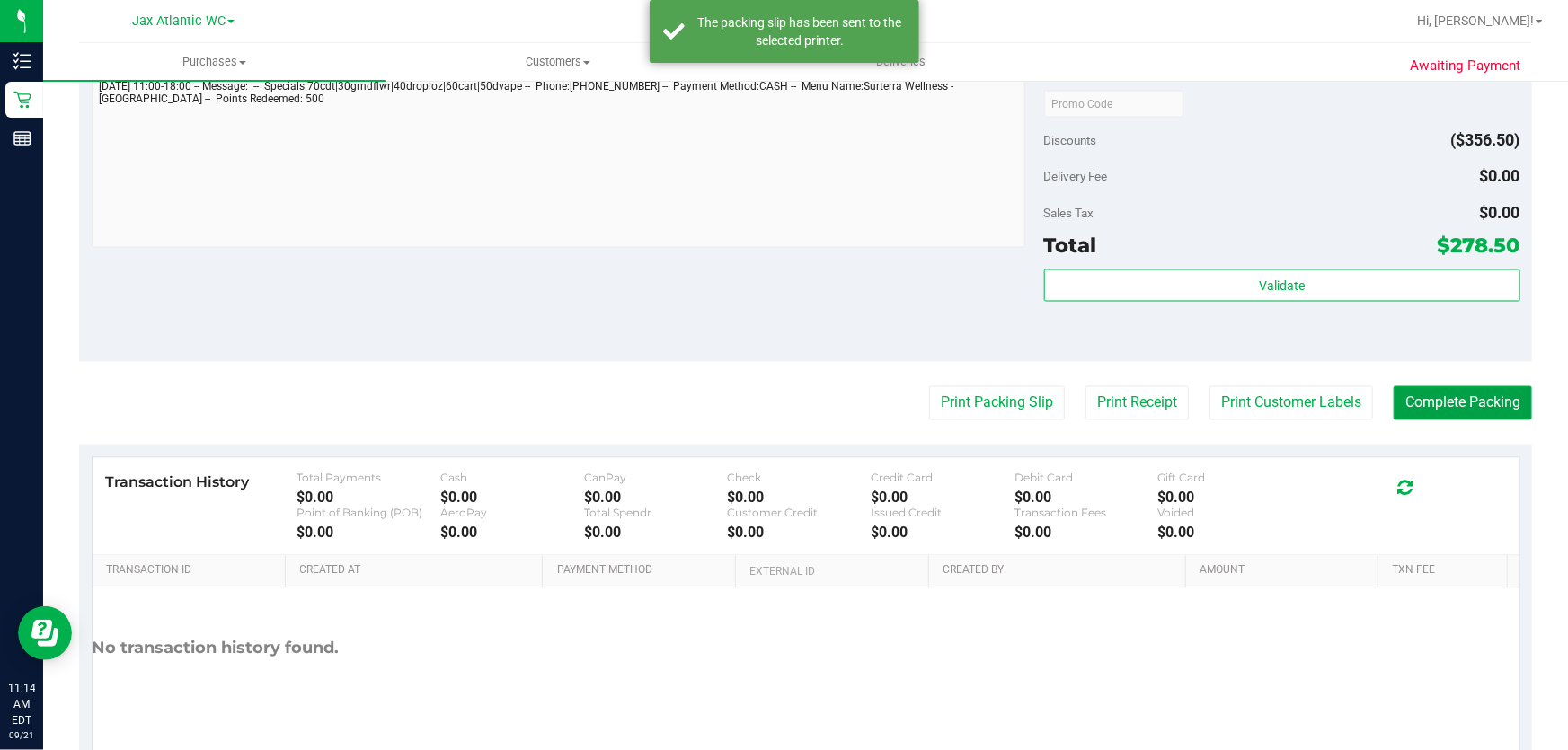
click at [1426, 395] on button "Complete Packing" at bounding box center [1463, 404] width 139 height 34
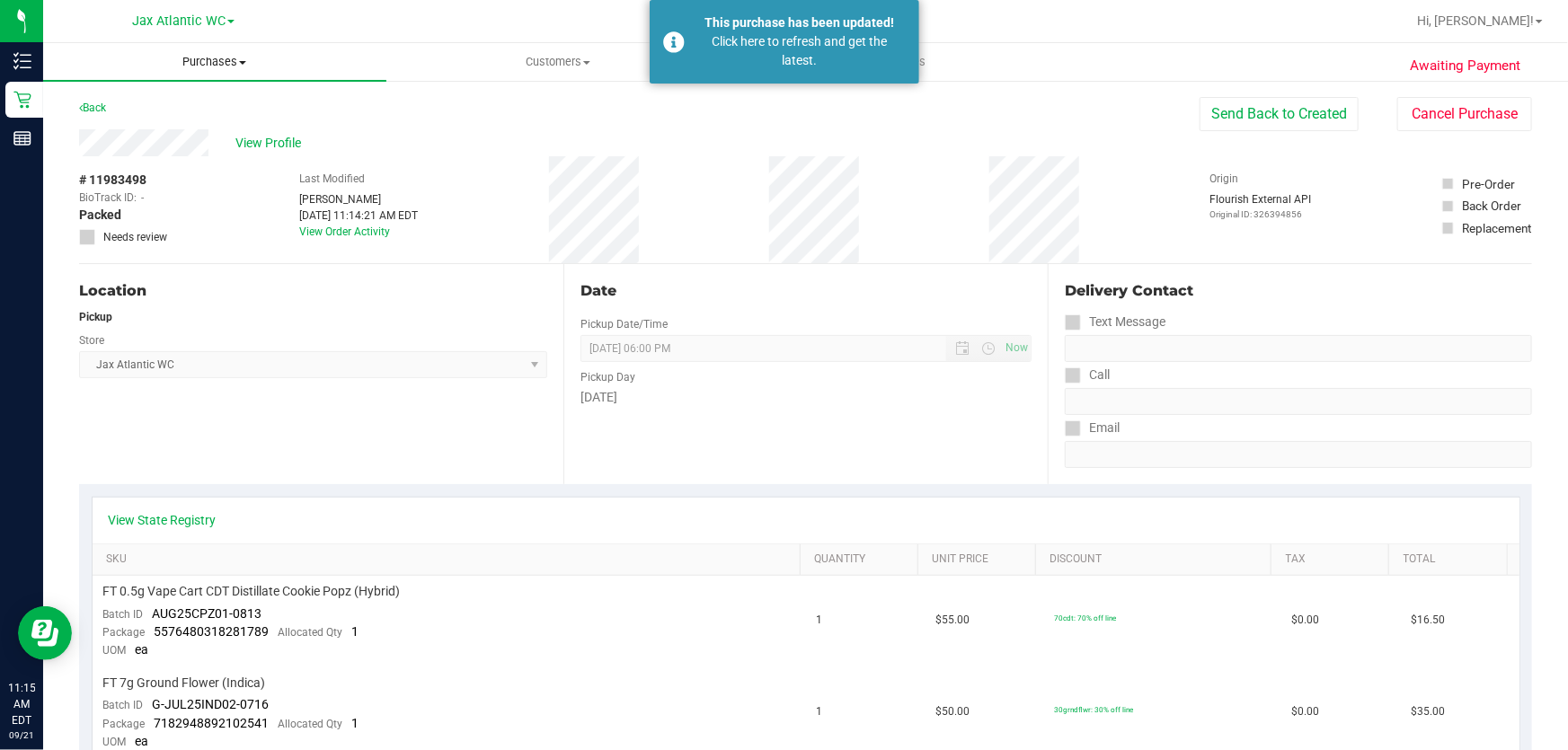
click at [219, 61] on span "Purchases" at bounding box center [214, 62] width 343 height 16
click at [125, 122] on span "Fulfillment" at bounding box center [98, 129] width 111 height 15
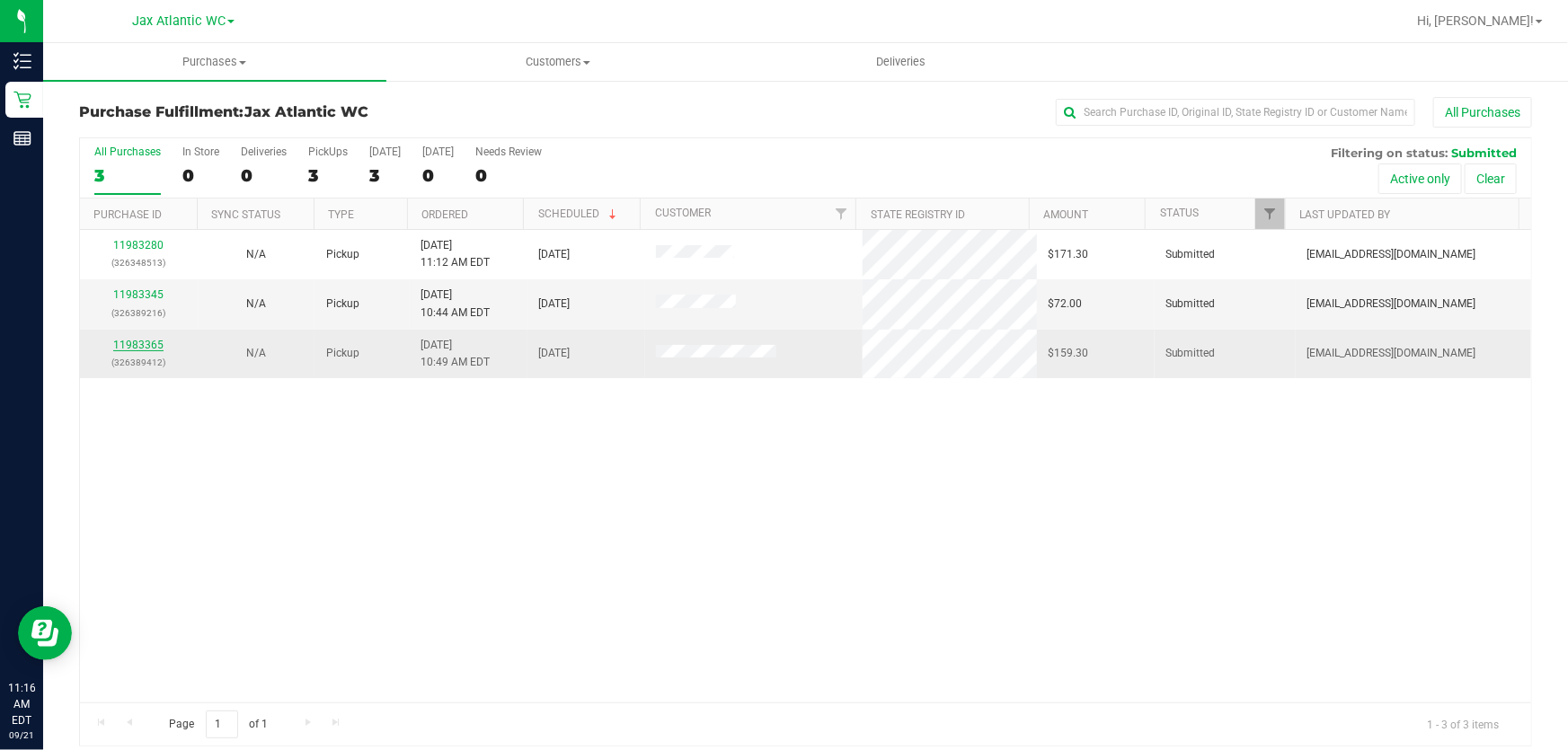
click at [152, 347] on link "11983365" at bounding box center [138, 345] width 51 height 13
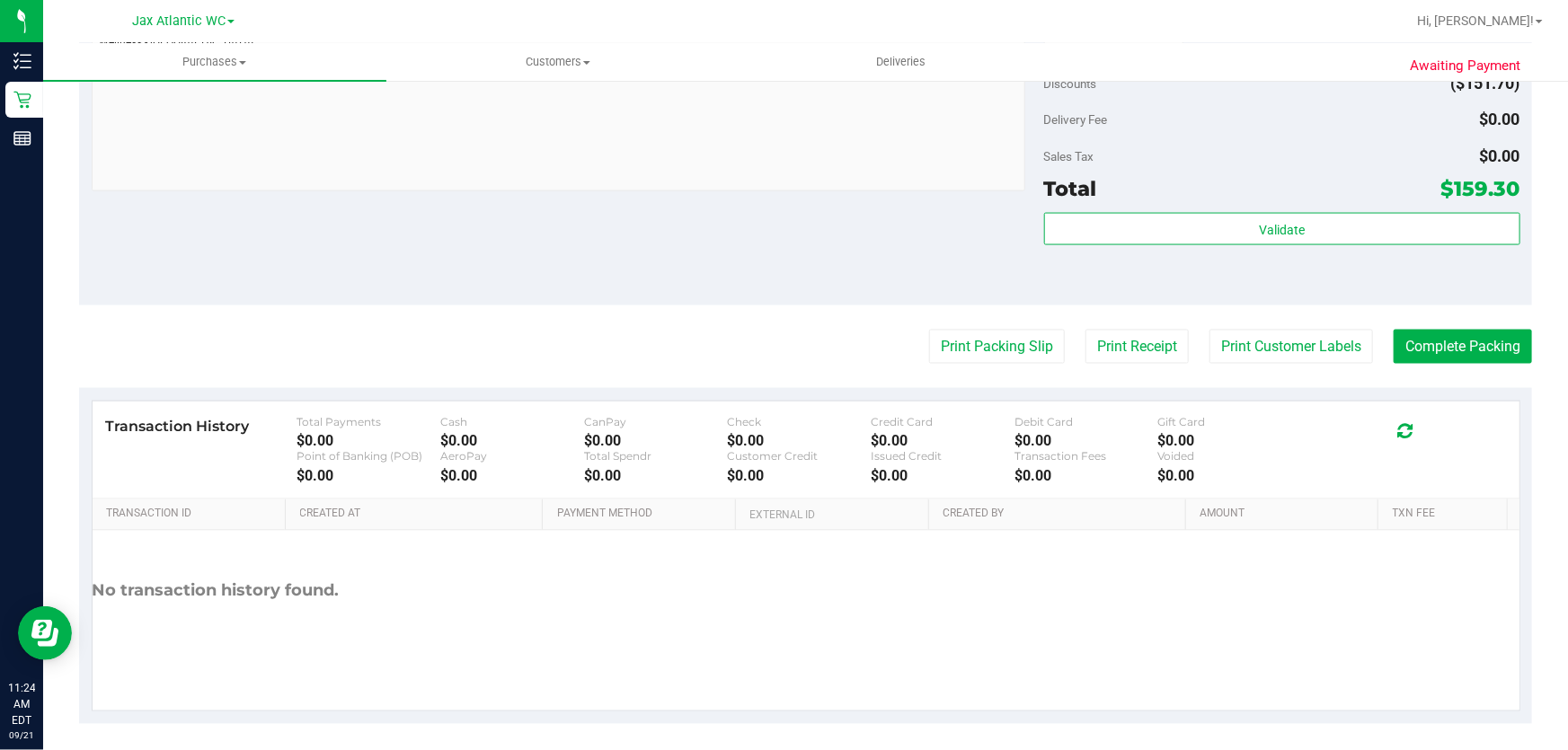
scroll to position [1339, 0]
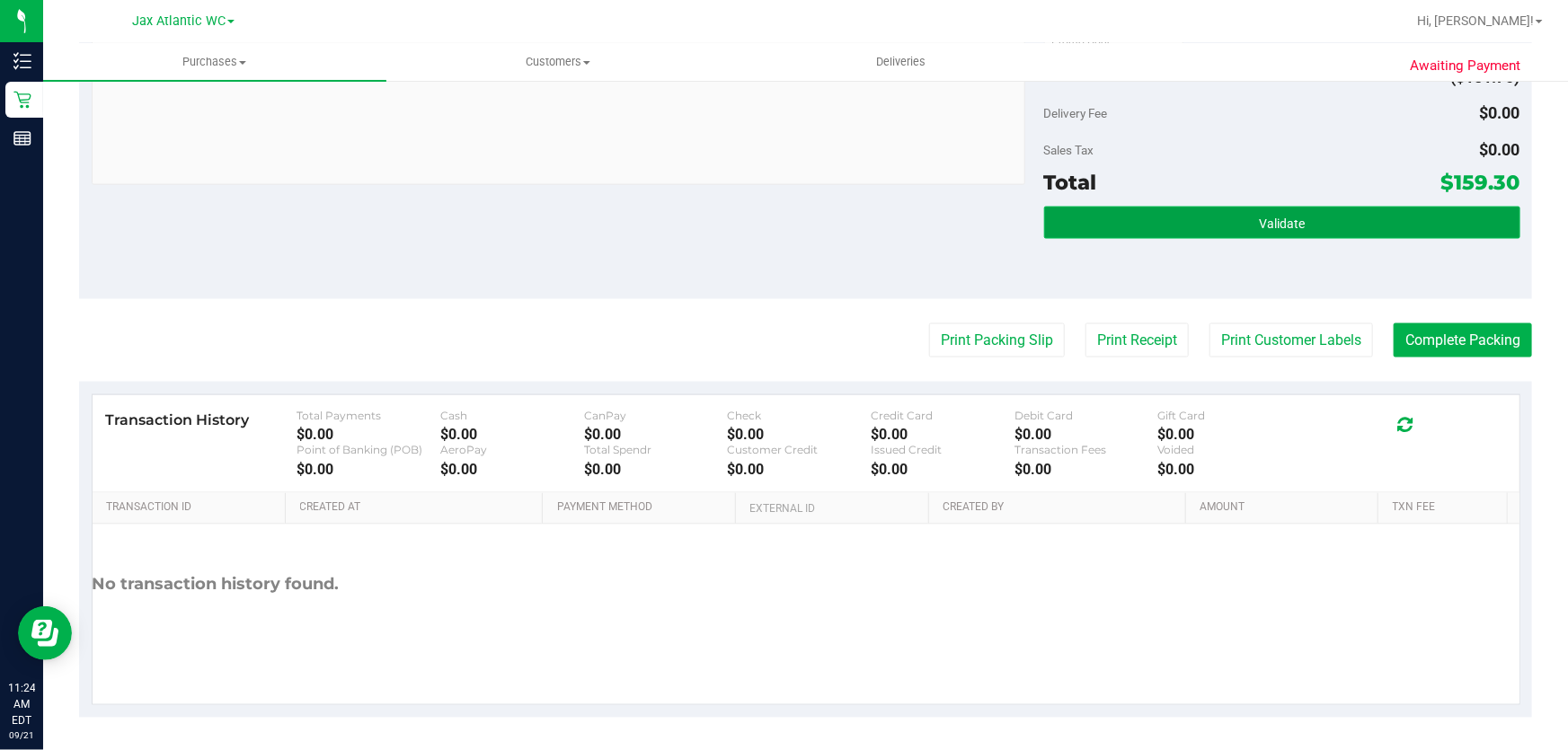
click at [1212, 212] on button "Validate" at bounding box center [1282, 222] width 476 height 33
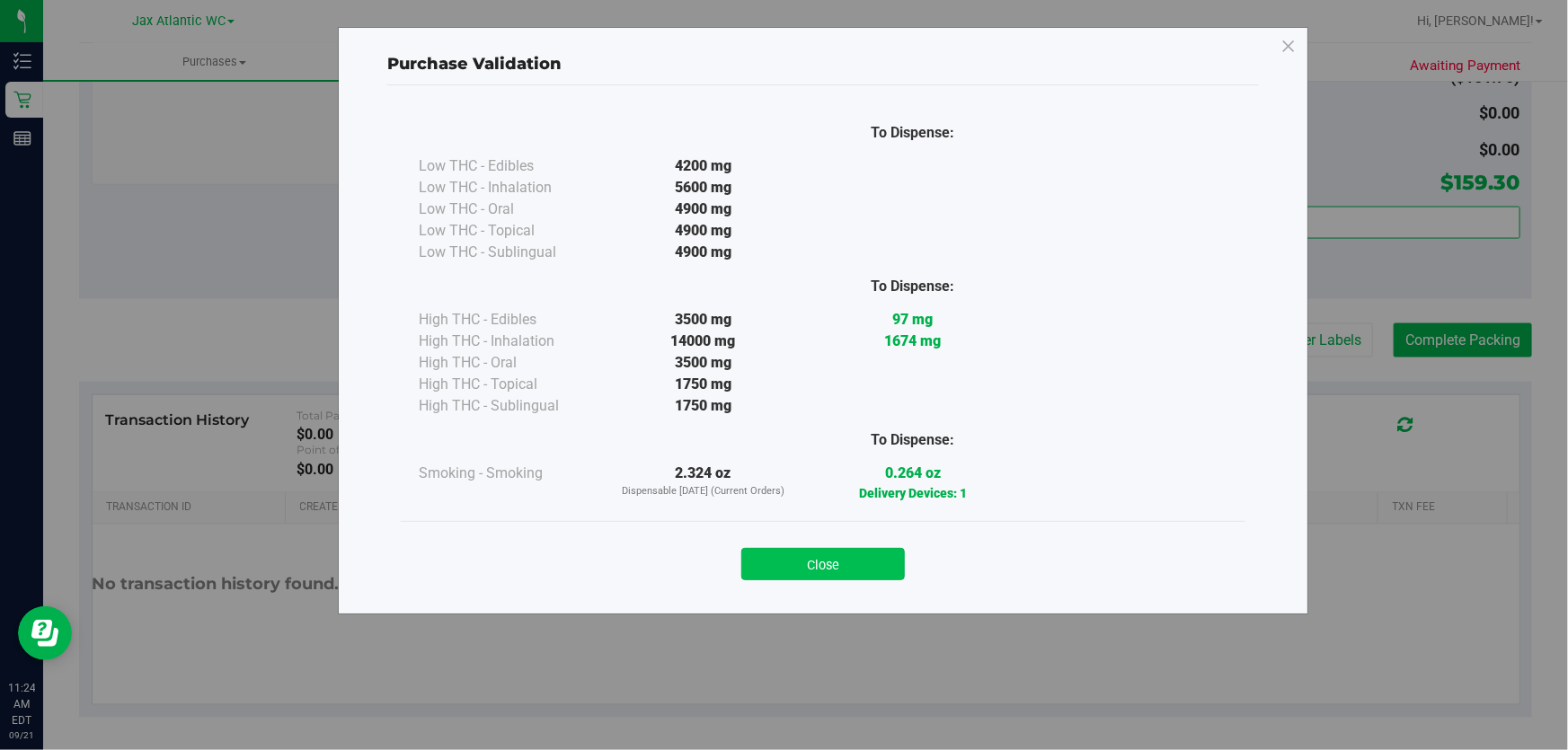
click at [820, 566] on button "Close" at bounding box center [822, 564] width 164 height 33
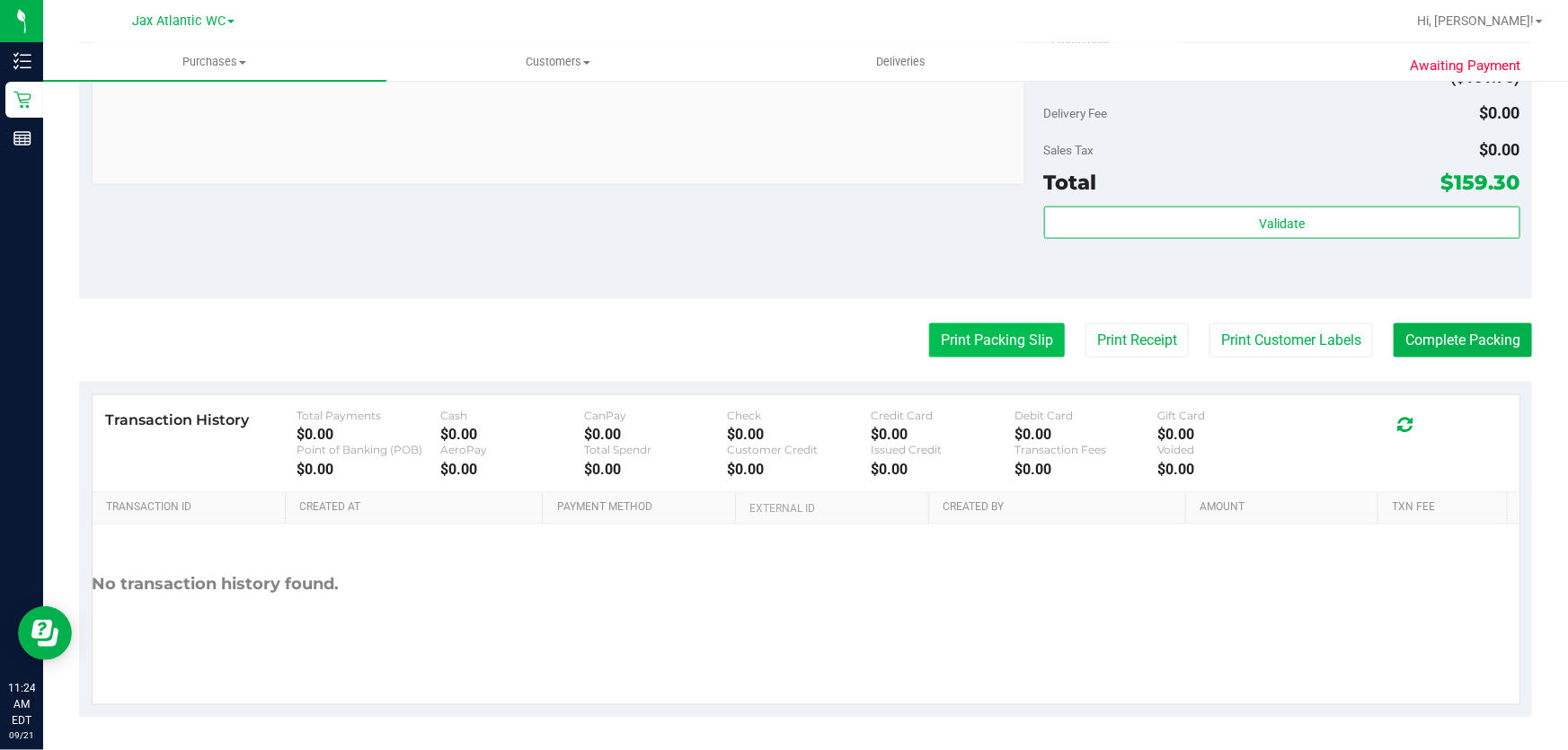
click at [995, 348] on button "Print Packing Slip" at bounding box center [997, 340] width 136 height 34
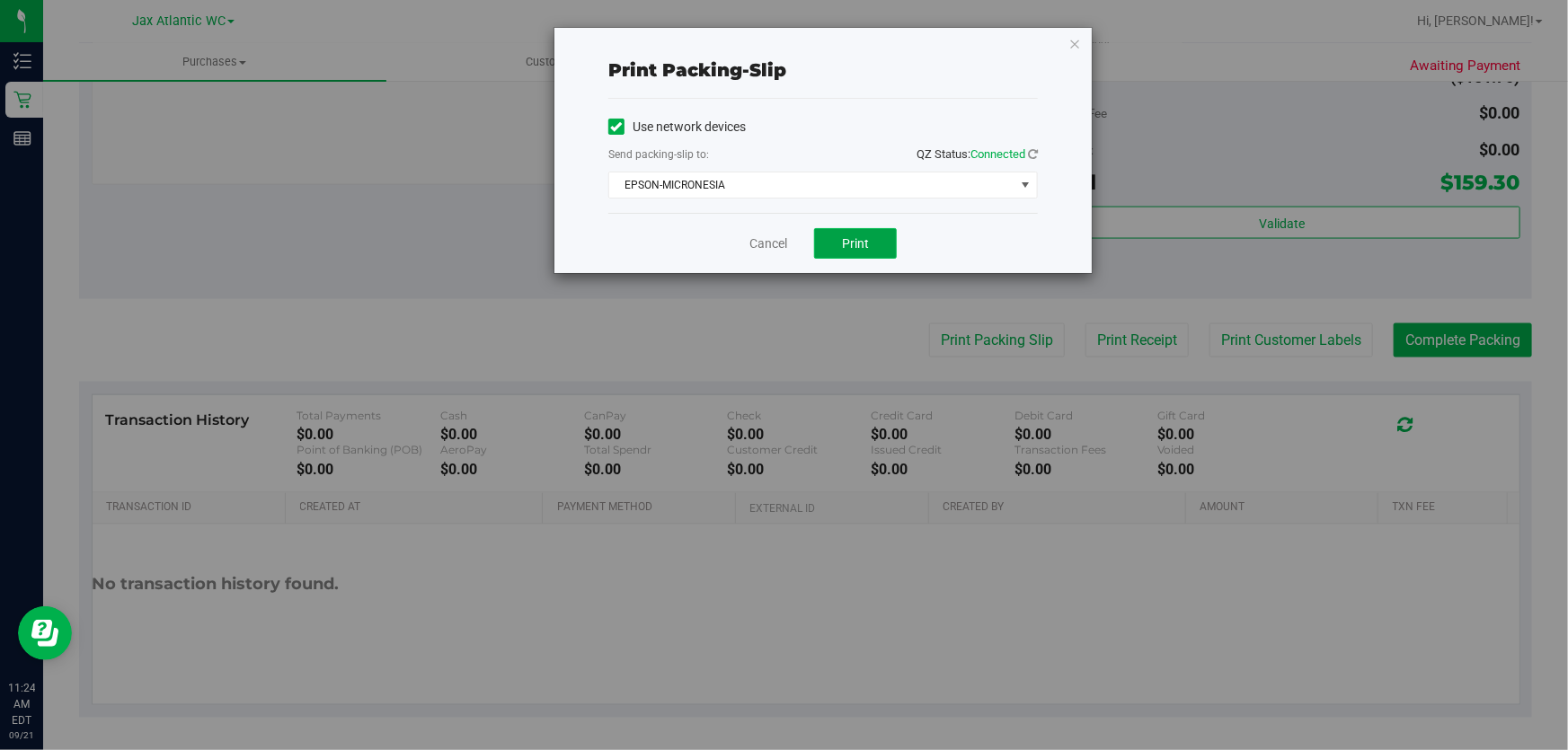
click at [826, 236] on button "Print" at bounding box center [855, 243] width 82 height 31
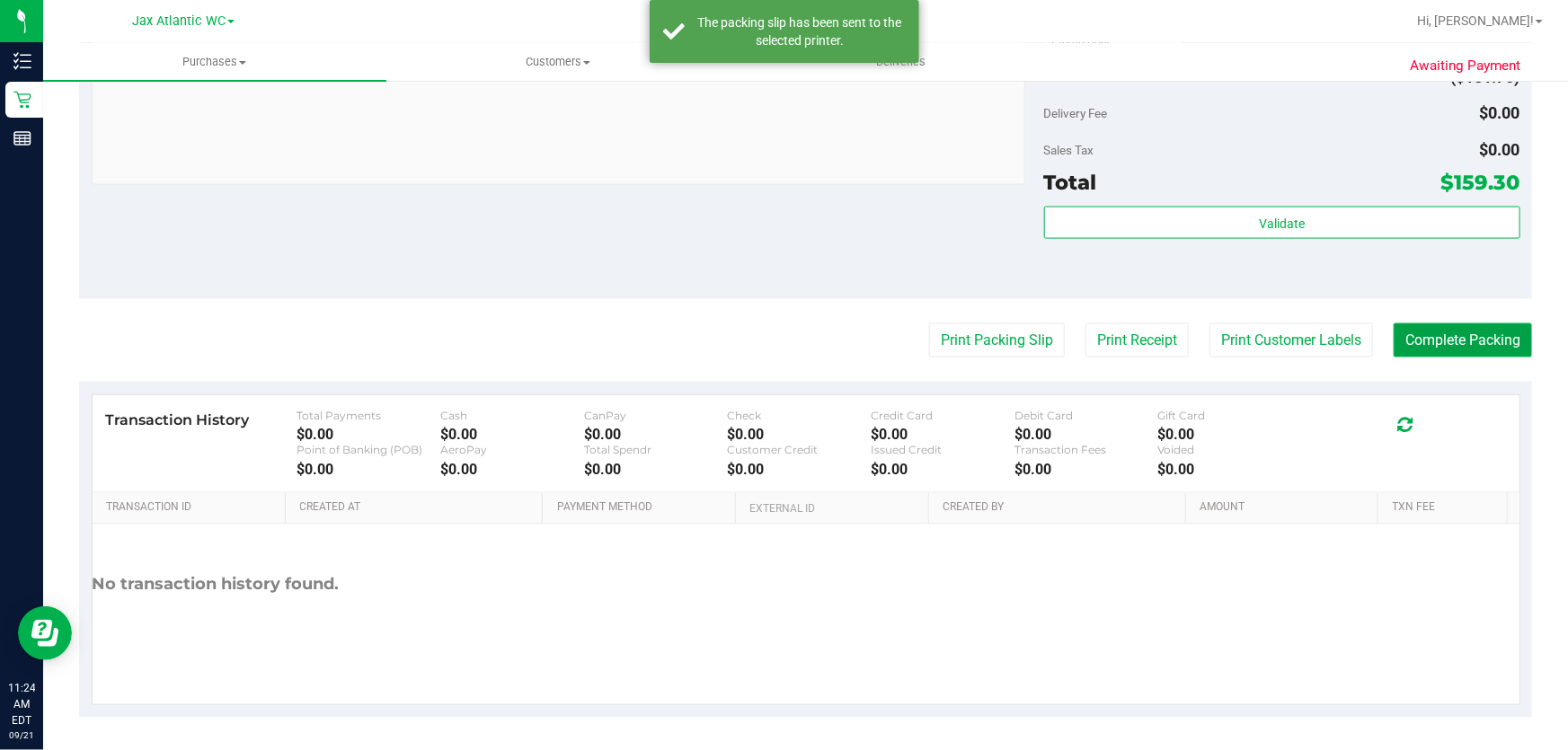
click at [1434, 349] on button "Complete Packing" at bounding box center [1463, 340] width 139 height 34
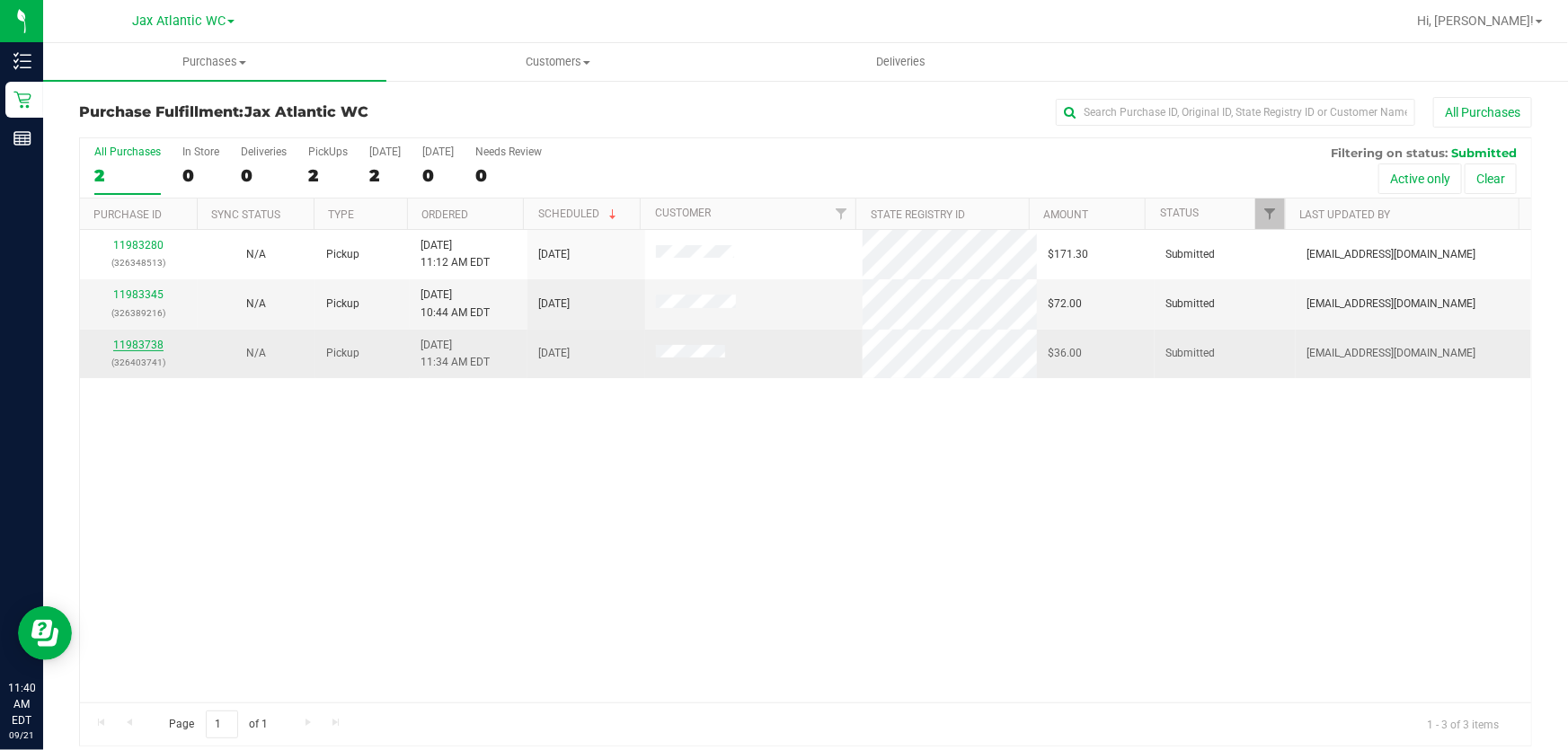
click at [137, 342] on link "11983738" at bounding box center [138, 345] width 51 height 13
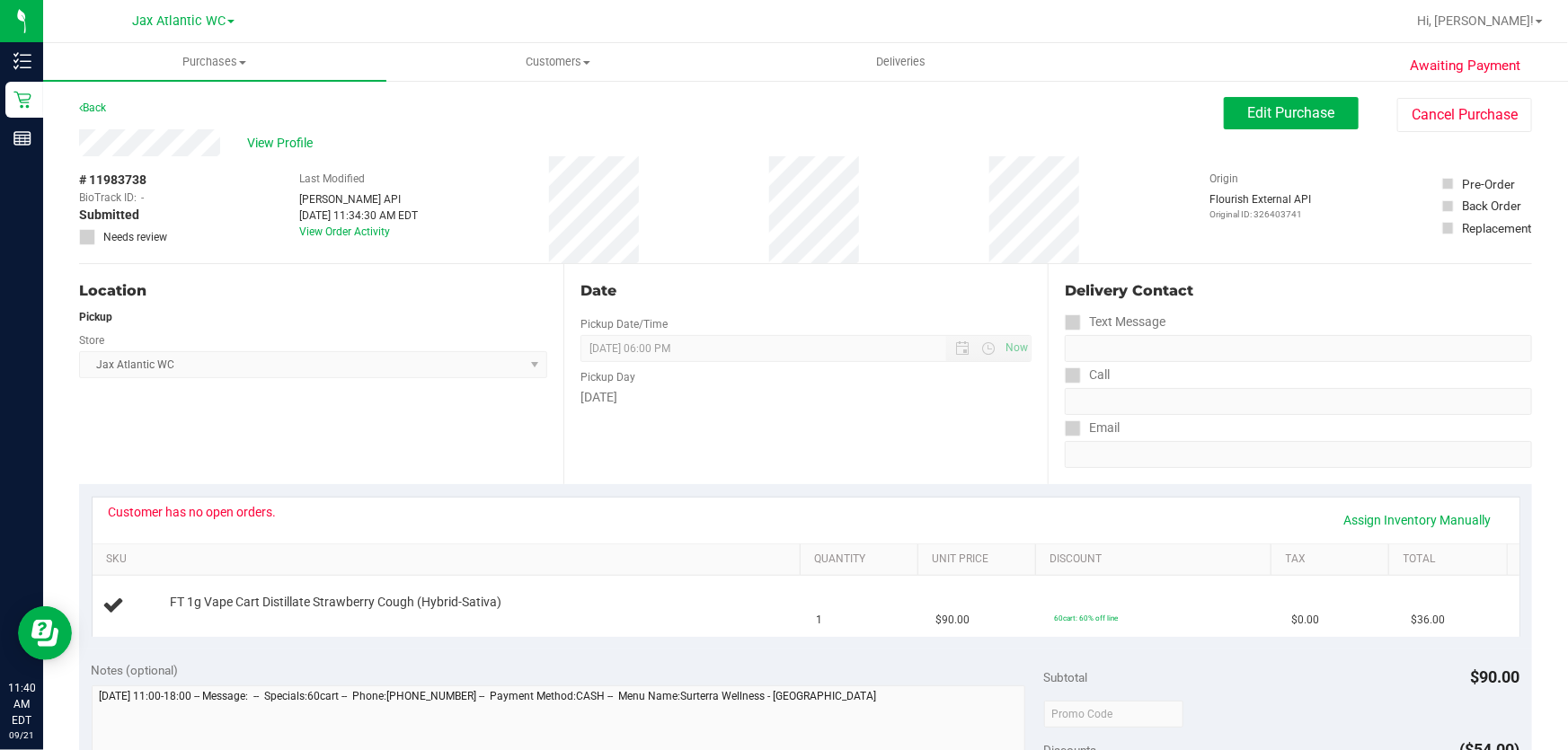
click at [98, 413] on div "Location Pickup Store Jax Atlantic WC Select Store [PERSON_NAME][GEOGRAPHIC_DAT…" at bounding box center [321, 374] width 484 height 220
click at [1311, 118] on span "Edit Purchase" at bounding box center [1291, 112] width 87 height 17
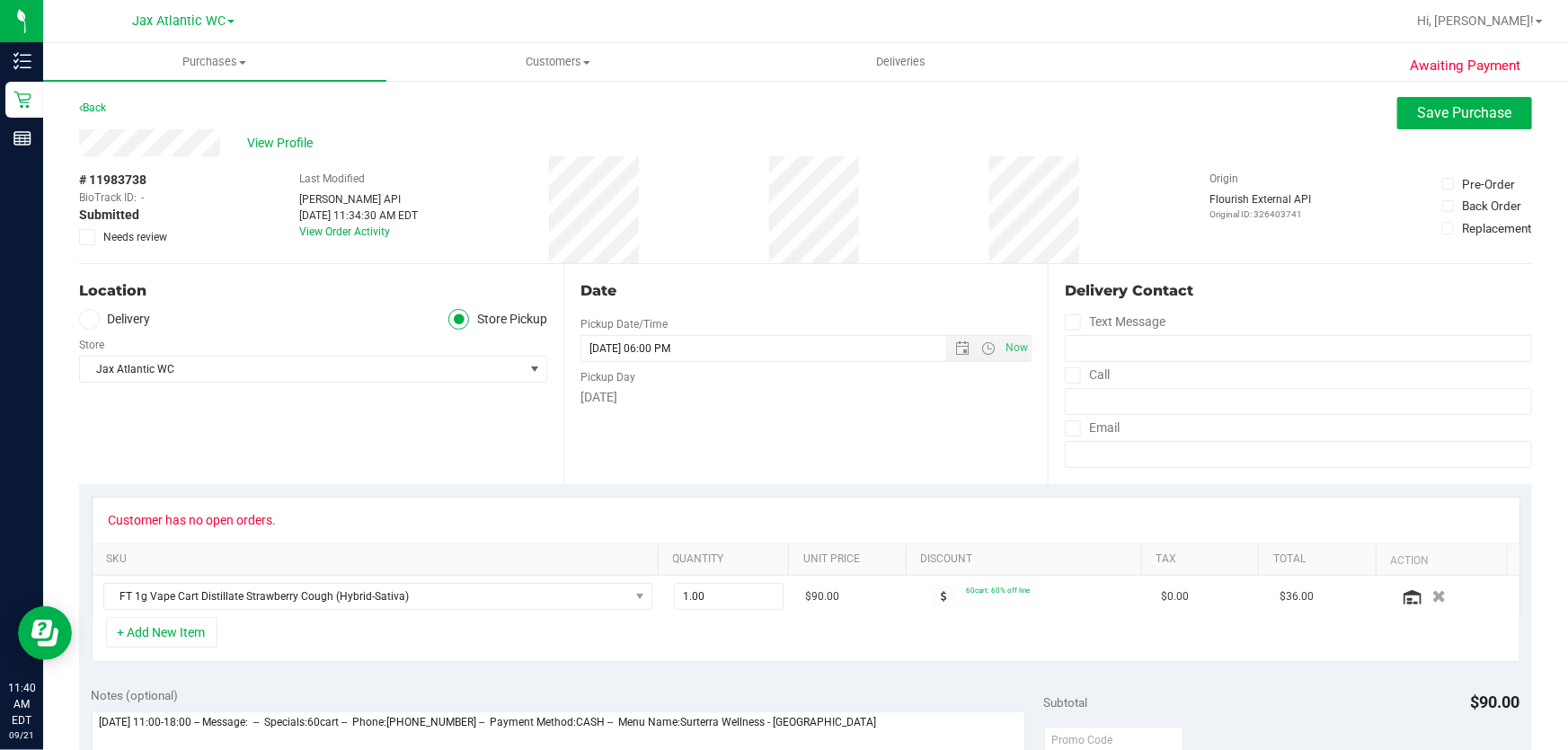
click at [143, 237] on span "Needs review" at bounding box center [135, 237] width 63 height 16
click at [0, 0] on input "Needs review" at bounding box center [0, 0] width 0 height 0
drag, startPoint x: 1428, startPoint y: 133, endPoint x: 1427, endPoint y: 124, distance: 9.1
click at [1428, 130] on div "View Profile" at bounding box center [805, 142] width 1453 height 27
click at [1427, 124] on button "Save Purchase" at bounding box center [1465, 113] width 135 height 33
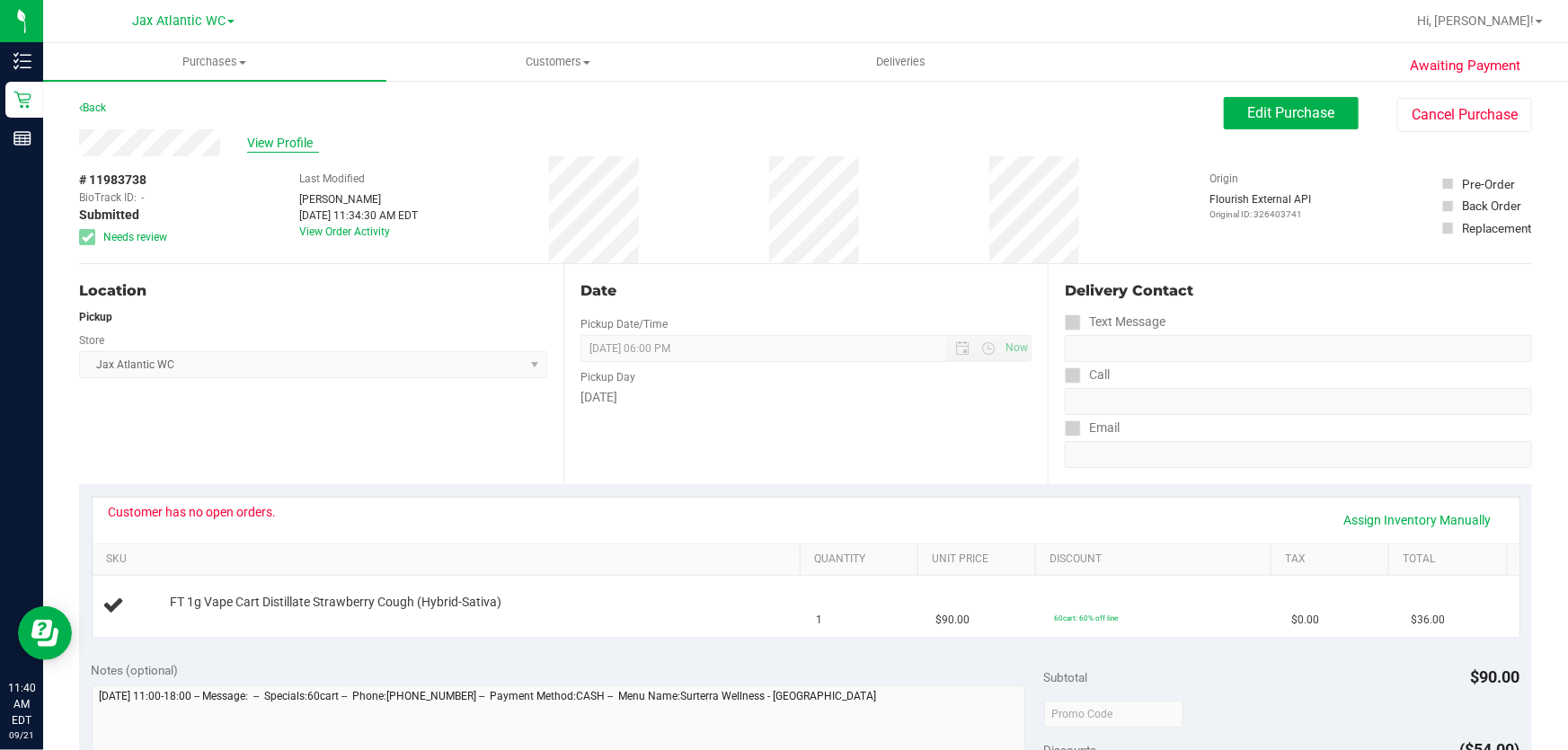
click at [292, 142] on span "View Profile" at bounding box center [283, 143] width 71 height 19
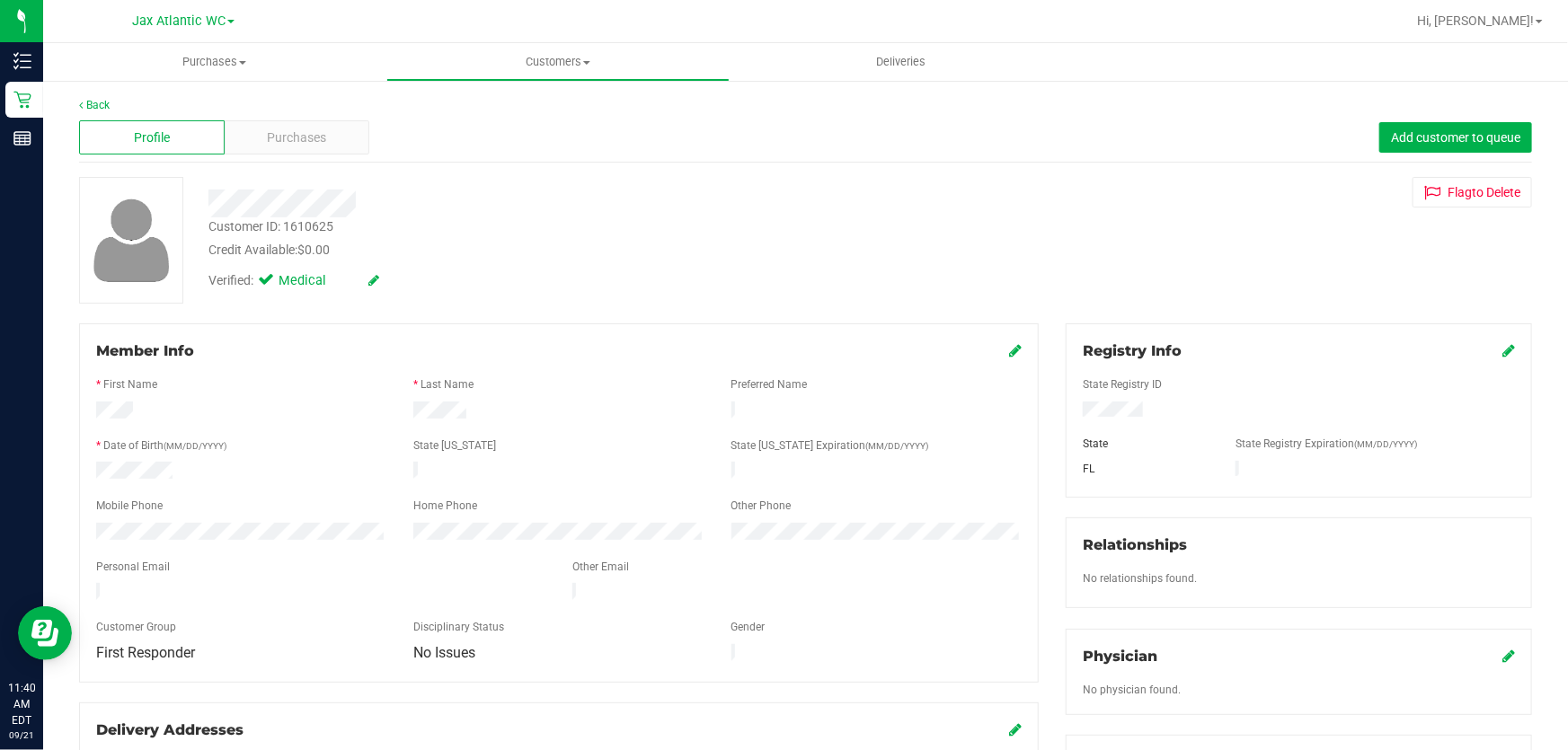
click at [324, 226] on div "Customer ID: 1610625" at bounding box center [271, 226] width 125 height 19
copy div "Customer ID: 1610625"
click at [1399, 257] on div "Customer ID: 1610625 Credit Available: $0.00 Verified: Medical Flag to [GEOGRAP…" at bounding box center [805, 240] width 1480 height 127
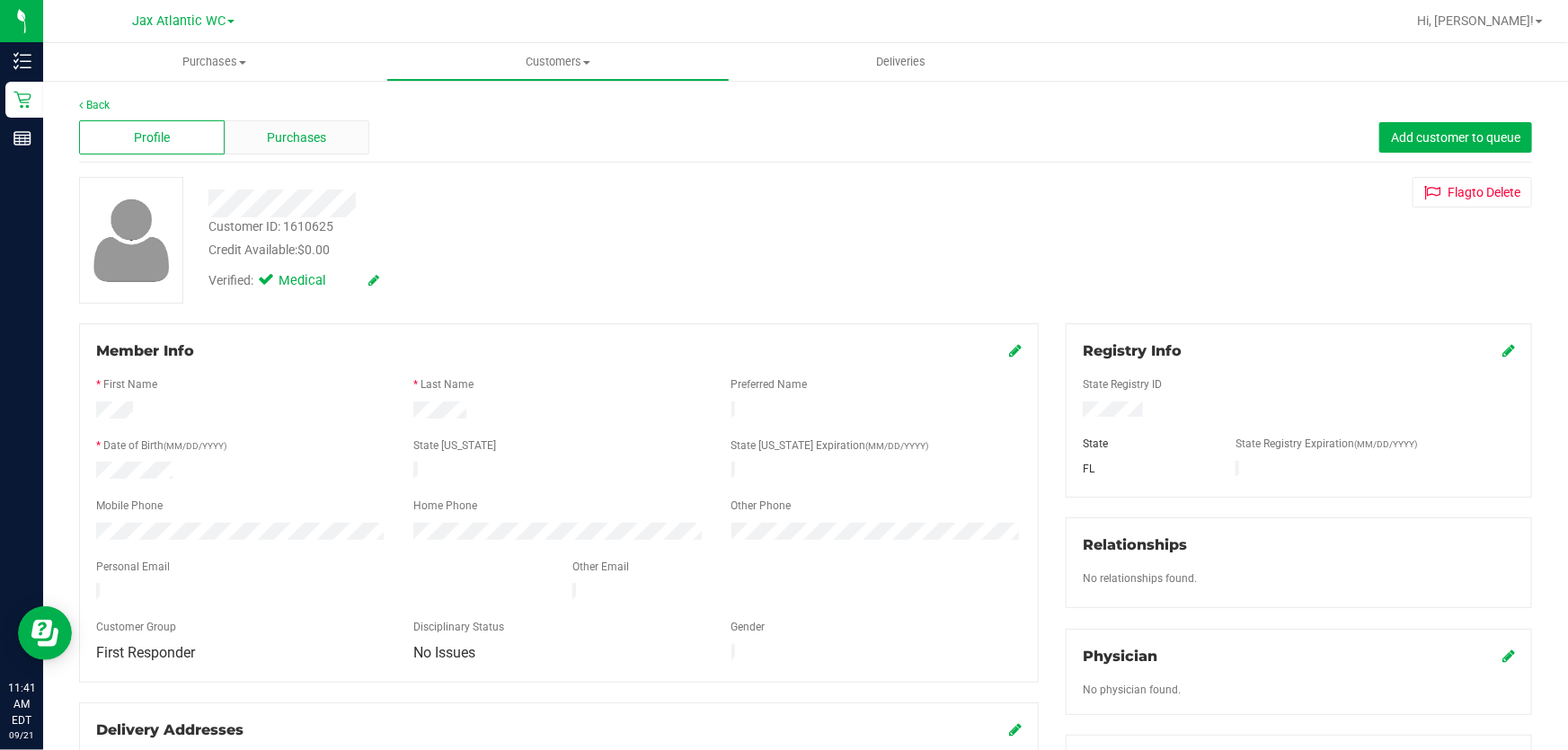
click at [358, 142] on div "Purchases" at bounding box center [297, 137] width 146 height 34
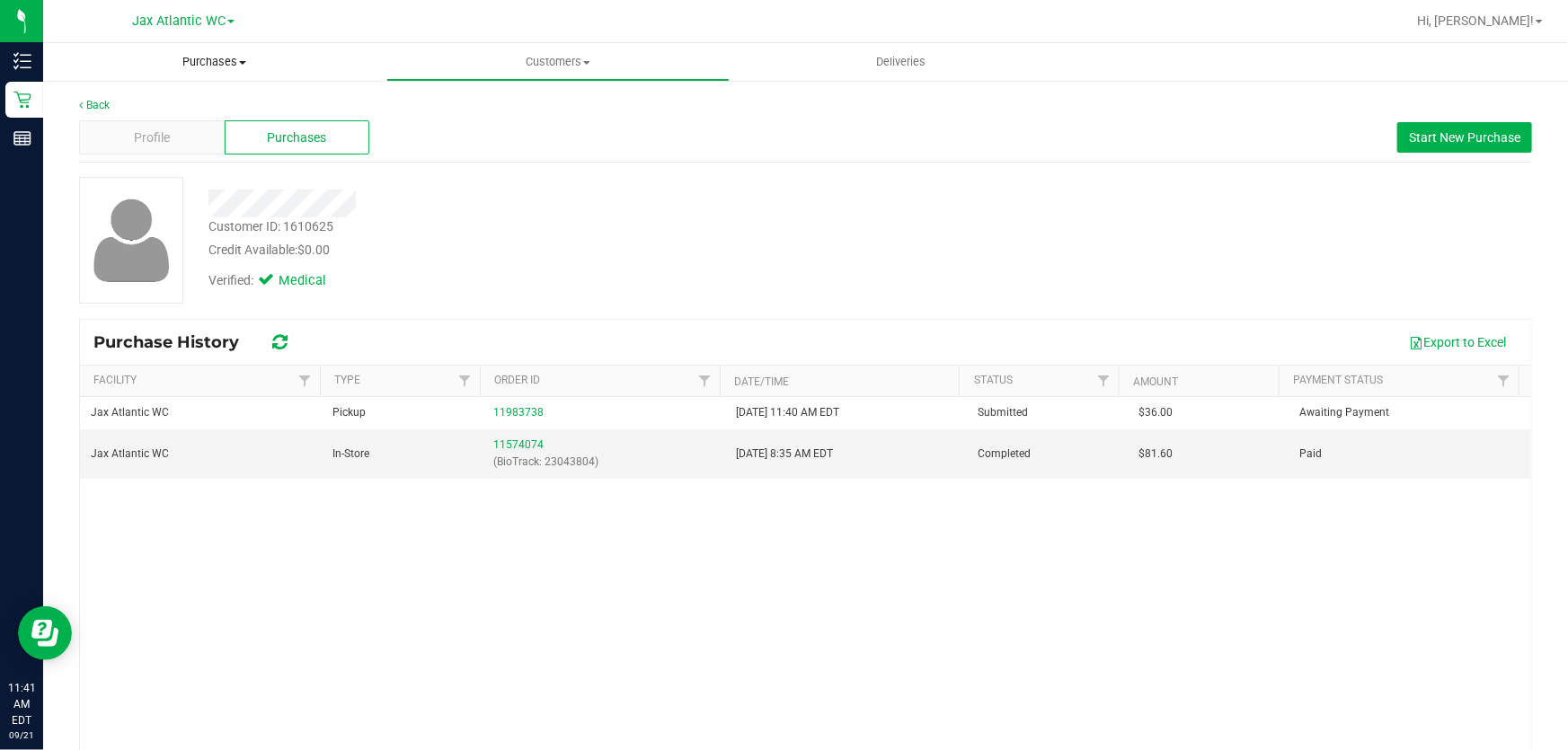
click at [201, 62] on span "Purchases" at bounding box center [214, 62] width 343 height 16
click at [121, 126] on span "Fulfillment" at bounding box center [98, 129] width 111 height 15
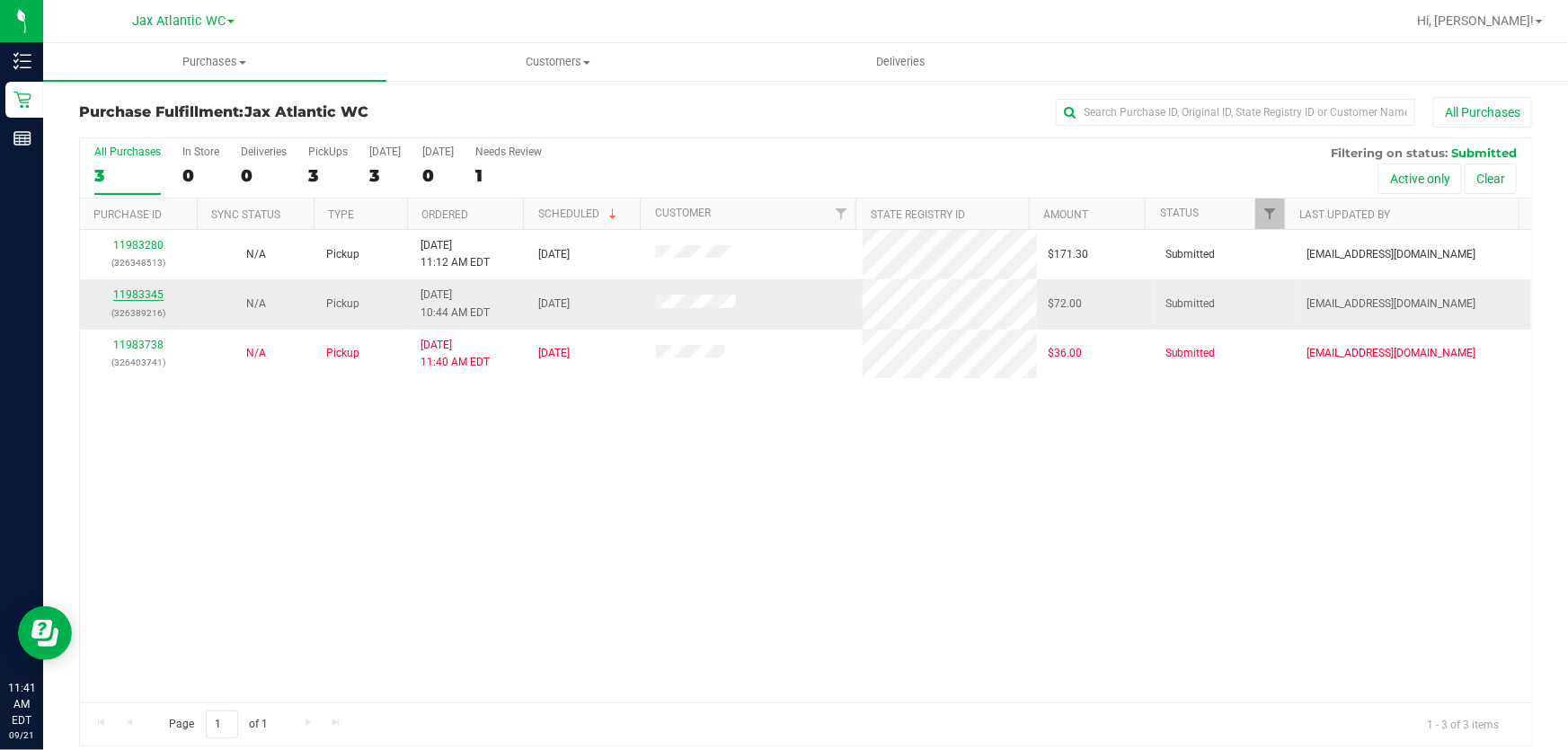
click at [153, 297] on link "11983345" at bounding box center [138, 295] width 51 height 13
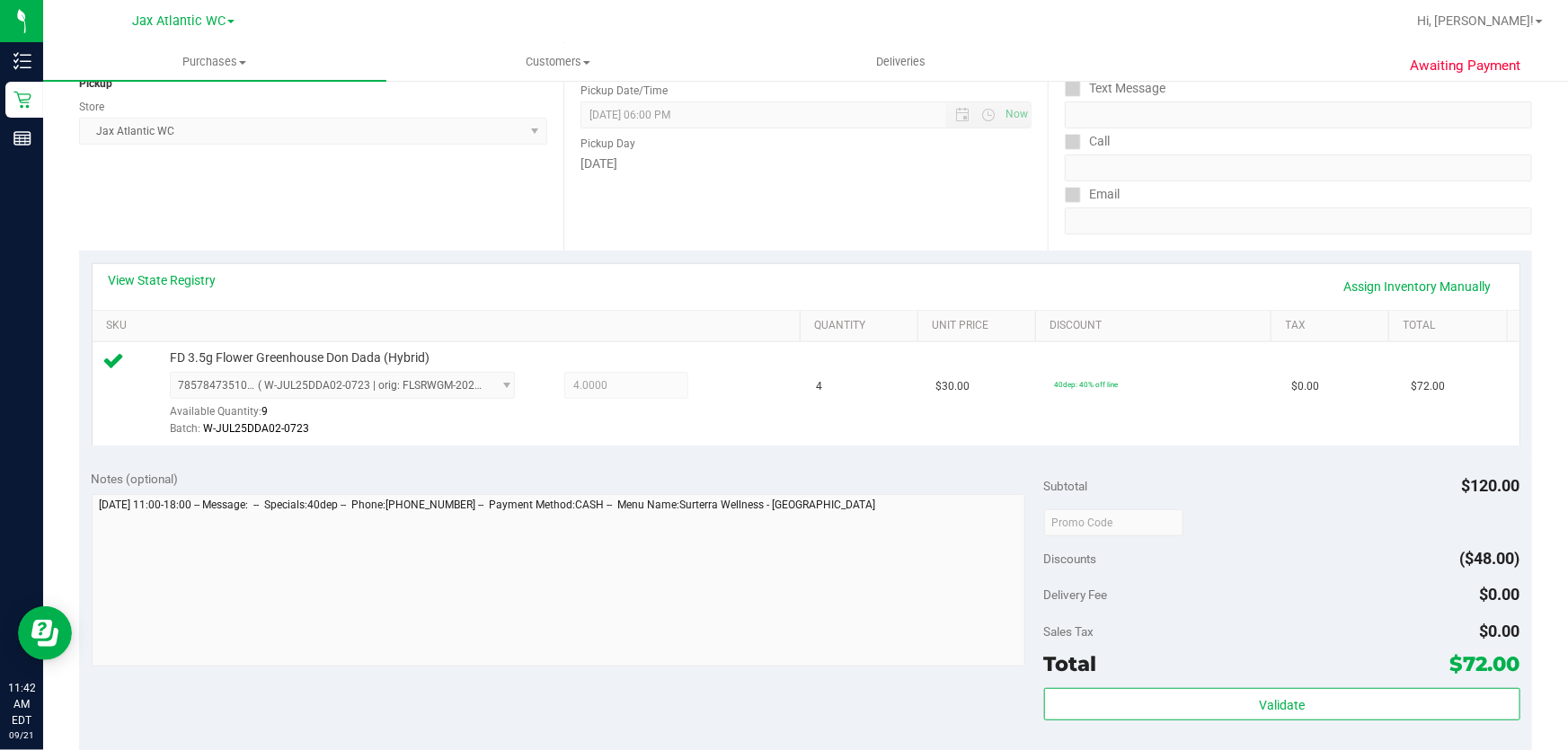
scroll to position [326, 0]
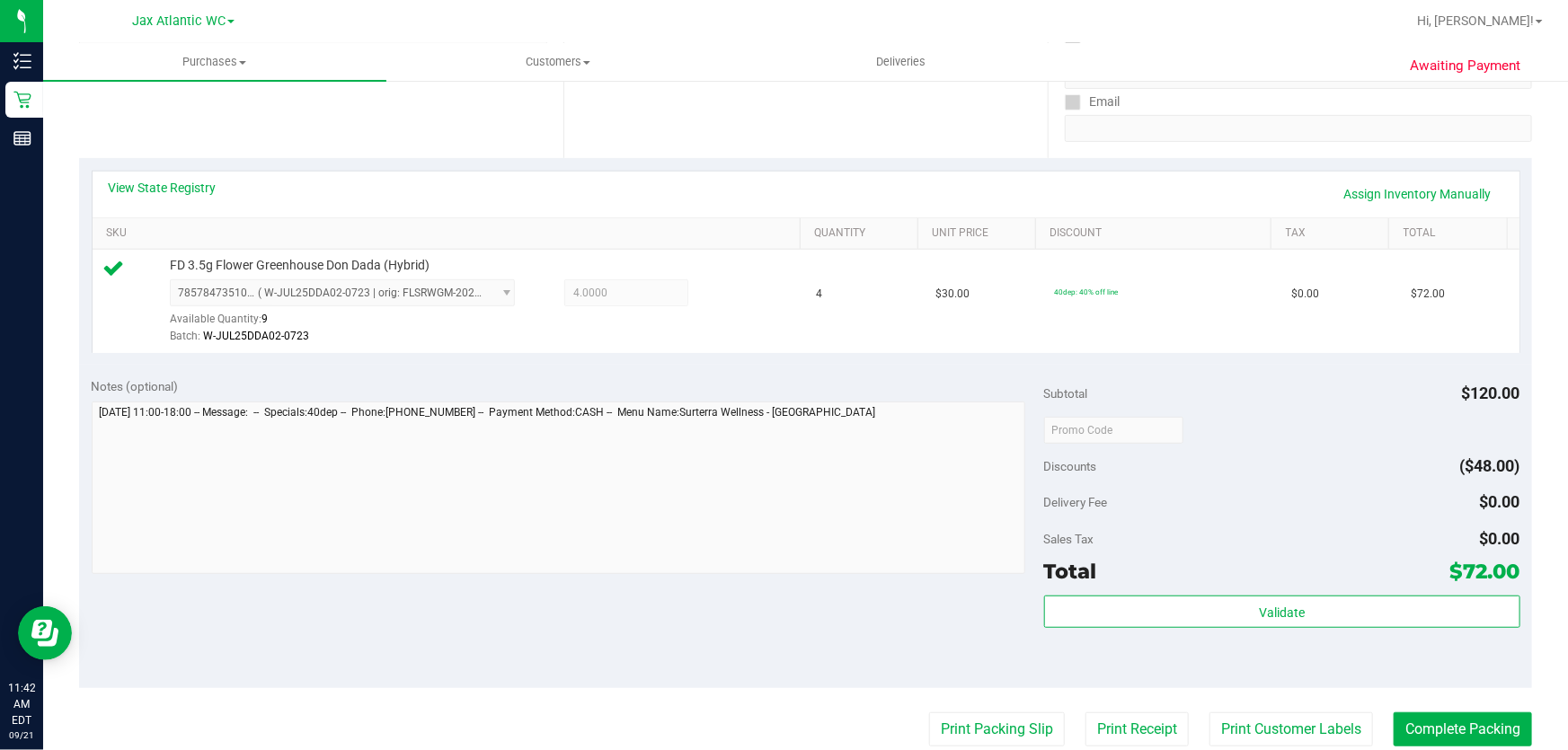
click at [1199, 627] on div "Validate" at bounding box center [1282, 613] width 476 height 34
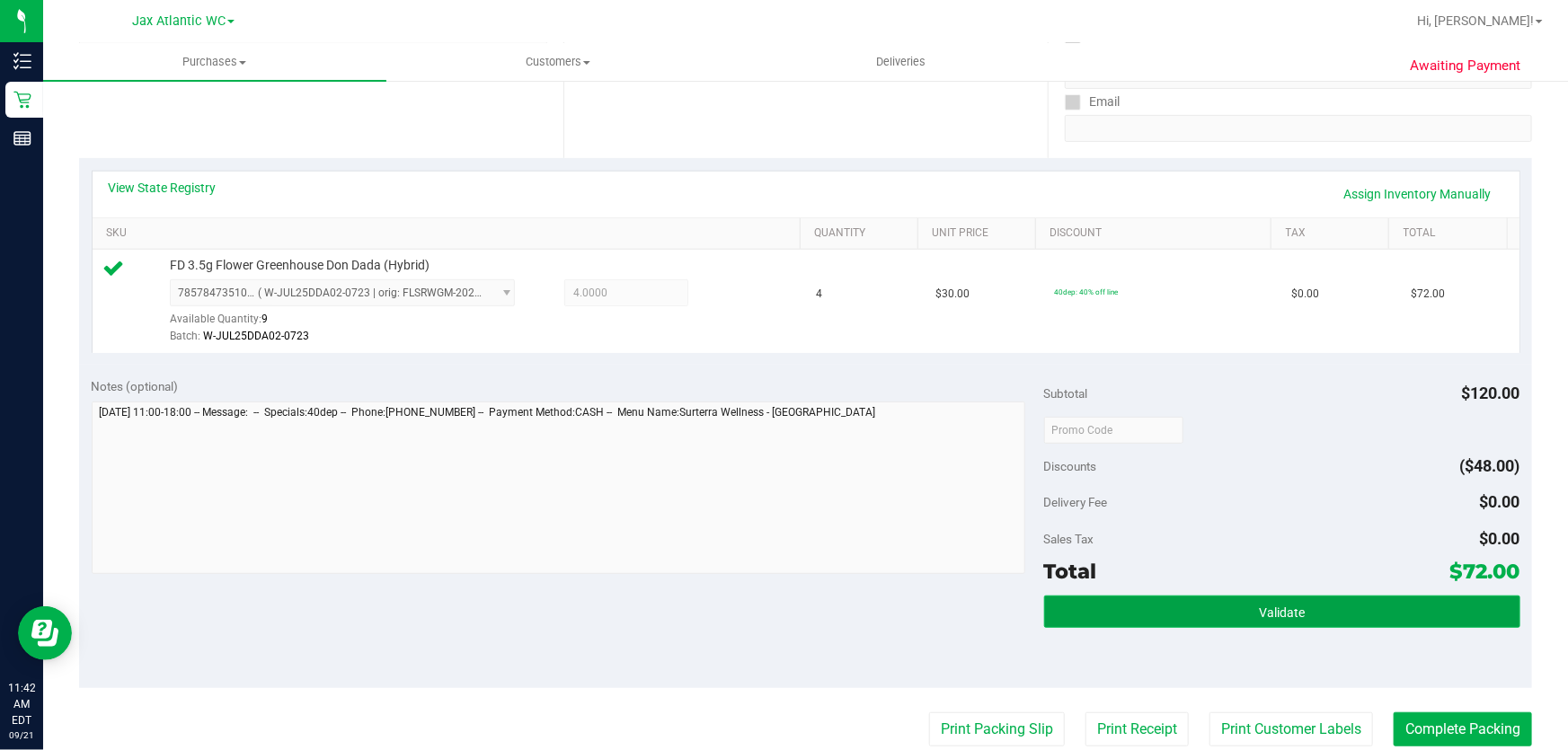
drag, startPoint x: 1195, startPoint y: 619, endPoint x: 1186, endPoint y: 614, distance: 10.3
click at [1193, 619] on button "Validate" at bounding box center [1282, 612] width 476 height 33
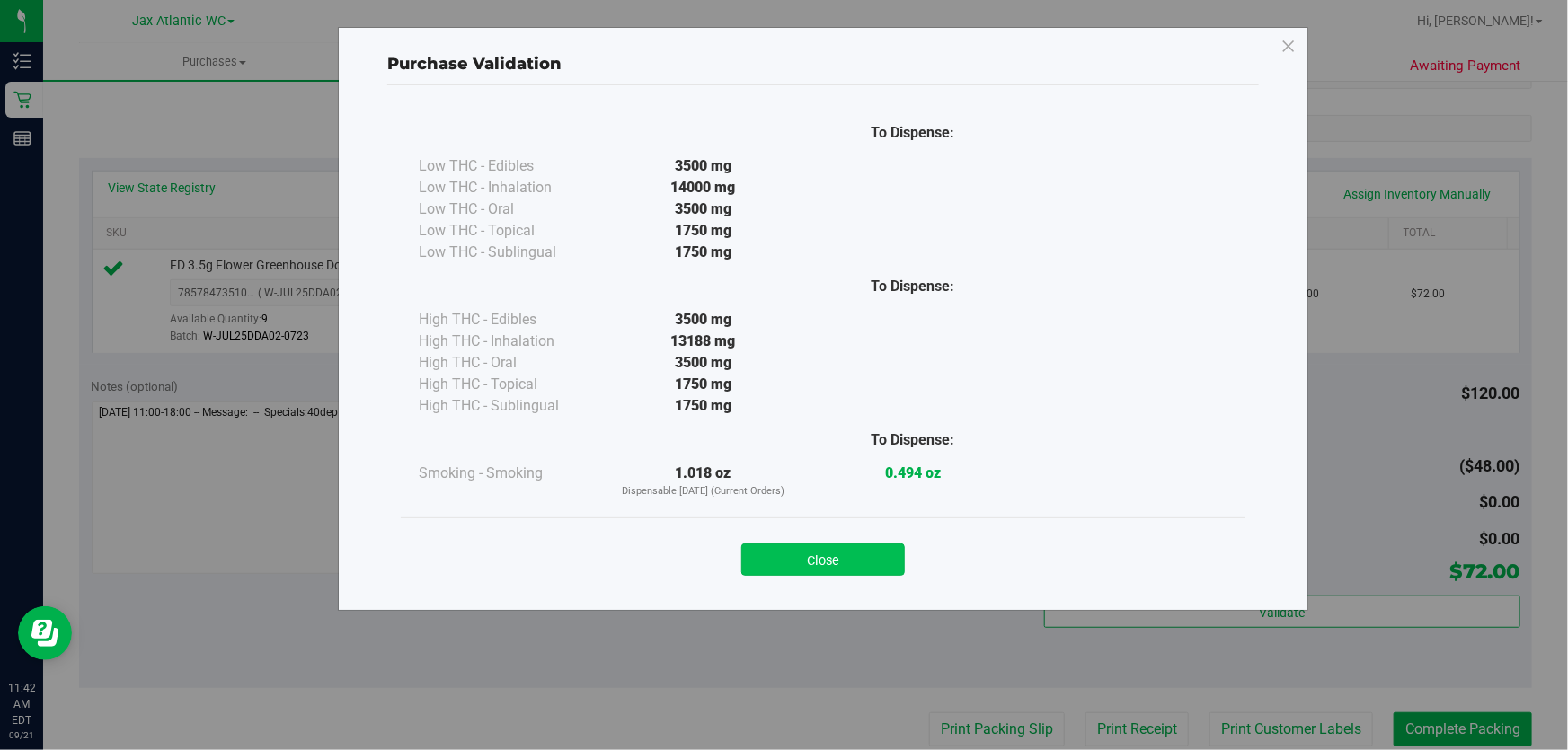
click at [801, 553] on button "Close" at bounding box center [822, 560] width 164 height 33
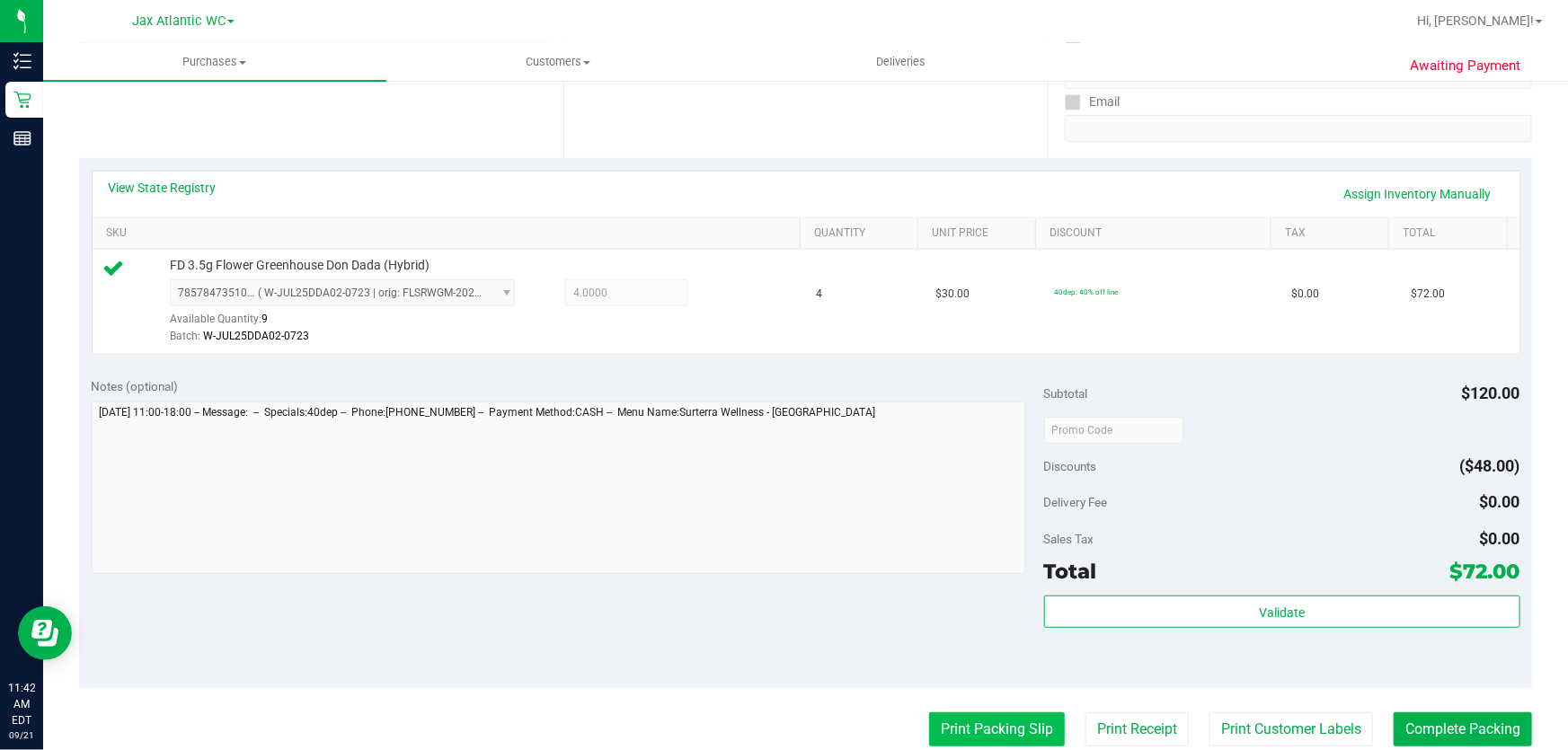
click at [944, 715] on button "Print Packing Slip" at bounding box center [997, 729] width 136 height 34
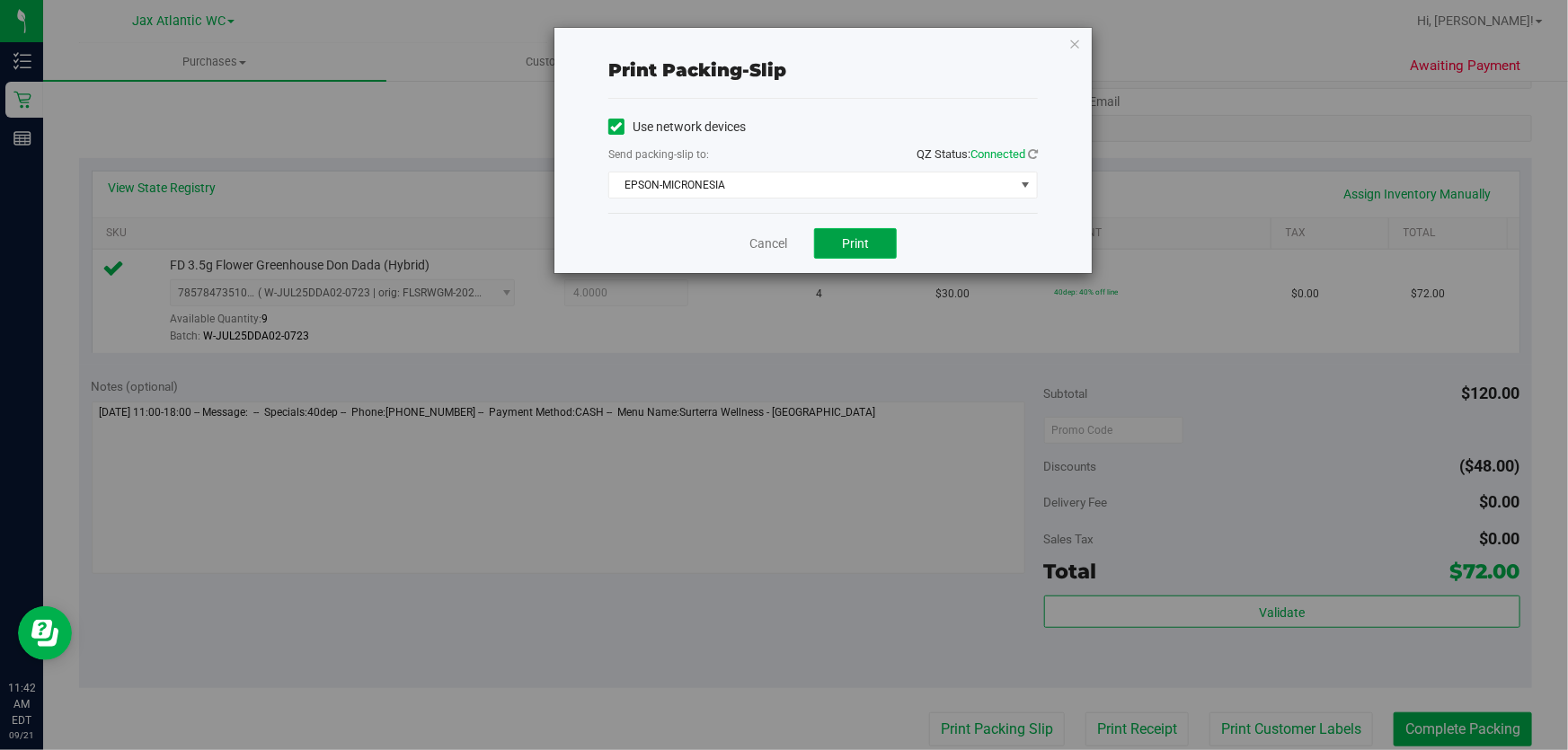
click at [868, 252] on button "Print" at bounding box center [855, 243] width 82 height 31
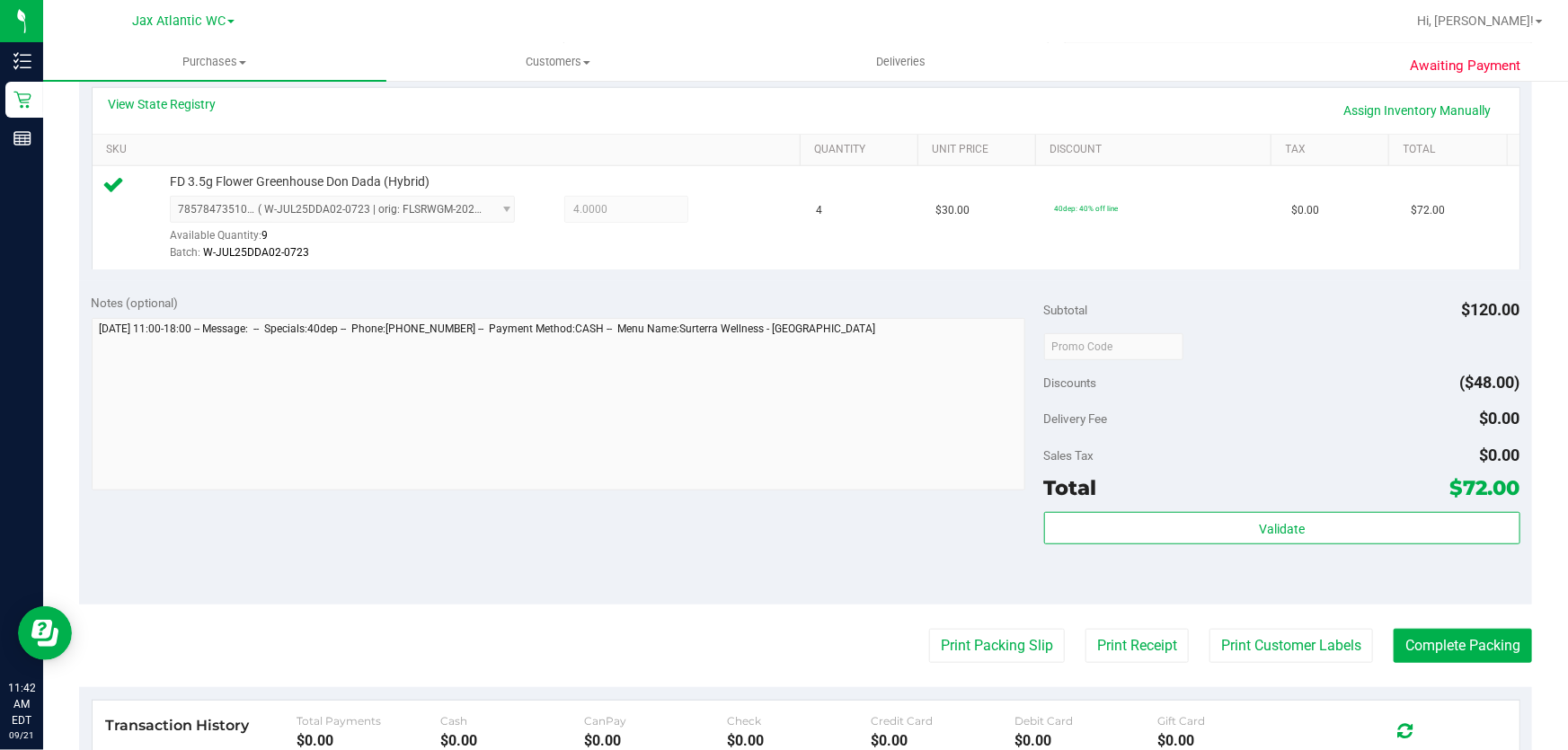
scroll to position [490, 0]
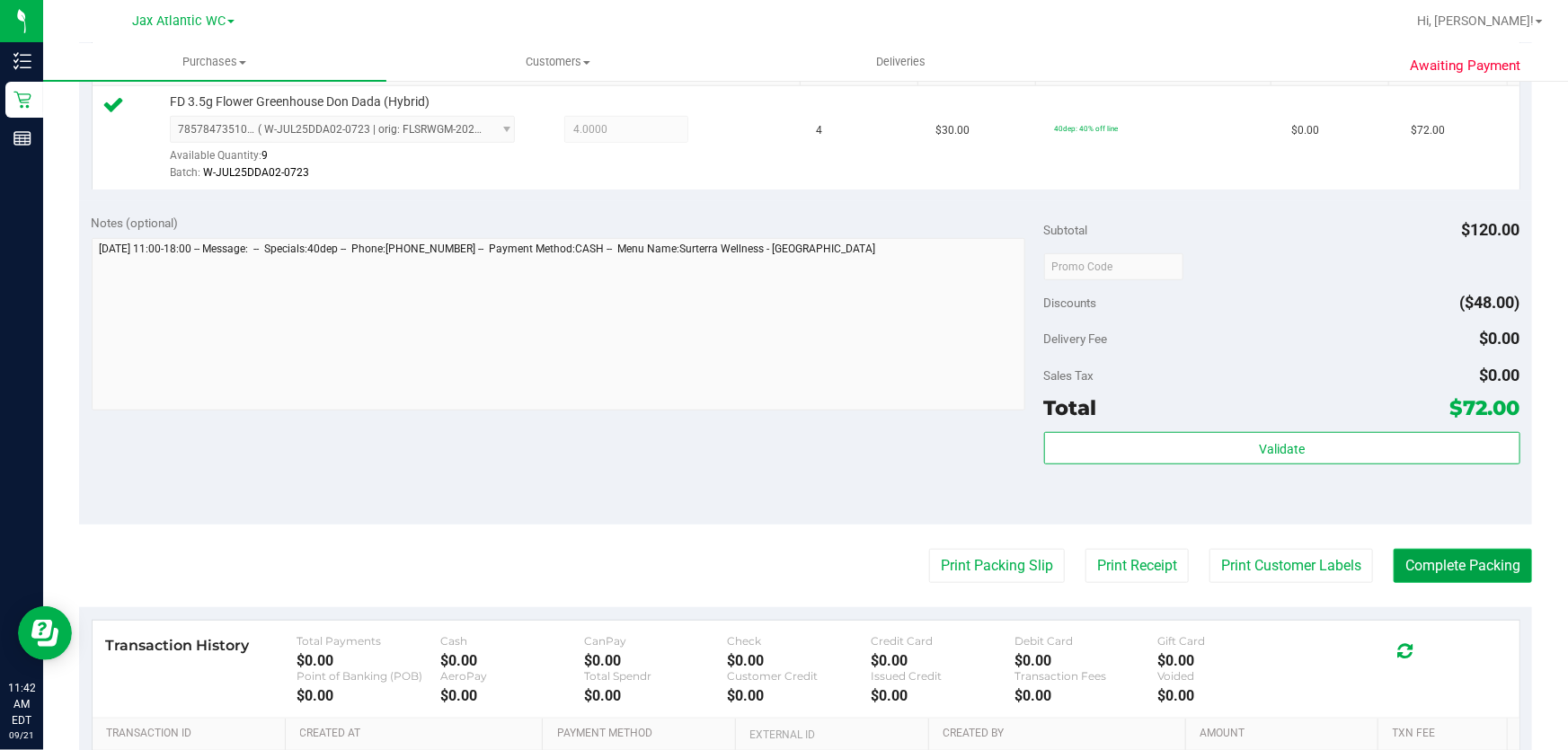
click at [1470, 563] on button "Complete Packing" at bounding box center [1463, 566] width 139 height 34
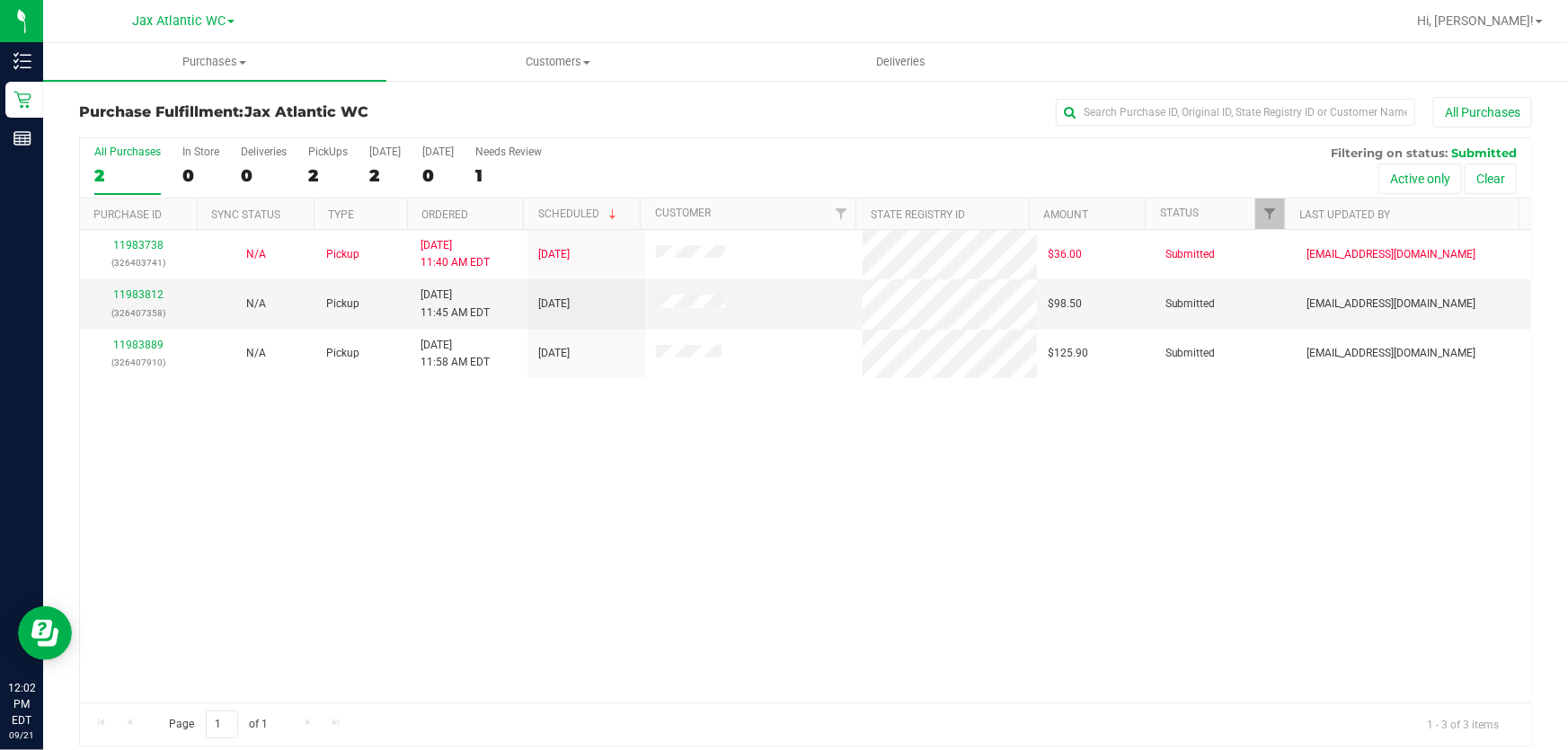
click at [1482, 487] on div "11983738 (326403741) N/A Pickup [DATE] 11:40 AM EDT 9/21/2025 $36.00 Submitted …" at bounding box center [805, 466] width 1451 height 473
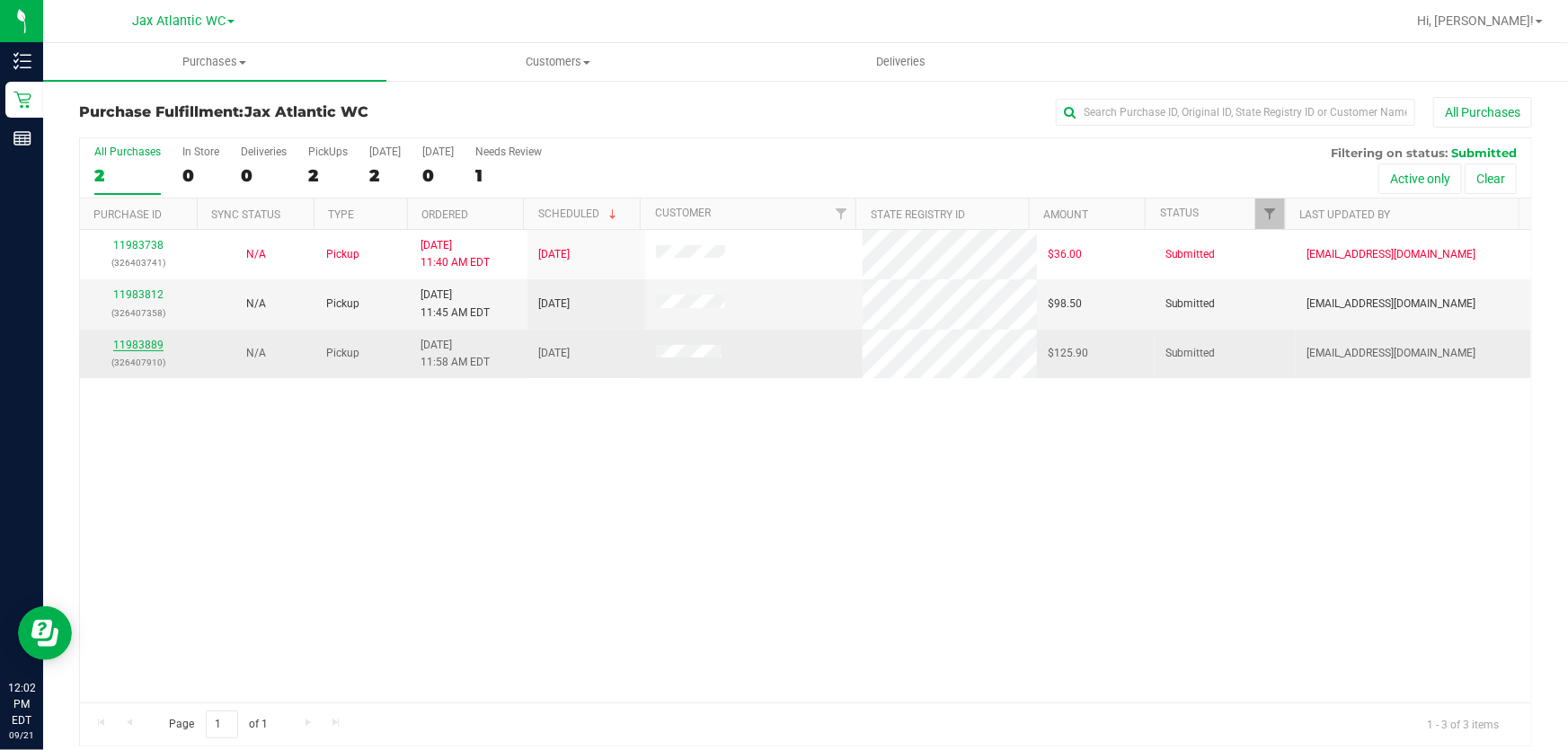
click at [128, 342] on link "11983889" at bounding box center [138, 345] width 51 height 13
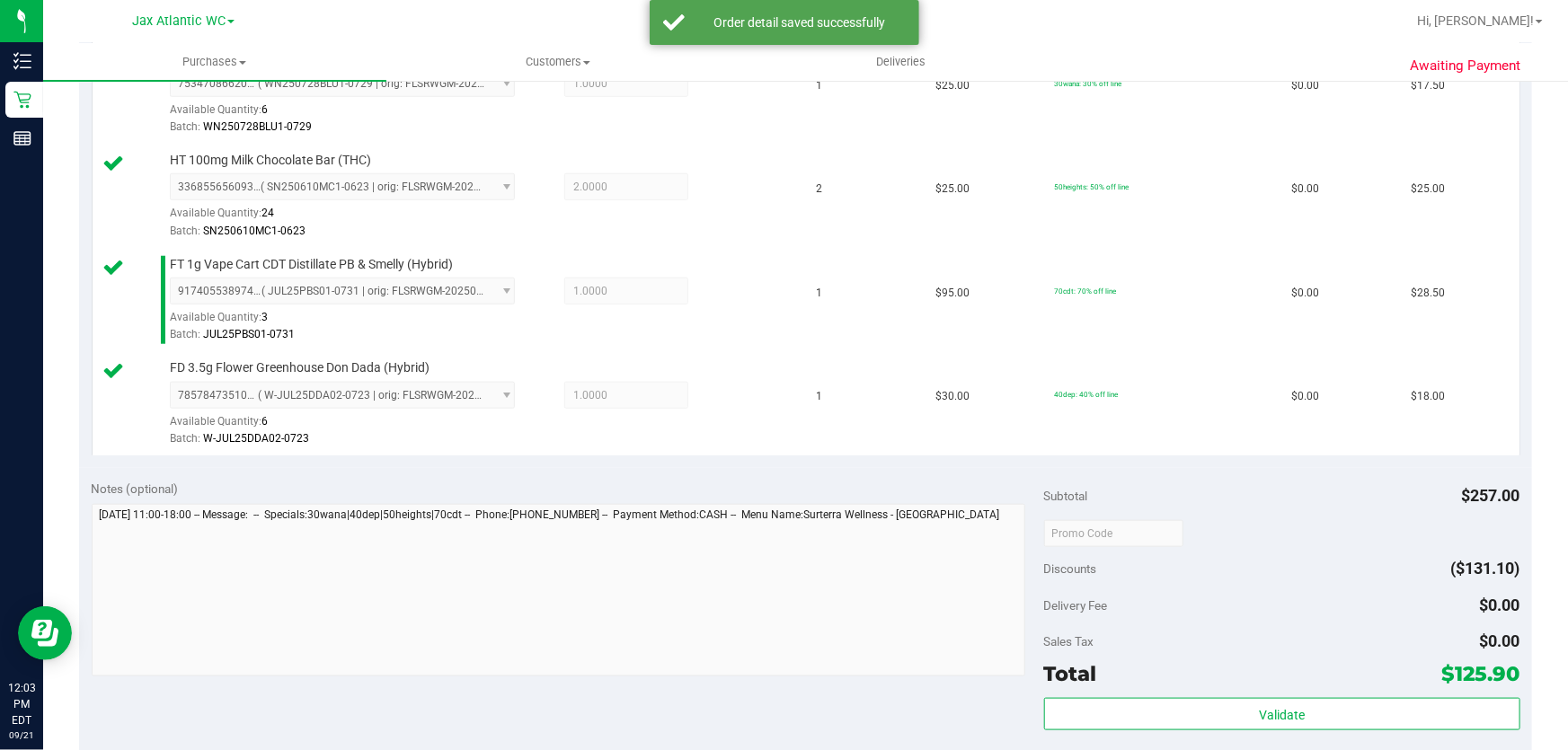
scroll to position [899, 0]
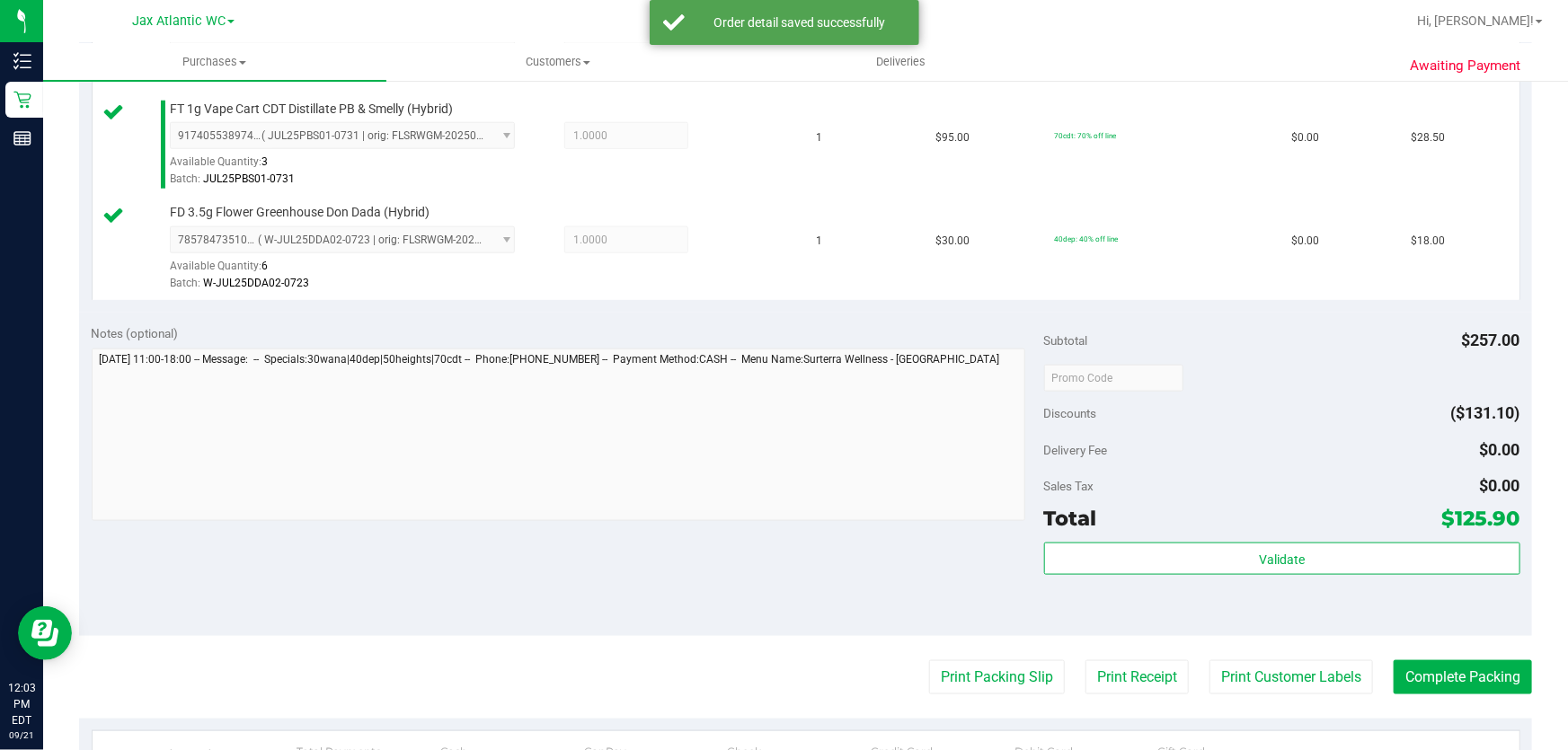
click at [1240, 584] on div "Validate" at bounding box center [1282, 583] width 476 height 81
click at [1242, 575] on div "Validate" at bounding box center [1282, 583] width 476 height 81
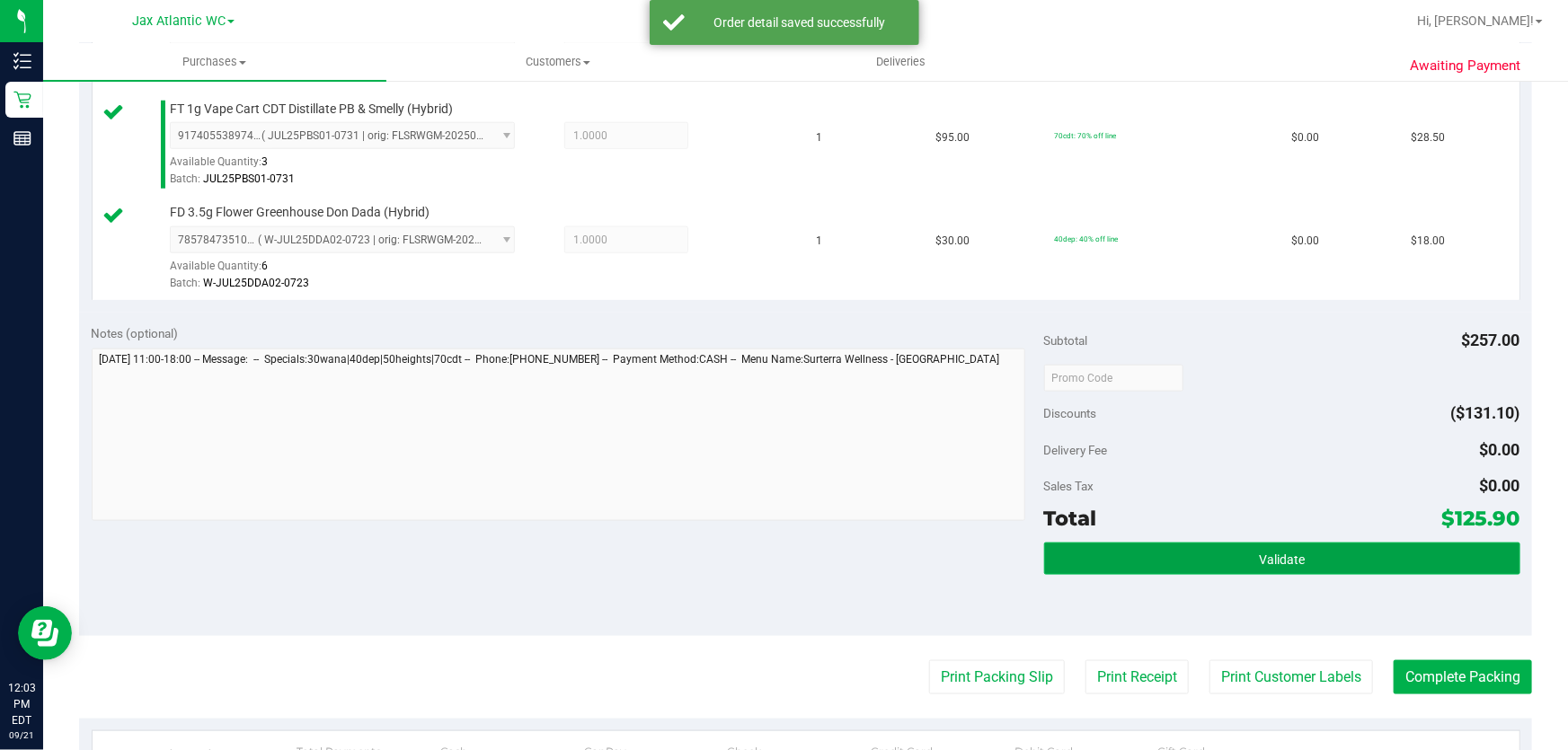
click at [1240, 568] on button "Validate" at bounding box center [1282, 559] width 476 height 33
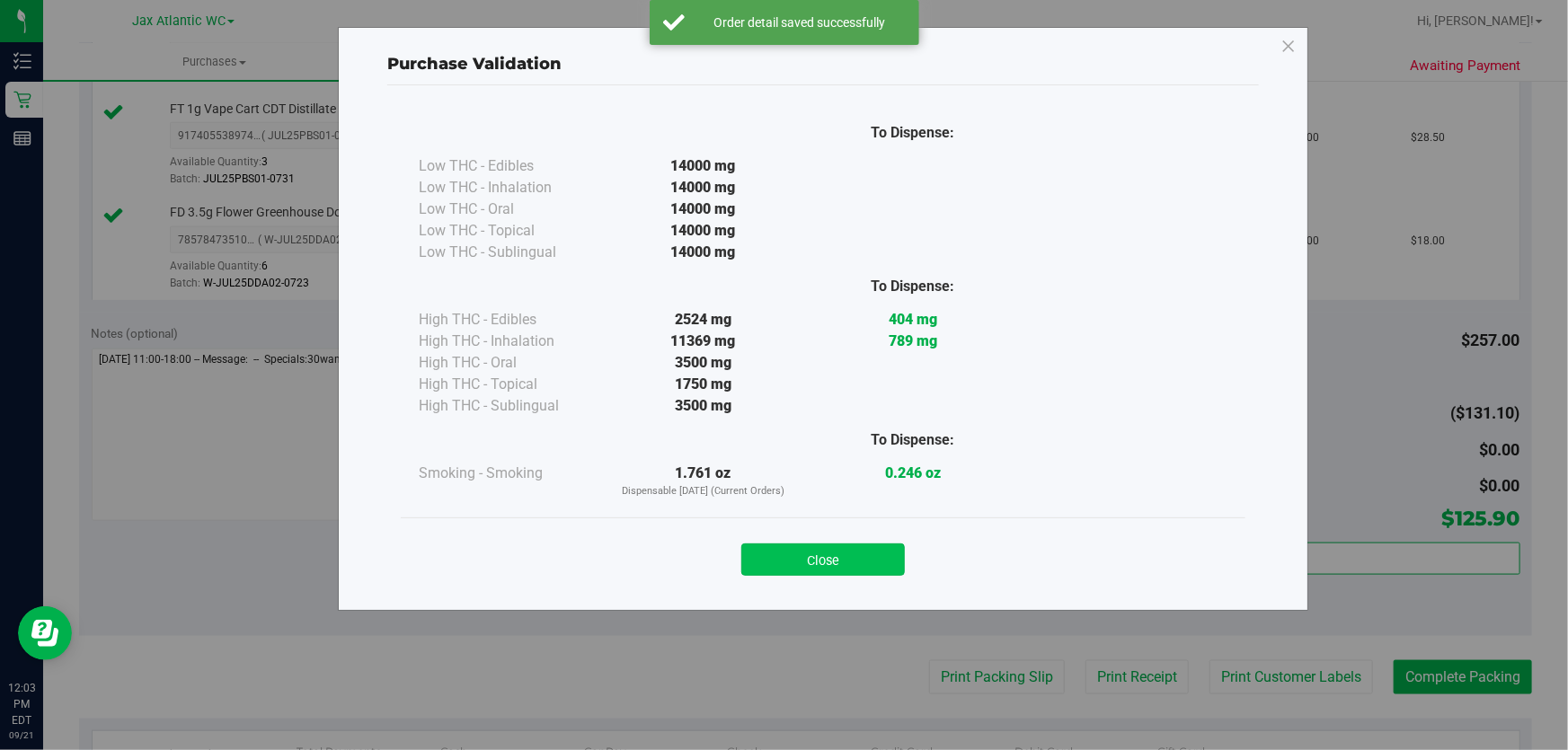
click at [818, 546] on button "Close" at bounding box center [822, 560] width 164 height 33
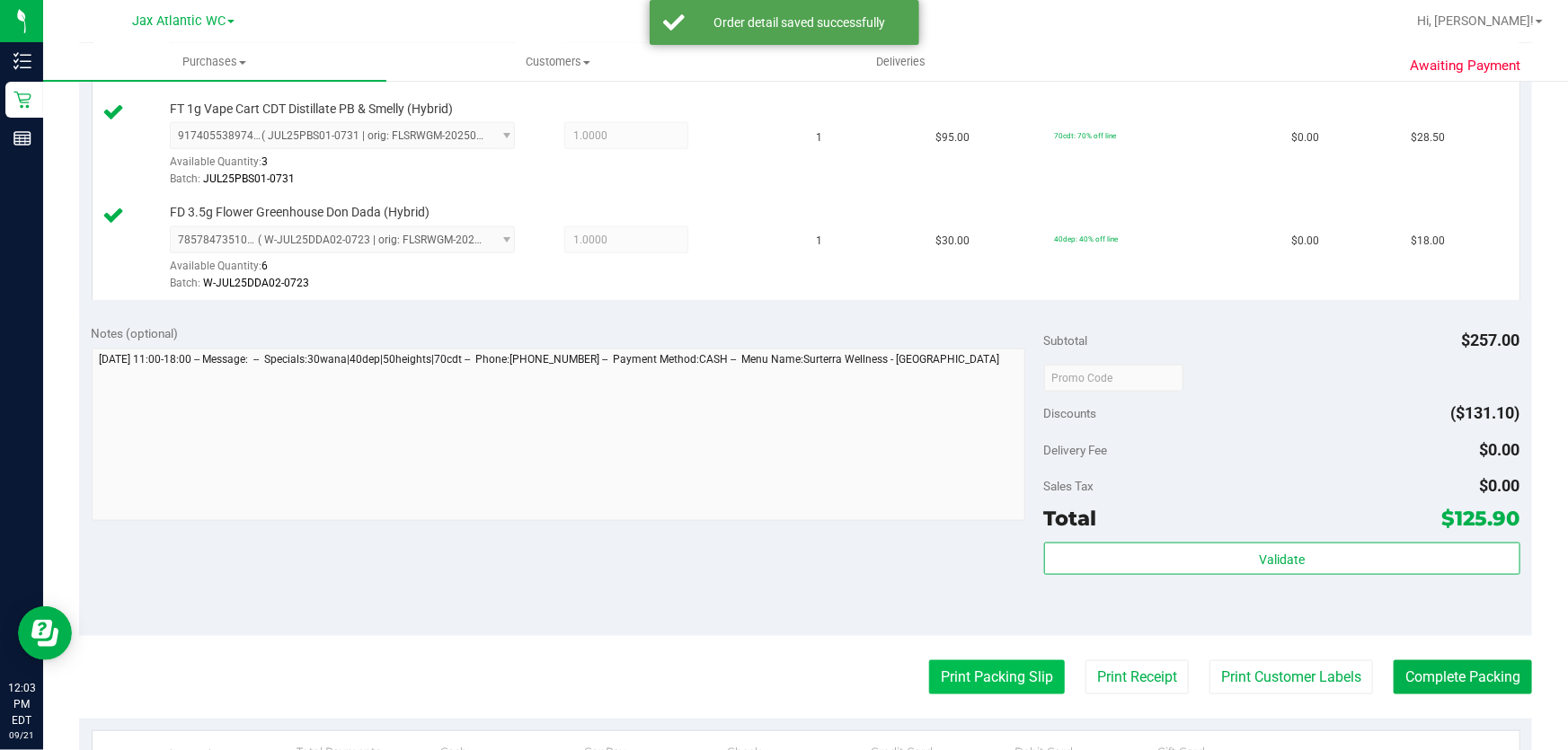
click at [996, 662] on button "Print Packing Slip" at bounding box center [997, 678] width 136 height 34
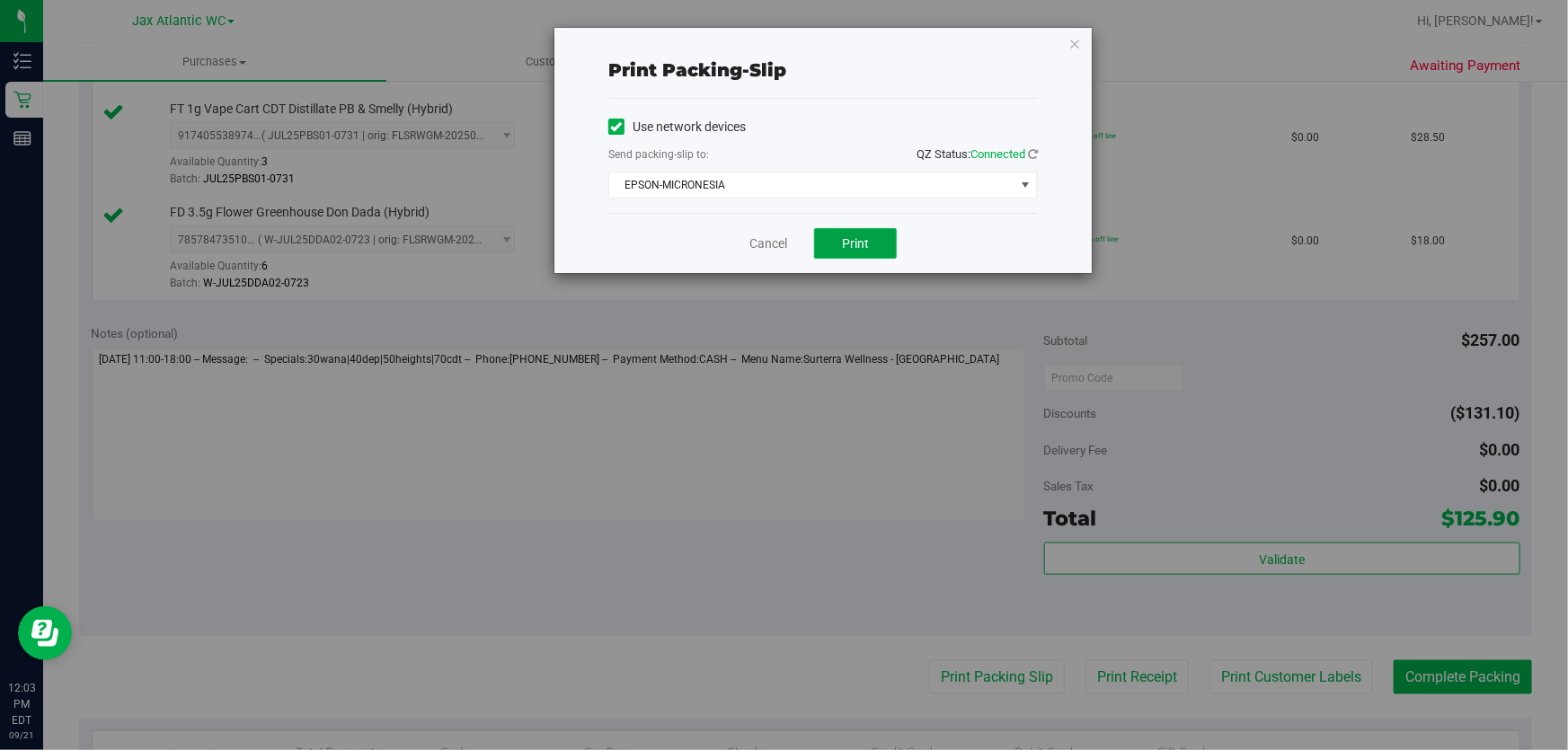
click at [842, 243] on span "Print" at bounding box center [855, 243] width 27 height 14
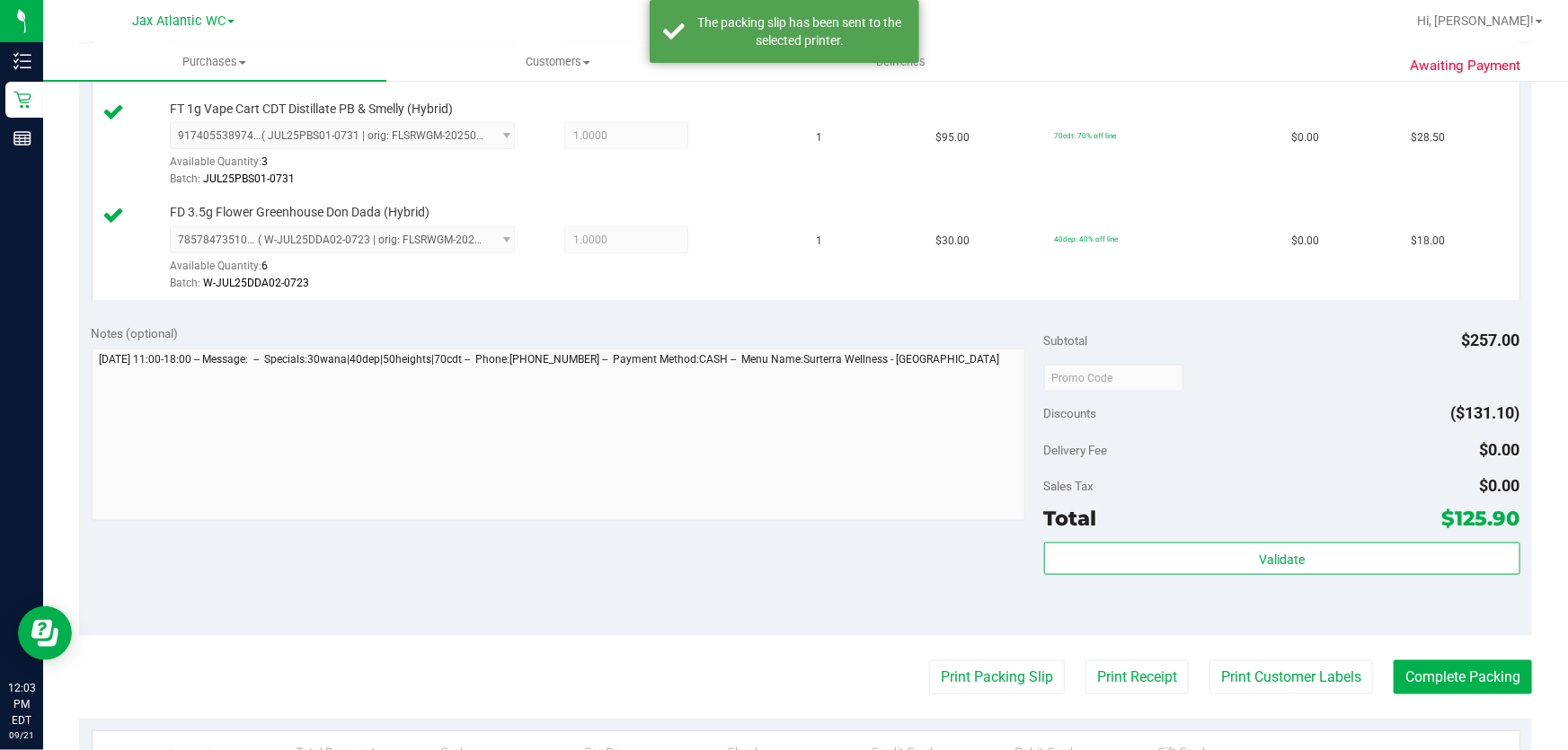
click at [1404, 656] on purchase-details "Back Edit Purchase Cancel Purchase View Profile # 11983889 BioTrack ID: - Submi…" at bounding box center [805, 126] width 1453 height 1856
click at [1401, 661] on button "Complete Packing" at bounding box center [1463, 678] width 139 height 34
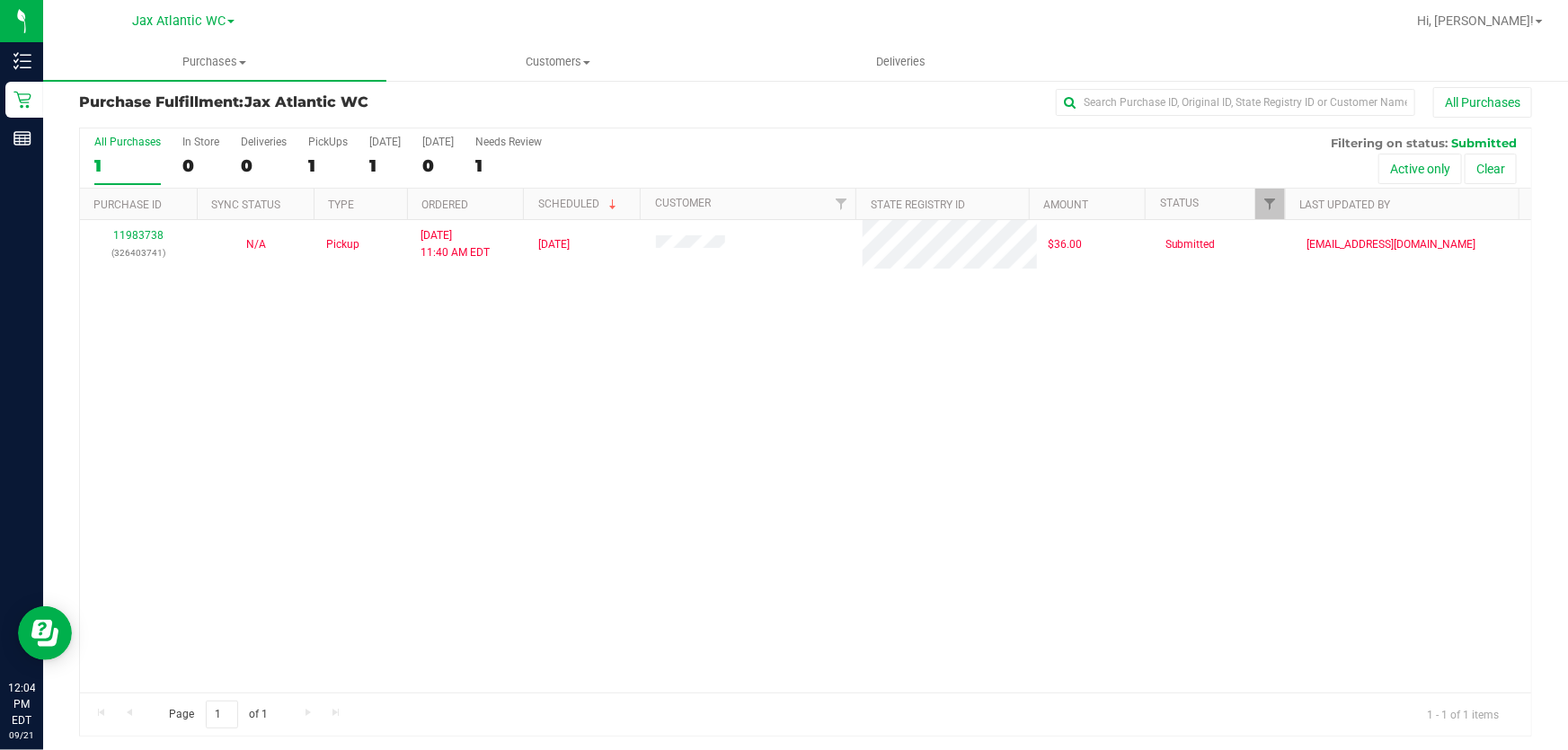
scroll to position [14, 0]
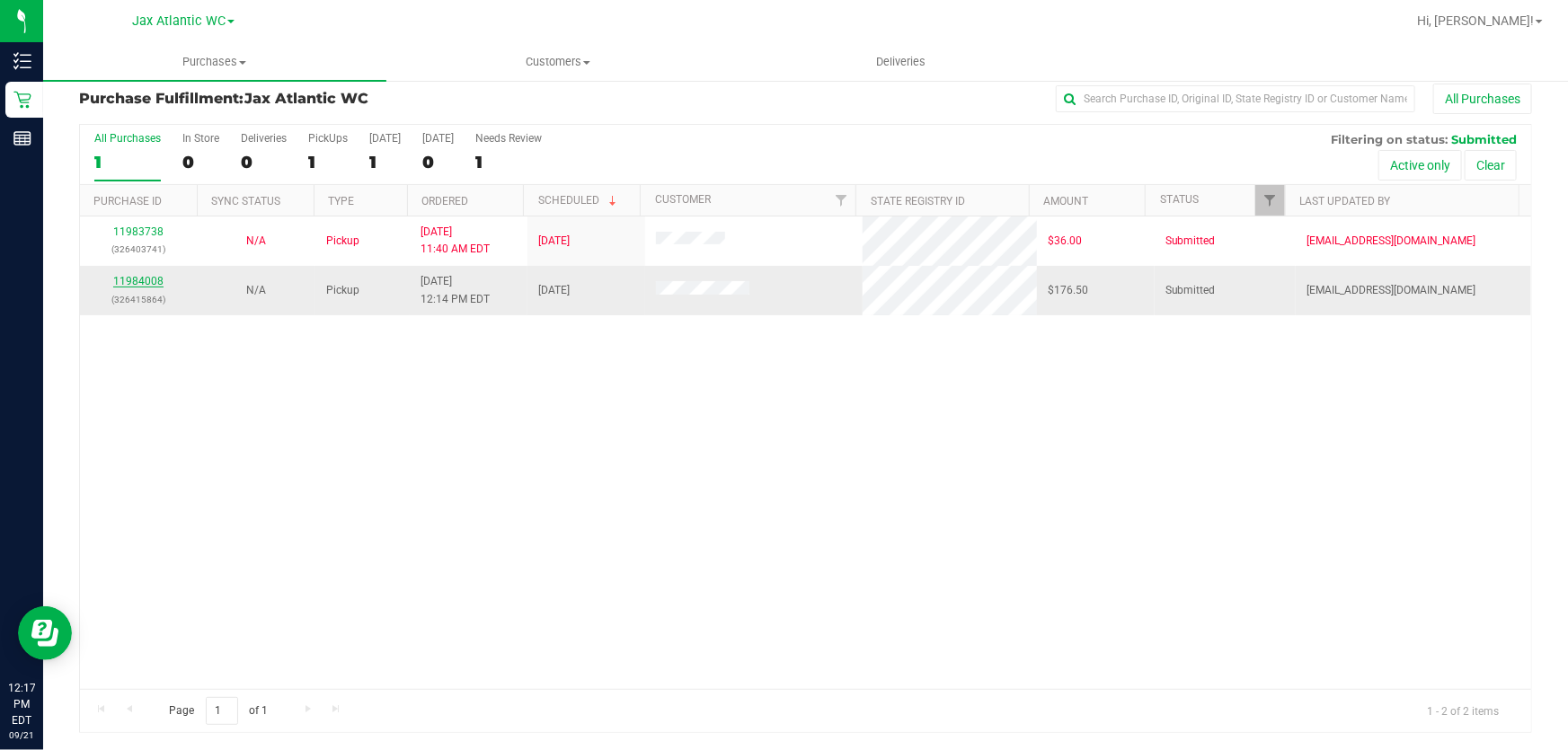
click at [130, 282] on link "11984008" at bounding box center [138, 281] width 51 height 13
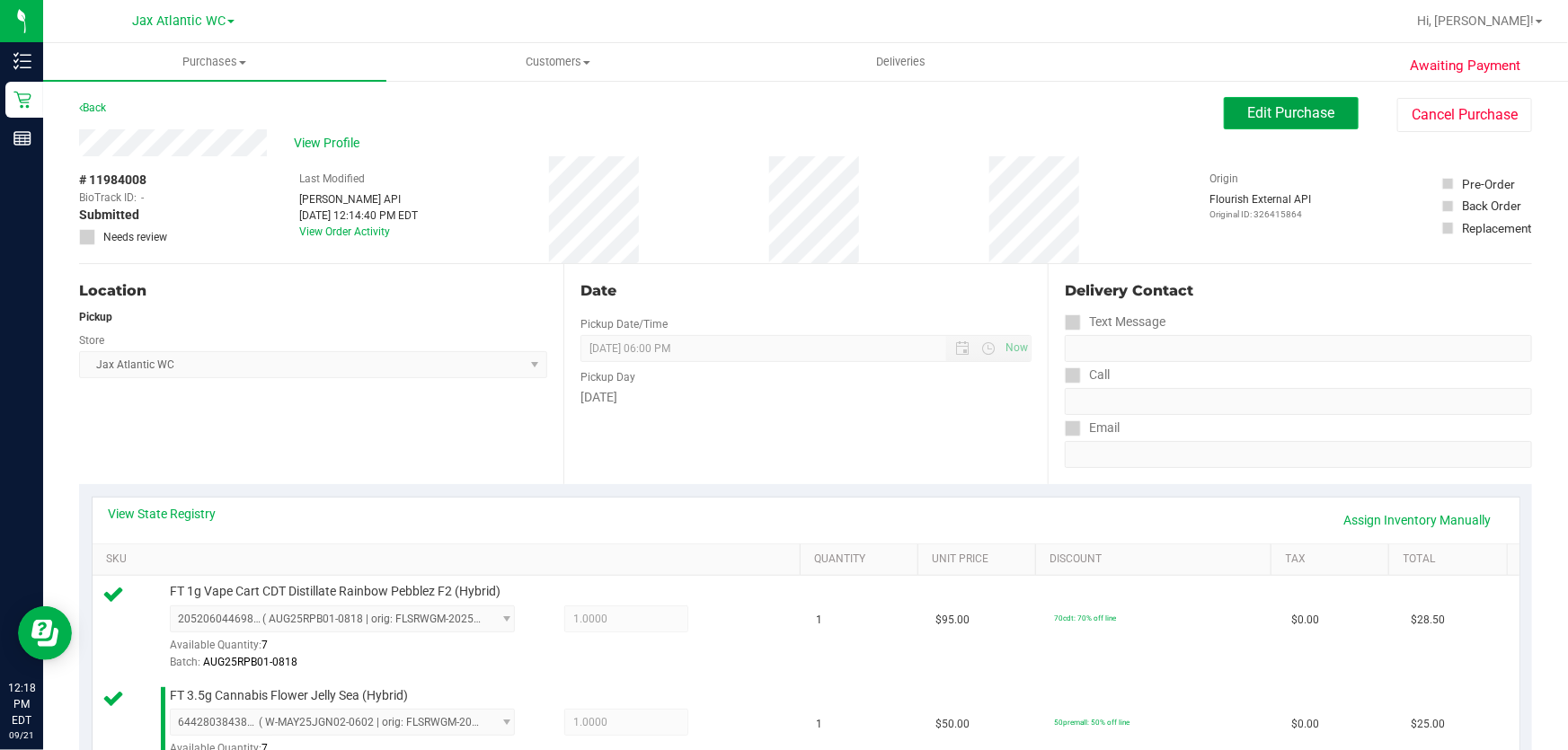
click at [1277, 117] on span "Edit Purchase" at bounding box center [1291, 112] width 87 height 17
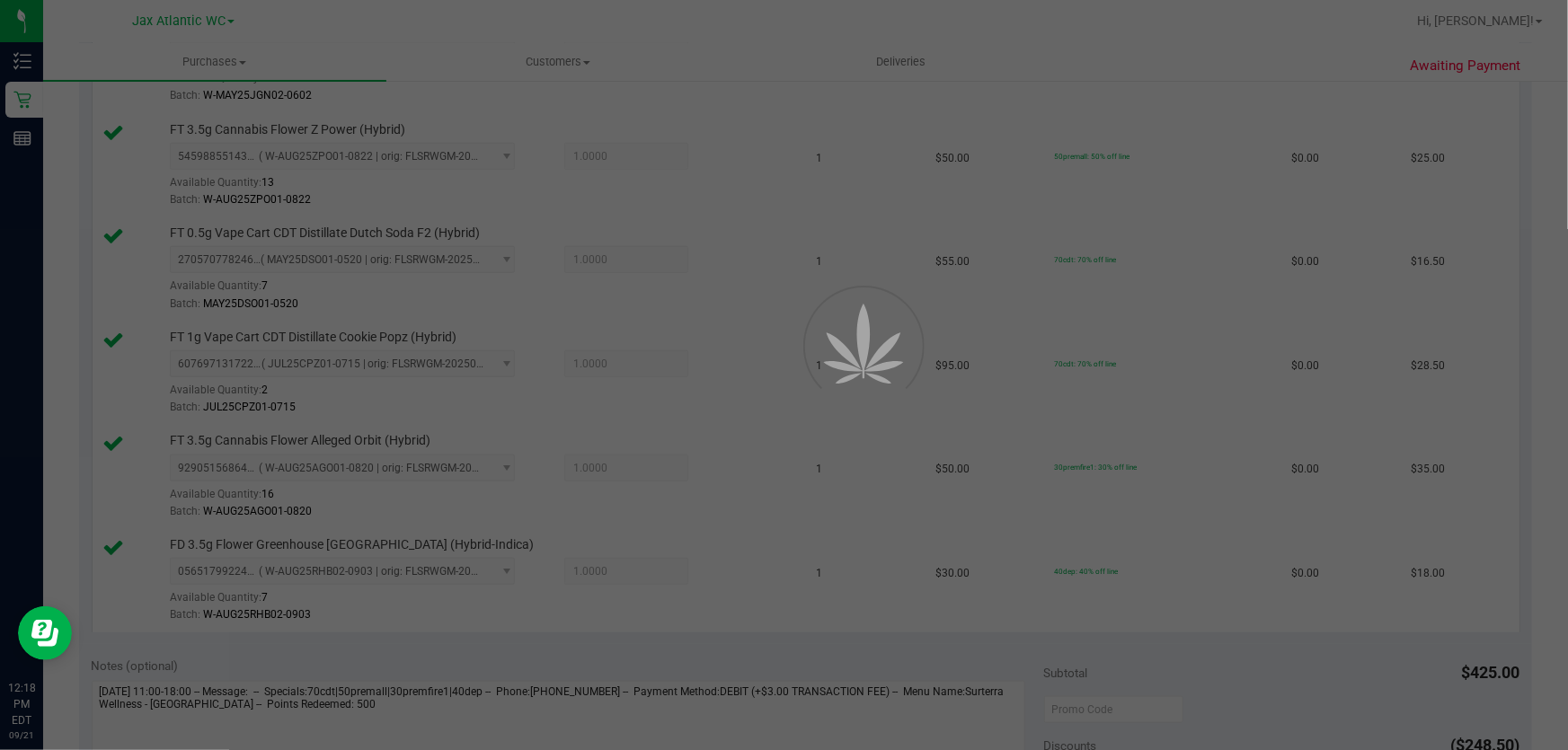
scroll to position [899, 0]
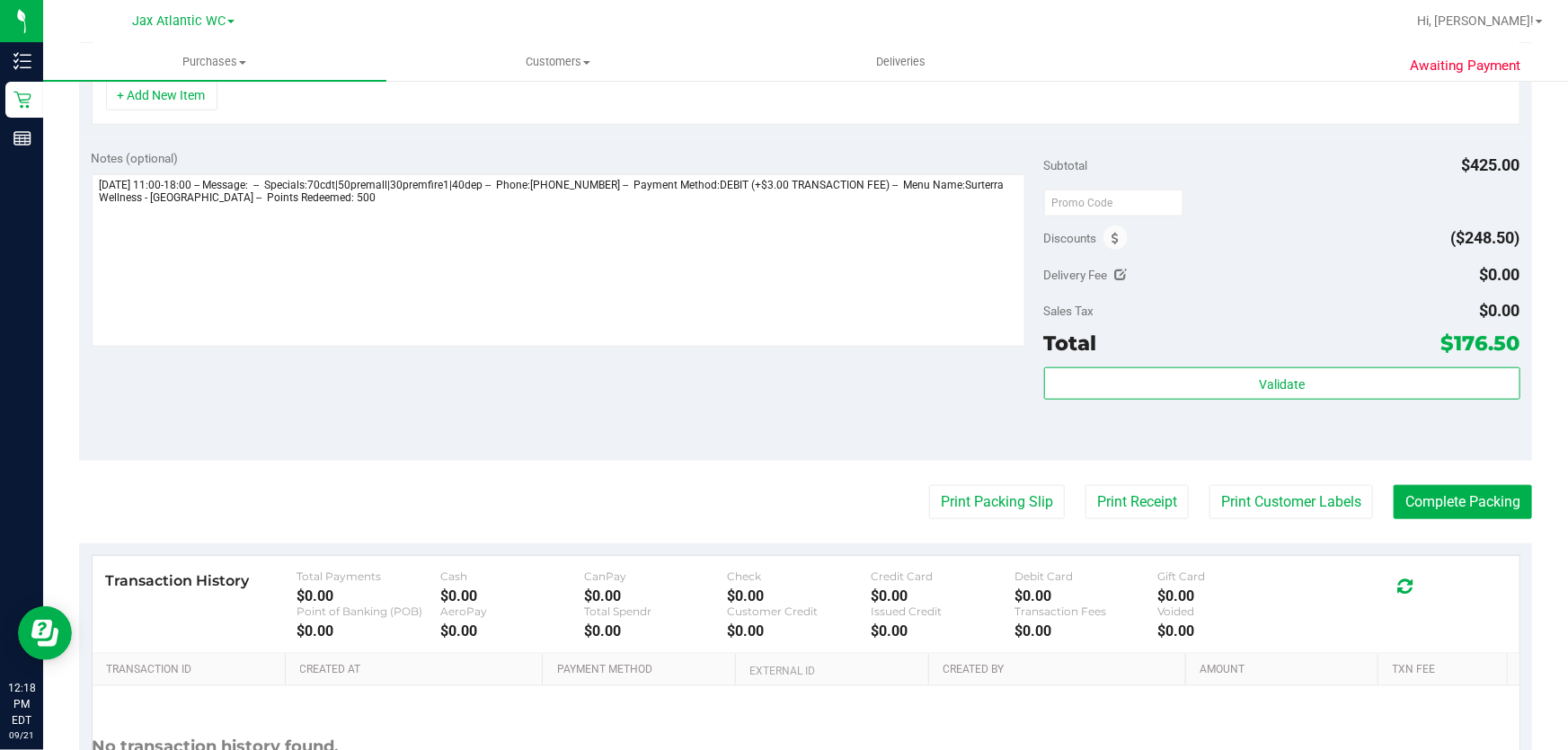
scroll to position [543, 0]
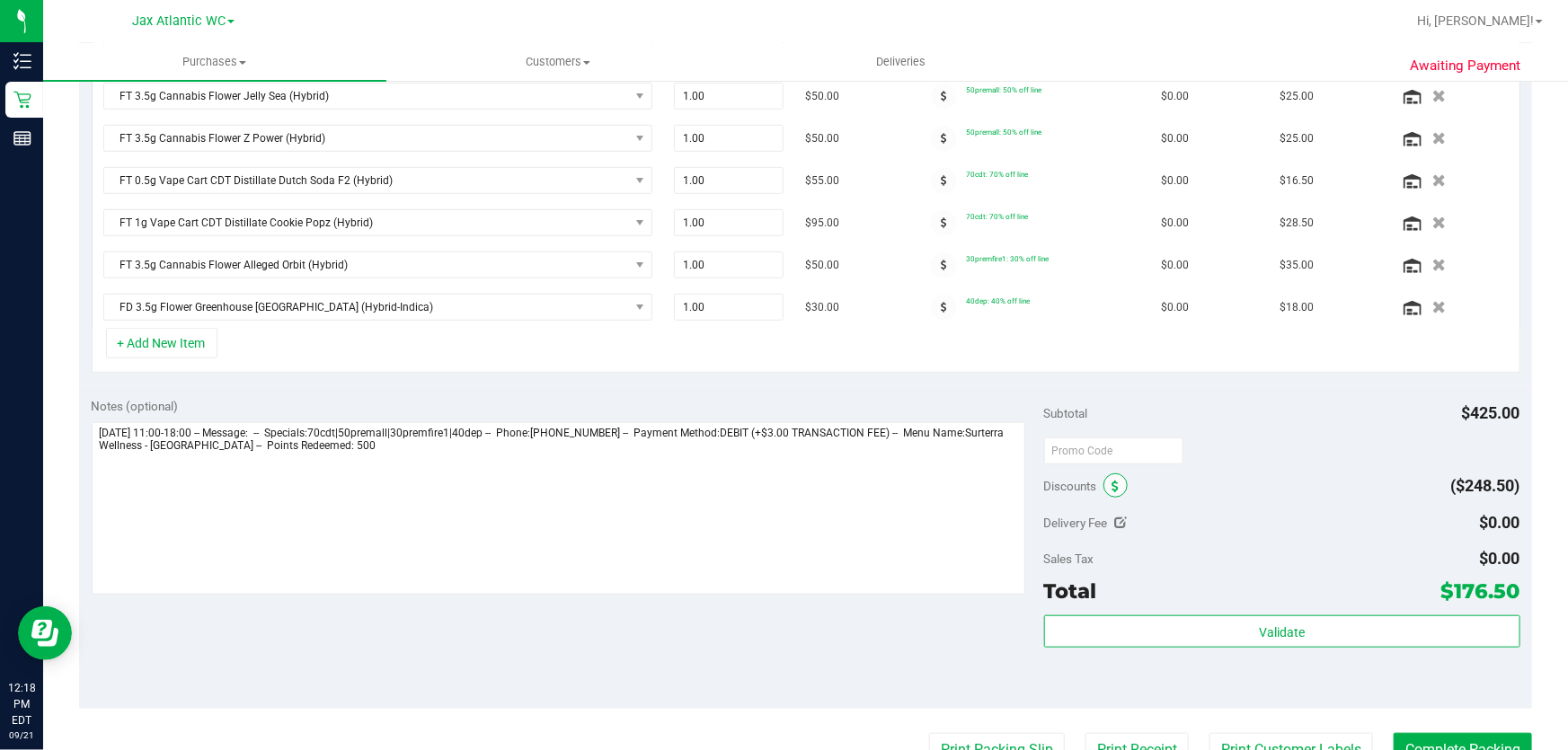
click at [1104, 486] on span at bounding box center [1116, 485] width 24 height 24
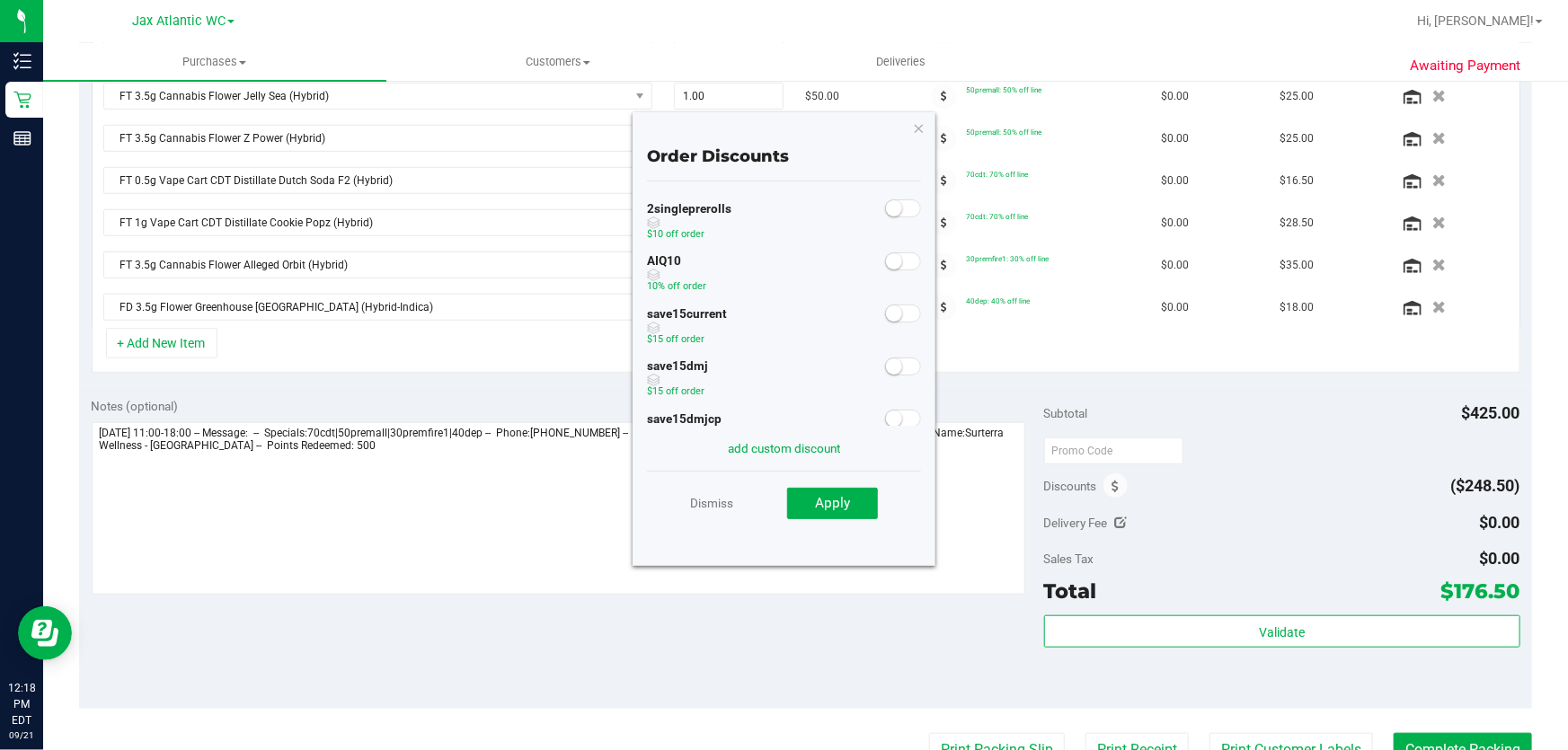
click at [886, 261] on small at bounding box center [894, 261] width 16 height 16
click at [834, 506] on span "Apply" at bounding box center [832, 503] width 35 height 16
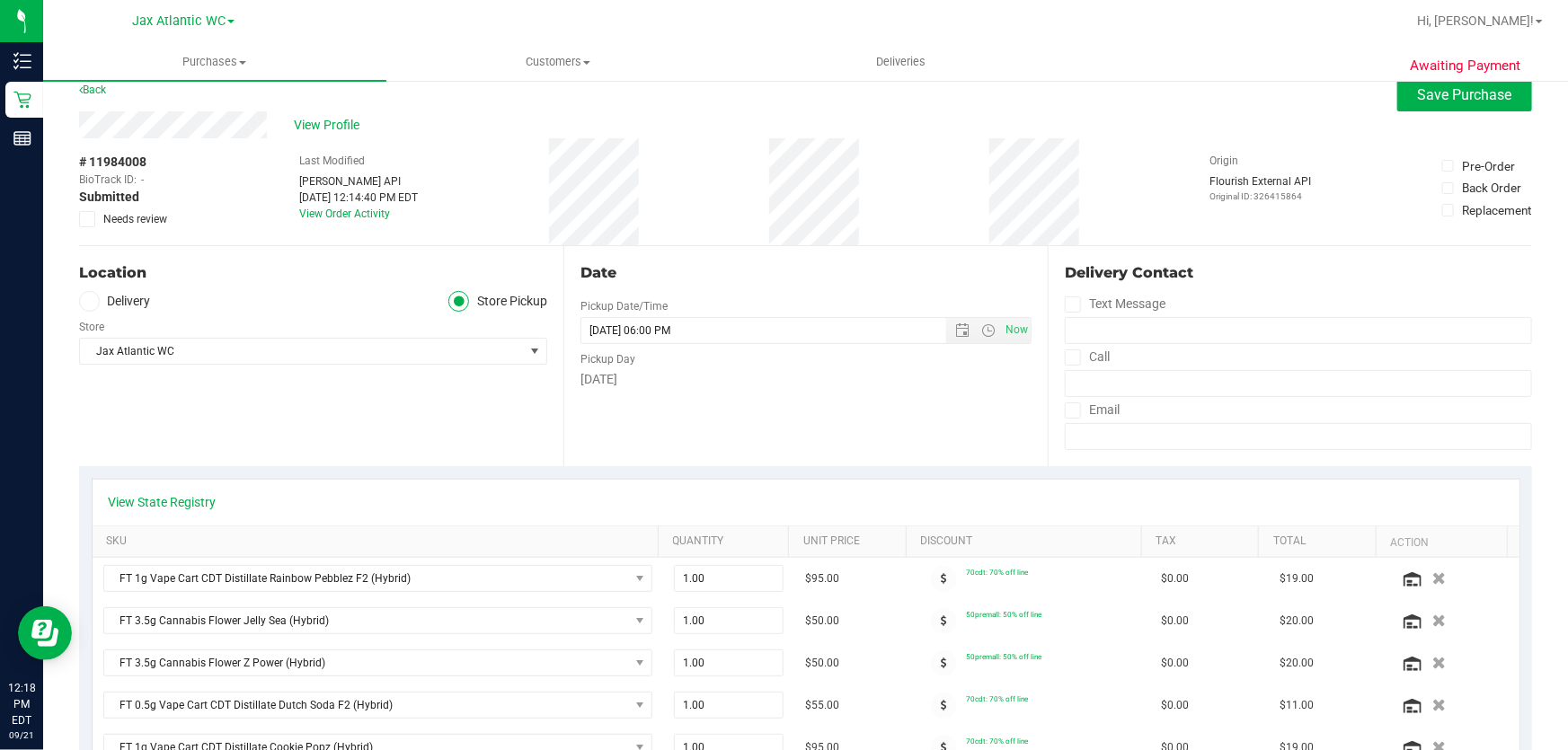
scroll to position [0, 0]
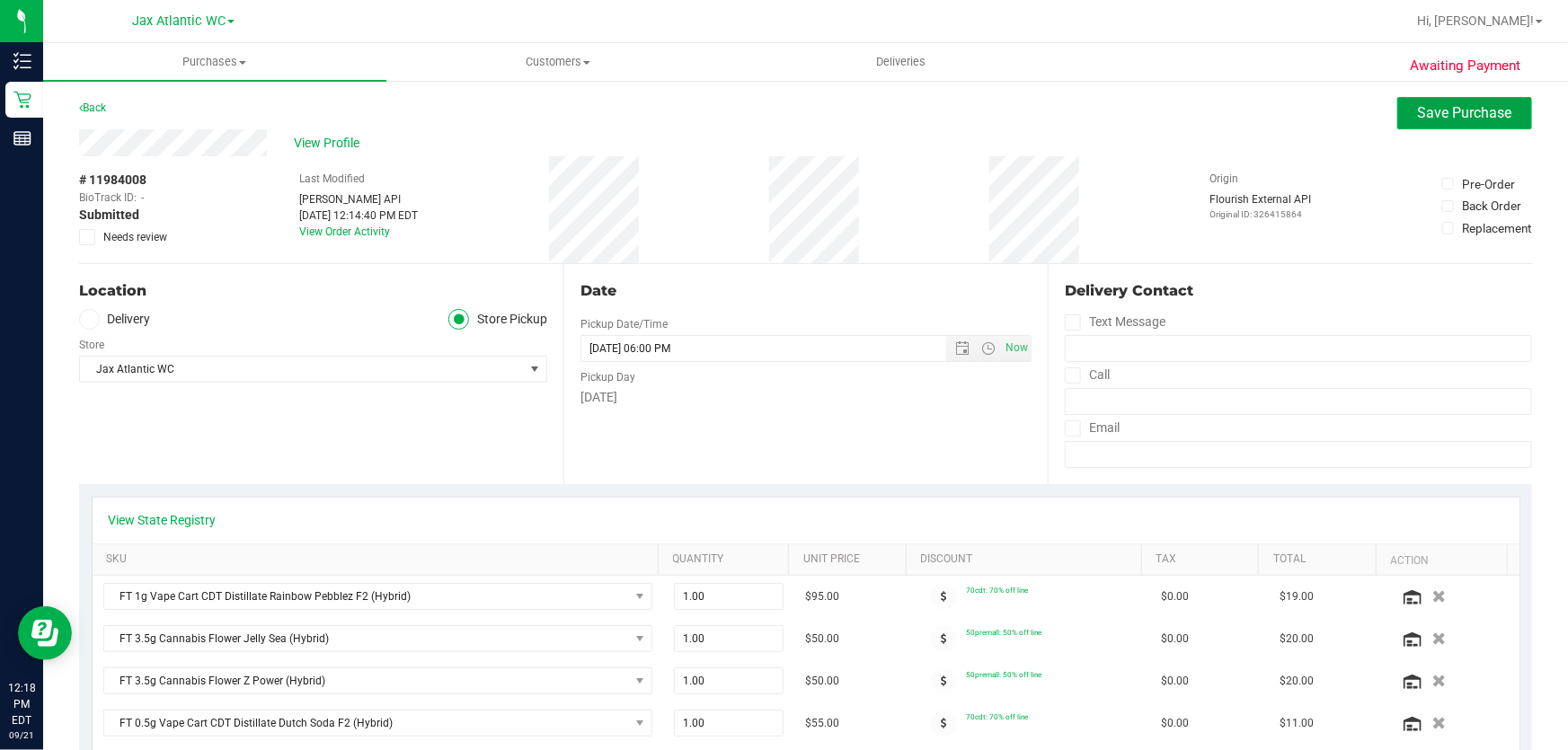
click at [1420, 108] on span "Save Purchase" at bounding box center [1465, 112] width 94 height 17
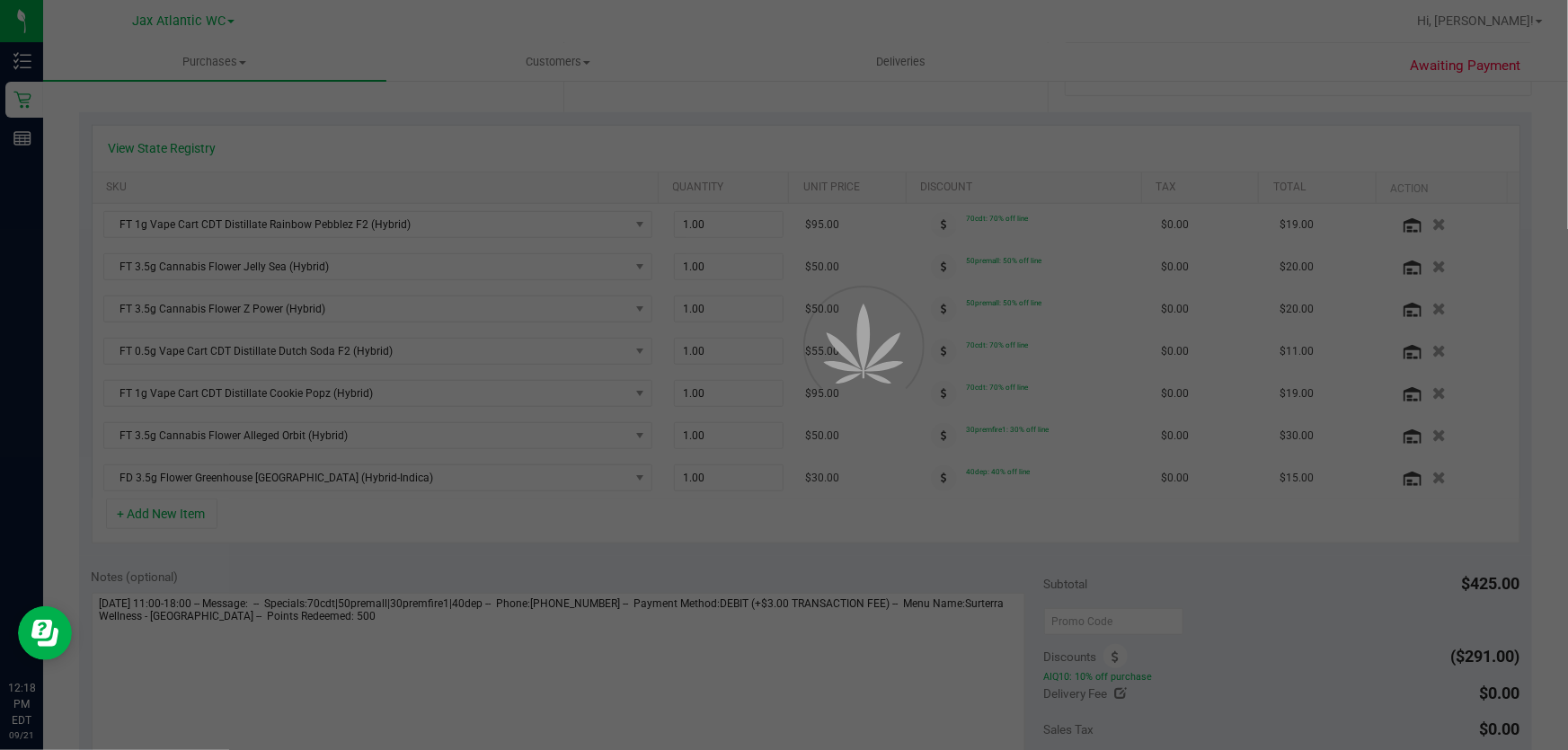
scroll to position [408, 0]
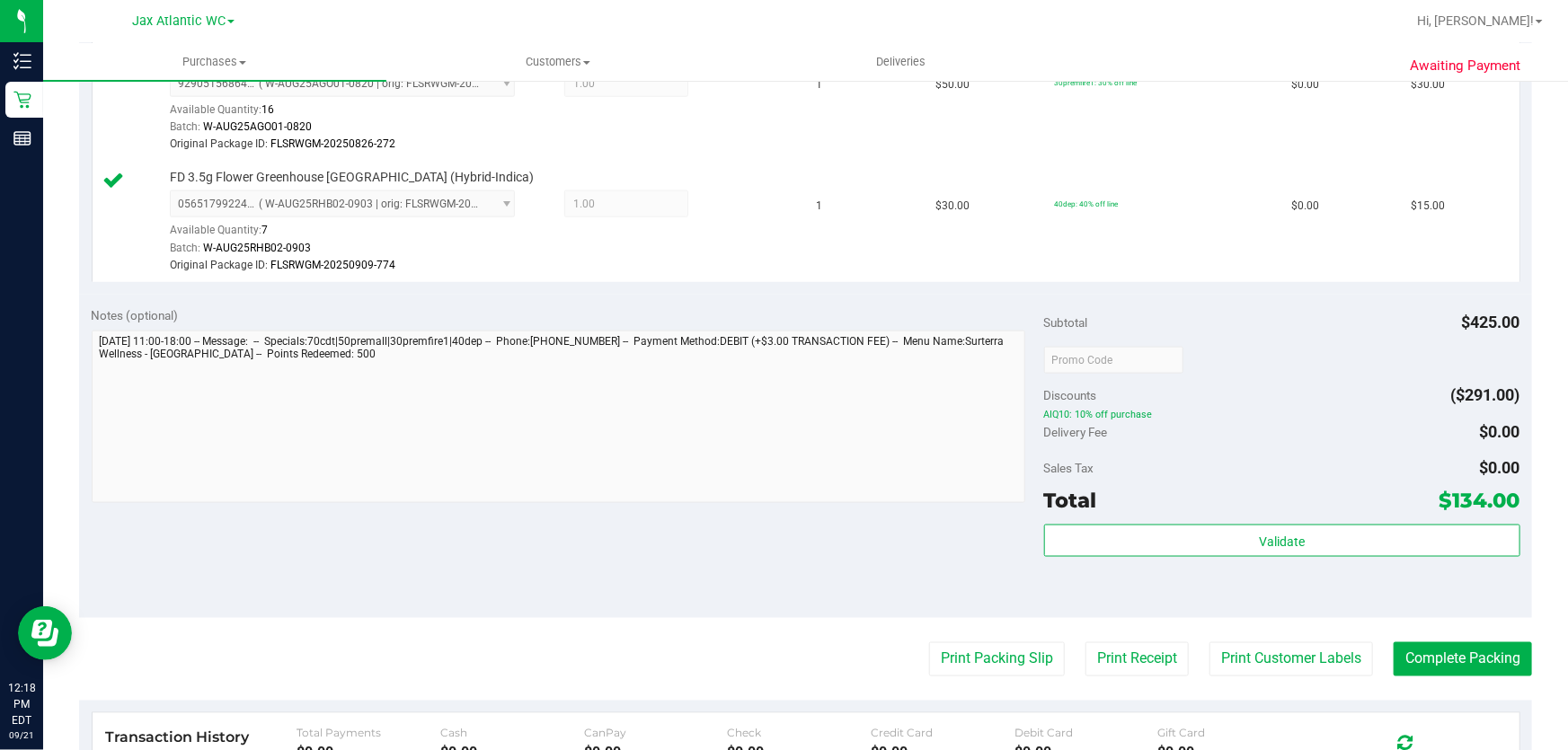
scroll to position [1307, 0]
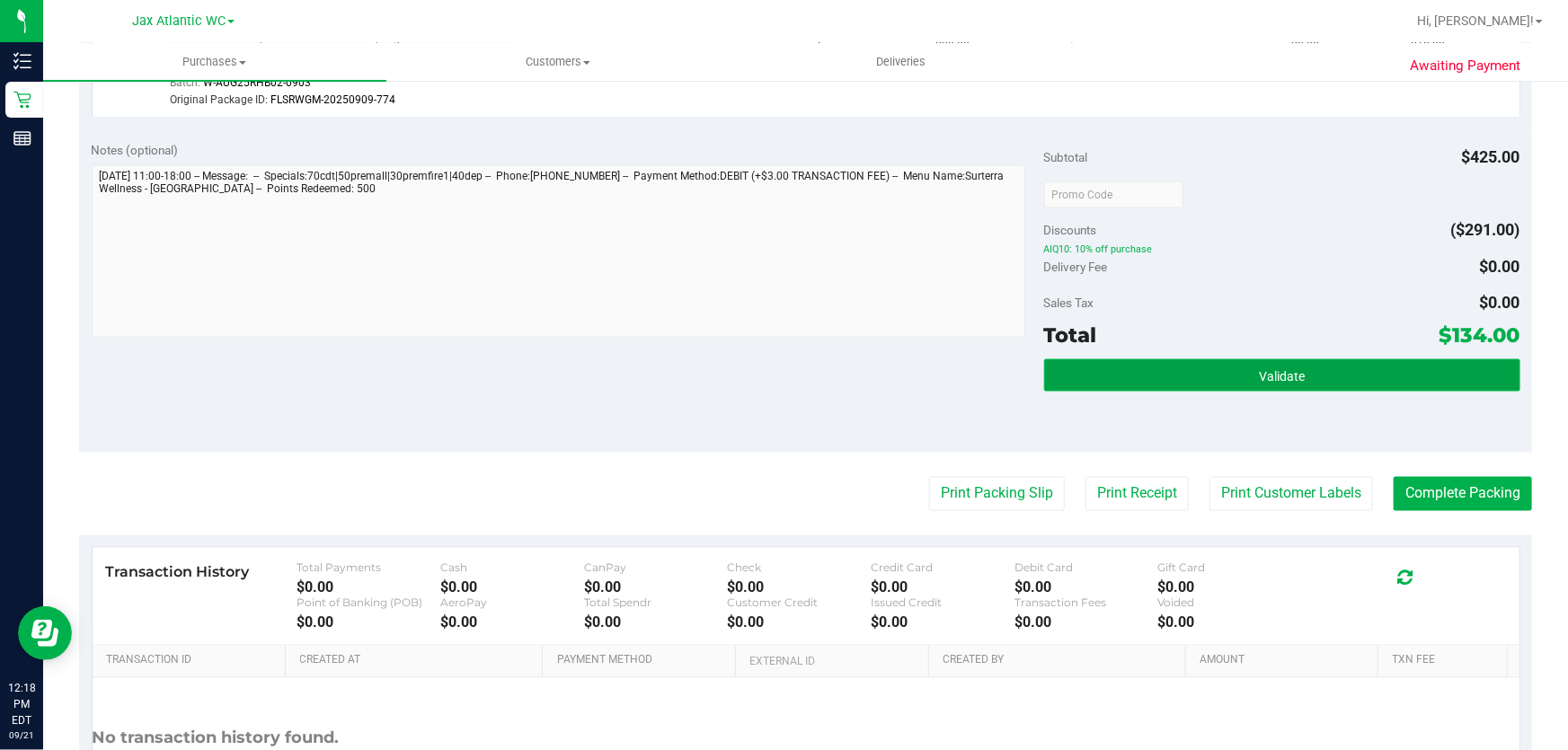
click at [1147, 374] on button "Validate" at bounding box center [1282, 375] width 476 height 33
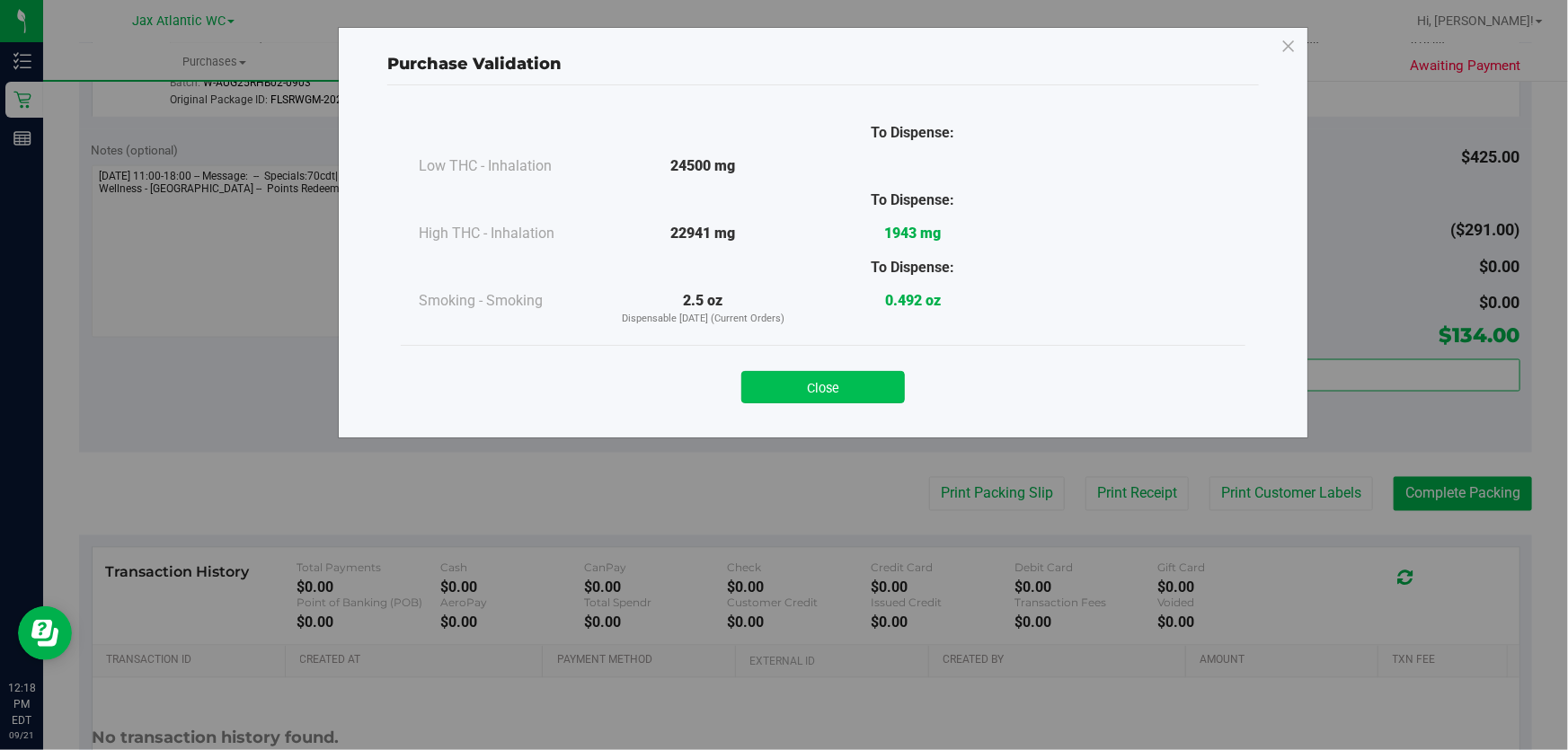
click at [887, 398] on button "Close" at bounding box center [822, 387] width 164 height 33
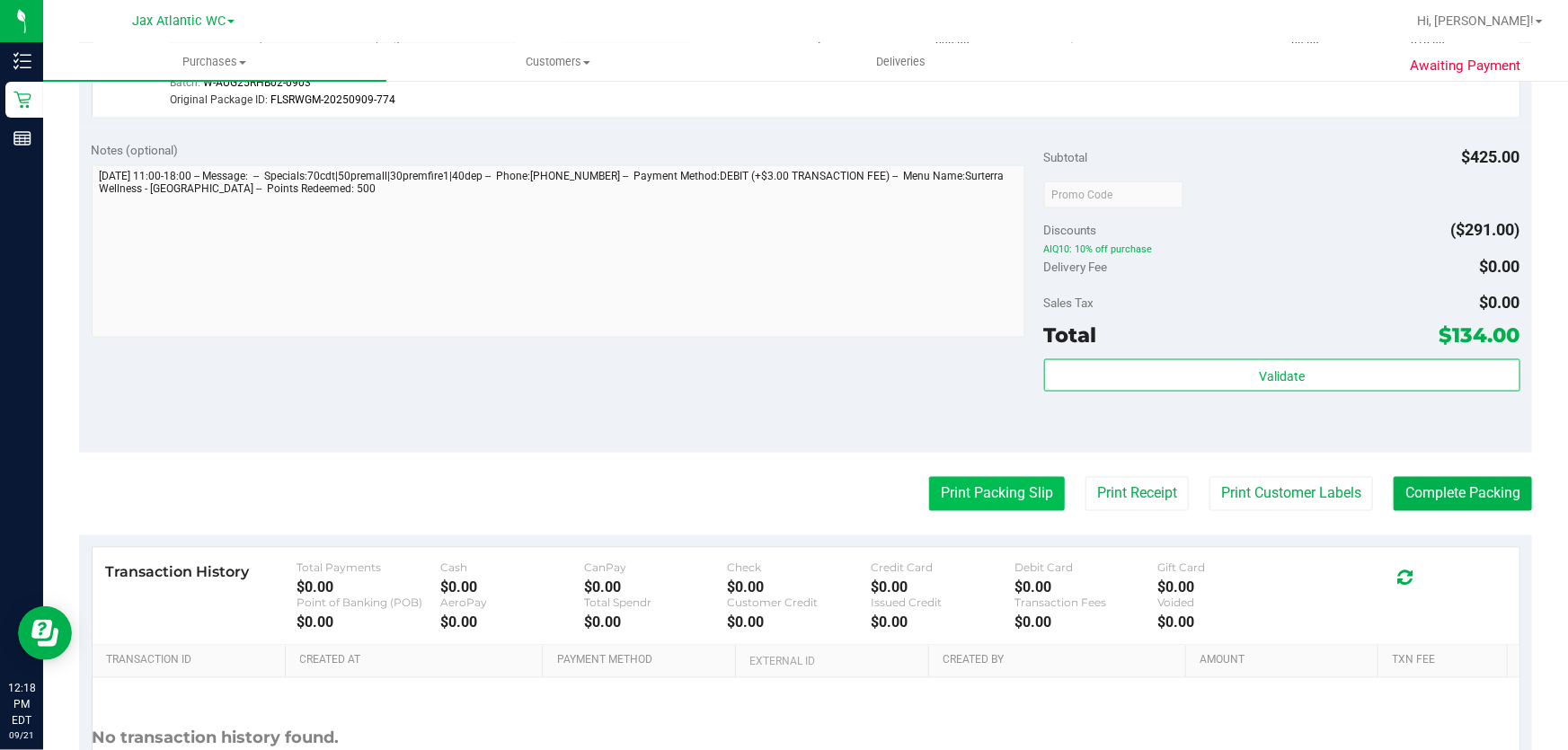
click at [972, 482] on button "Print Packing Slip" at bounding box center [997, 494] width 136 height 34
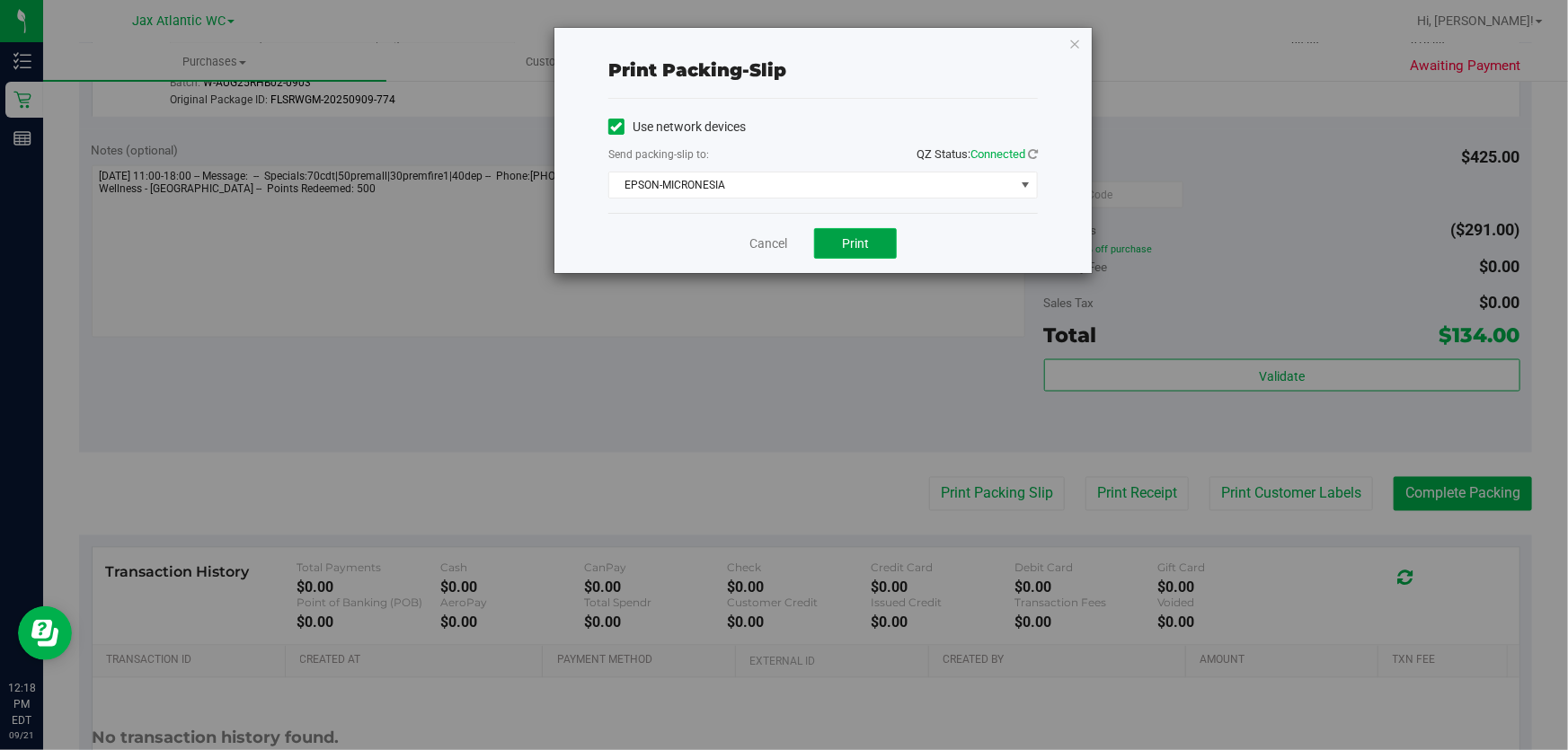
click at [874, 241] on button "Print" at bounding box center [855, 243] width 82 height 31
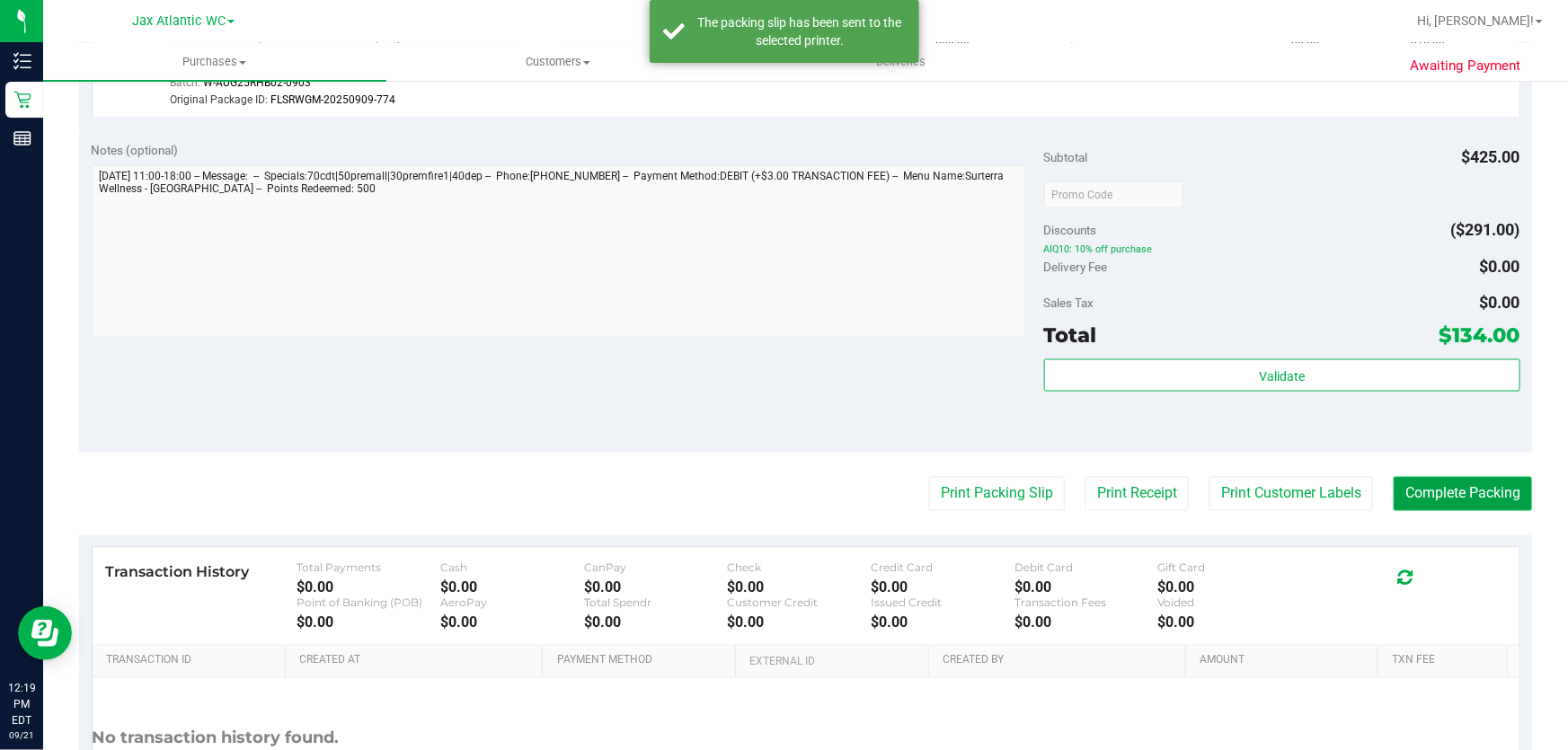
click at [1464, 491] on button "Complete Packing" at bounding box center [1463, 494] width 139 height 34
